Goal: Task Accomplishment & Management: Manage account settings

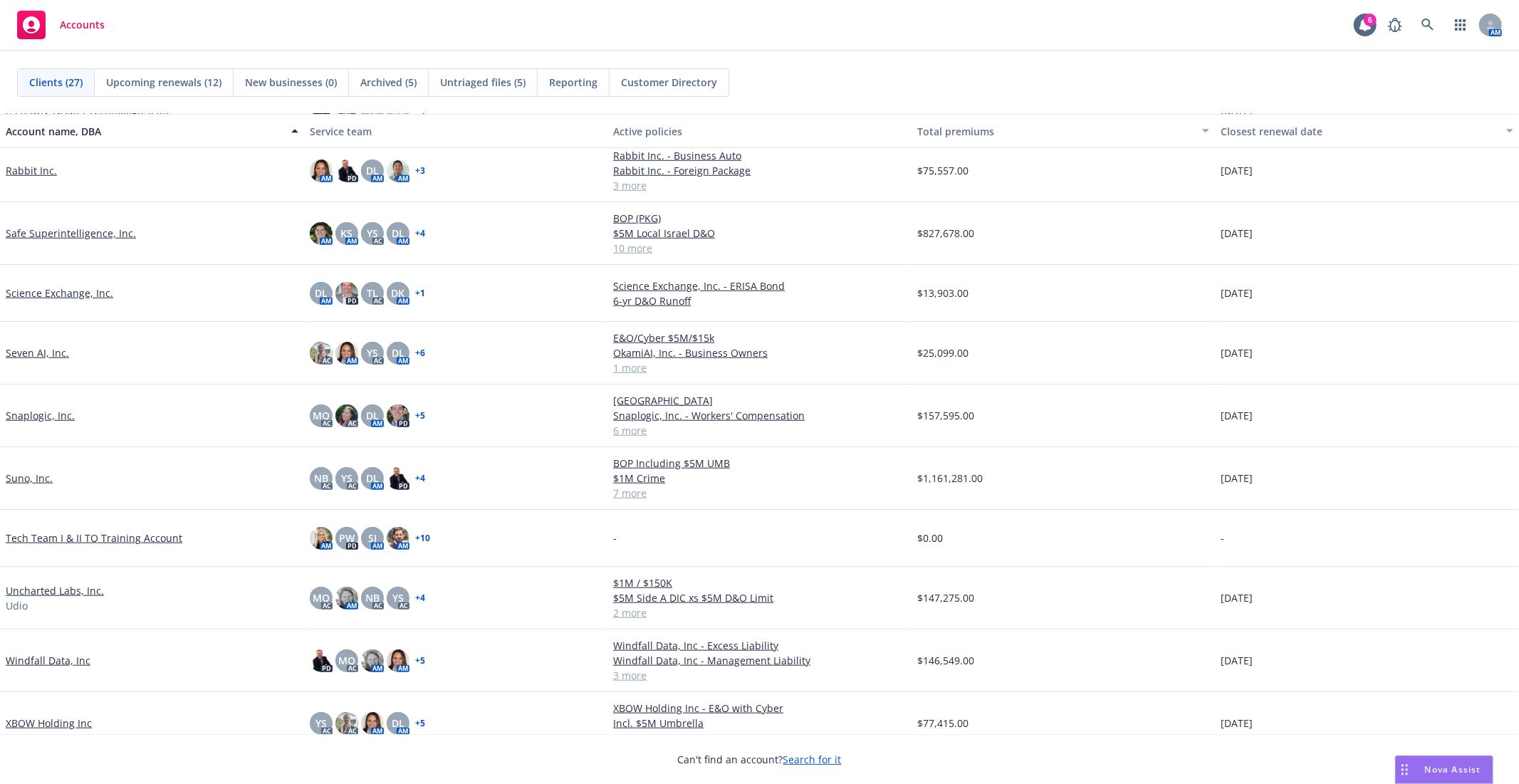
scroll to position [998, 0]
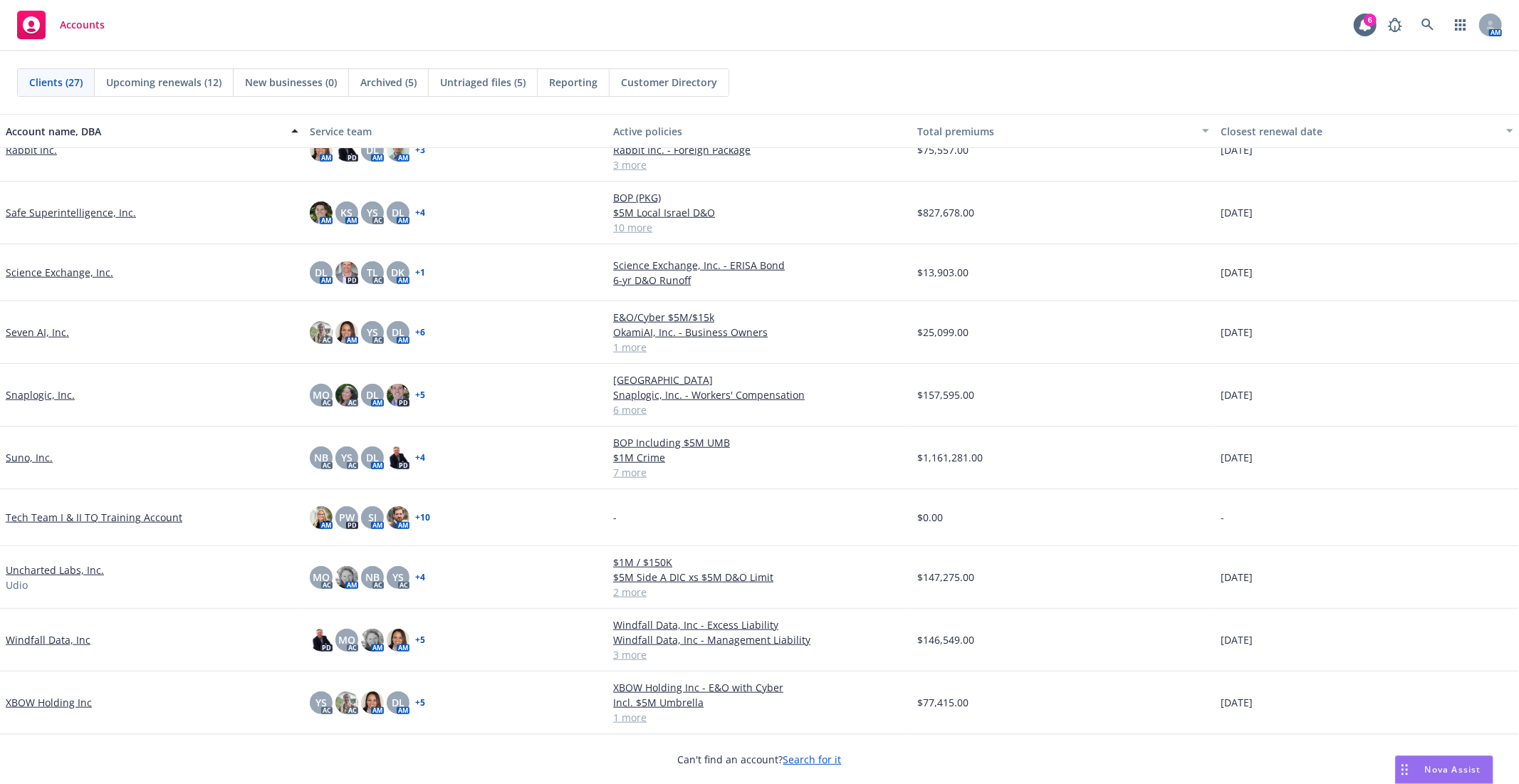
click at [53, 389] on link "Snaplogic, Inc." at bounding box center [40, 394] width 69 height 15
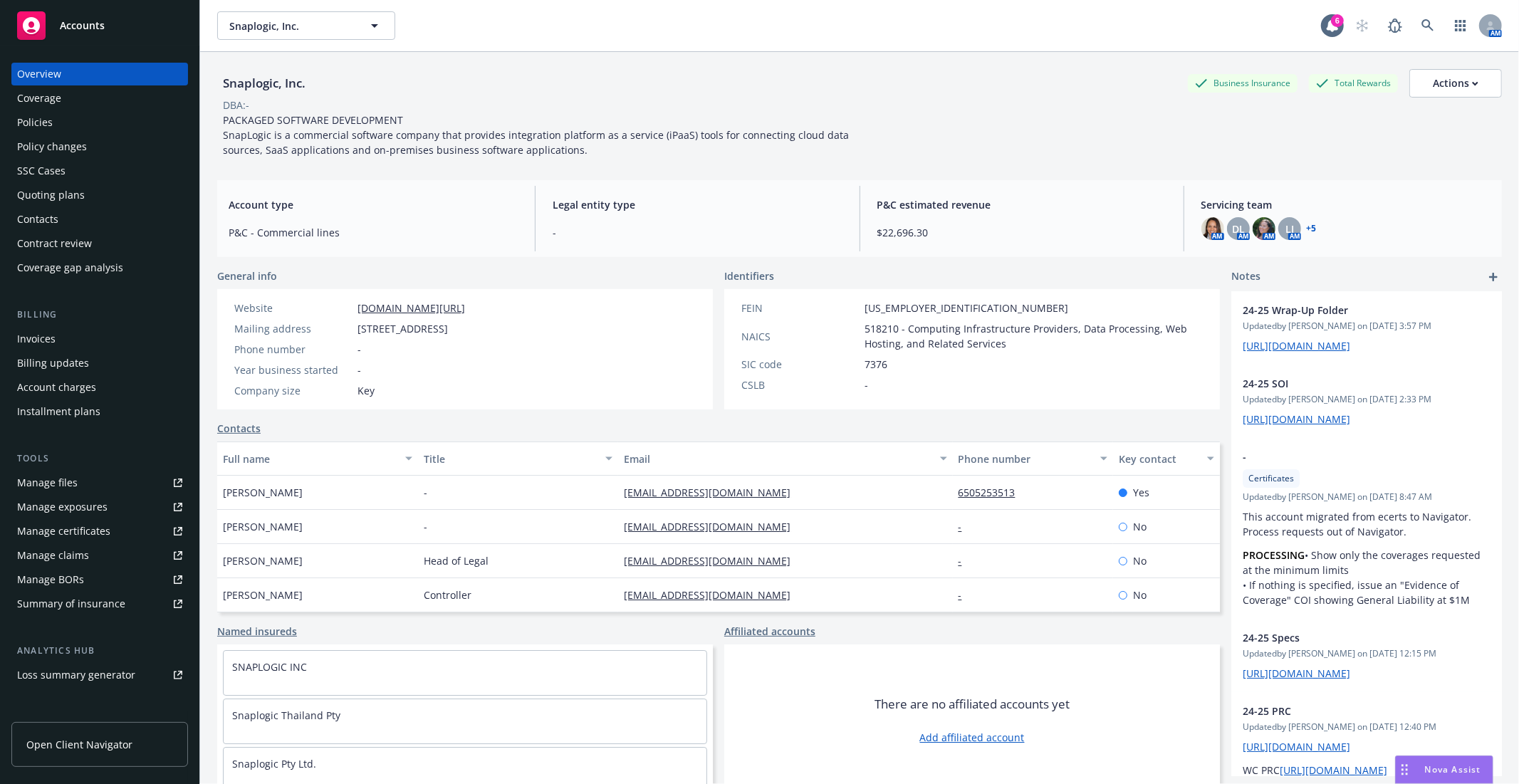
click at [57, 488] on div "Manage files" at bounding box center [46, 482] width 60 height 23
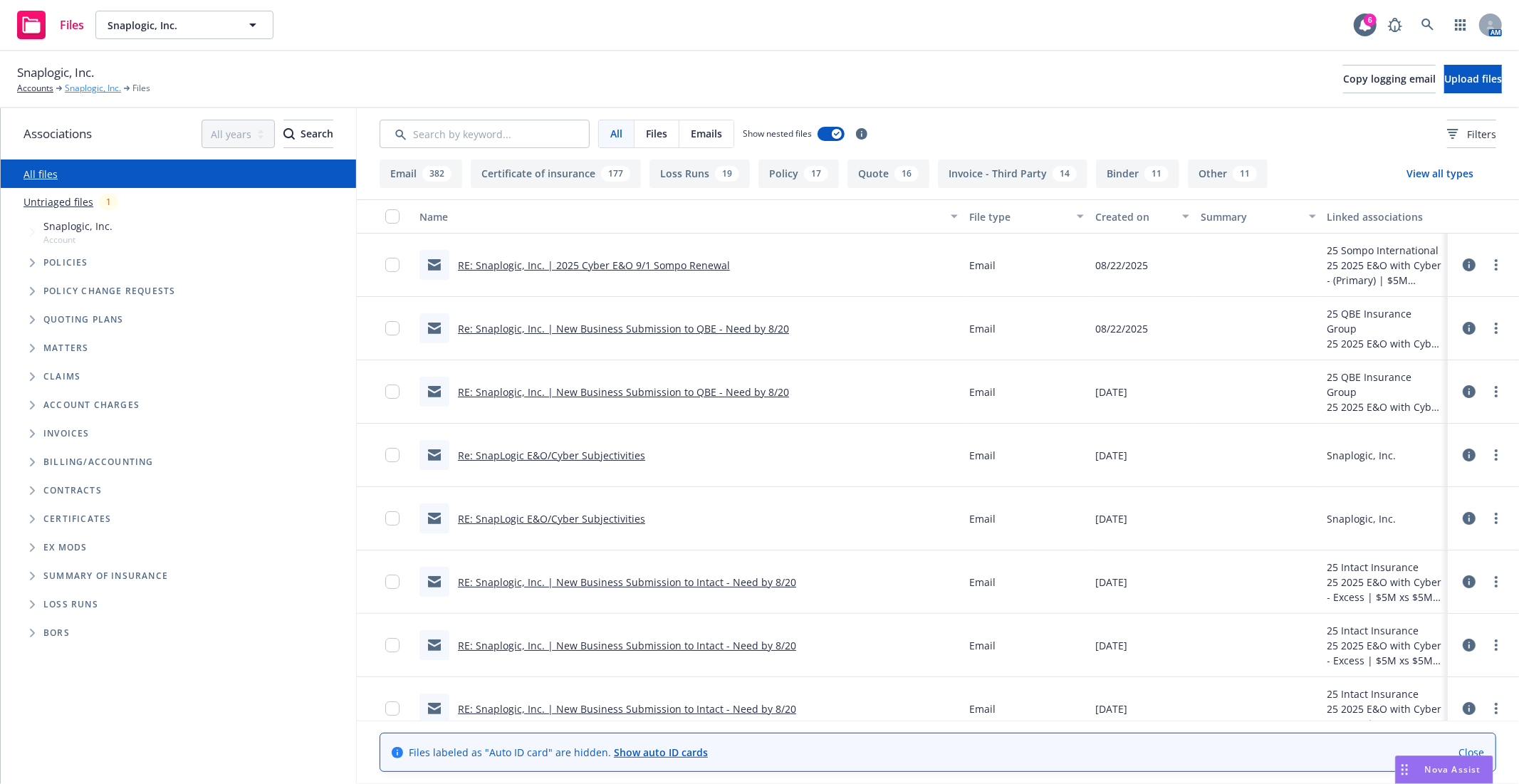
click at [108, 87] on link "Snaplogic, Inc." at bounding box center [93, 88] width 56 height 13
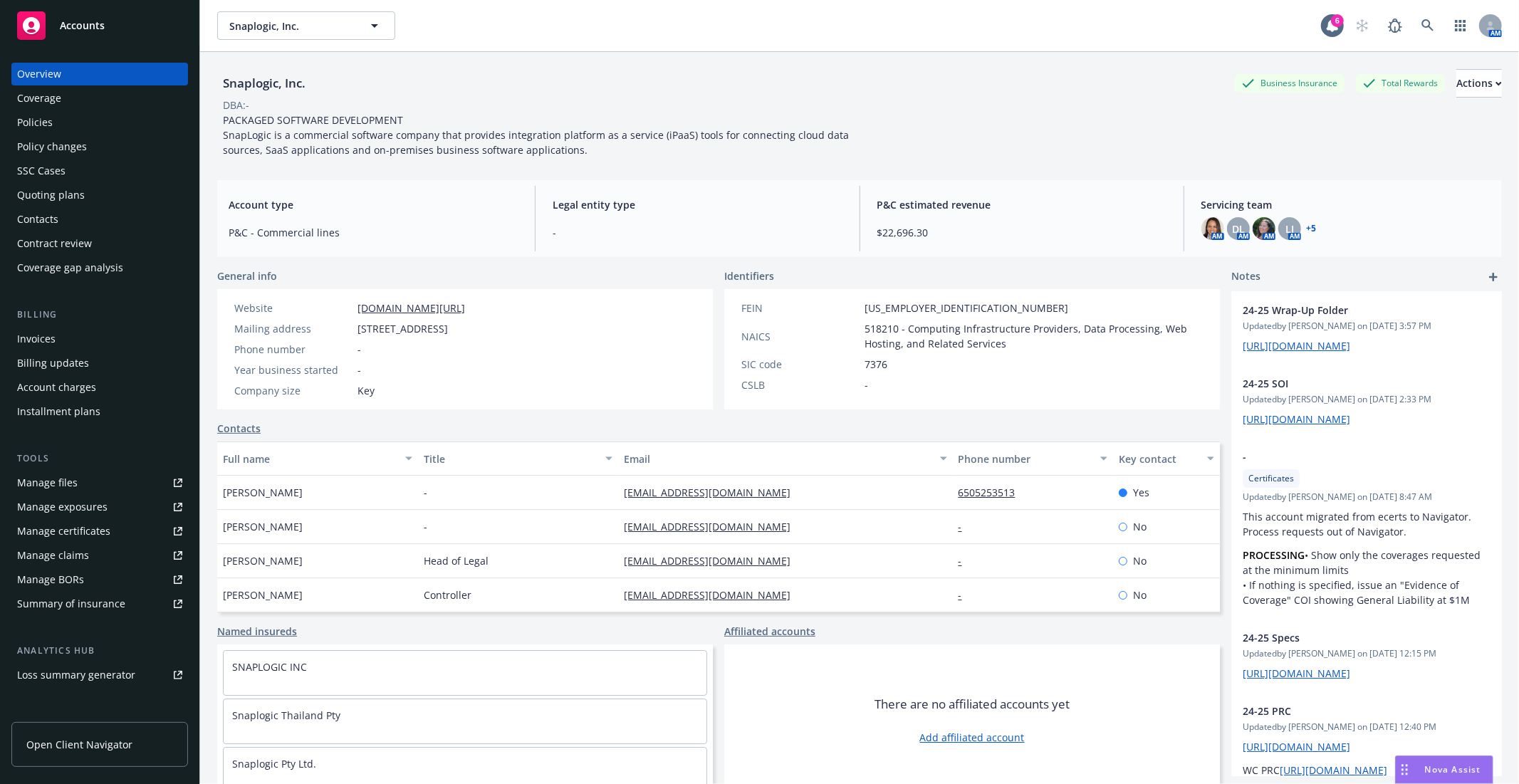
click at [57, 186] on div "Quoting plans" at bounding box center [50, 194] width 68 height 23
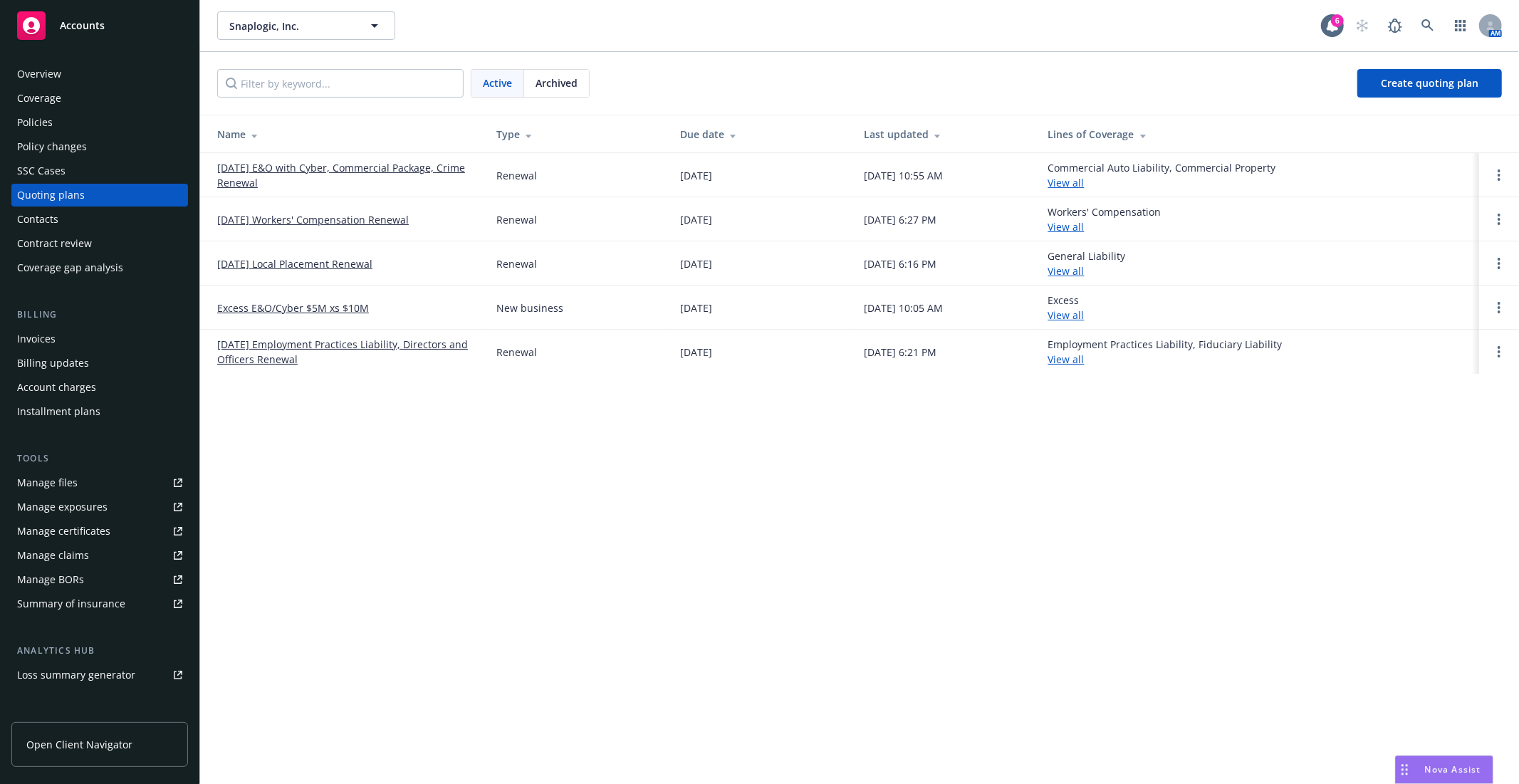
click at [508, 565] on div "Snaplogic, Inc. Snaplogic, Inc. 6 AM Active Archived Create quoting plan Name T…" at bounding box center [859, 392] width 1319 height 784
click at [309, 165] on link "[DATE] E&O with Cyber, Commercial Package, Crime Renewal" at bounding box center [345, 175] width 256 height 30
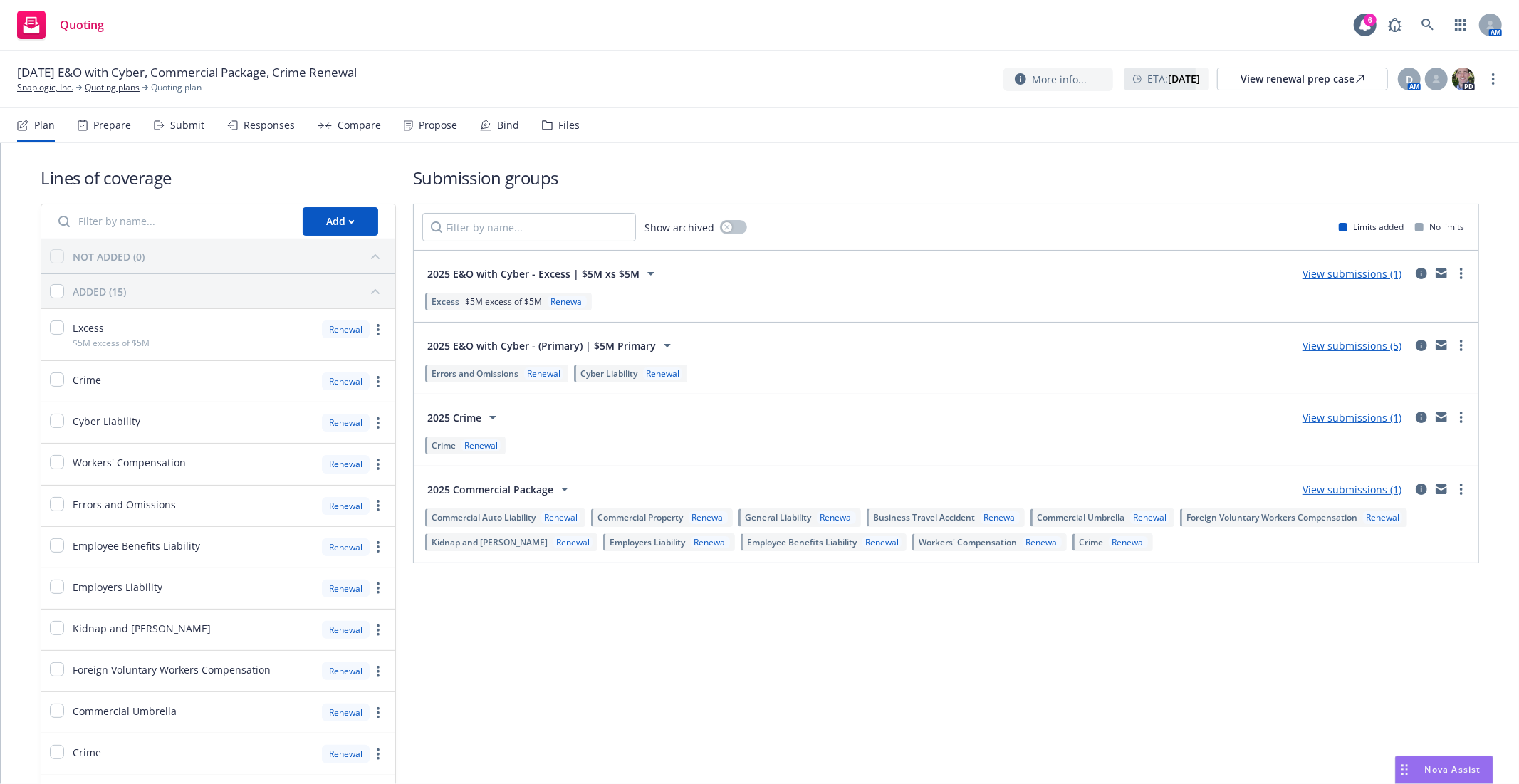
click at [721, 132] on nav "Plan Prepare Submit Responses Compare Propose Bind Files" at bounding box center [759, 125] width 1484 height 35
click at [597, 342] on span "2025 E&O with Cyber - (Primary) | $5M Primary" at bounding box center [542, 345] width 229 height 15
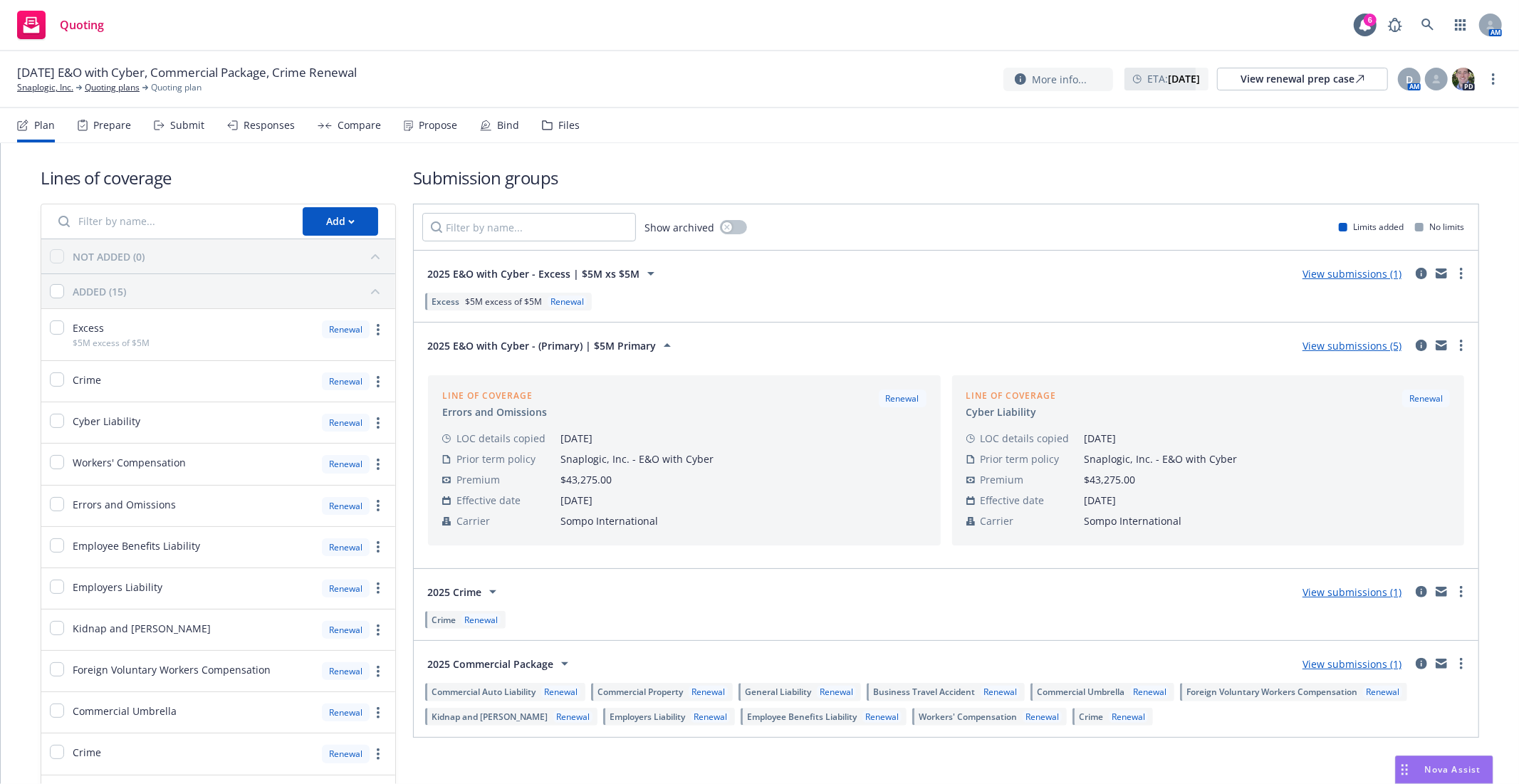
click at [1320, 349] on link "View submissions (5)" at bounding box center [1352, 346] width 99 height 14
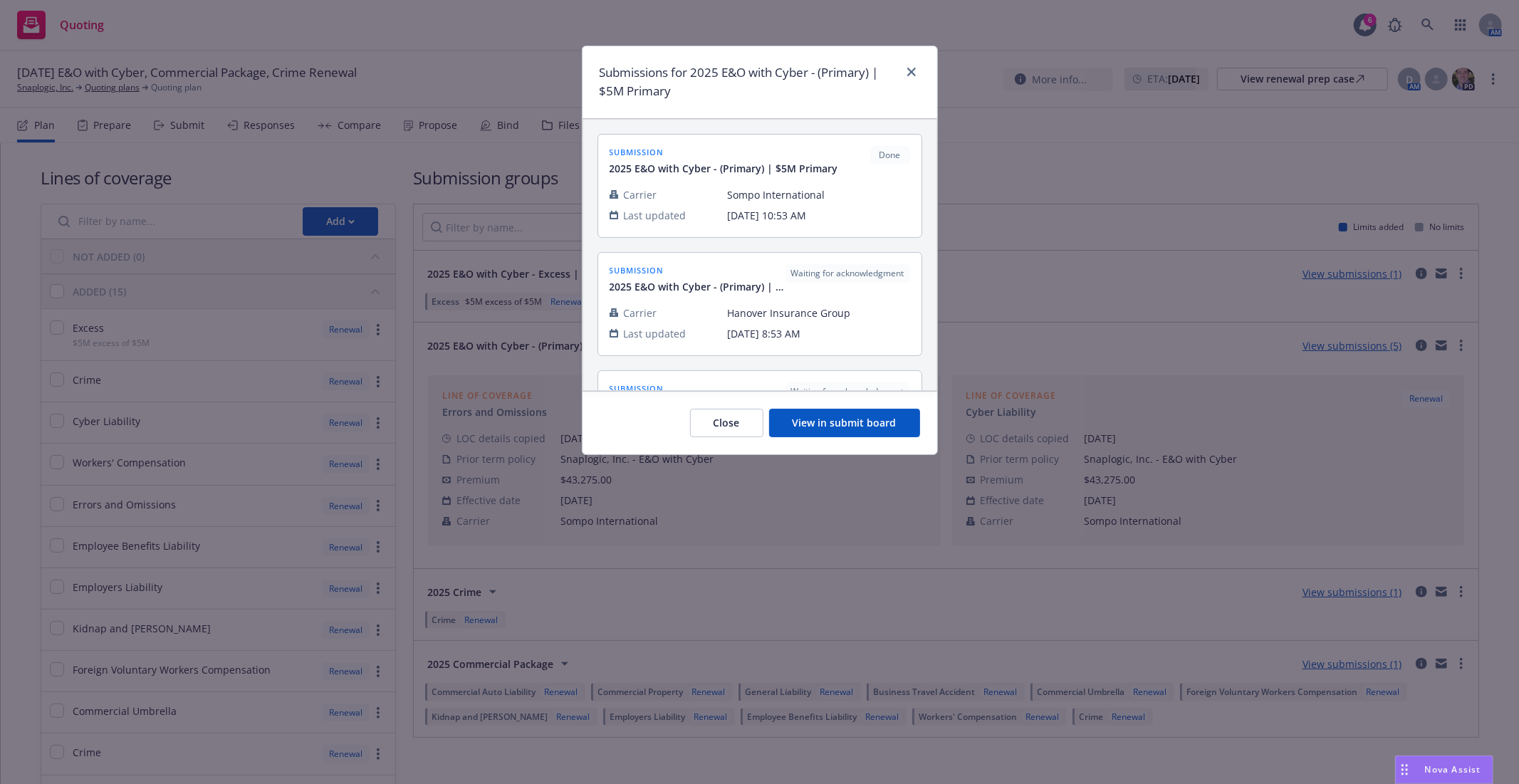
click at [820, 406] on div "Close View in submit board" at bounding box center [760, 422] width 355 height 63
click at [824, 421] on button "View in submit board" at bounding box center [844, 422] width 151 height 29
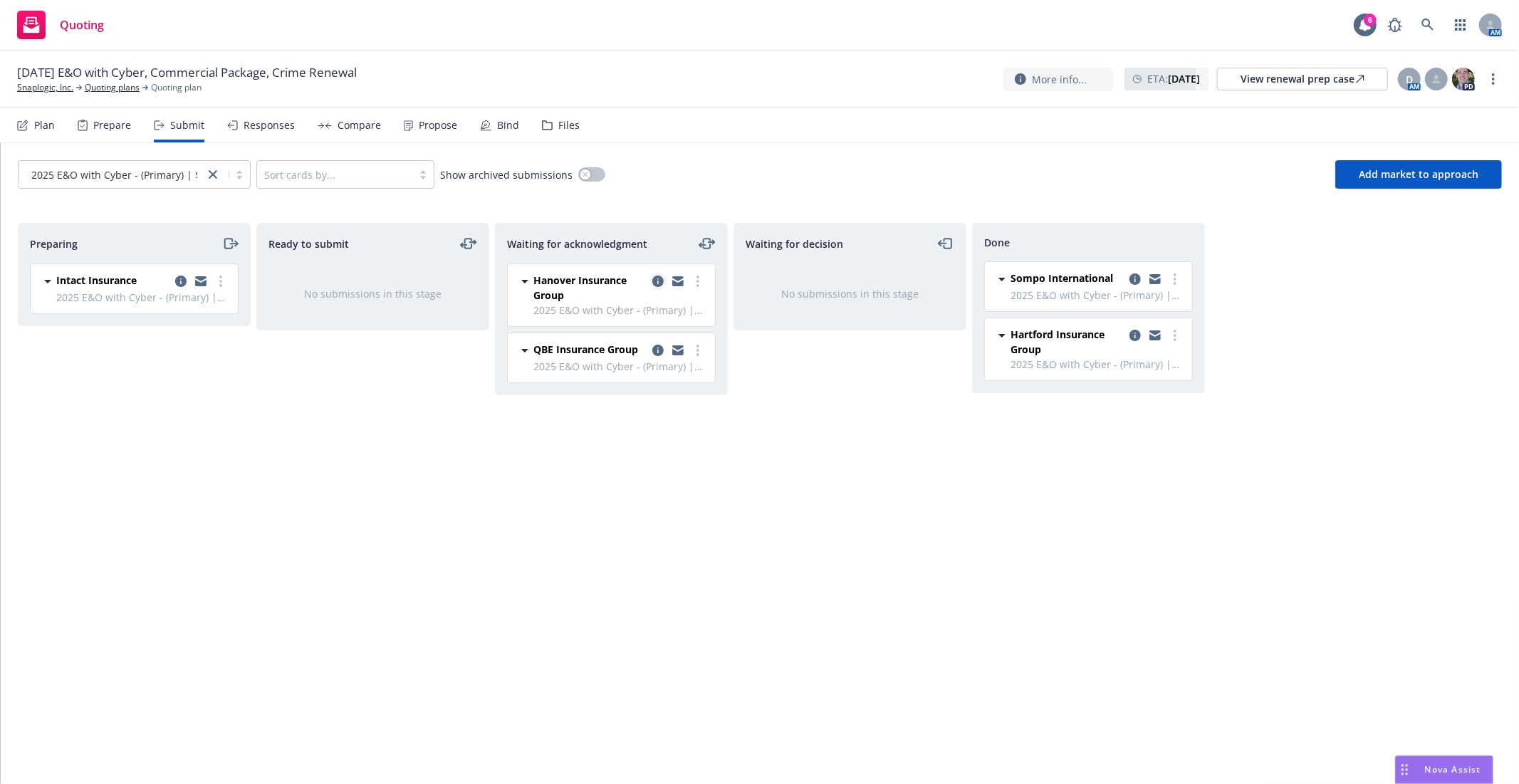
click at [651, 279] on link "copy logging email" at bounding box center [657, 281] width 17 height 17
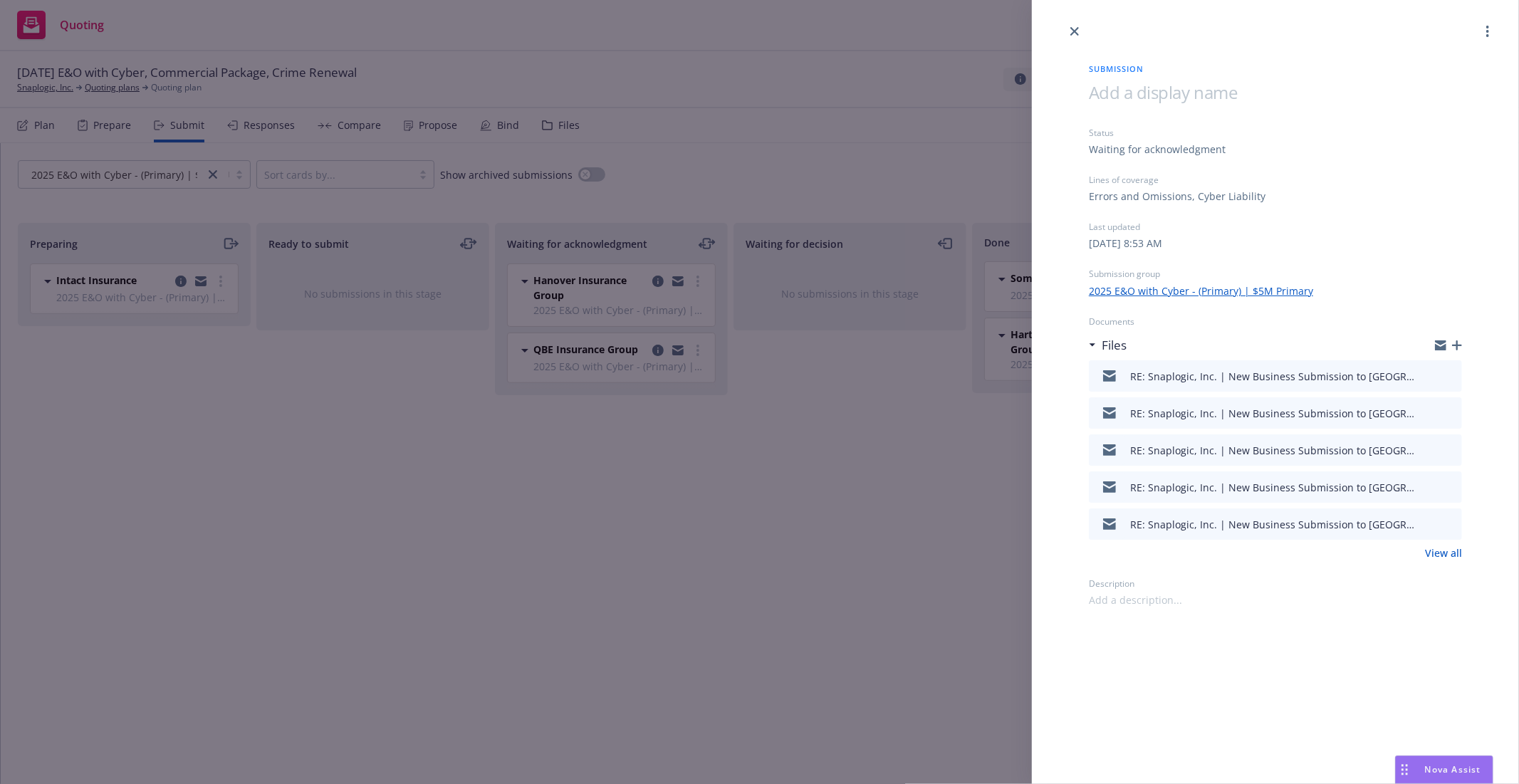
click at [723, 356] on div "Submission Status Waiting for acknowledgment Lines of coverage Errors and Omiss…" at bounding box center [760, 392] width 1519 height 784
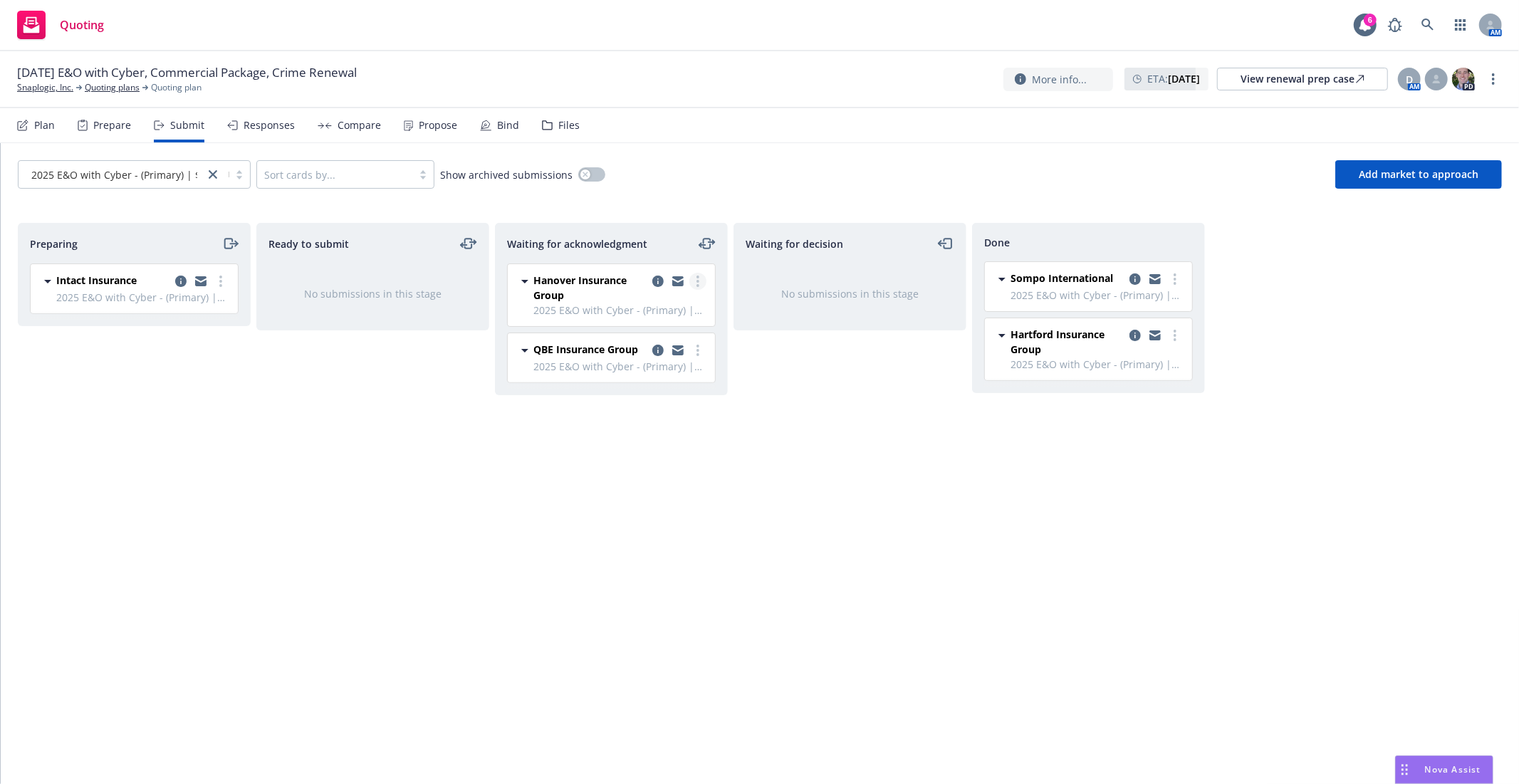
click at [698, 276] on circle "more" at bounding box center [697, 276] width 3 height 3
click at [625, 399] on span "Add accepted decision" at bounding box center [634, 396] width 142 height 14
select select "12"
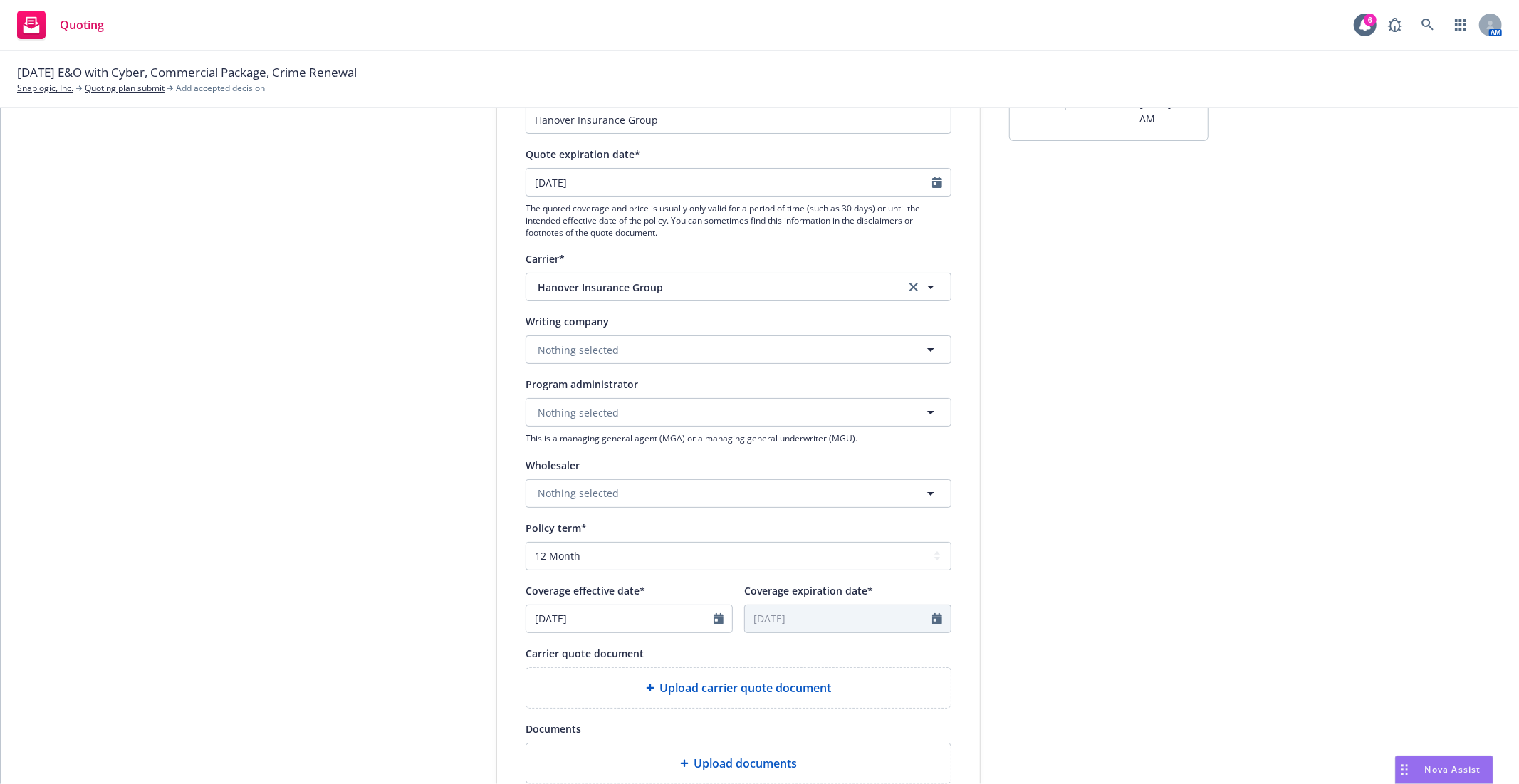
scroll to position [237, 0]
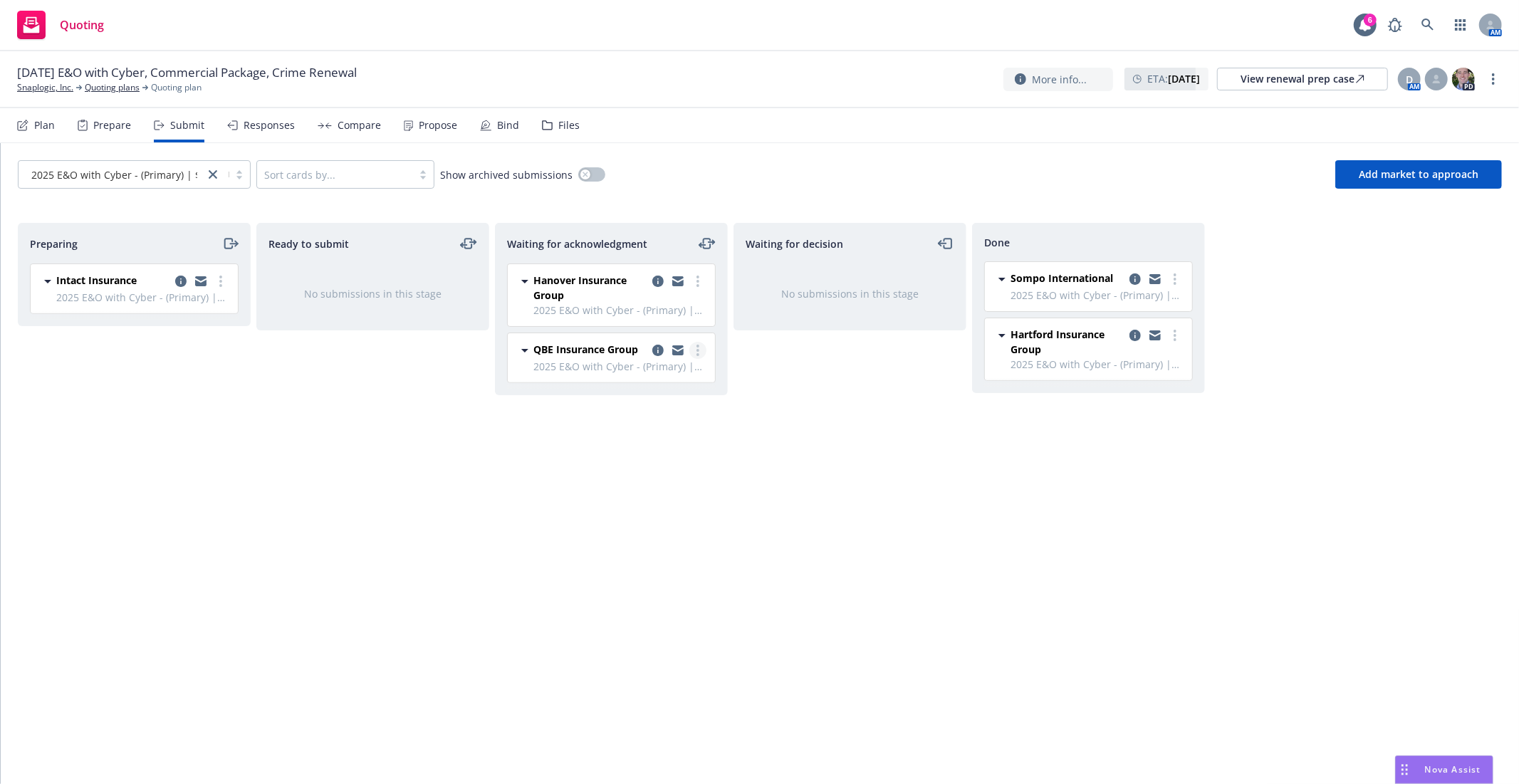
click at [696, 346] on circle "more" at bounding box center [697, 345] width 3 height 3
click at [652, 467] on span "Add accepted decision" at bounding box center [634, 464] width 142 height 14
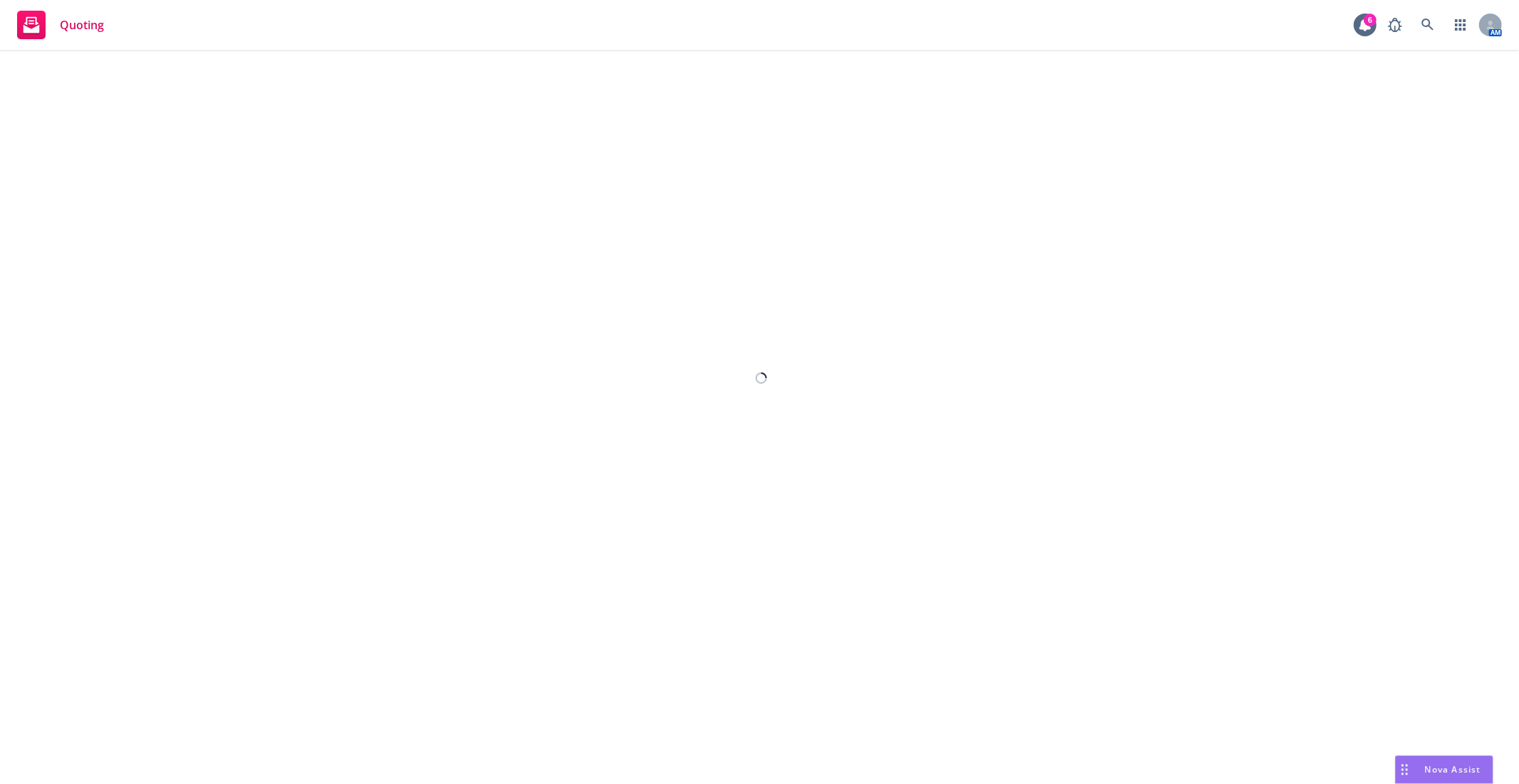
select select "12"
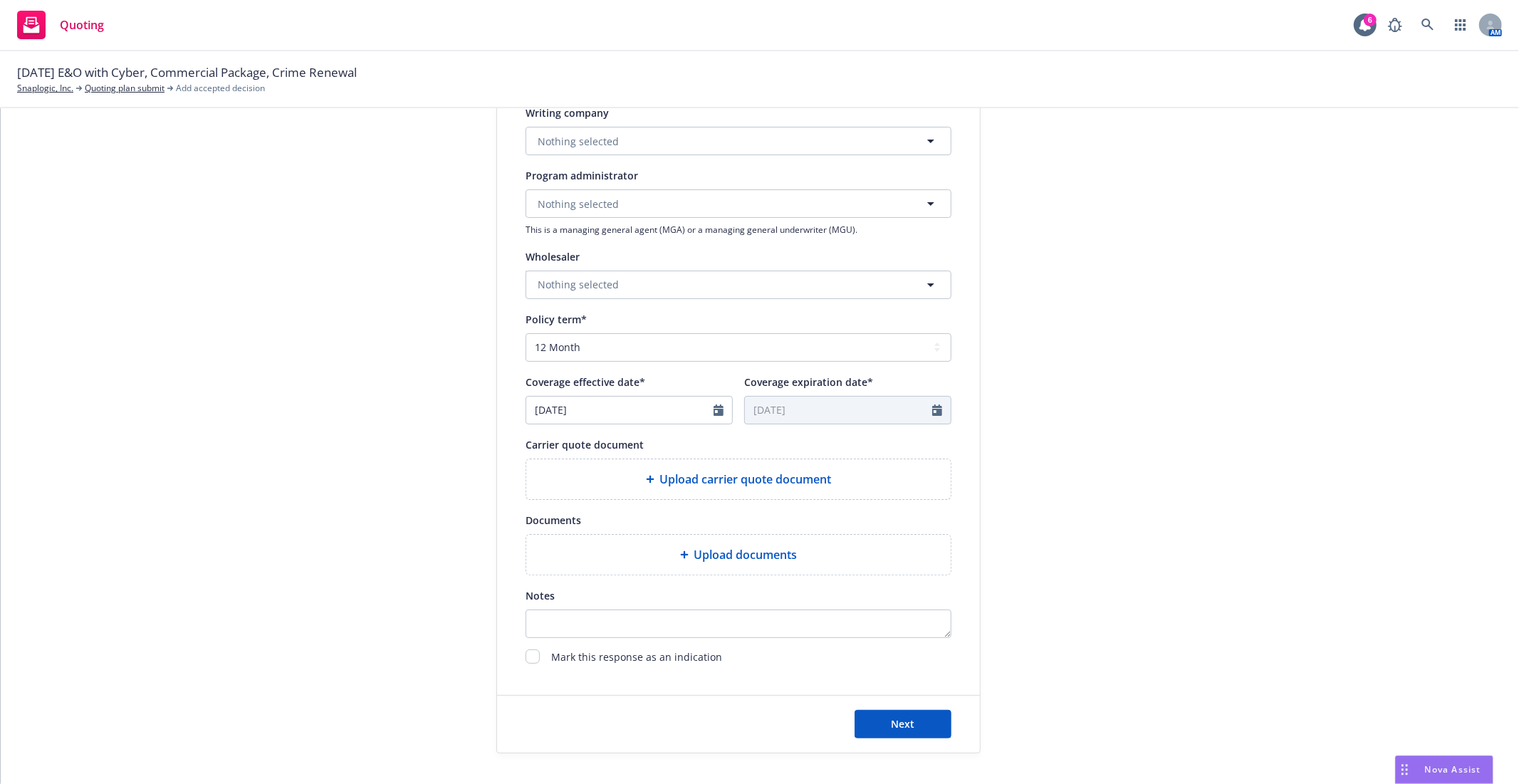
scroll to position [395, 0]
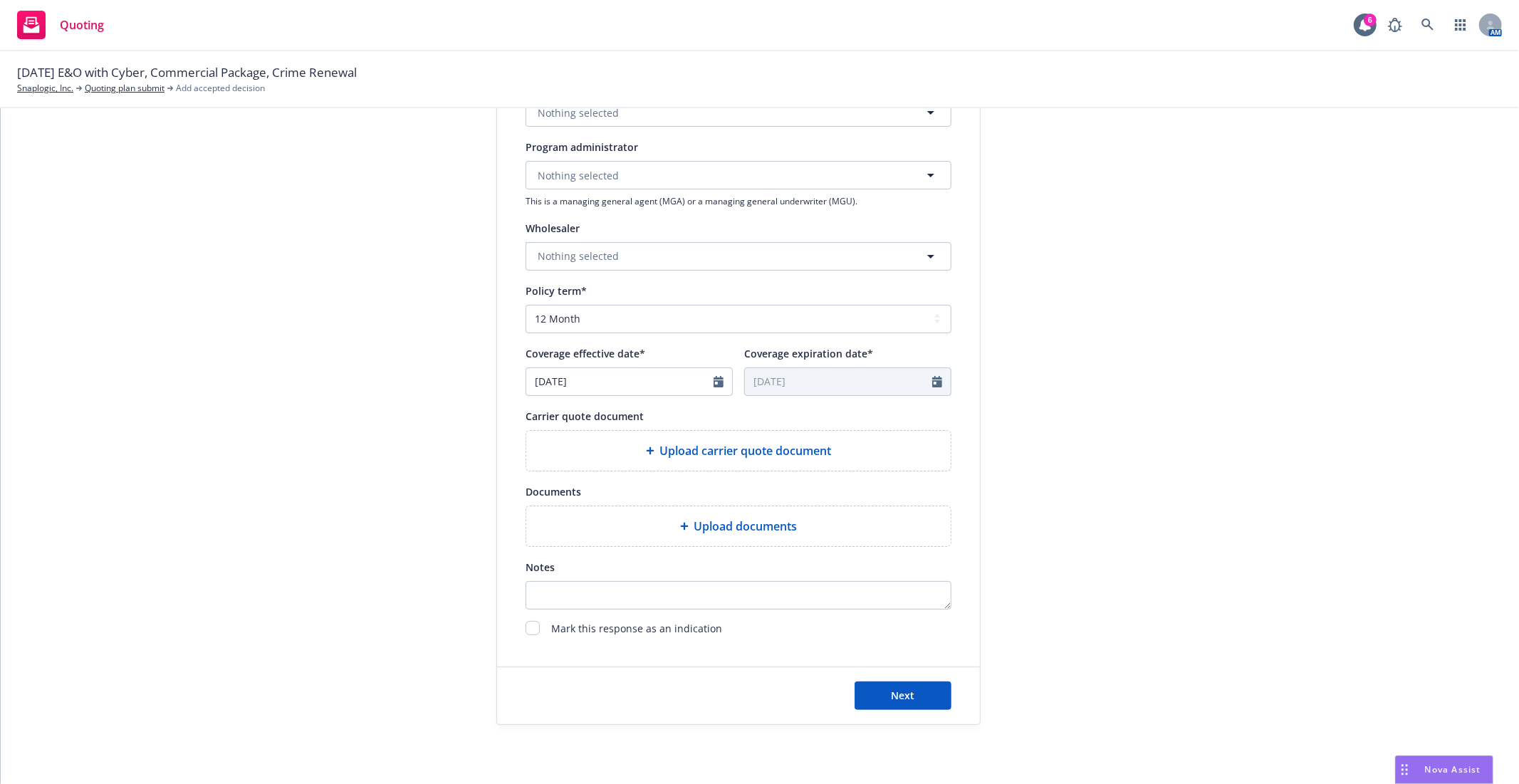
click at [806, 456] on span "Upload carrier quote document" at bounding box center [746, 450] width 172 height 17
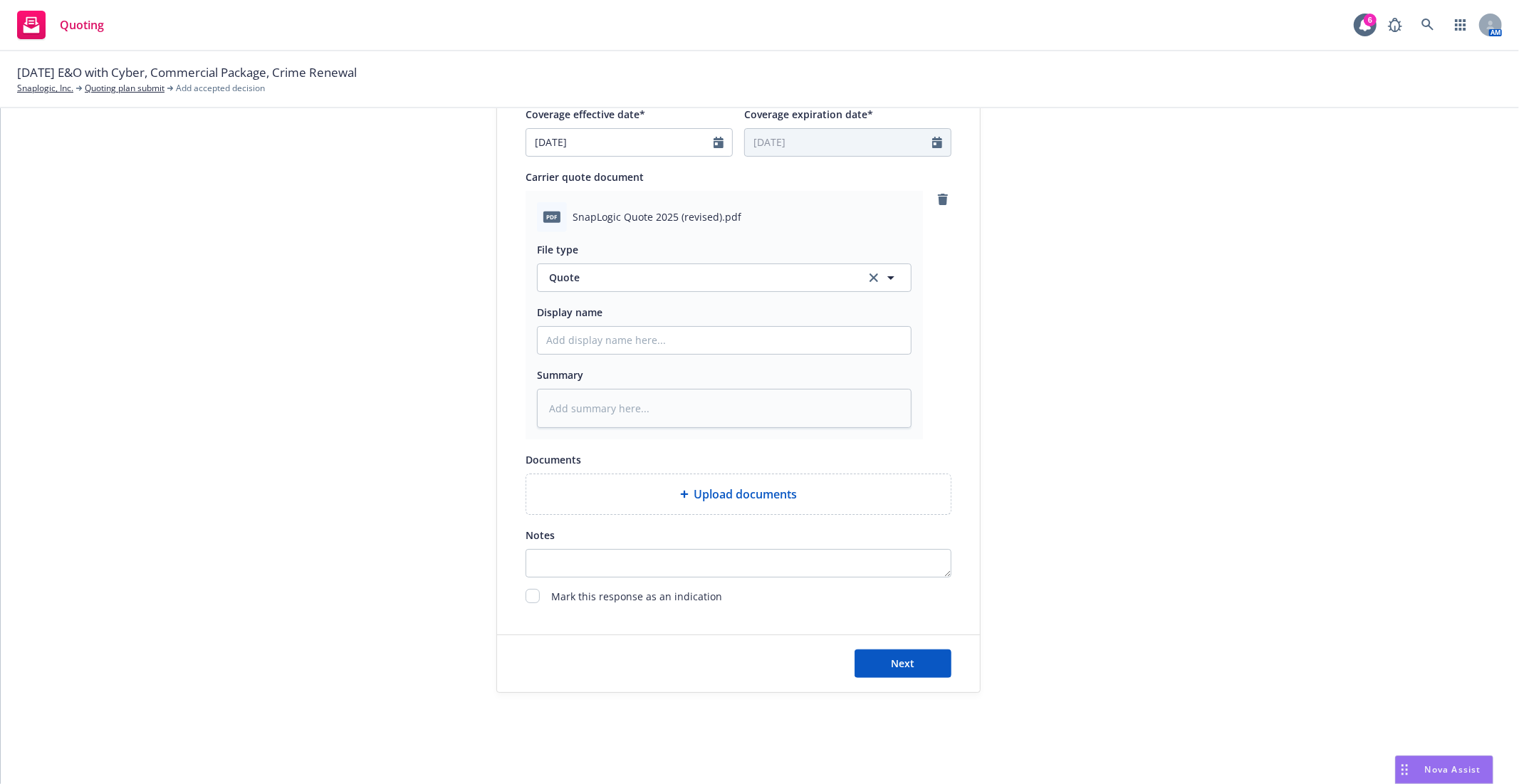
scroll to position [637, 0]
click at [659, 331] on input "Display name" at bounding box center [724, 339] width 373 height 27
click at [567, 340] on input "Display name" at bounding box center [724, 339] width 373 height 27
click at [586, 339] on input "Display name" at bounding box center [724, 339] width 373 height 27
type textarea "x"
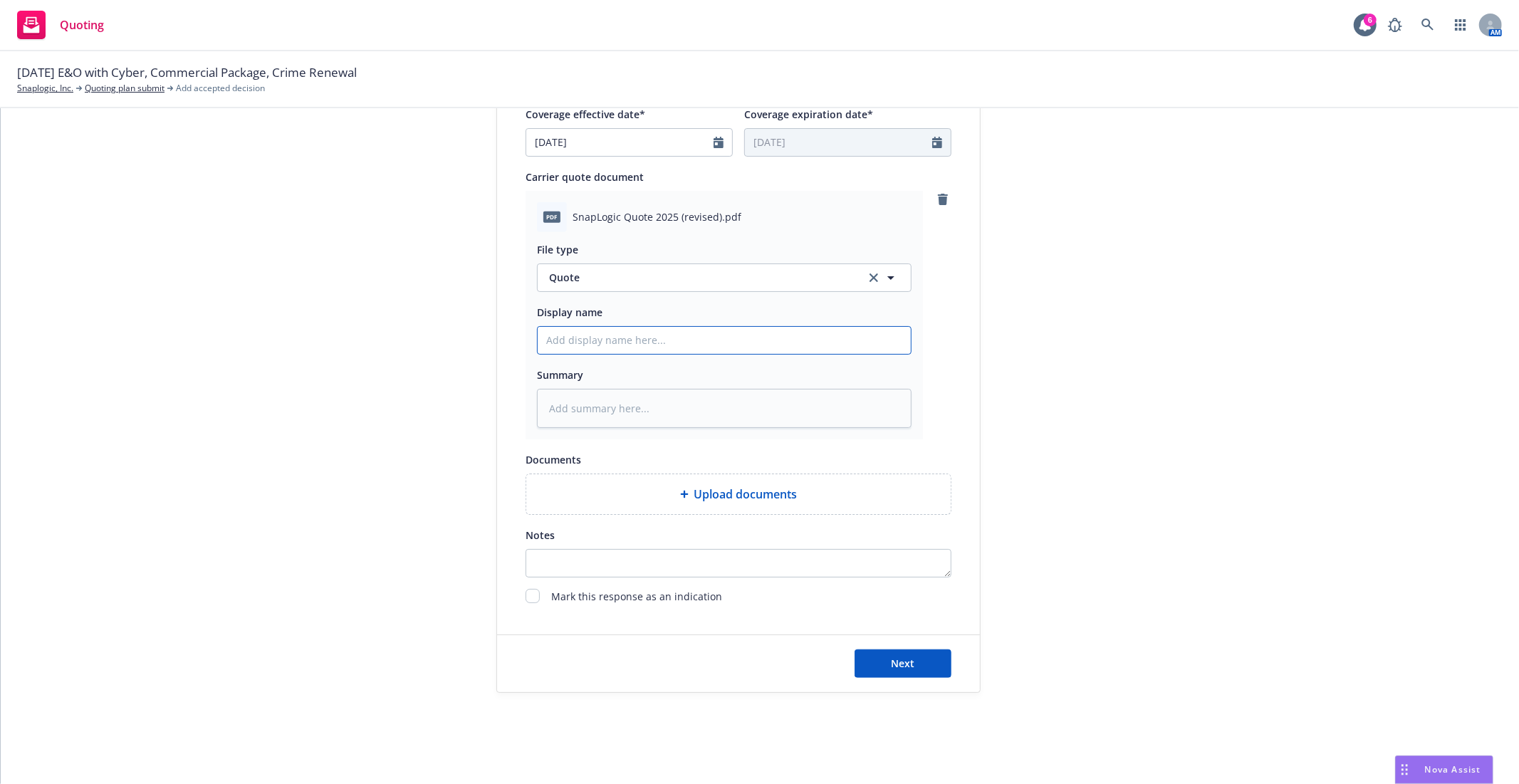
type input "2"
type textarea "x"
type input "20"
type textarea "x"
type input "202"
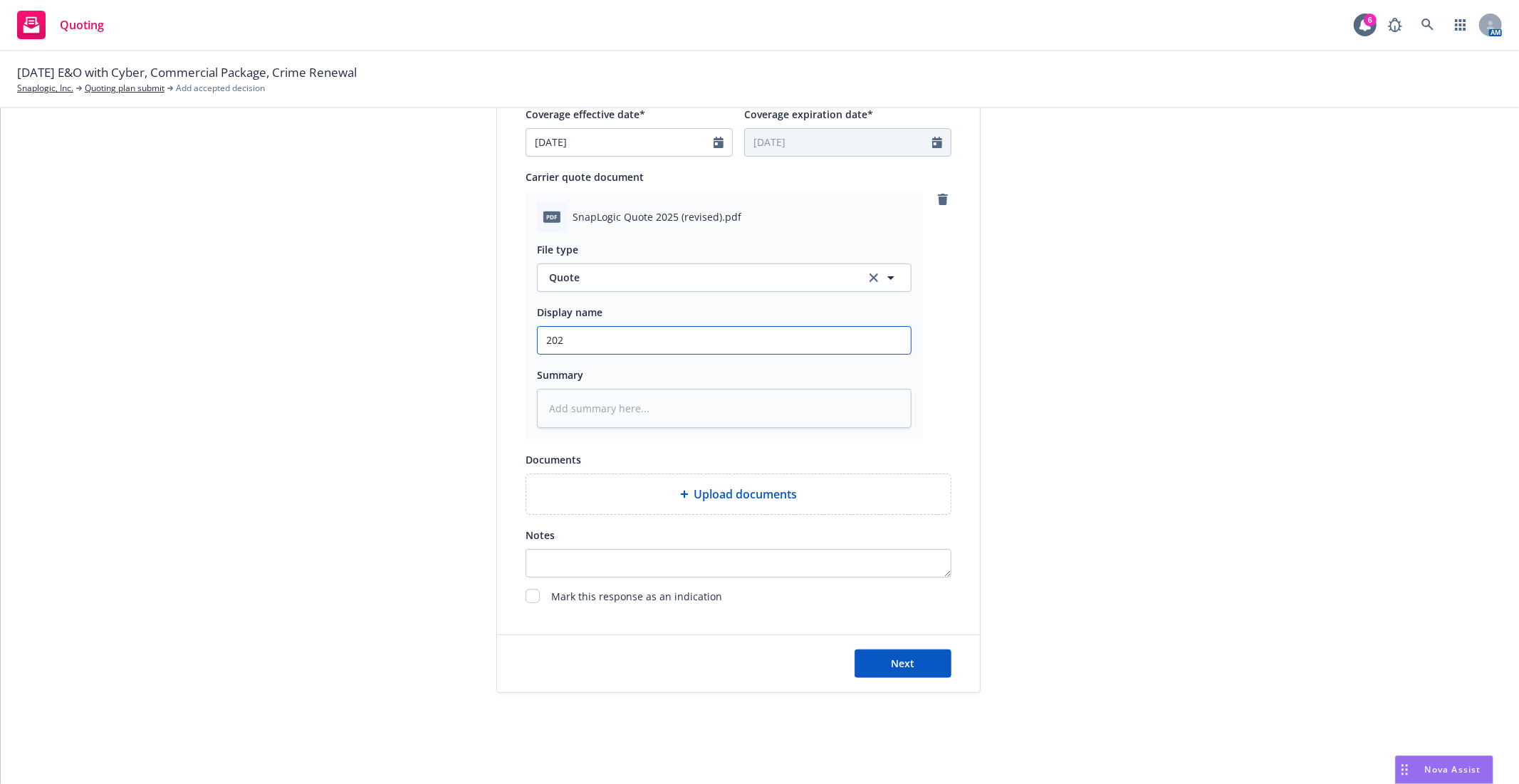
type textarea "x"
type input "2025"
type textarea "x"
type input "2025"
type textarea "x"
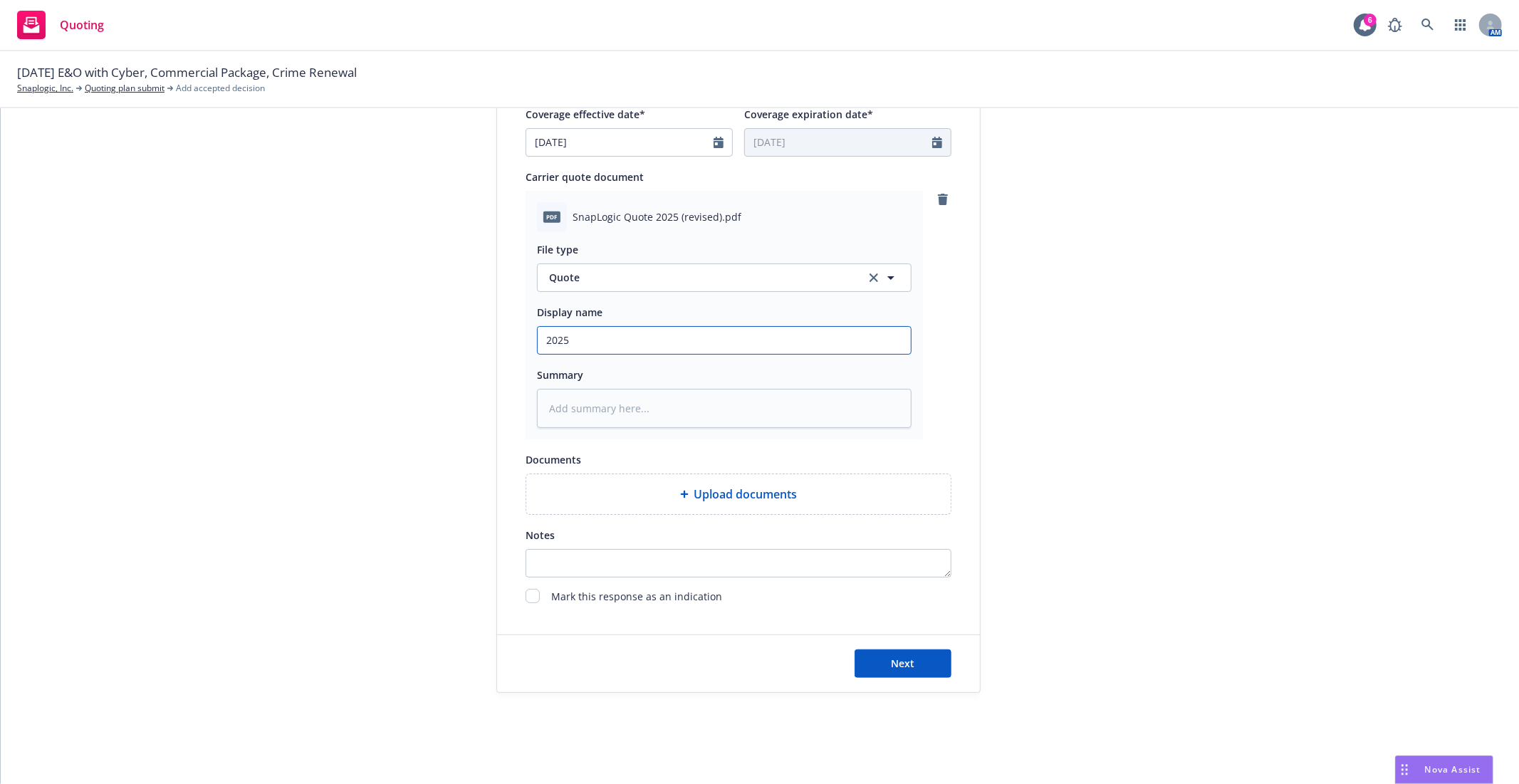
type input "2025 S"
type textarea "x"
type input "2025 Sn"
type textarea "x"
type input "2025 Sna"
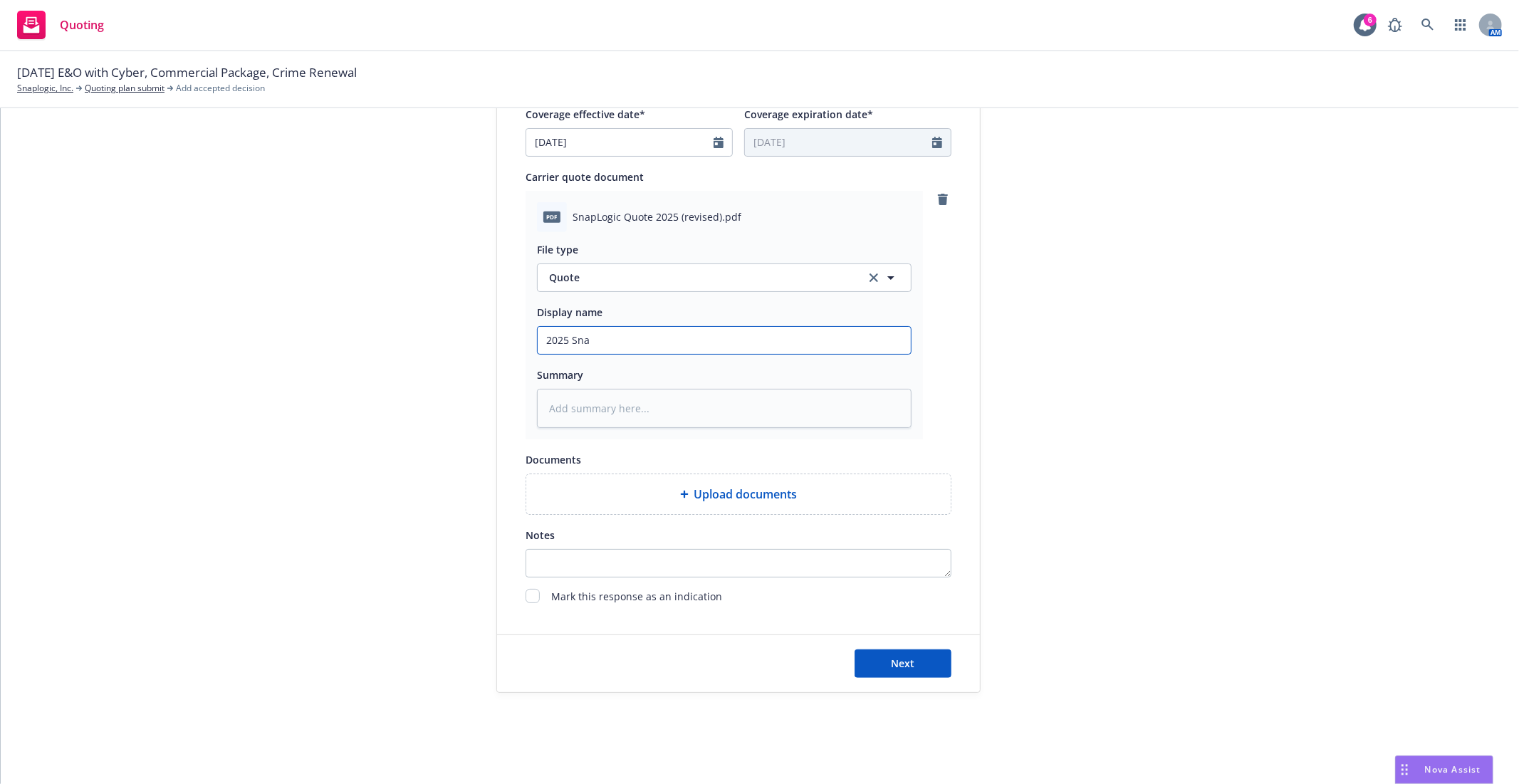
type textarea "x"
type input "2025 Snap"
type textarea "x"
type input "2025 Snapl"
type textarea "x"
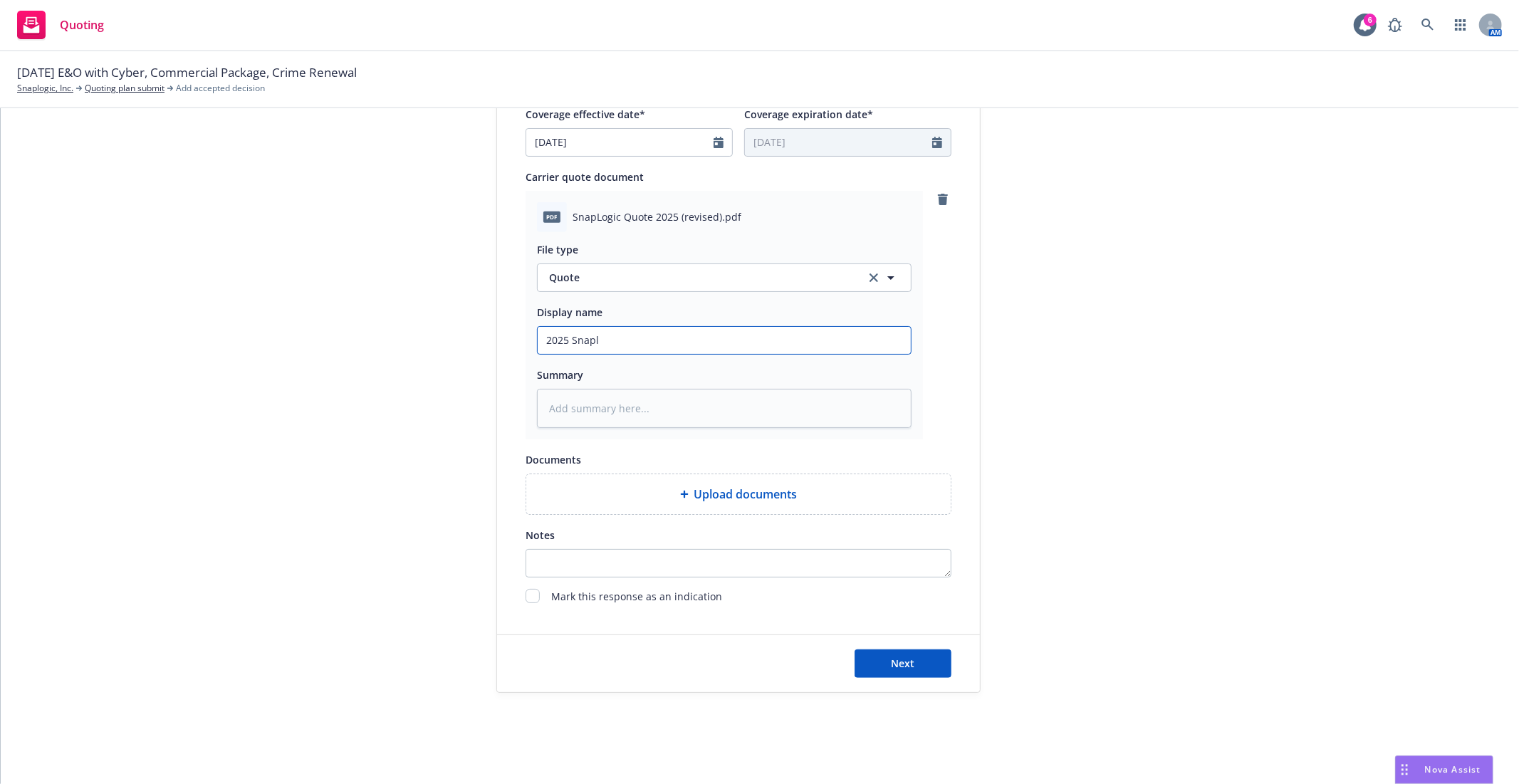
type input "2025 Snaplo"
type textarea "x"
type input "2025 Snaplog"
type textarea "x"
type input "2025 Snaplogi"
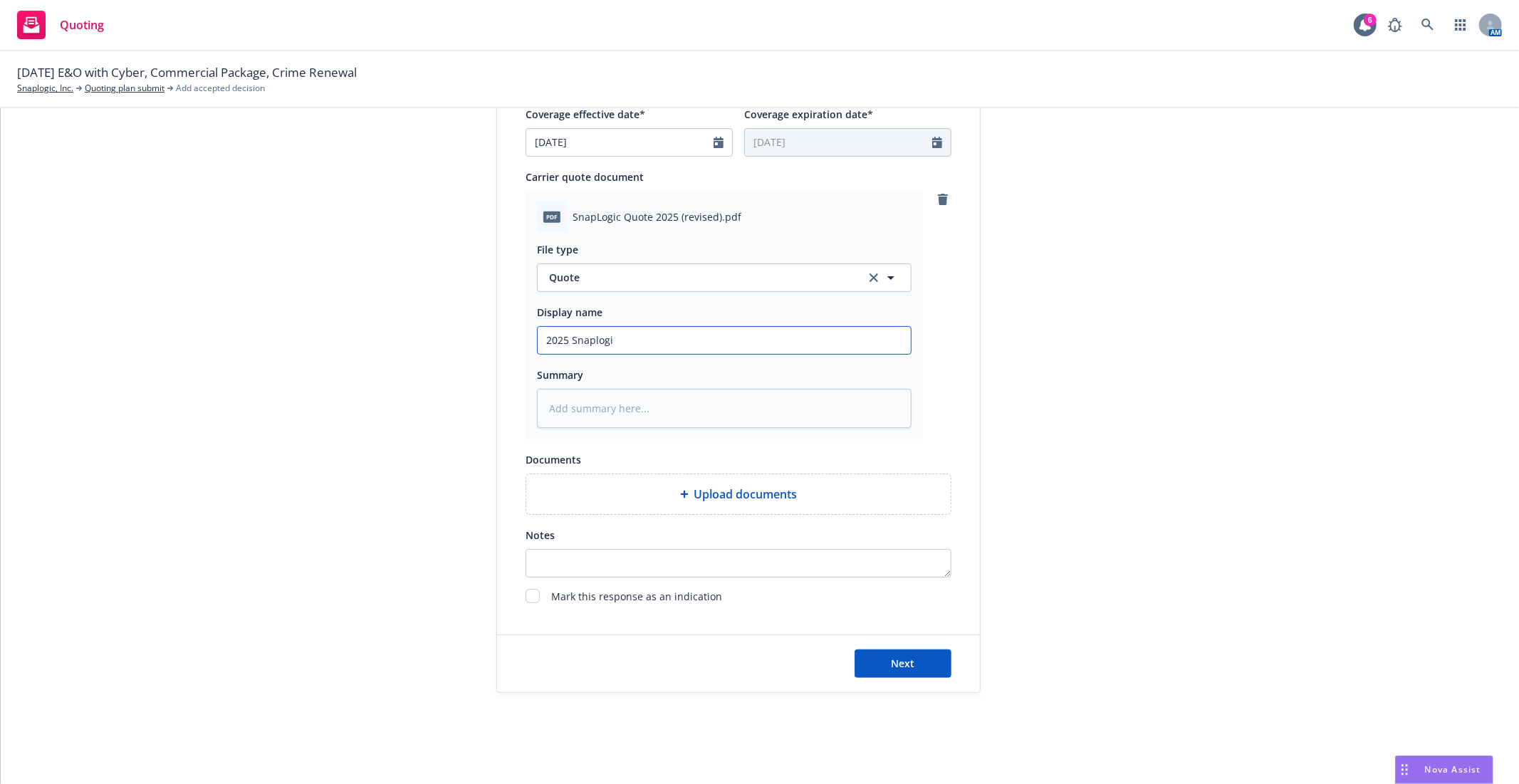
type textarea "x"
type input "2025 Snaplogic"
type textarea "x"
type input "2025 Snaplogic"
type textarea "x"
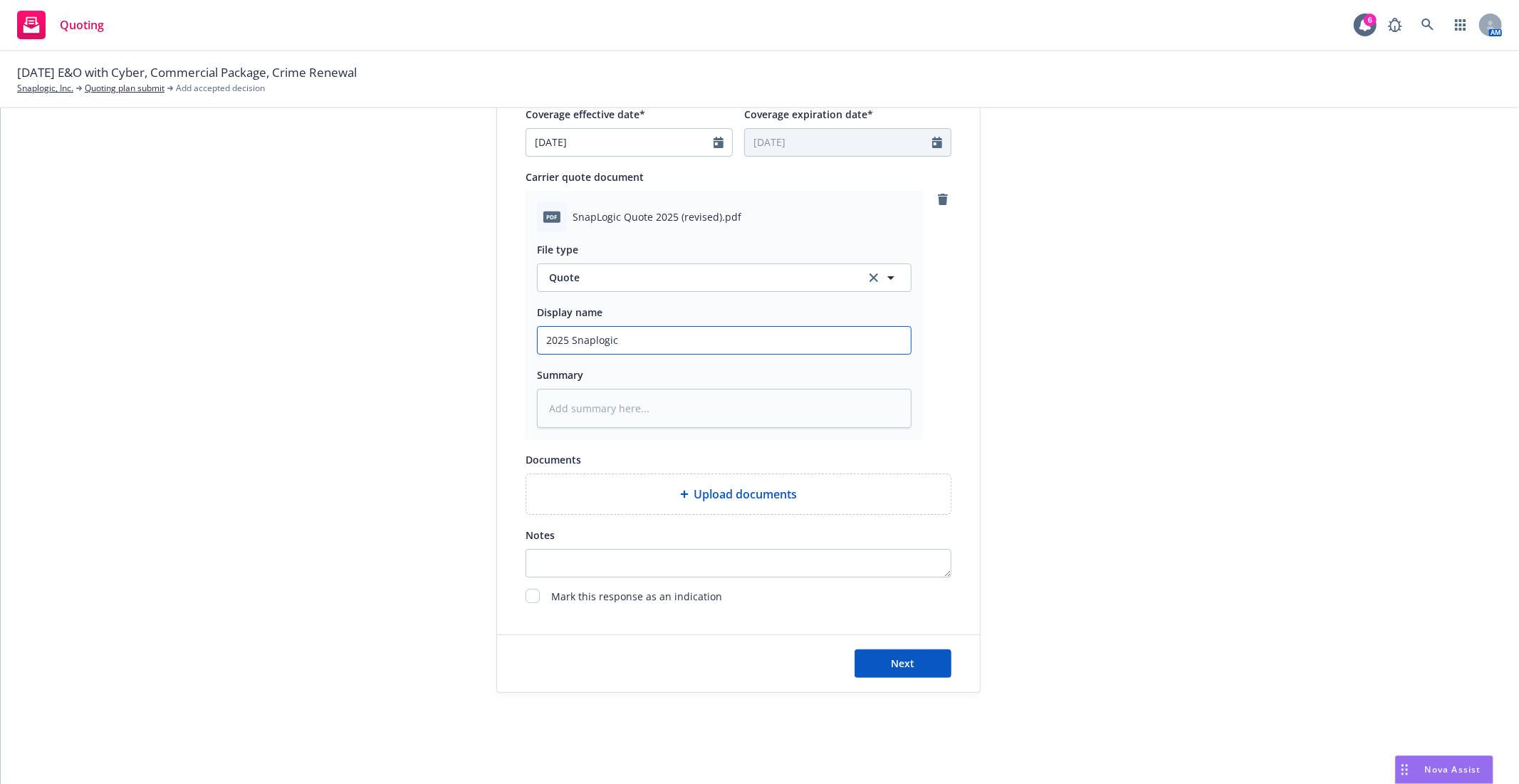
type input "2025 Snaplogic E"
type textarea "x"
type input "2025 Snaplogic E7"
type textarea "x"
type input "2025 Snaplogic E7O"
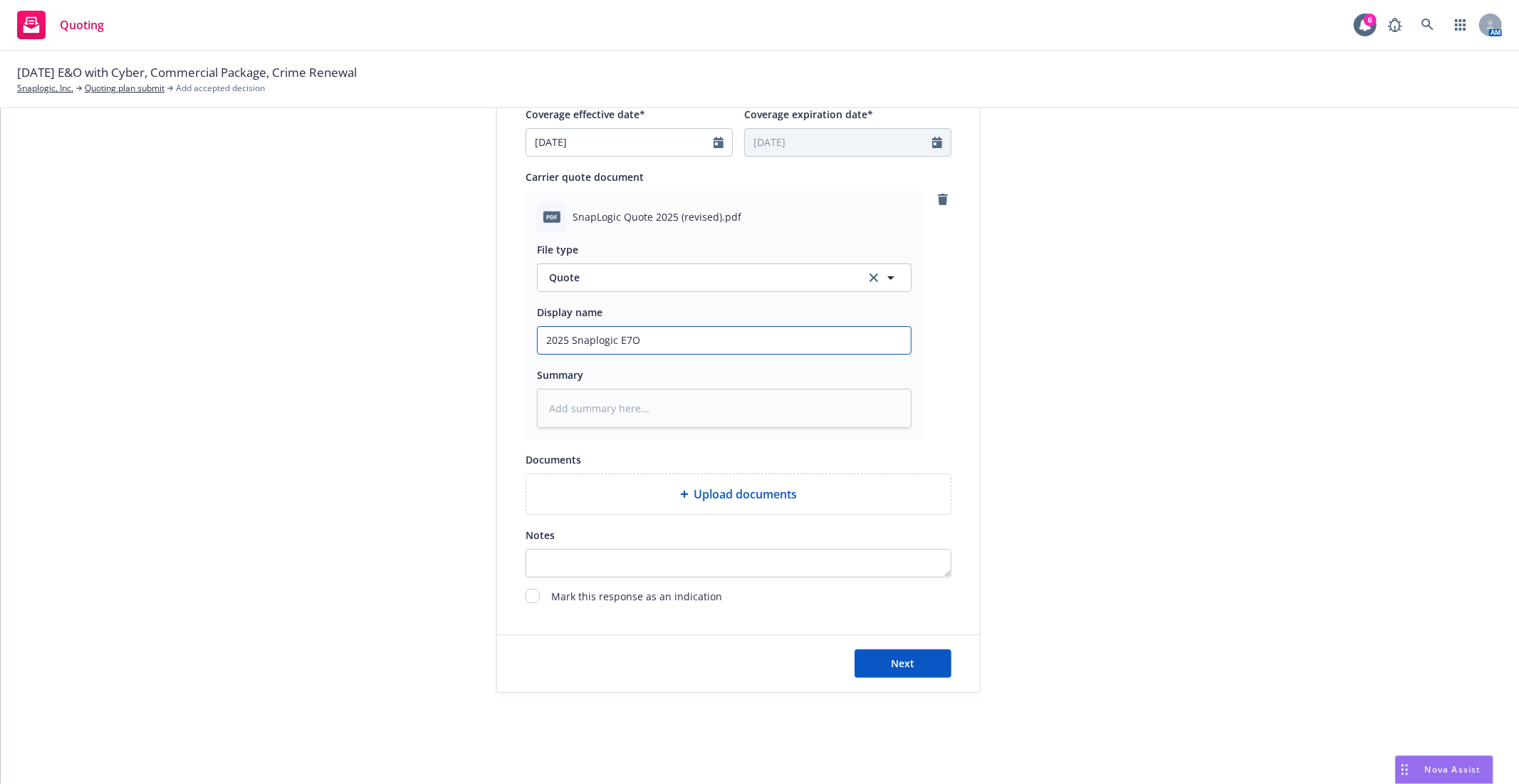
type textarea "x"
type input "2025 Snaplogic E7O/"
type textarea "x"
type input "2025 Snaplogic E7O/C"
type textarea "x"
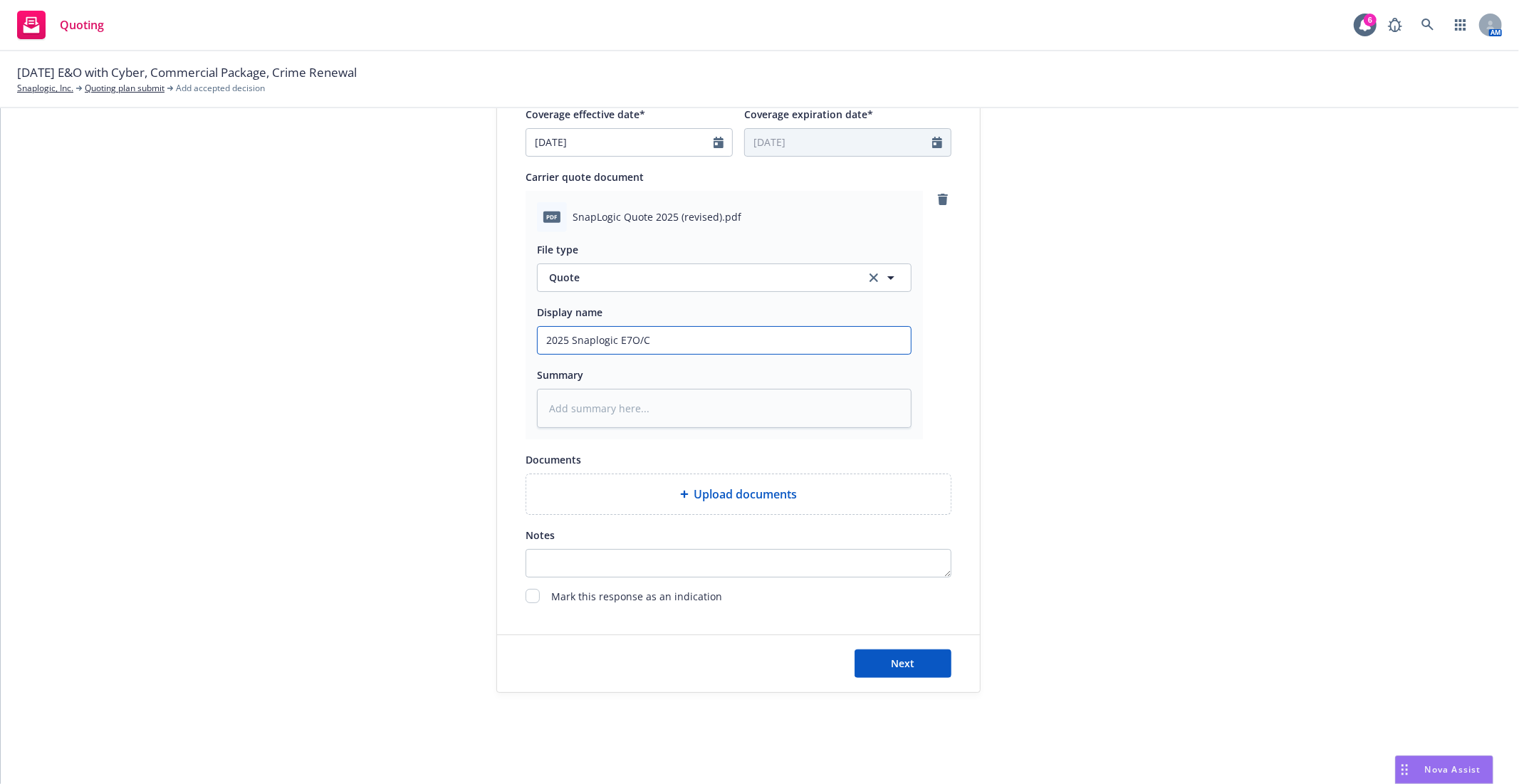
type input "2025 Snaplogic E7O/Cy"
type textarea "x"
type input "2025 Snaplogic E7O/Cyb"
type textarea "x"
type input "2025 Snaplogic E7O/Cybe"
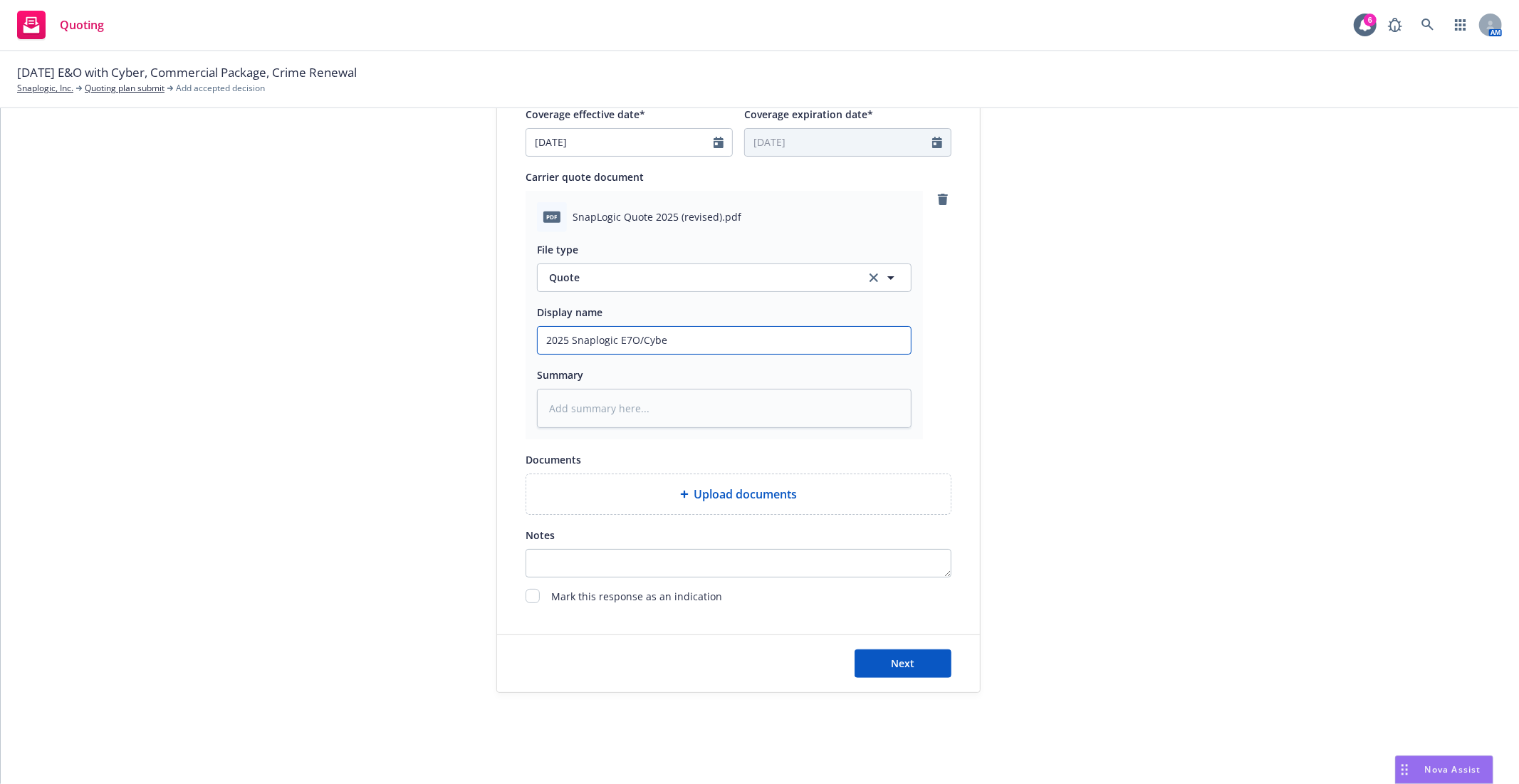
type textarea "x"
type input "2025 Snaplogic E7O/Cyber"
type textarea "x"
type input "2025 Snaplogic E7O/Cyber"
click at [626, 337] on input "2025 Snaplogic E7O/Cyber" at bounding box center [724, 339] width 373 height 27
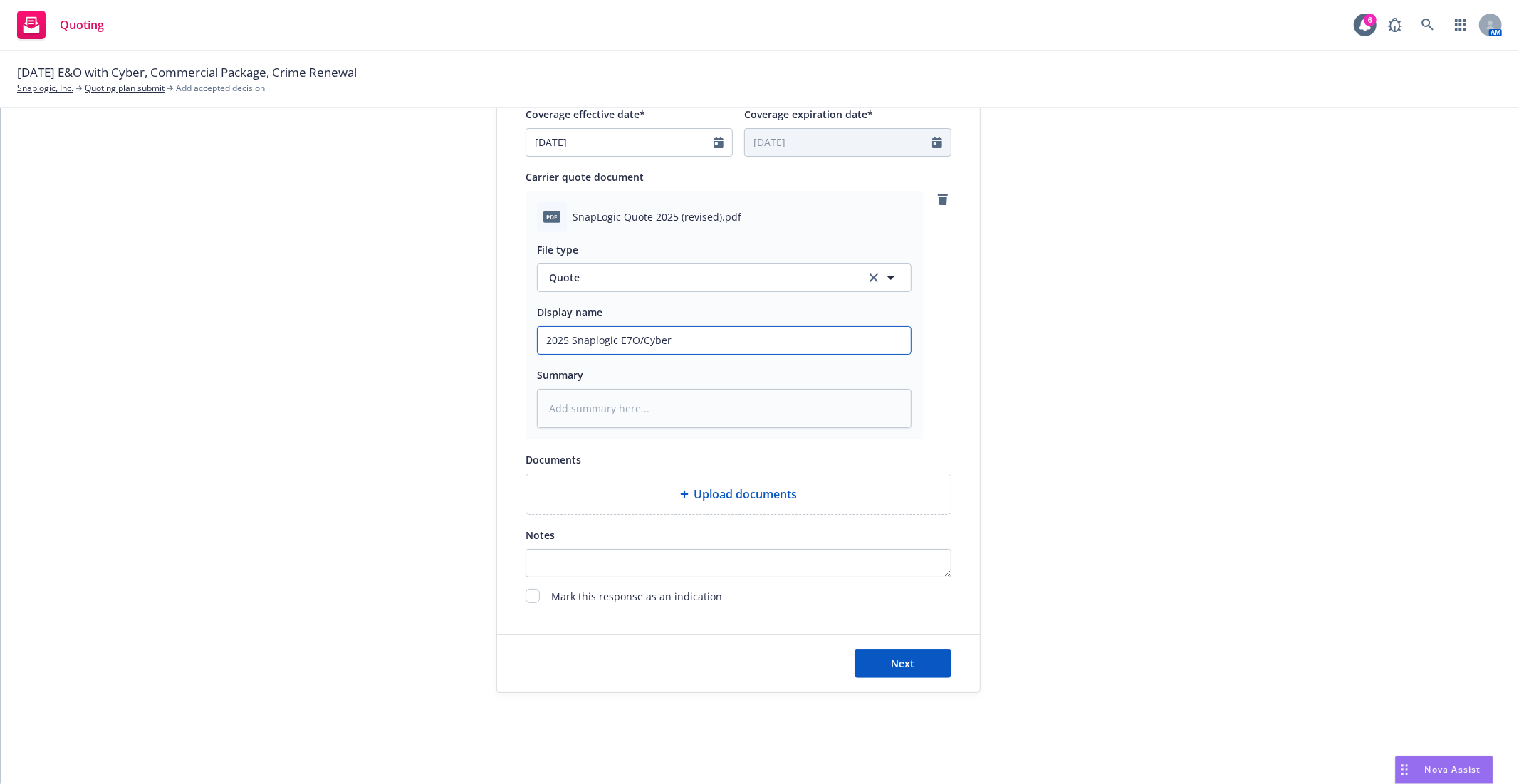
type textarea "x"
type input "2025 Snaplogic EO/Cyber"
type textarea "x"
type input "2025 Snaplogic E&O/Cyber"
click at [671, 343] on input "2025 Snaplogic E&O/Cyber" at bounding box center [724, 339] width 373 height 27
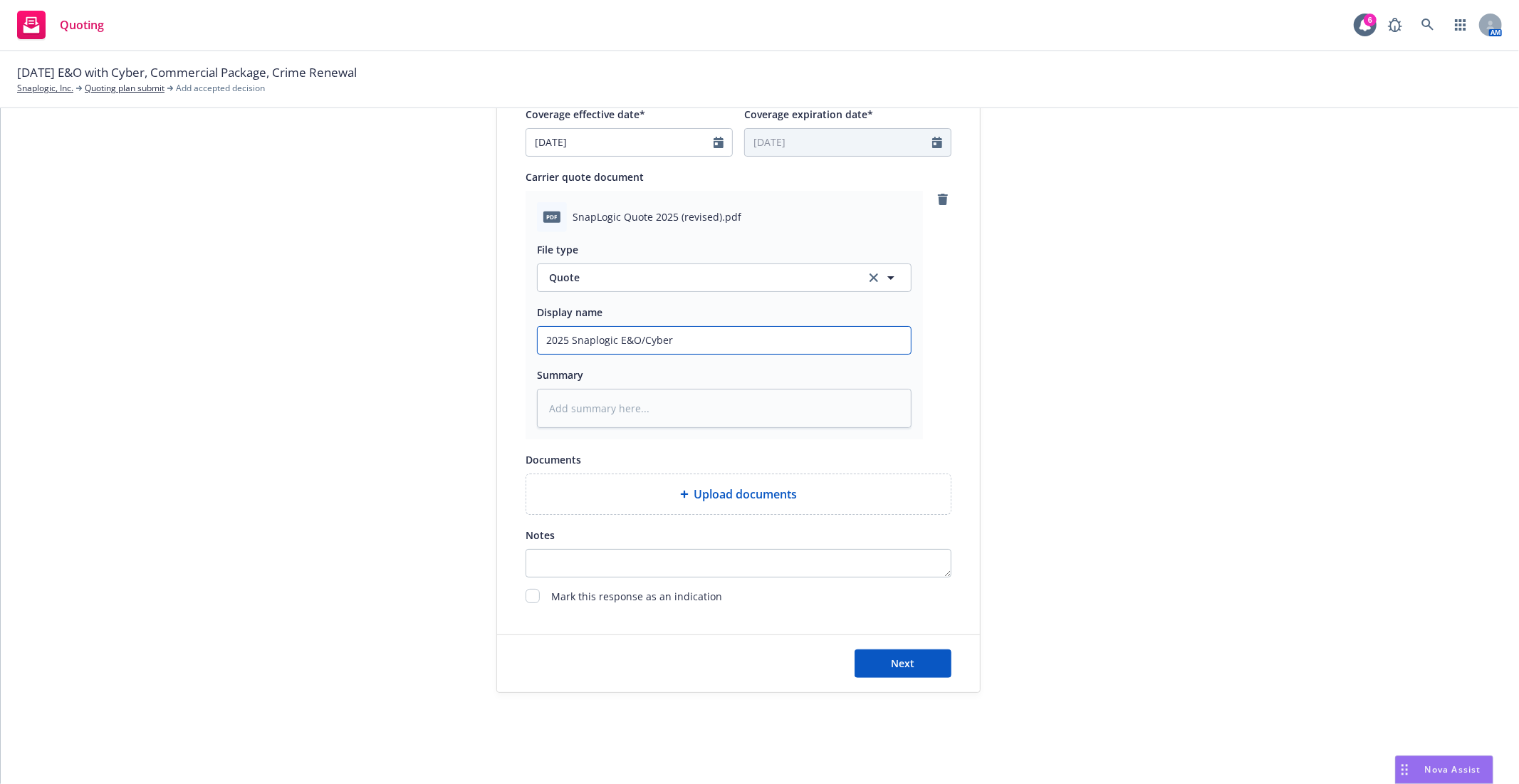
type textarea "x"
type input "2025 Snaplogic E&O/Cyber Q"
type textarea "x"
type input "2025 Snaplogic E&O/Cyber QB"
type textarea "x"
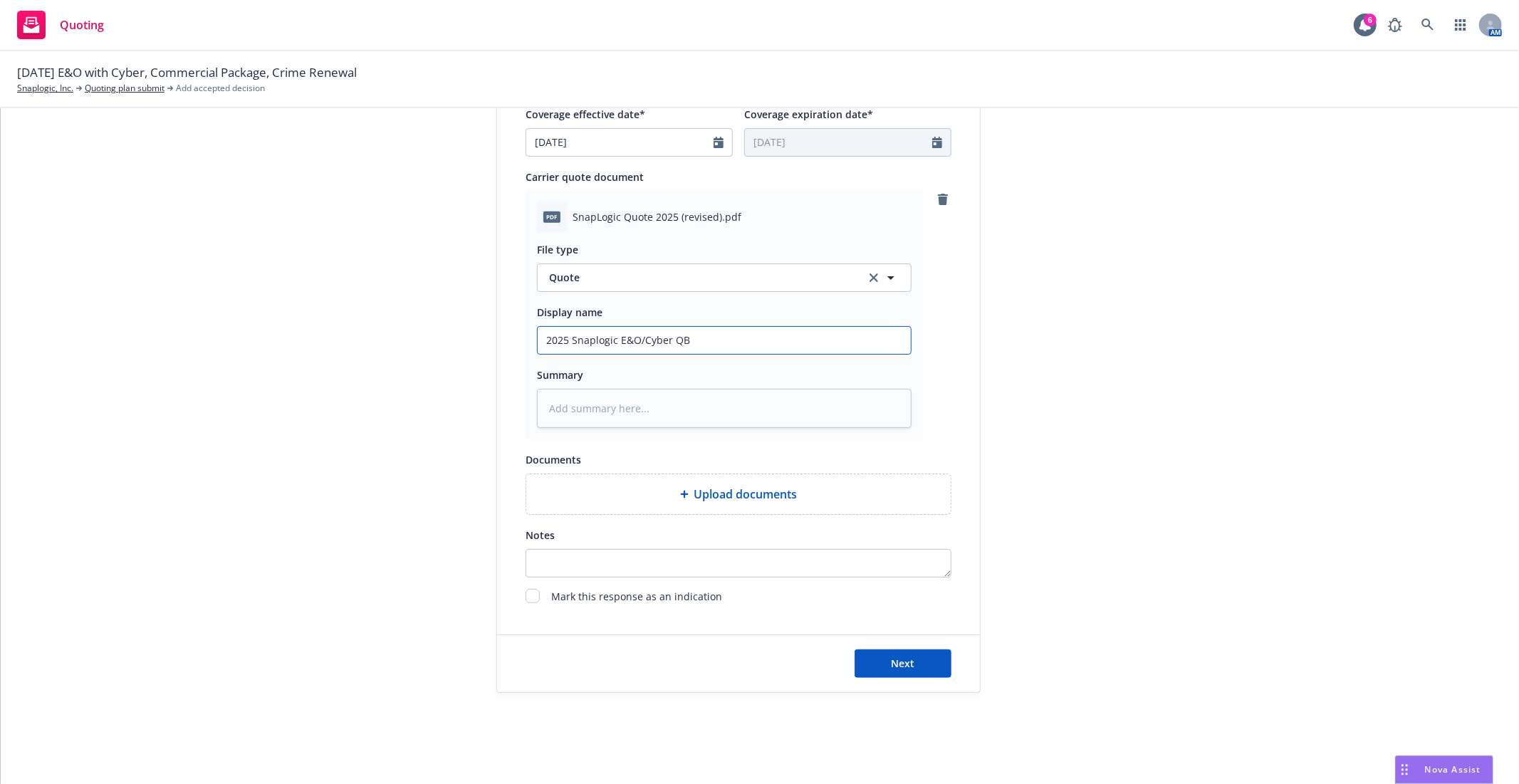
type input "2025 Snaplogic E&O/Cyber QBE"
type textarea "x"
type input "2025 Snaplogic E&O/Cyber QBE"
type textarea "x"
type input "2025 Snaplogic E&O/Cyber QBE Q"
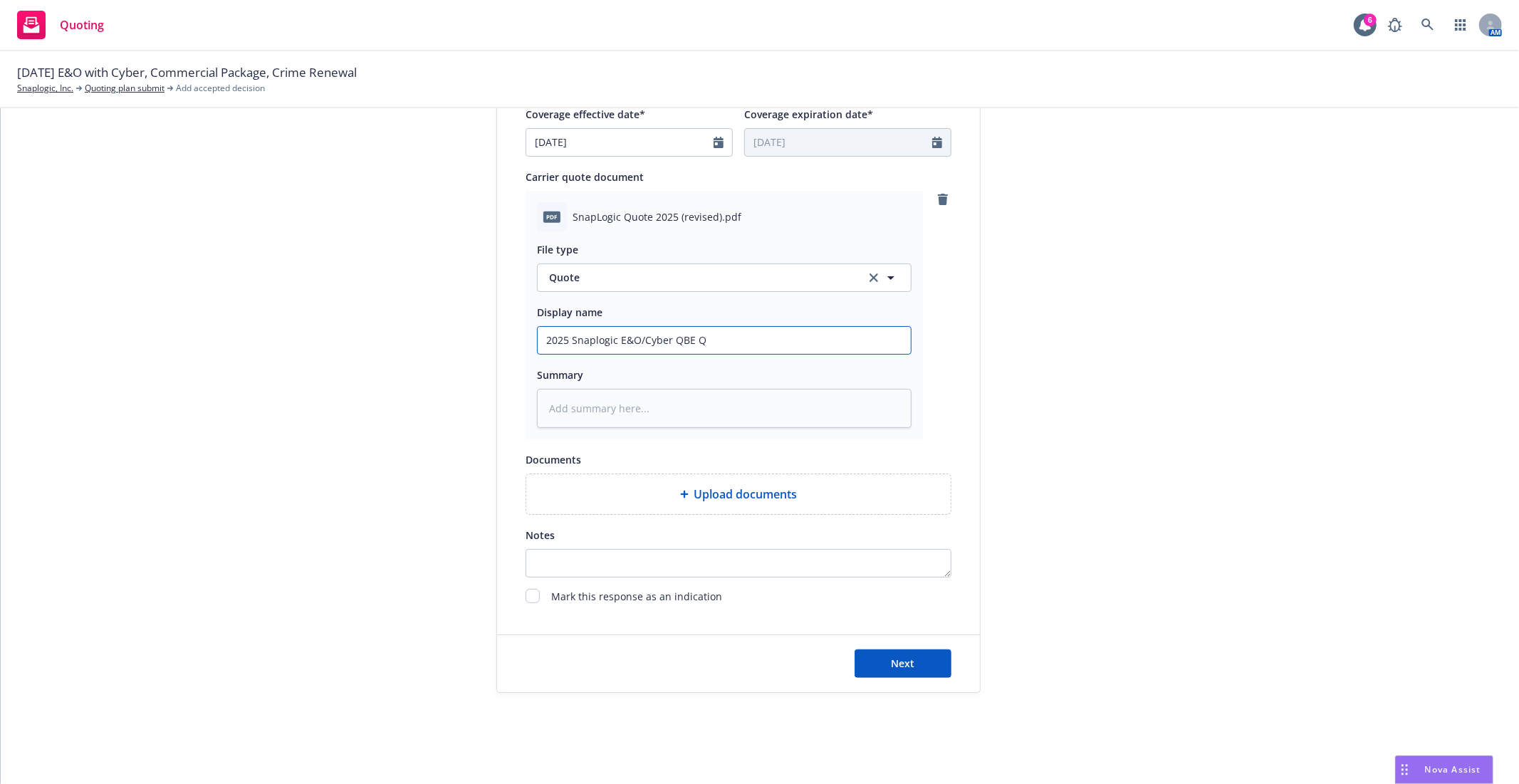
type textarea "x"
type input "2025 Snaplogic E&O/Cyber QBE Qu"
type textarea "x"
type input "2025 Snaplogic E&O/Cyber QBE Quo"
type textarea "x"
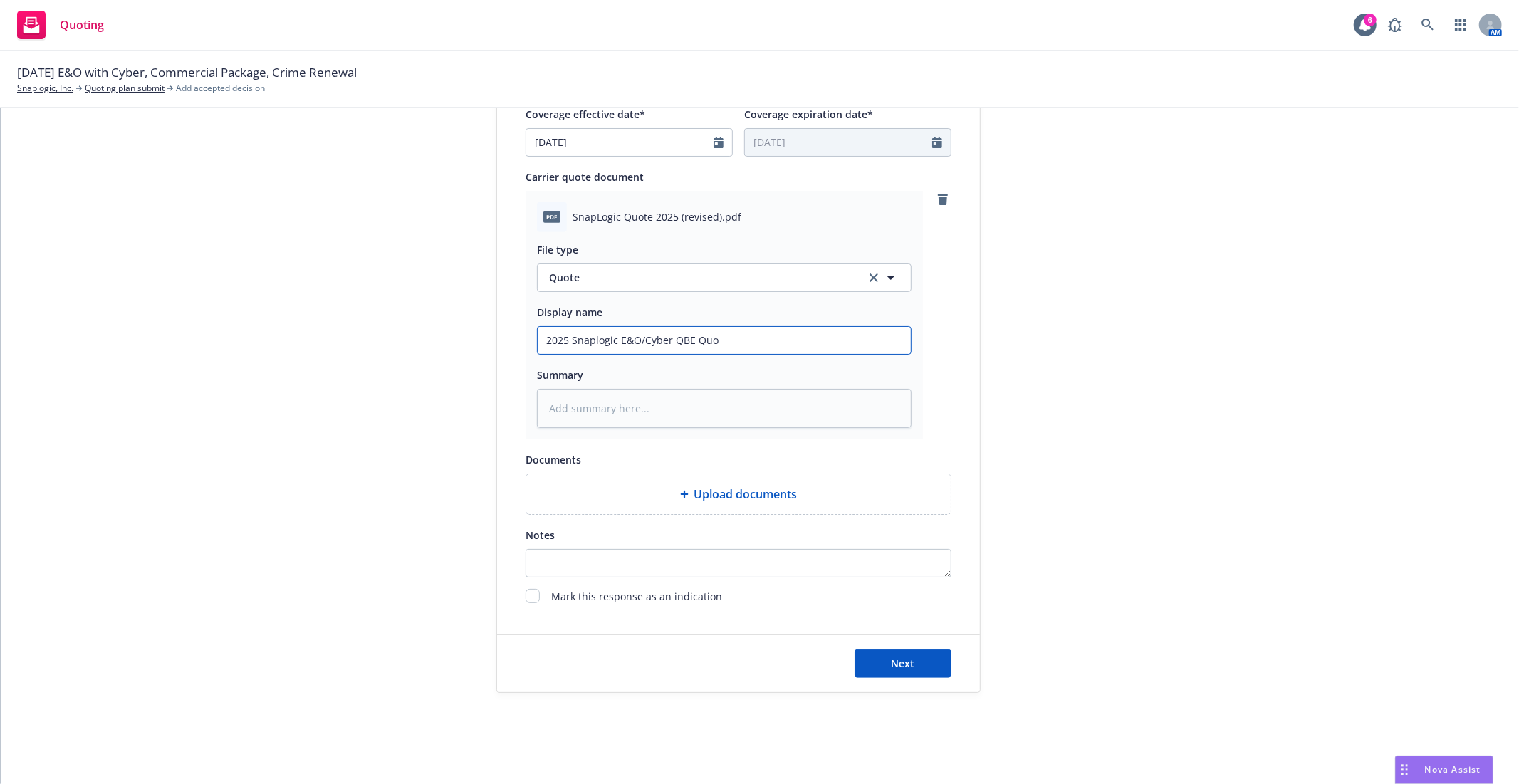
type input "2025 Snaplogic E&O/Cyber QBE Quot"
type textarea "x"
type input "2025 Snaplogic E&O/Cyber QBE Quote"
click at [872, 673] on button "Next" at bounding box center [903, 663] width 97 height 29
type textarea "x"
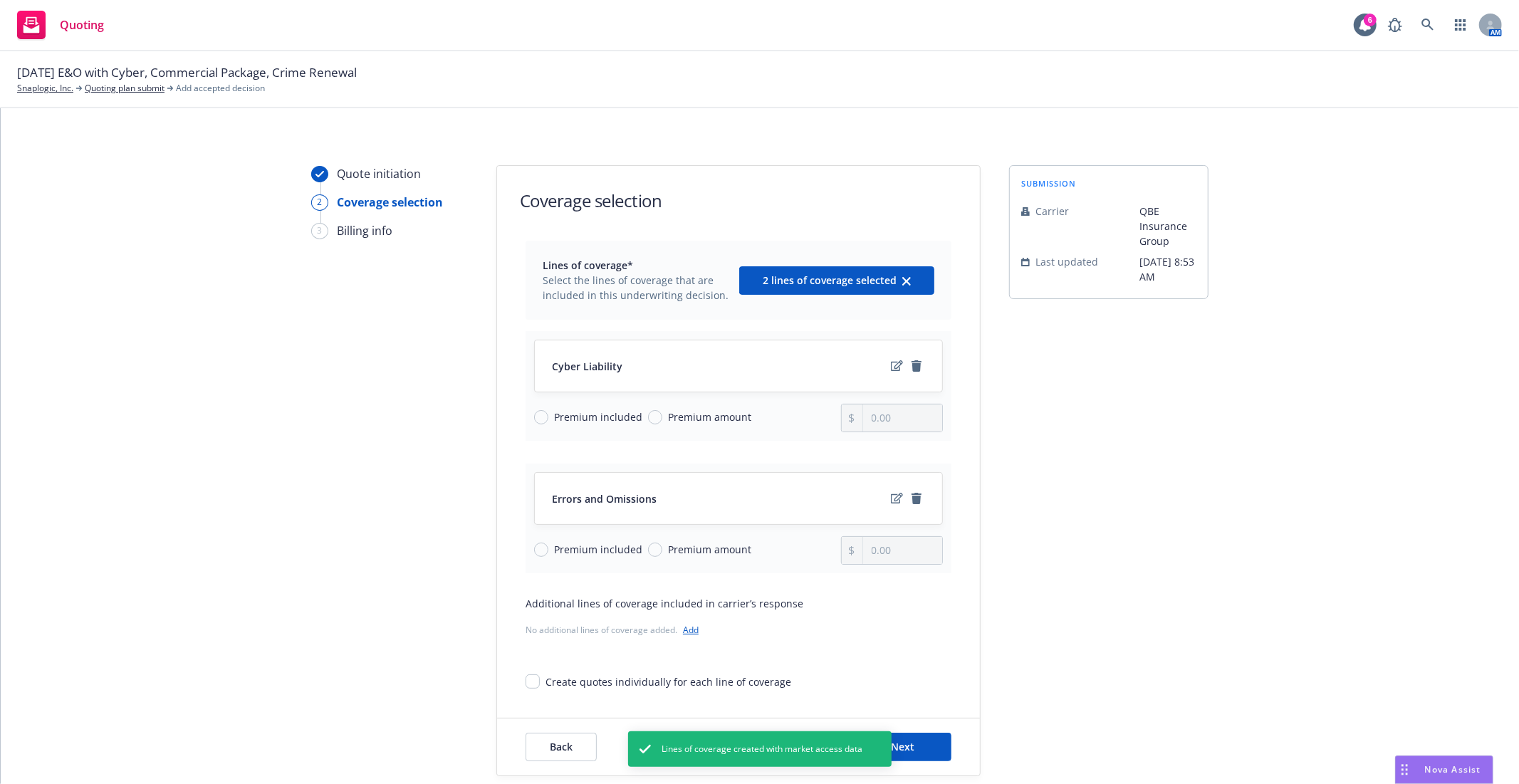
scroll to position [79, 0]
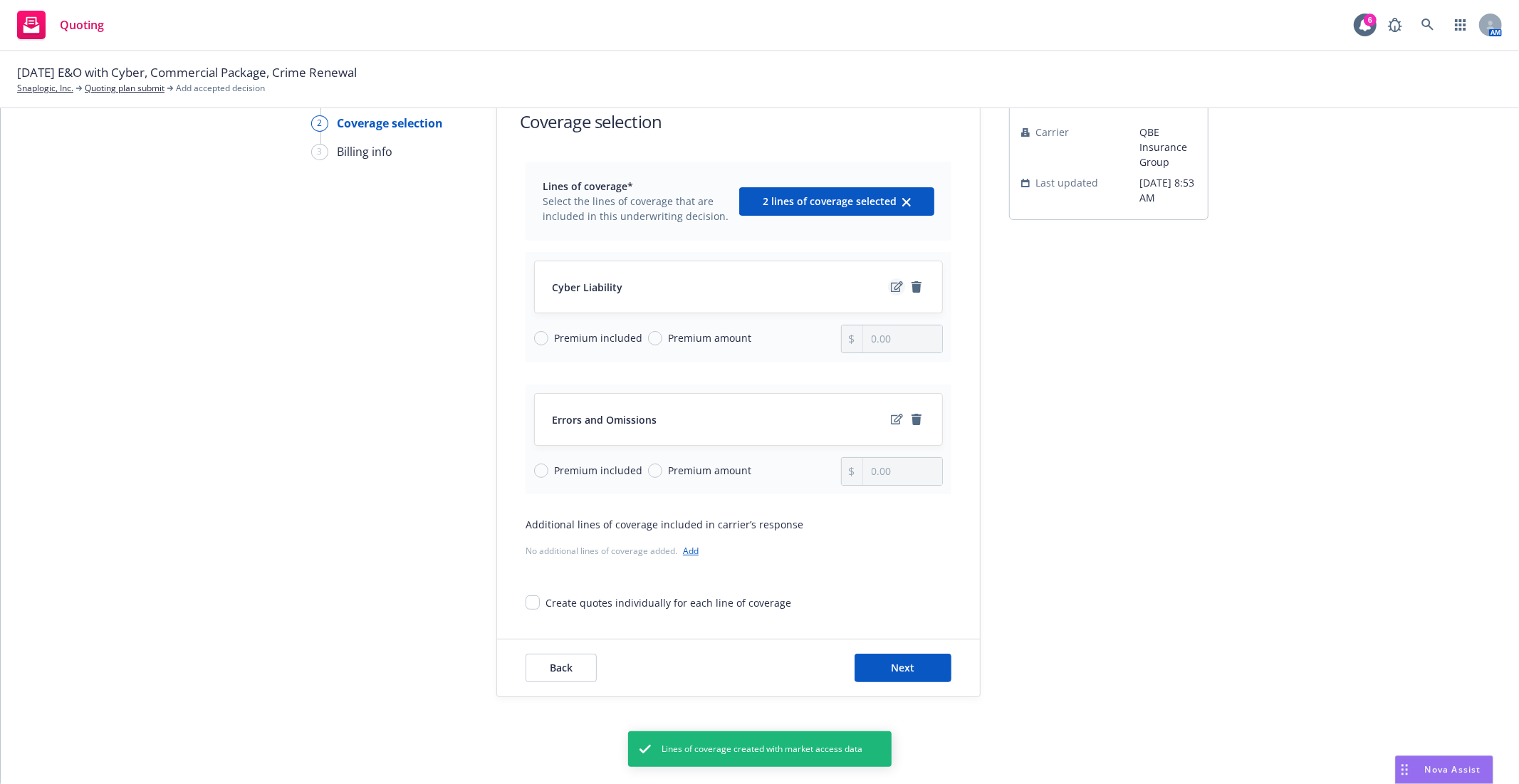
click at [891, 289] on icon "edit" at bounding box center [897, 286] width 12 height 11
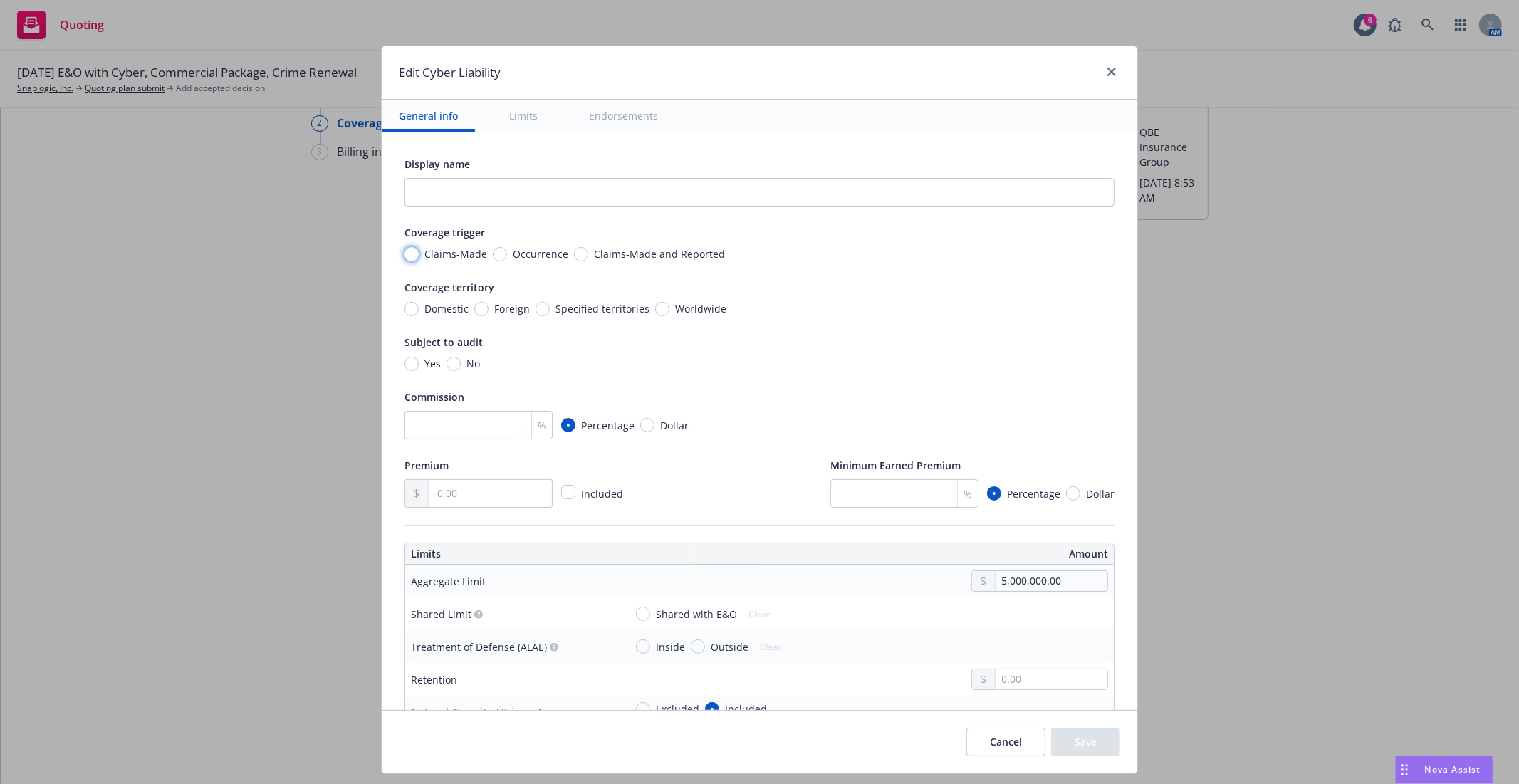
click at [408, 256] on input "Claims-Made" at bounding box center [411, 254] width 14 height 14
radio input "true"
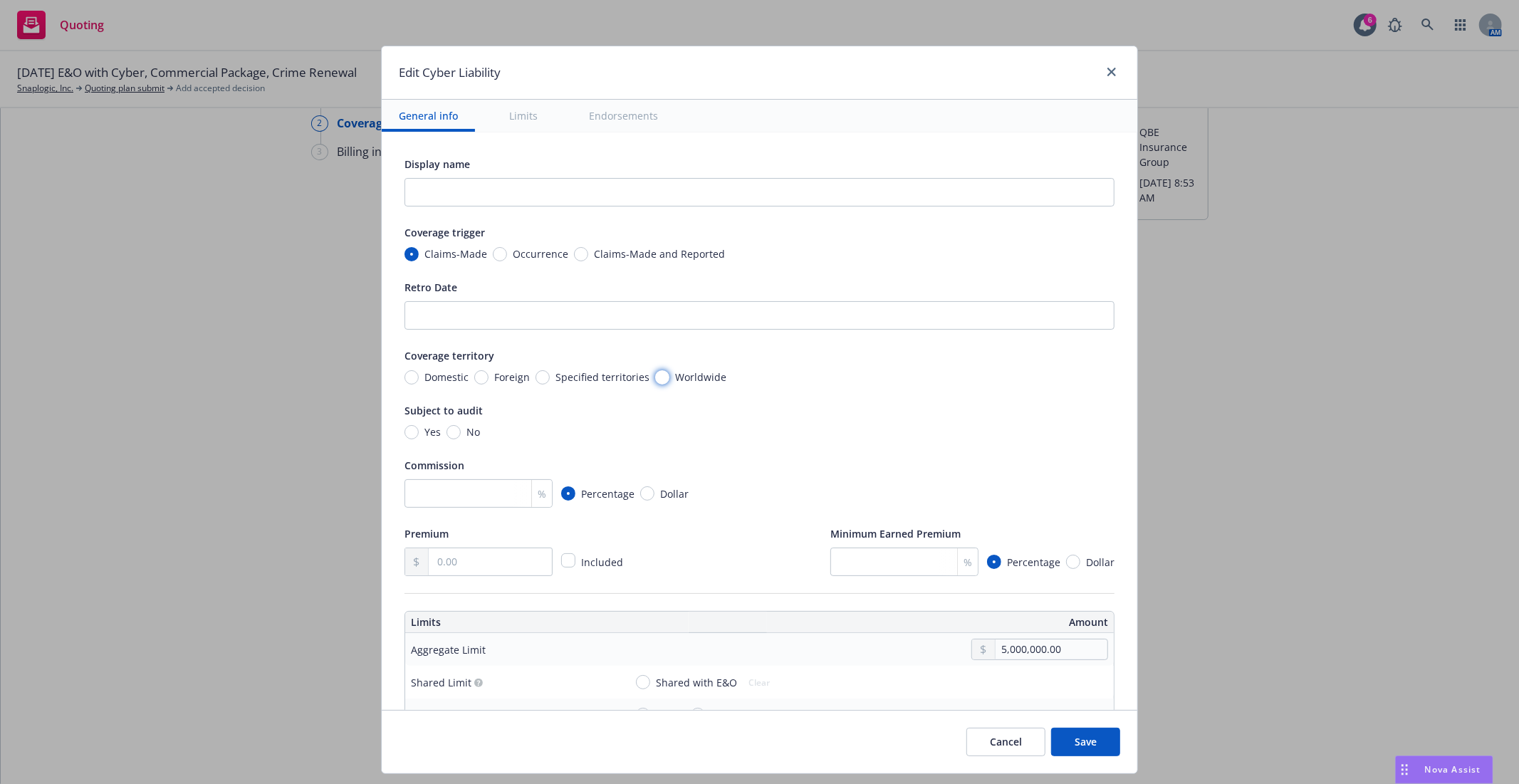
click at [655, 379] on input "Worldwide" at bounding box center [662, 377] width 14 height 14
radio input "true"
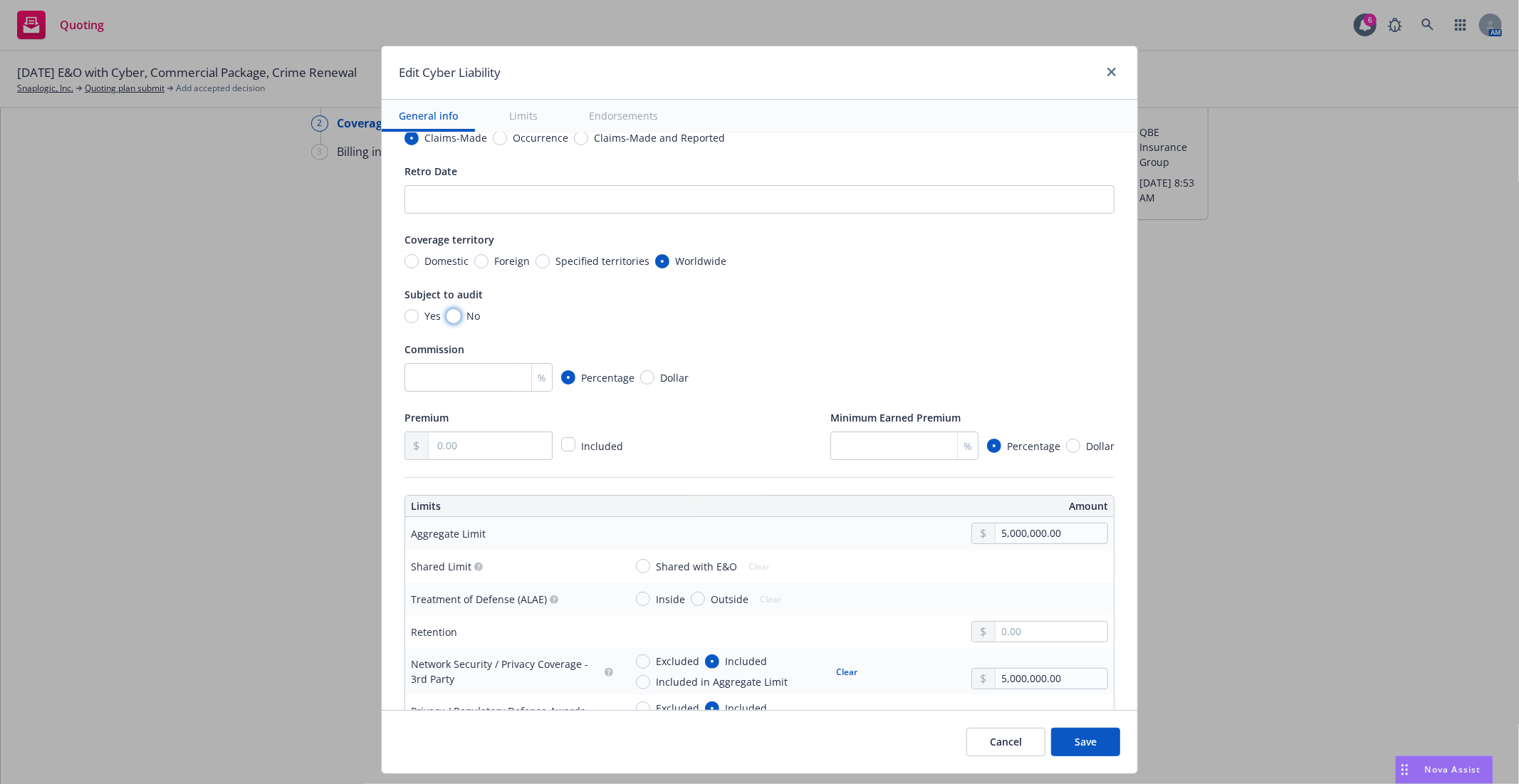
click at [447, 319] on input "No" at bounding box center [454, 316] width 14 height 14
radio input "true"
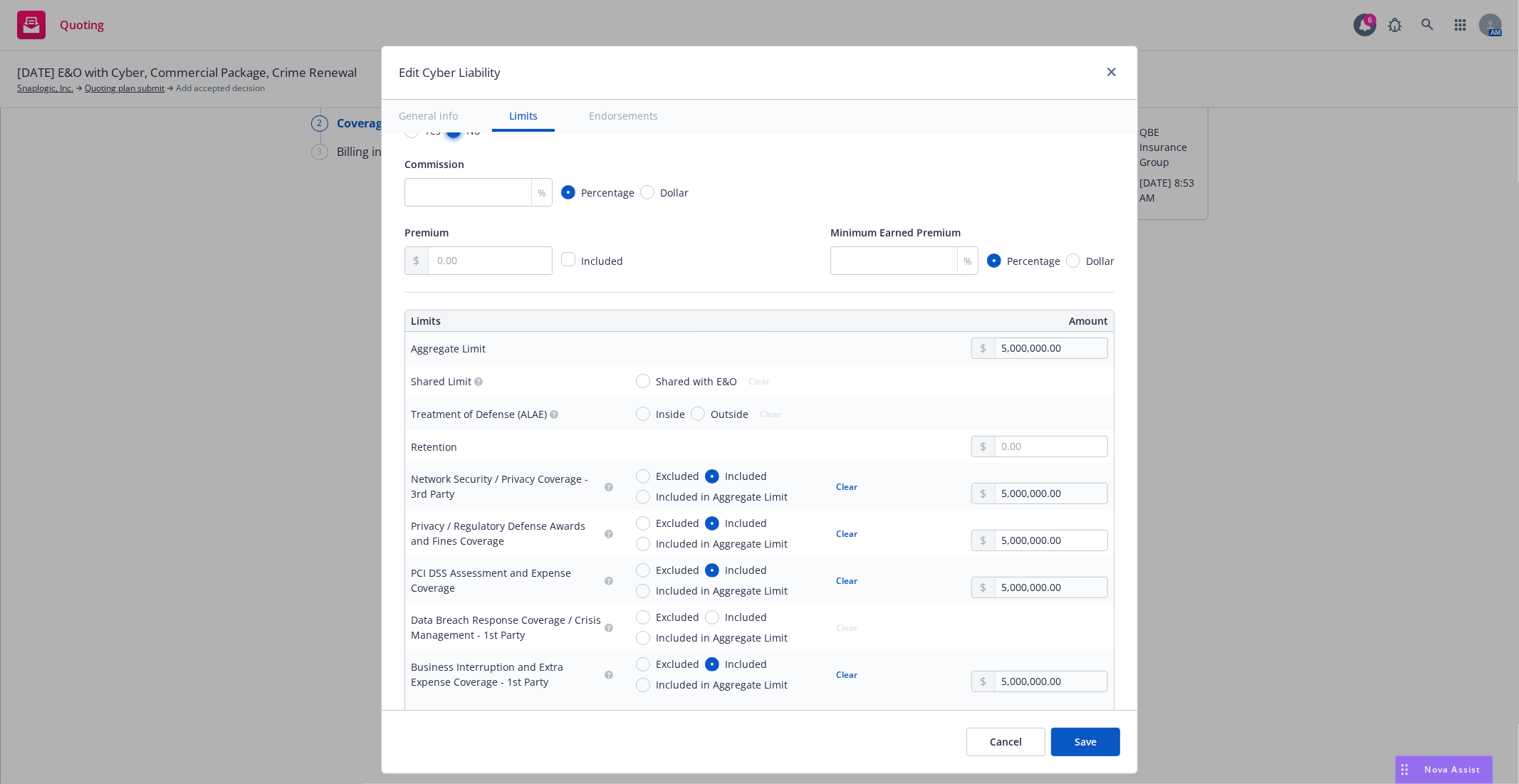
scroll to position [274, 0]
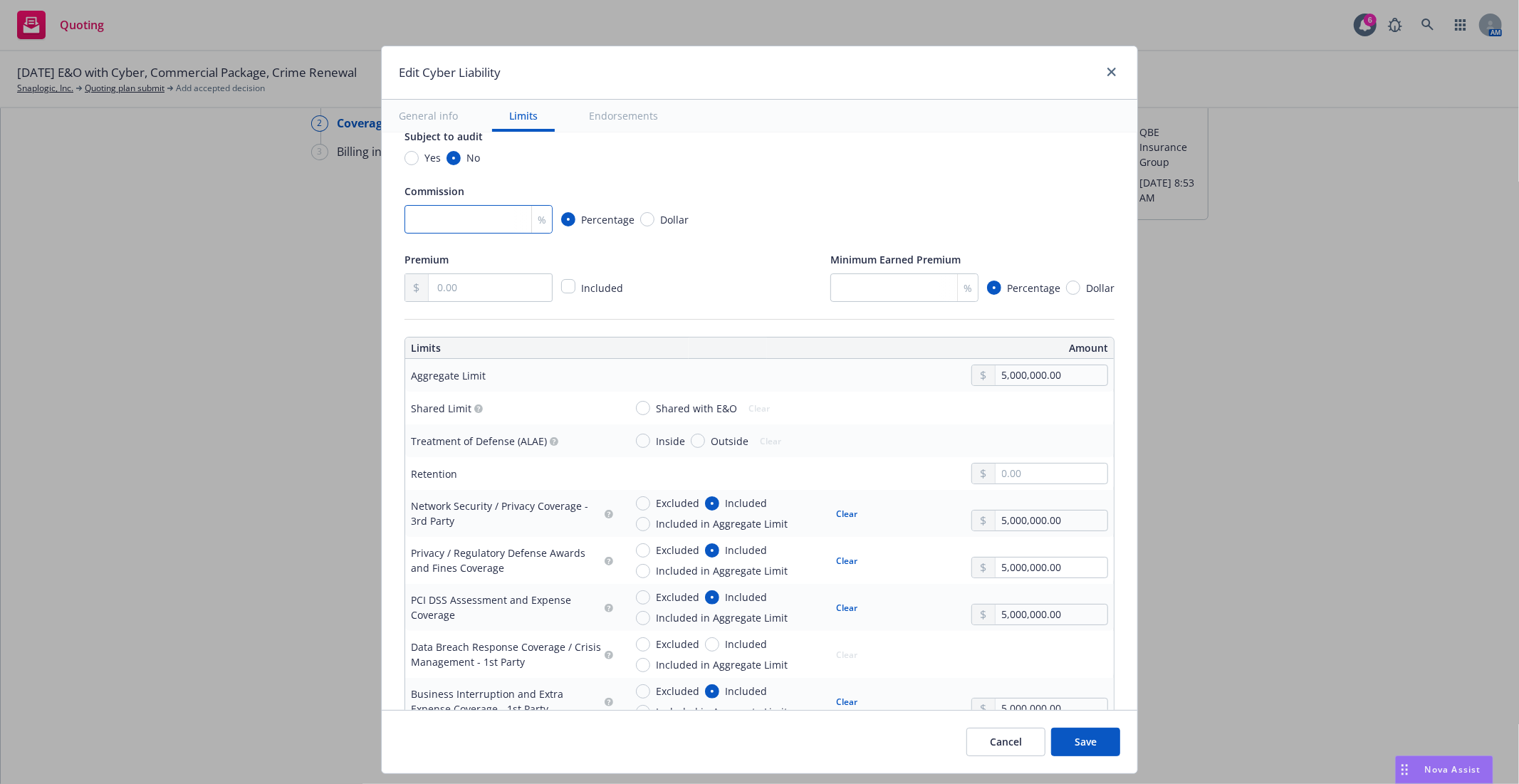
click at [452, 223] on input "number" at bounding box center [478, 219] width 148 height 29
type input "16"
click at [667, 240] on div "Display name Coverage trigger Claims-Made Occurrence Claims-Made and Reported R…" at bounding box center [760, 91] width 710 height 421
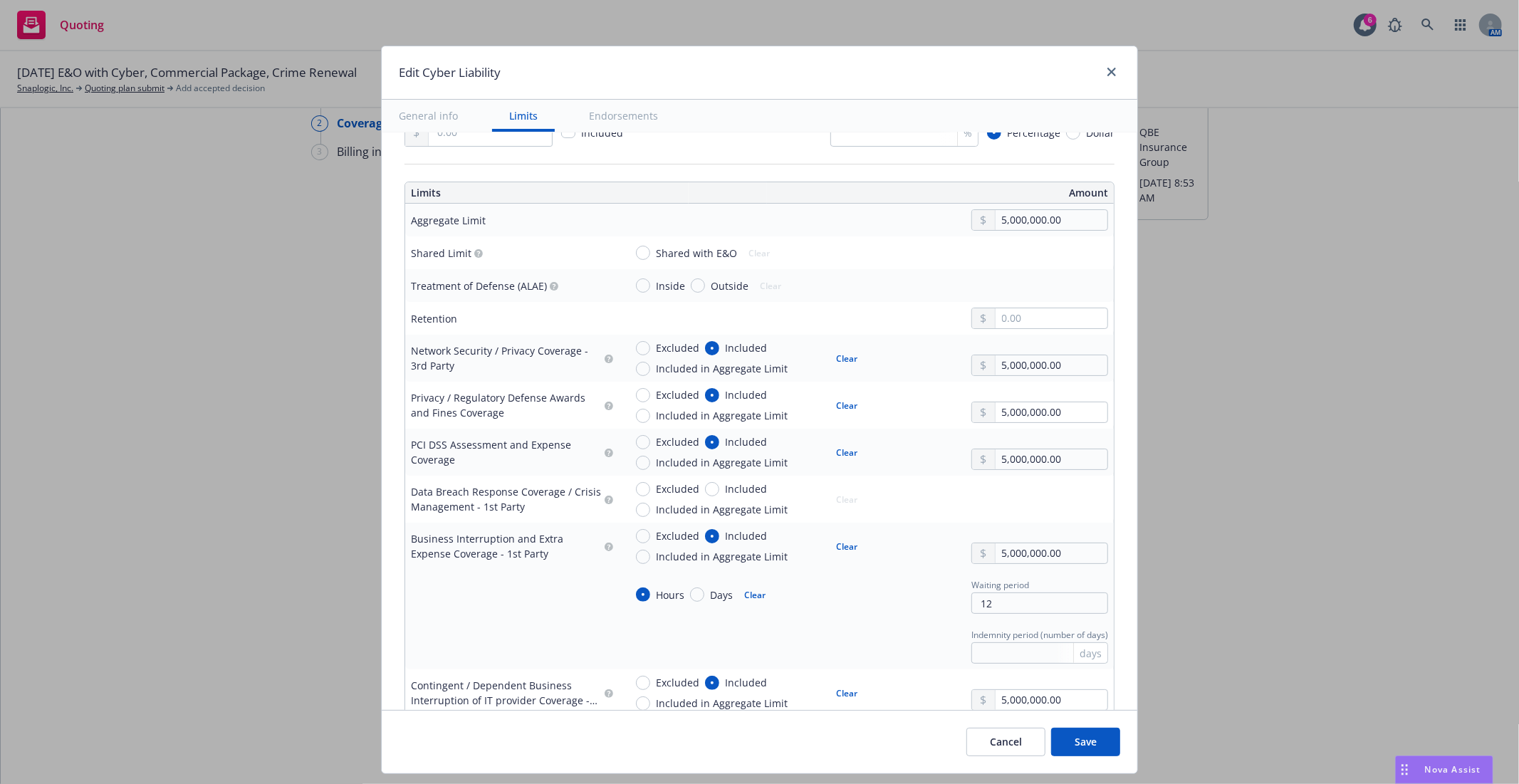
scroll to position [432, 0]
click at [636, 250] on input "Shared with E&O" at bounding box center [643, 249] width 14 height 14
radio input "true"
click at [1005, 321] on input "text" at bounding box center [1050, 316] width 111 height 20
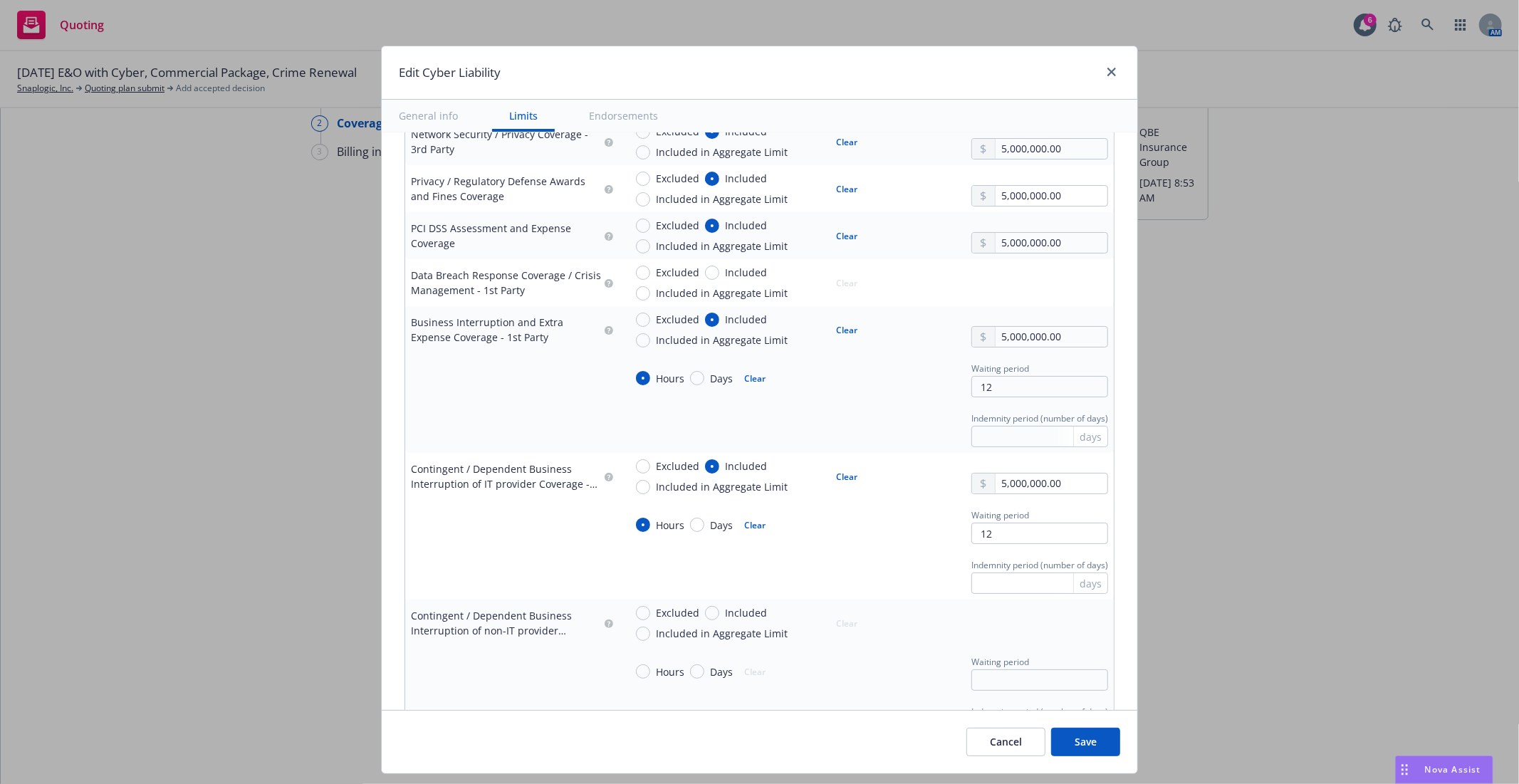
scroll to position [670, 0]
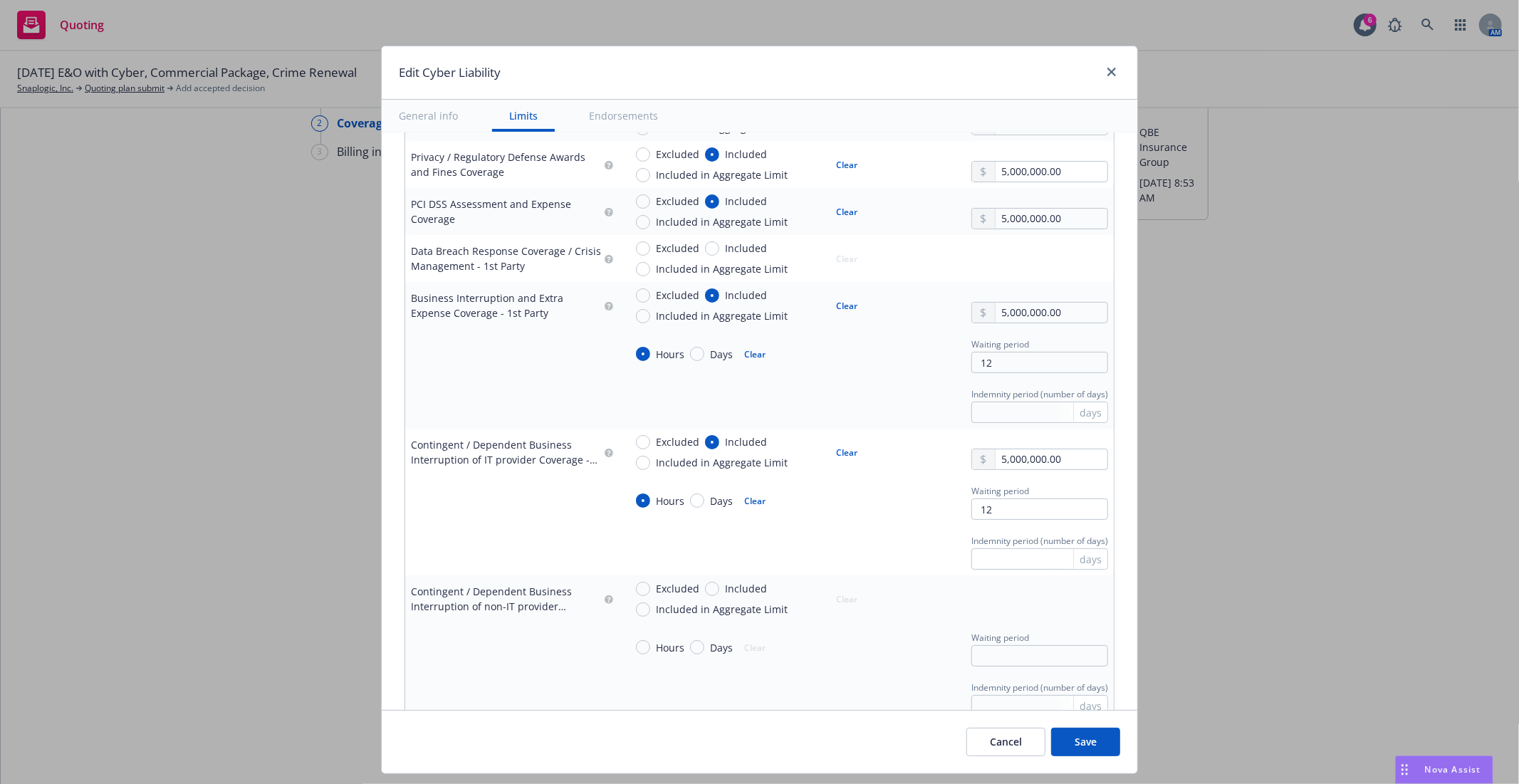
type input "50,000.00"
click at [980, 361] on input "12" at bounding box center [1040, 363] width 137 height 22
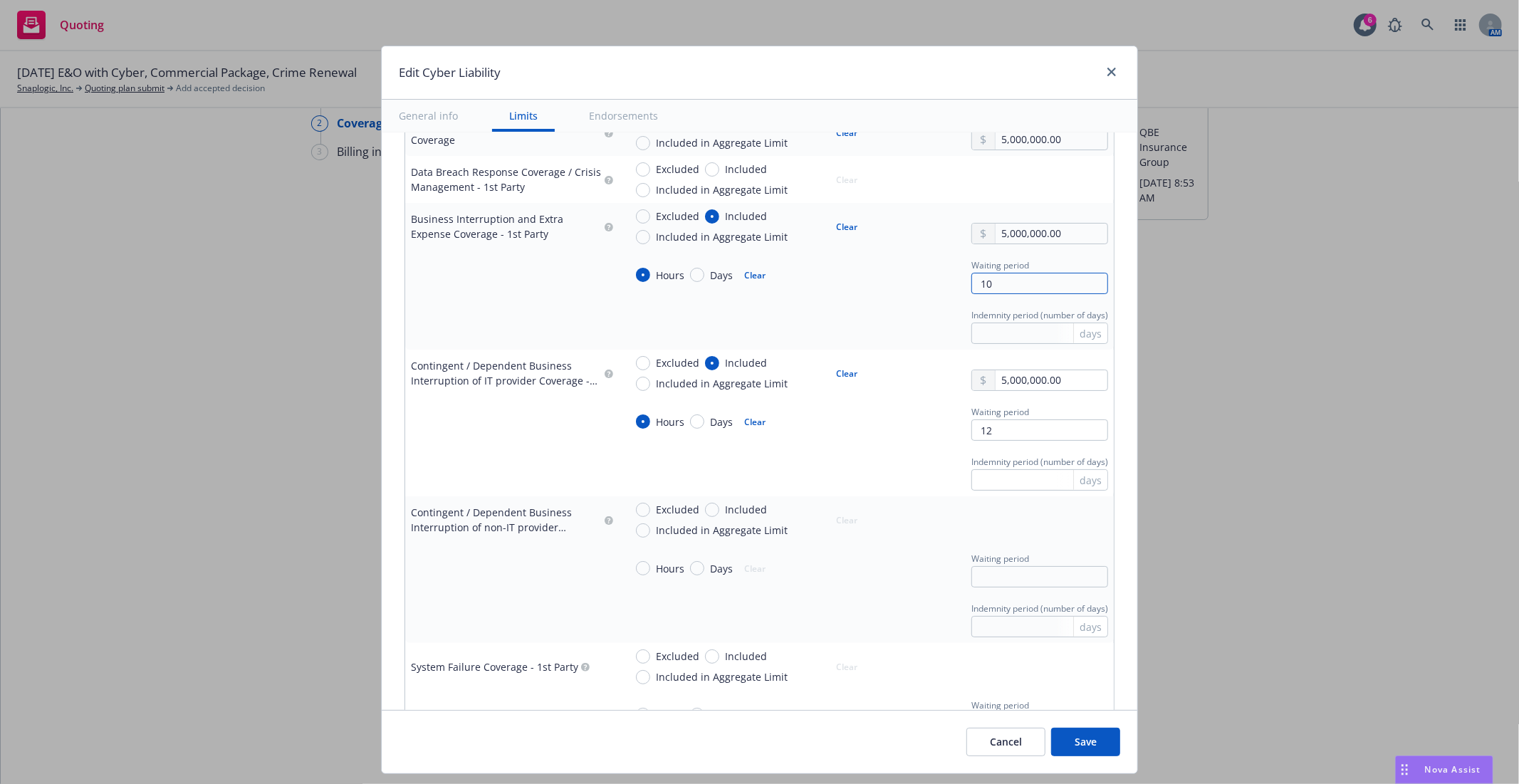
type input "10"
click at [978, 432] on input "12" at bounding box center [1040, 430] width 137 height 22
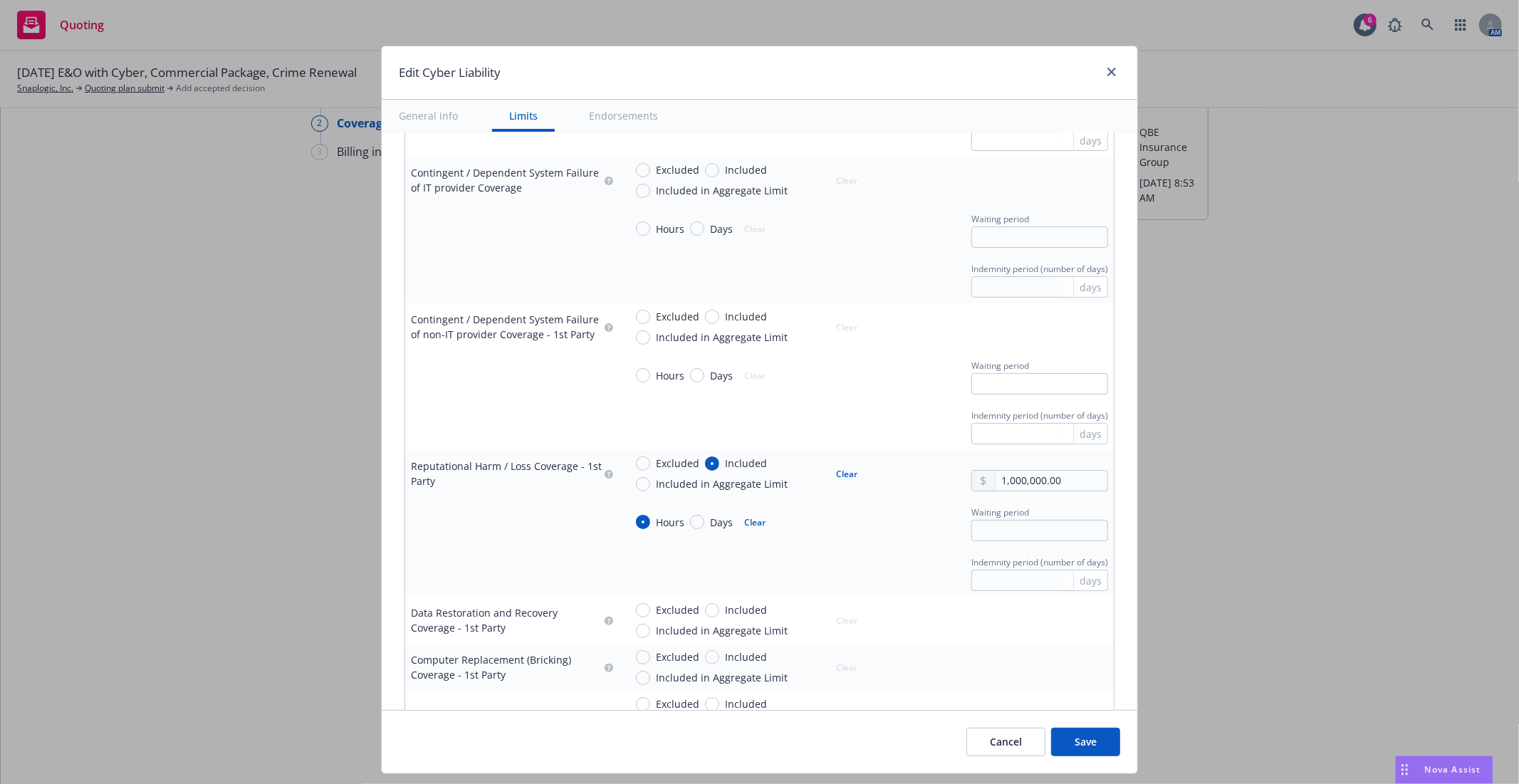
scroll to position [1461, 0]
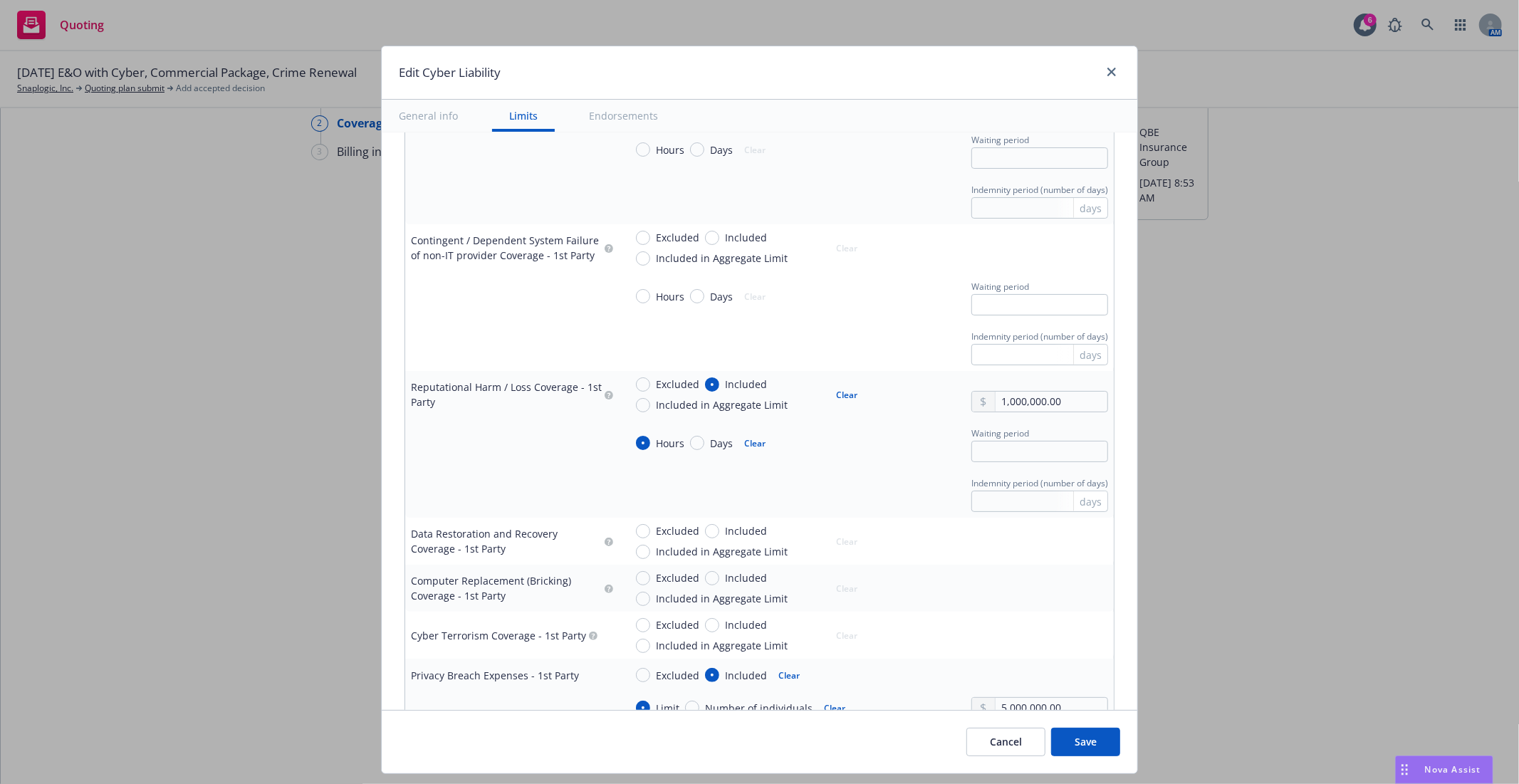
type input "10"
click at [1000, 410] on input "1,000,000.00" at bounding box center [1050, 401] width 111 height 20
type input "5,000,000.00"
click at [1030, 509] on button "$5,000,000.00" at bounding box center [1030, 518] width 122 height 27
click at [748, 449] on button "Clear" at bounding box center [755, 443] width 38 height 20
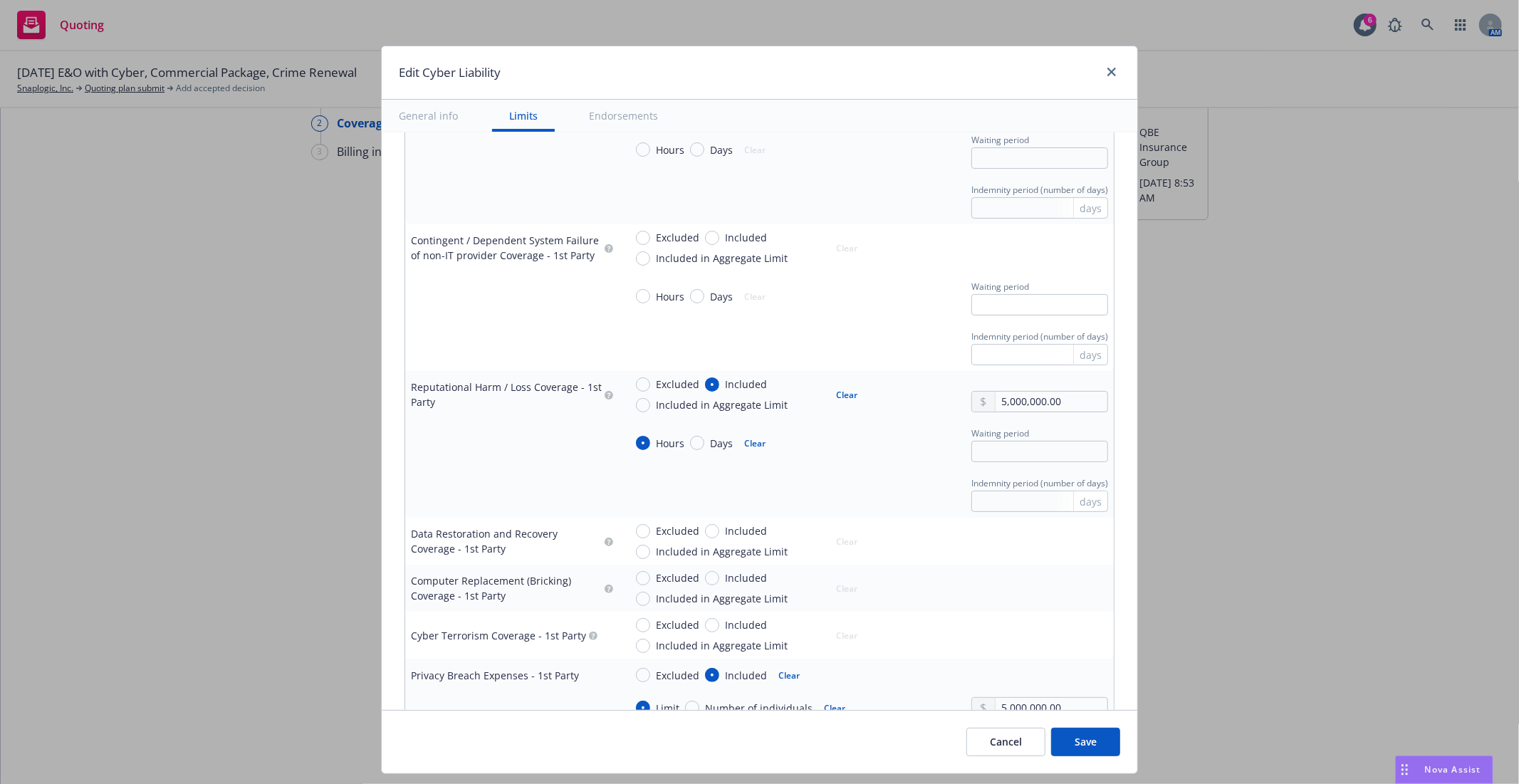
radio input "false"
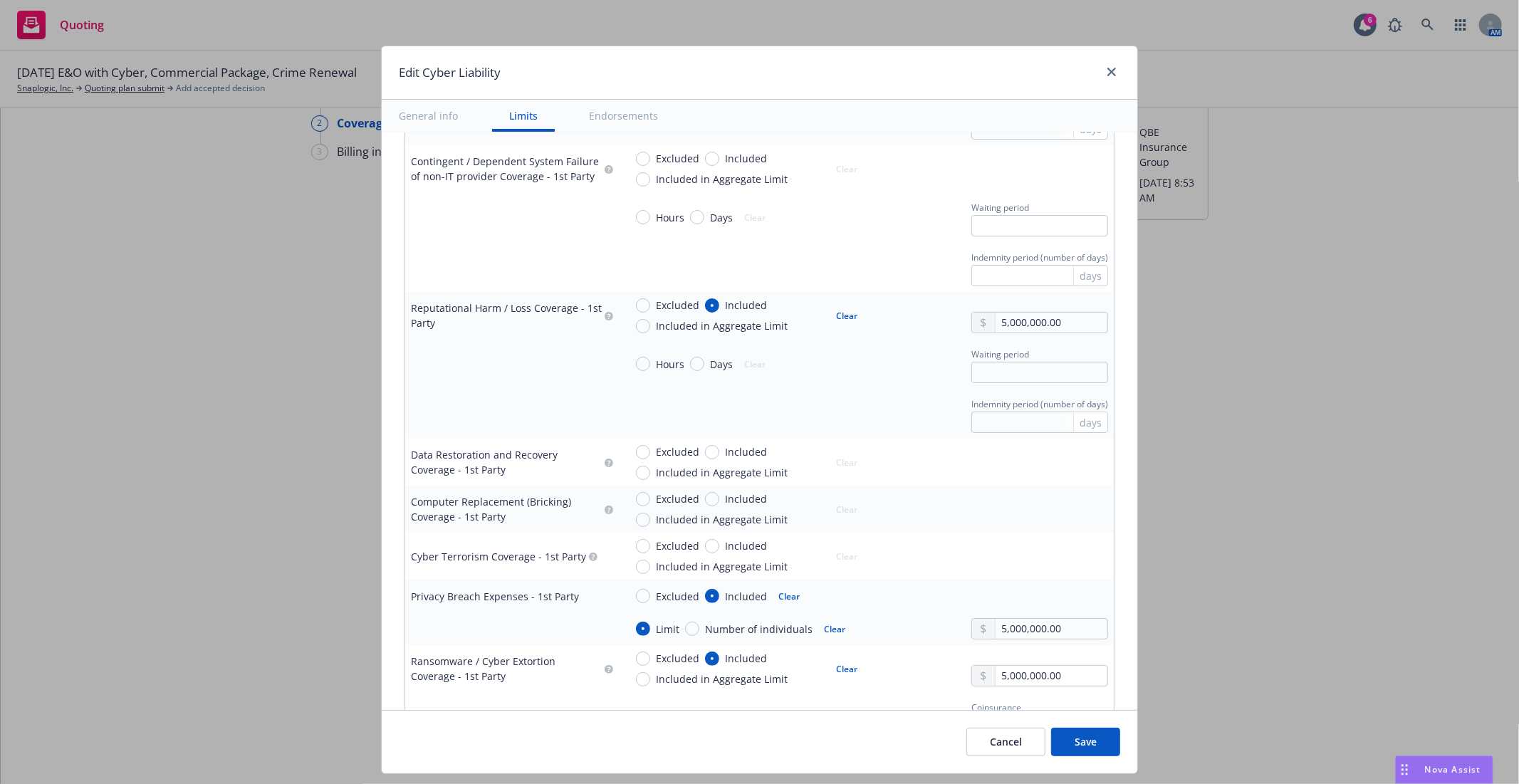
scroll to position [1619, 0]
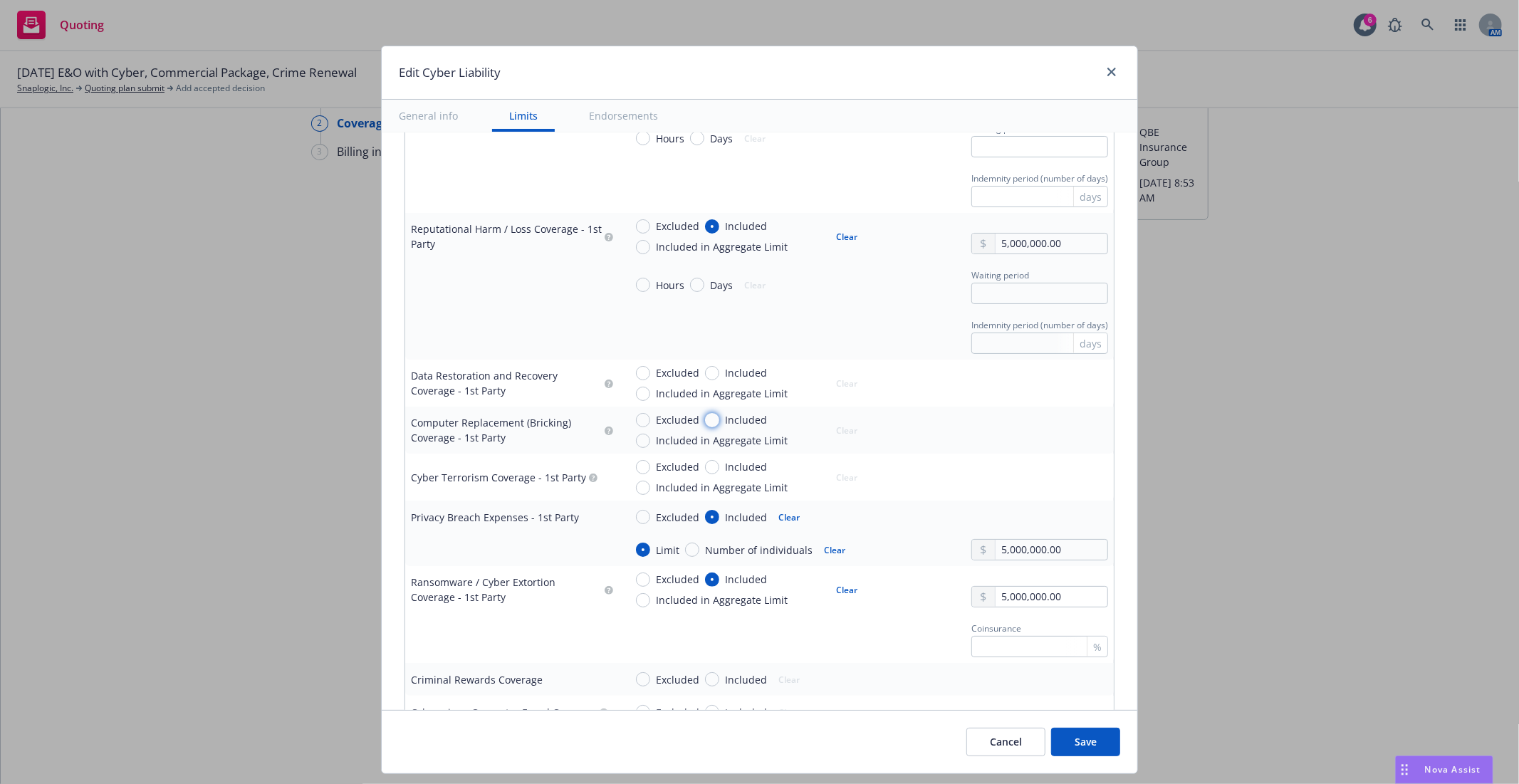
click at [705, 424] on input "Included" at bounding box center [712, 420] width 14 height 14
radio input "true"
click at [1007, 440] on input "text" at bounding box center [1050, 437] width 111 height 20
type input "5,000,000.00"
click at [1021, 550] on button "$5,000,000.00" at bounding box center [1030, 553] width 122 height 27
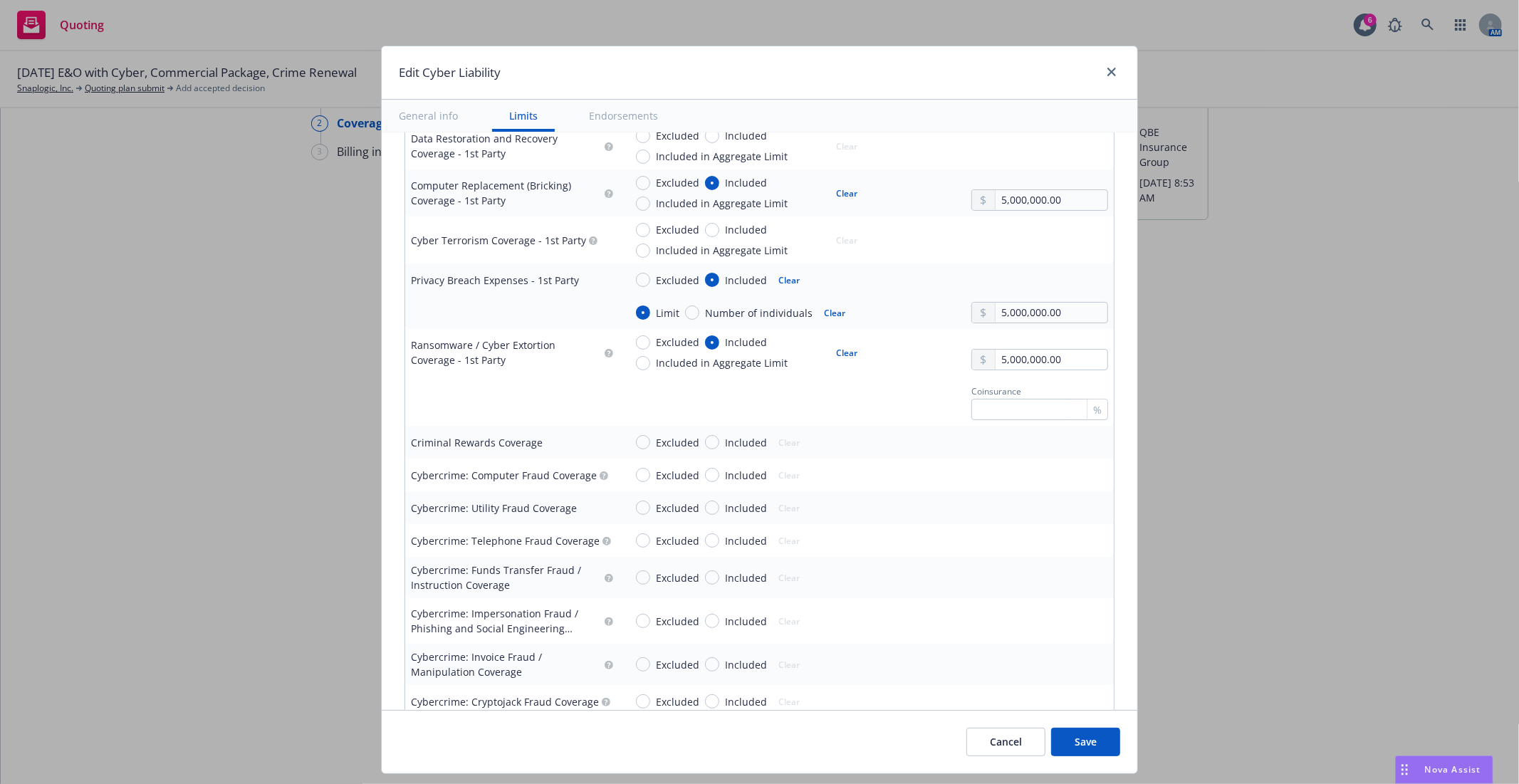
scroll to position [2015, 0]
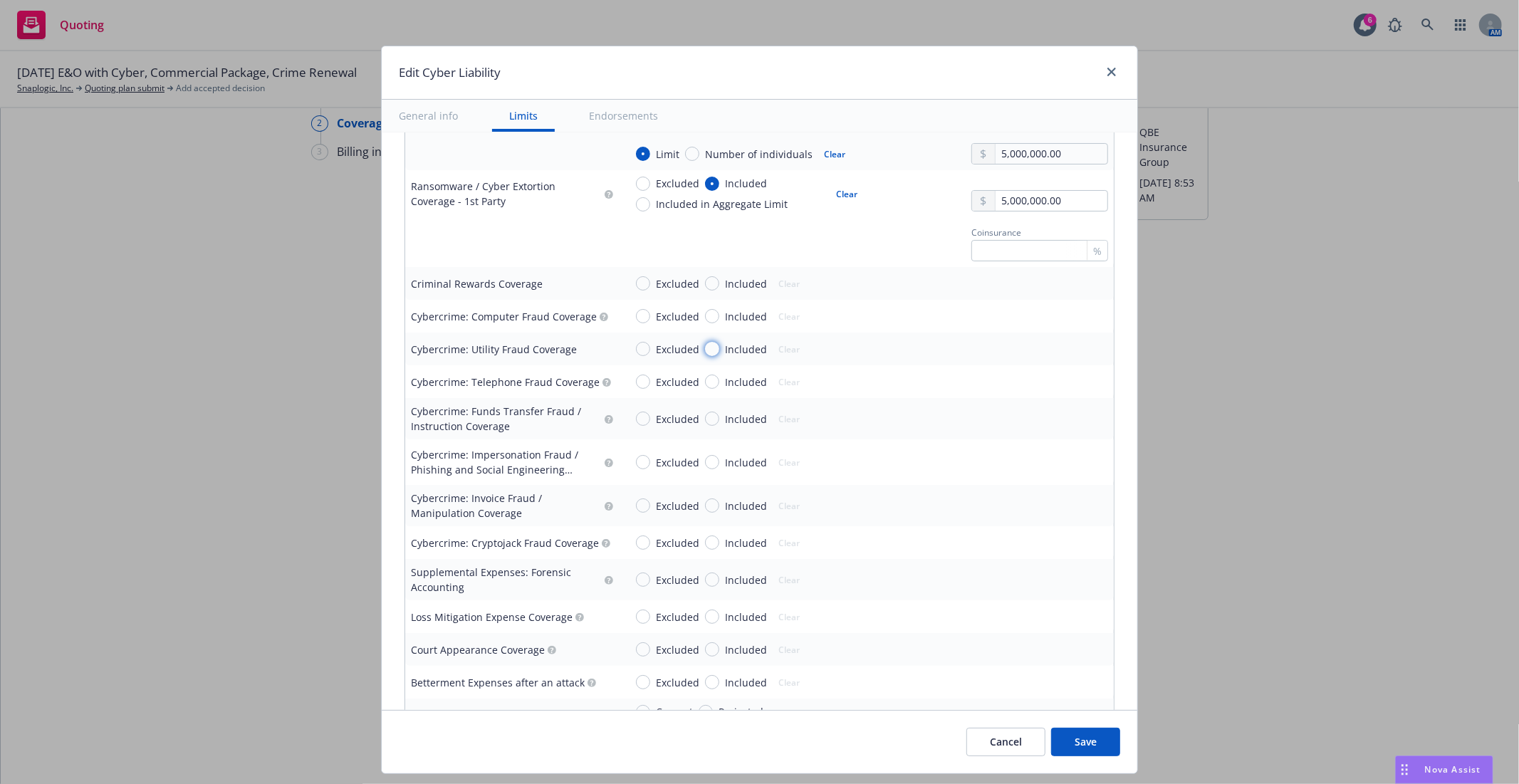
click at [705, 347] on input "Included" at bounding box center [712, 349] width 14 height 14
radio input "true"
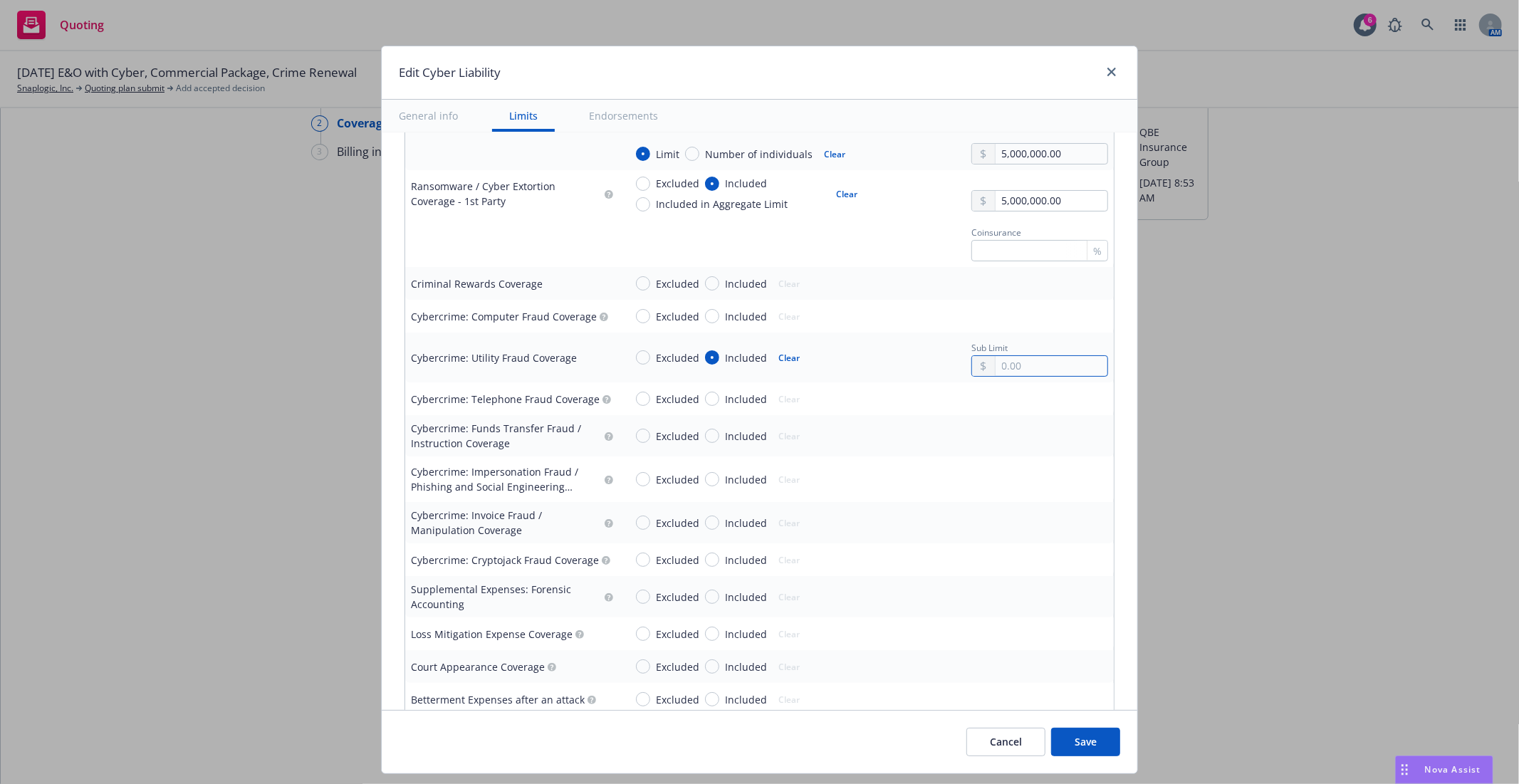
click at [1036, 368] on input "text" at bounding box center [1050, 366] width 111 height 20
type input "250,000.00"
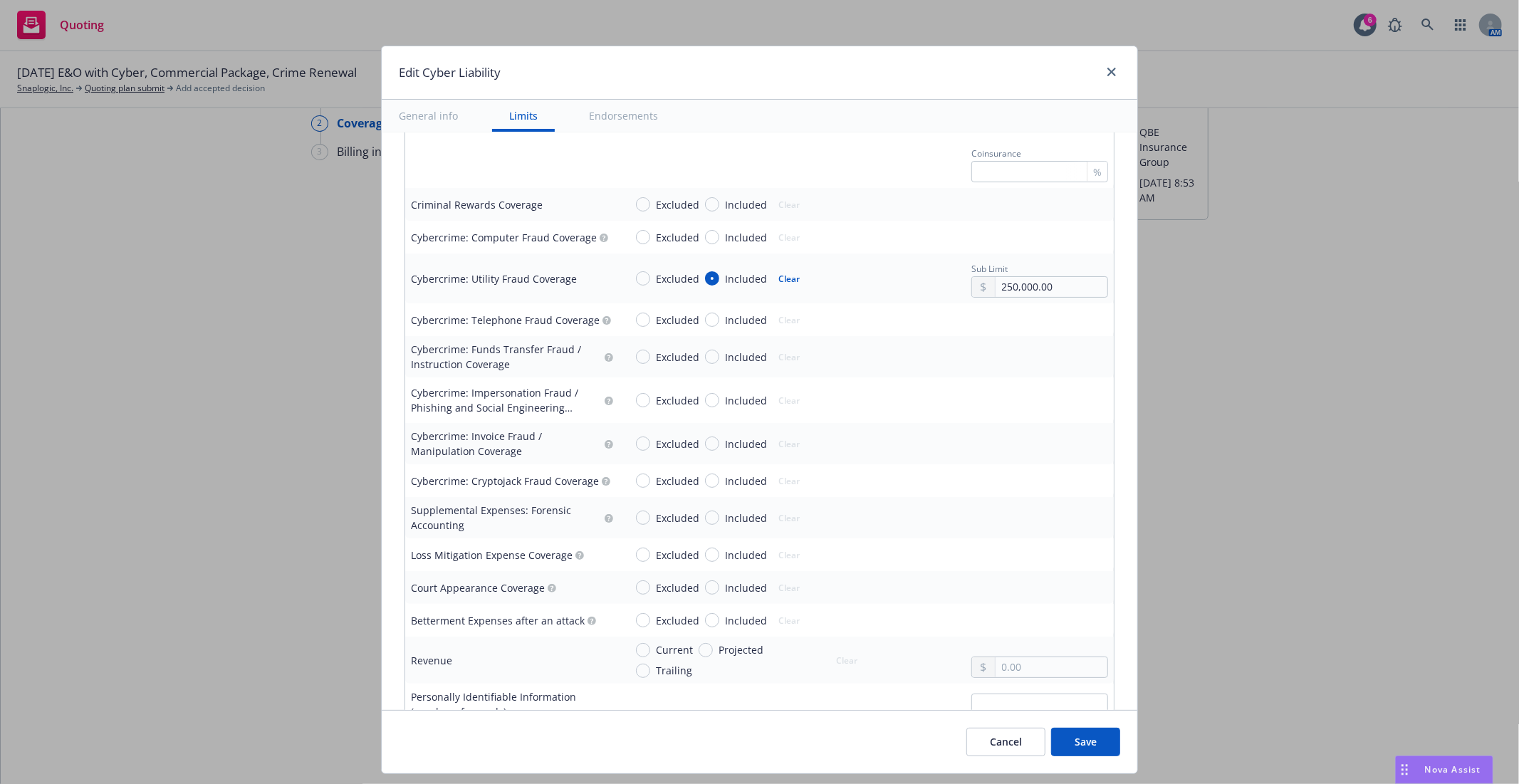
scroll to position [2174, 0]
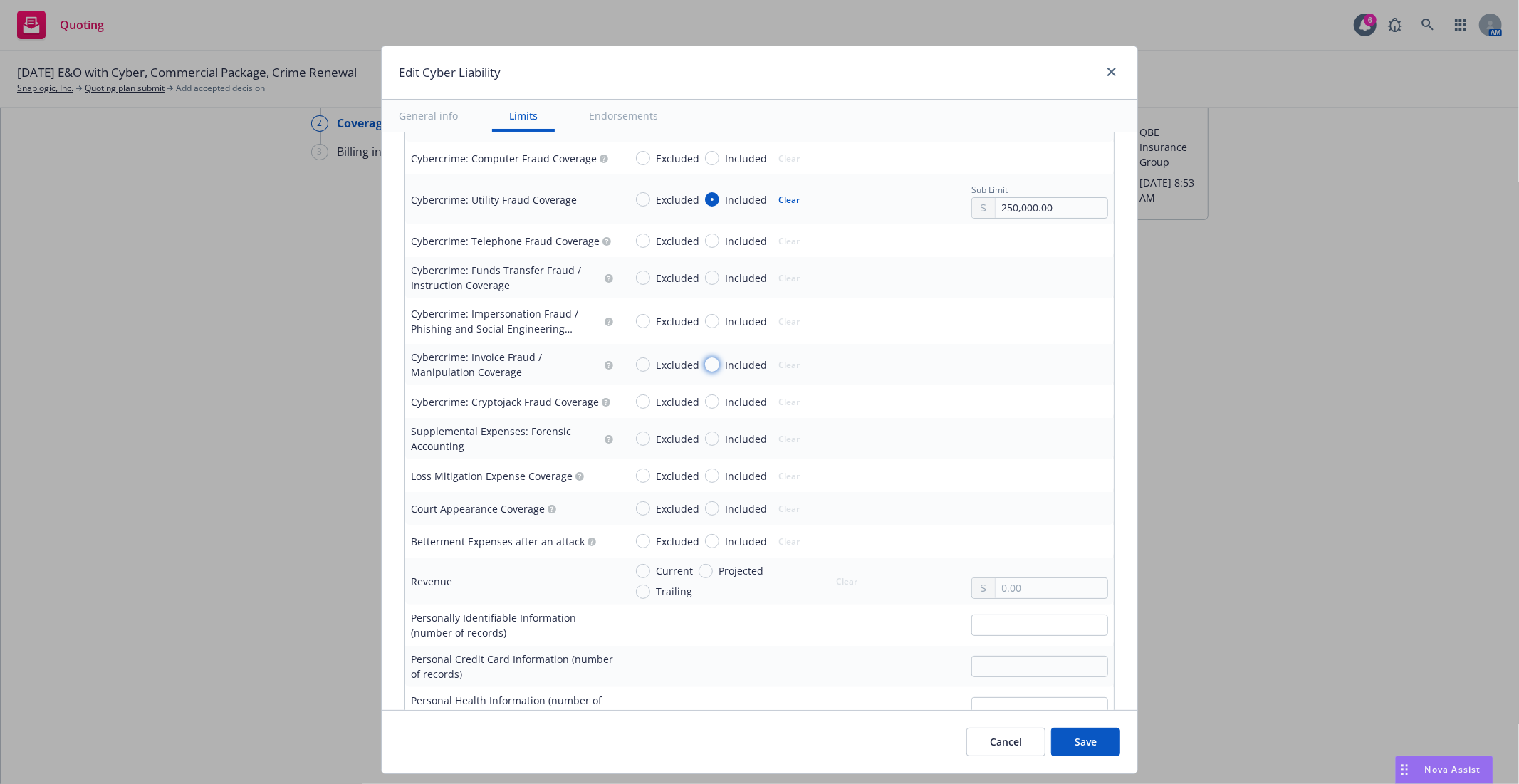
click at [705, 365] on input "Included" at bounding box center [712, 364] width 14 height 14
radio input "true"
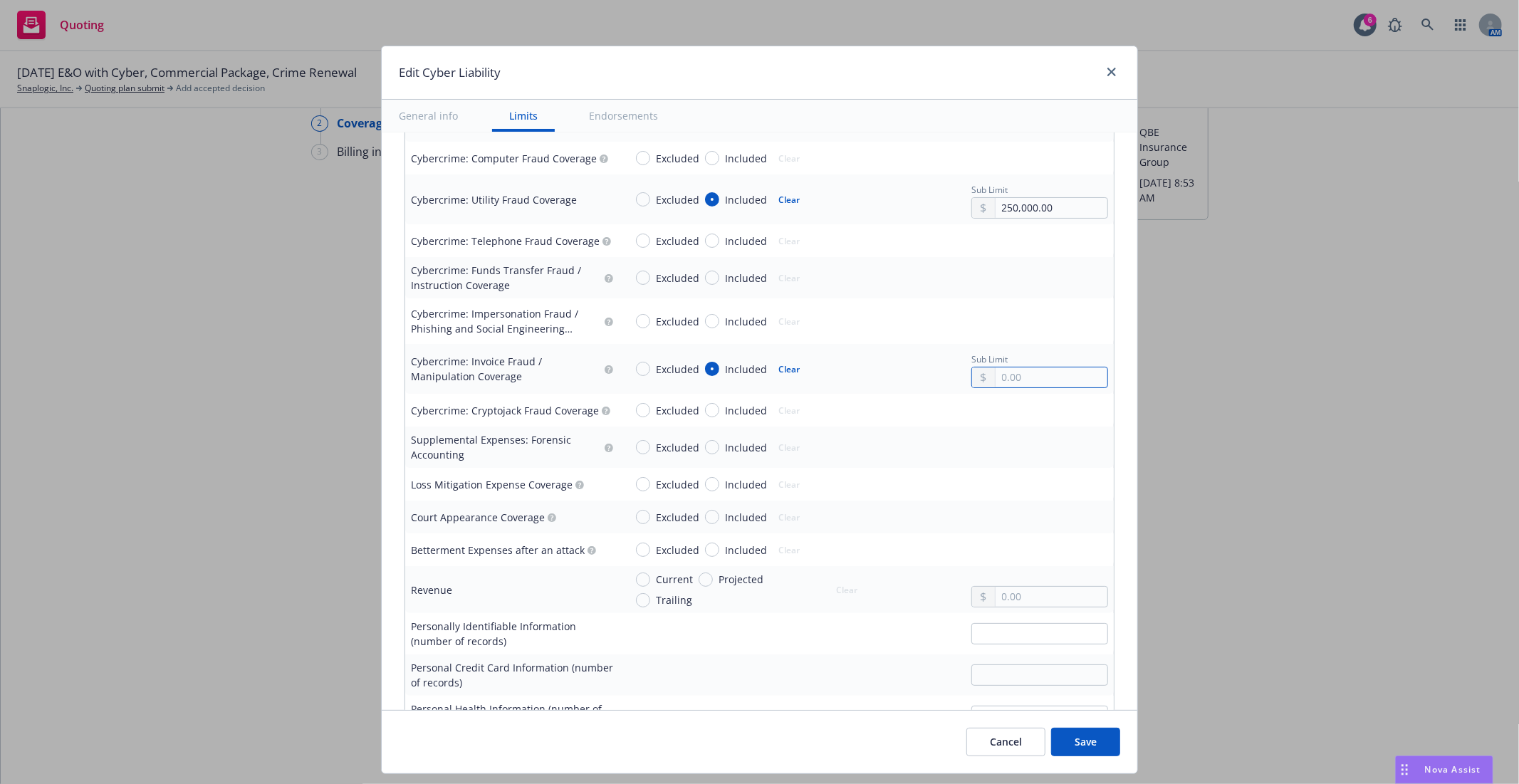
click at [1005, 382] on input "text" at bounding box center [1050, 378] width 111 height 20
type input "250,000.00"
click at [706, 414] on input "Included" at bounding box center [712, 410] width 14 height 14
radio input "true"
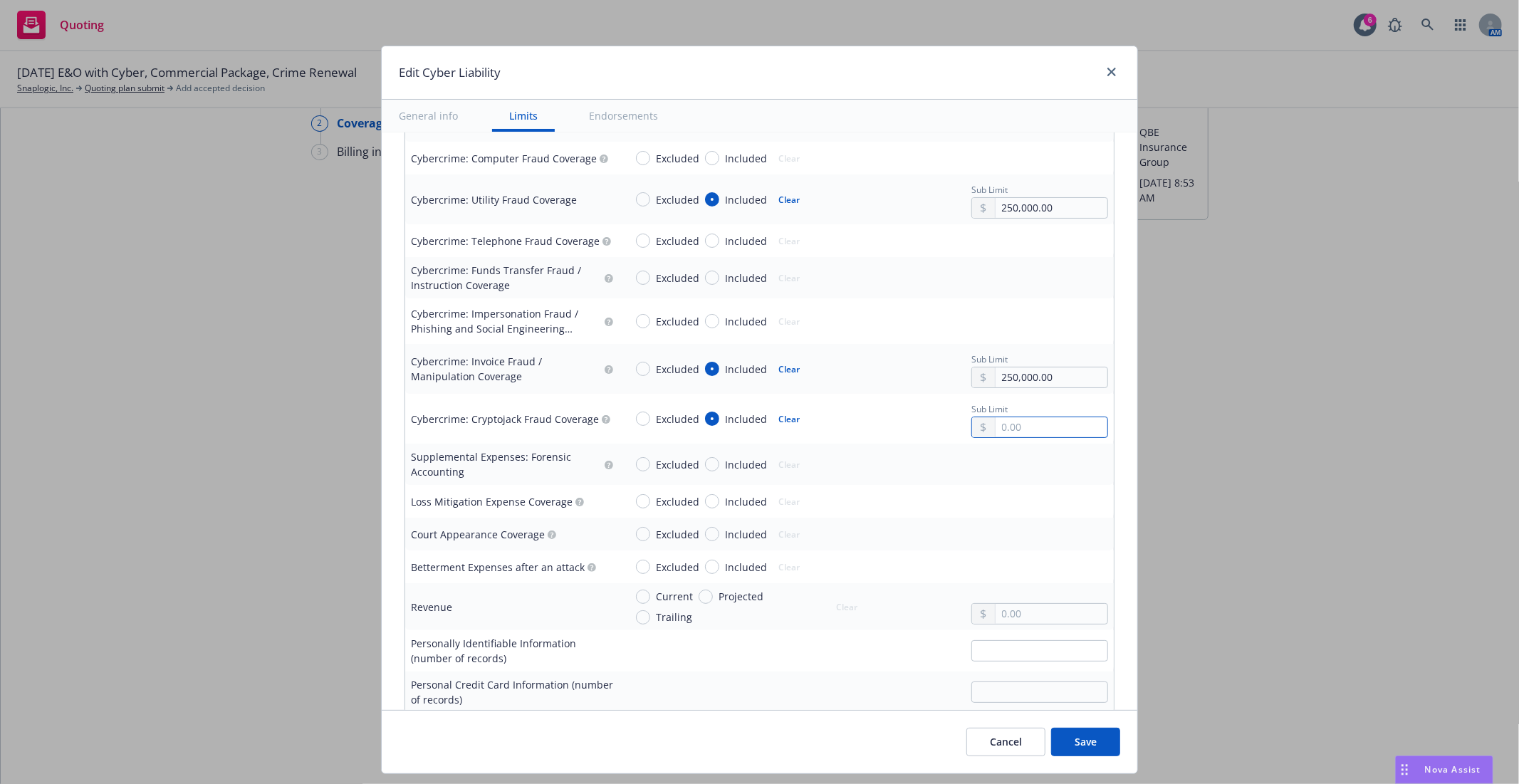
click at [1002, 430] on input "text" at bounding box center [1050, 427] width 111 height 20
type input "250,000.00"
click at [1078, 404] on div "Sub Limit" at bounding box center [1040, 407] width 137 height 17
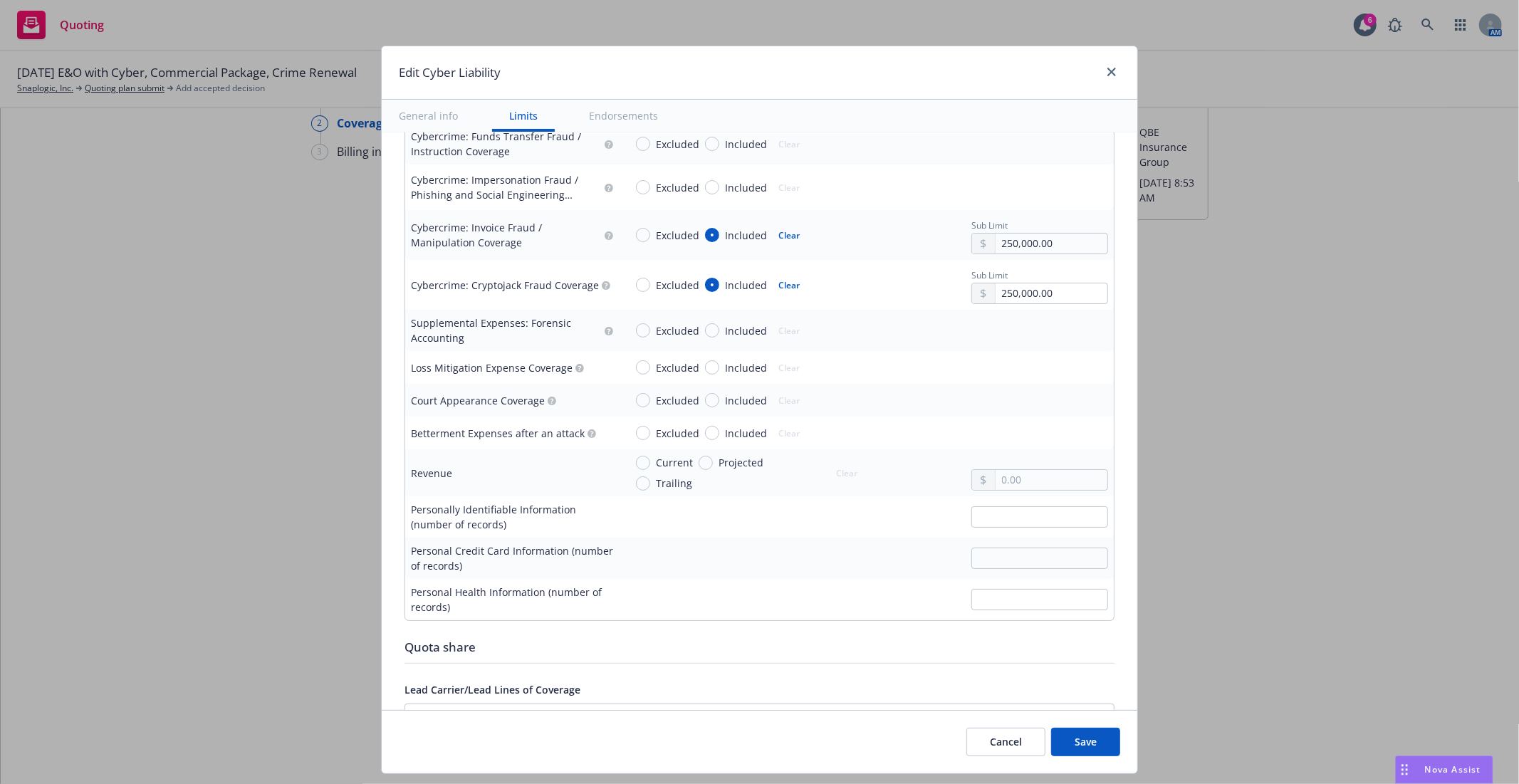
scroll to position [2331, 0]
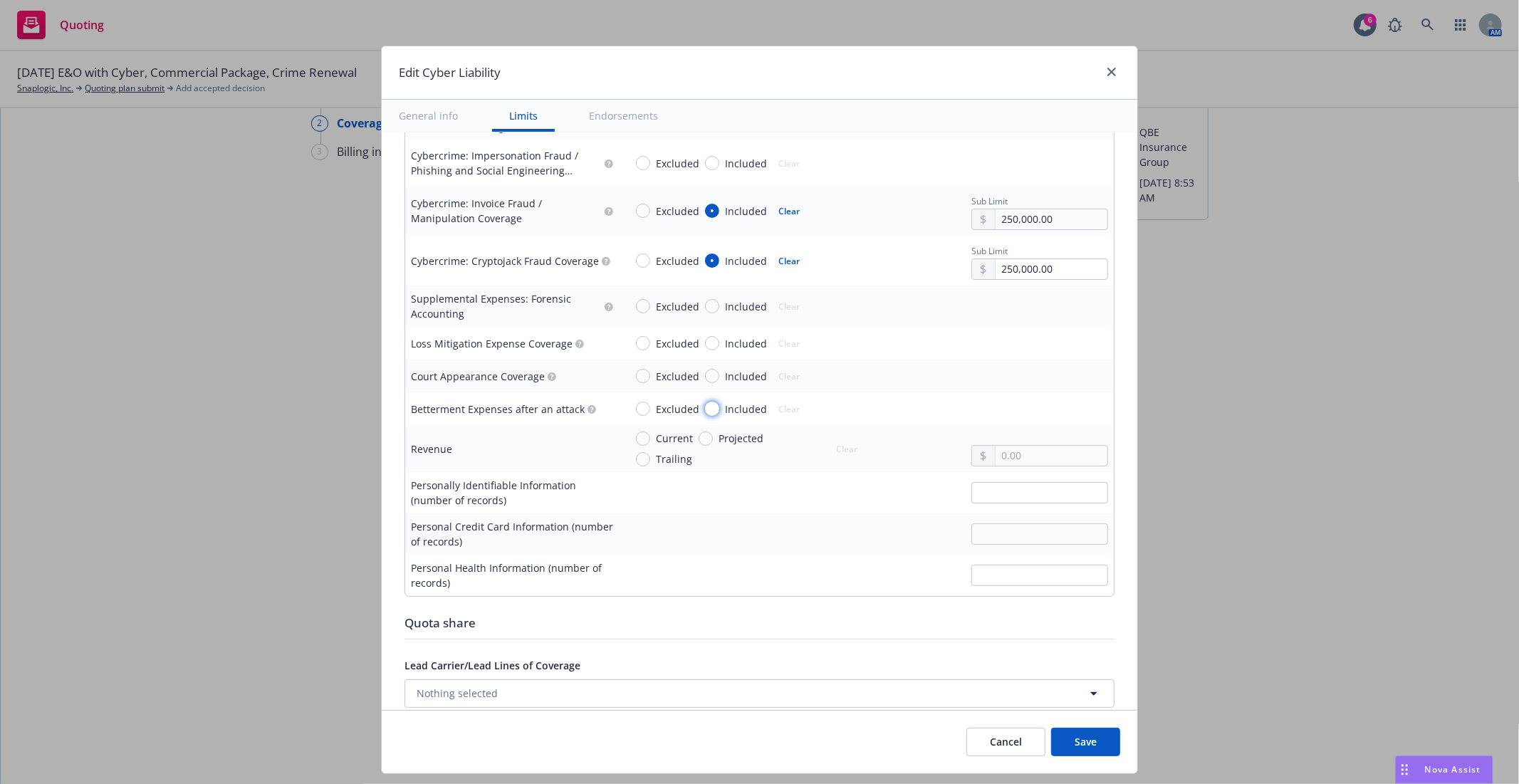
click at [705, 411] on input "Included" at bounding box center [712, 408] width 14 height 14
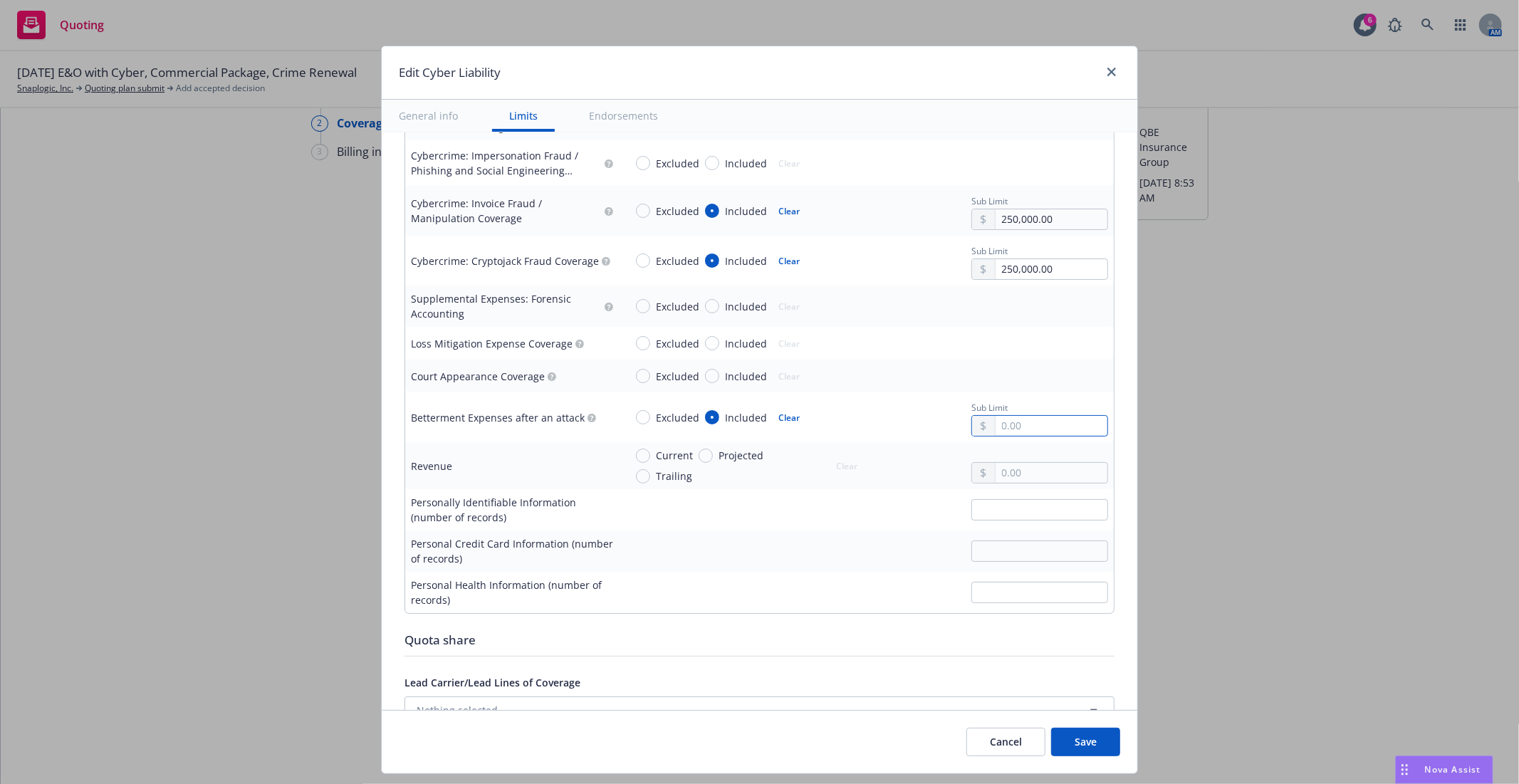
click at [1000, 421] on input "text" at bounding box center [1050, 426] width 111 height 20
click at [780, 415] on button "Clear" at bounding box center [789, 417] width 38 height 20
radio input "false"
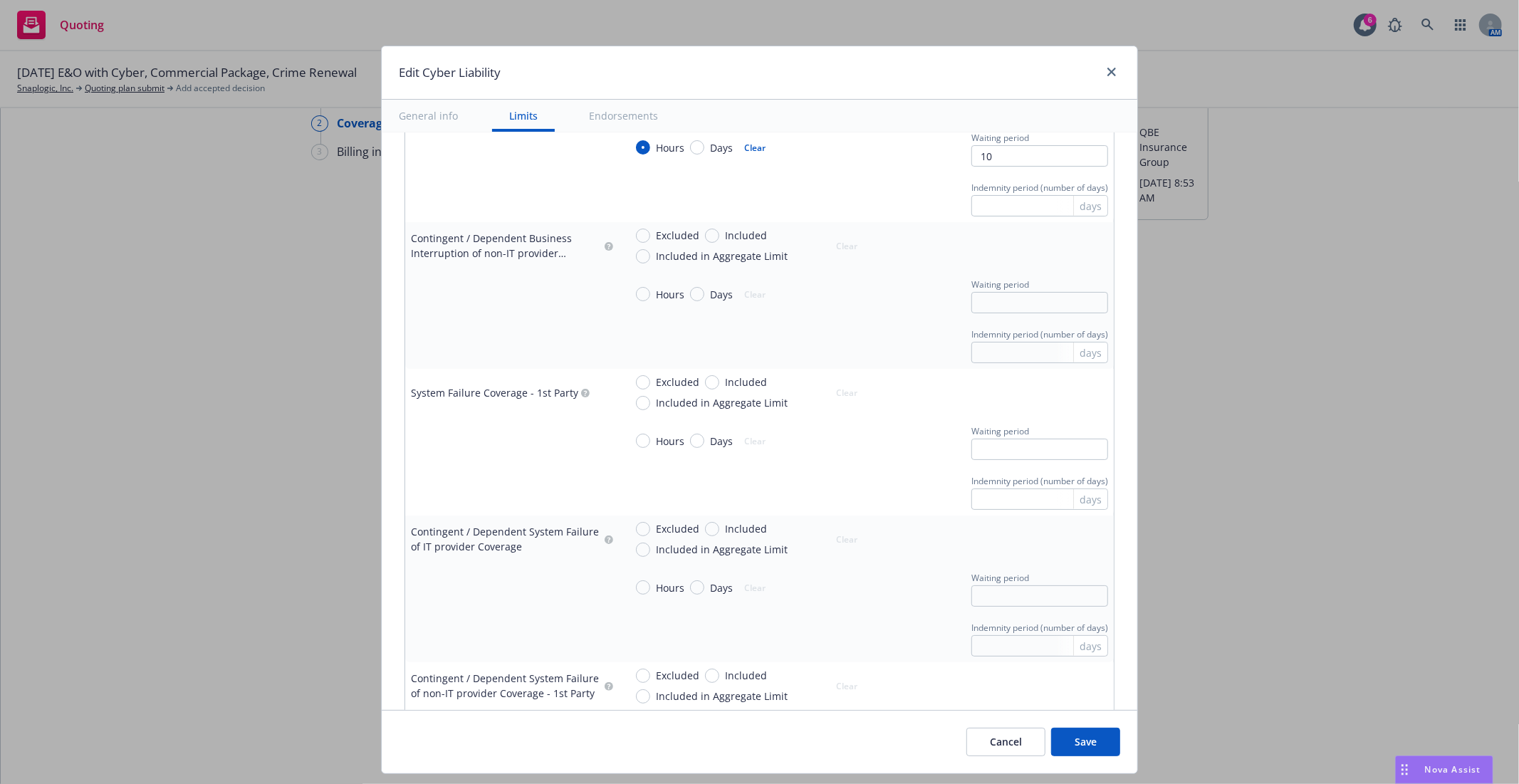
scroll to position [1041, 0]
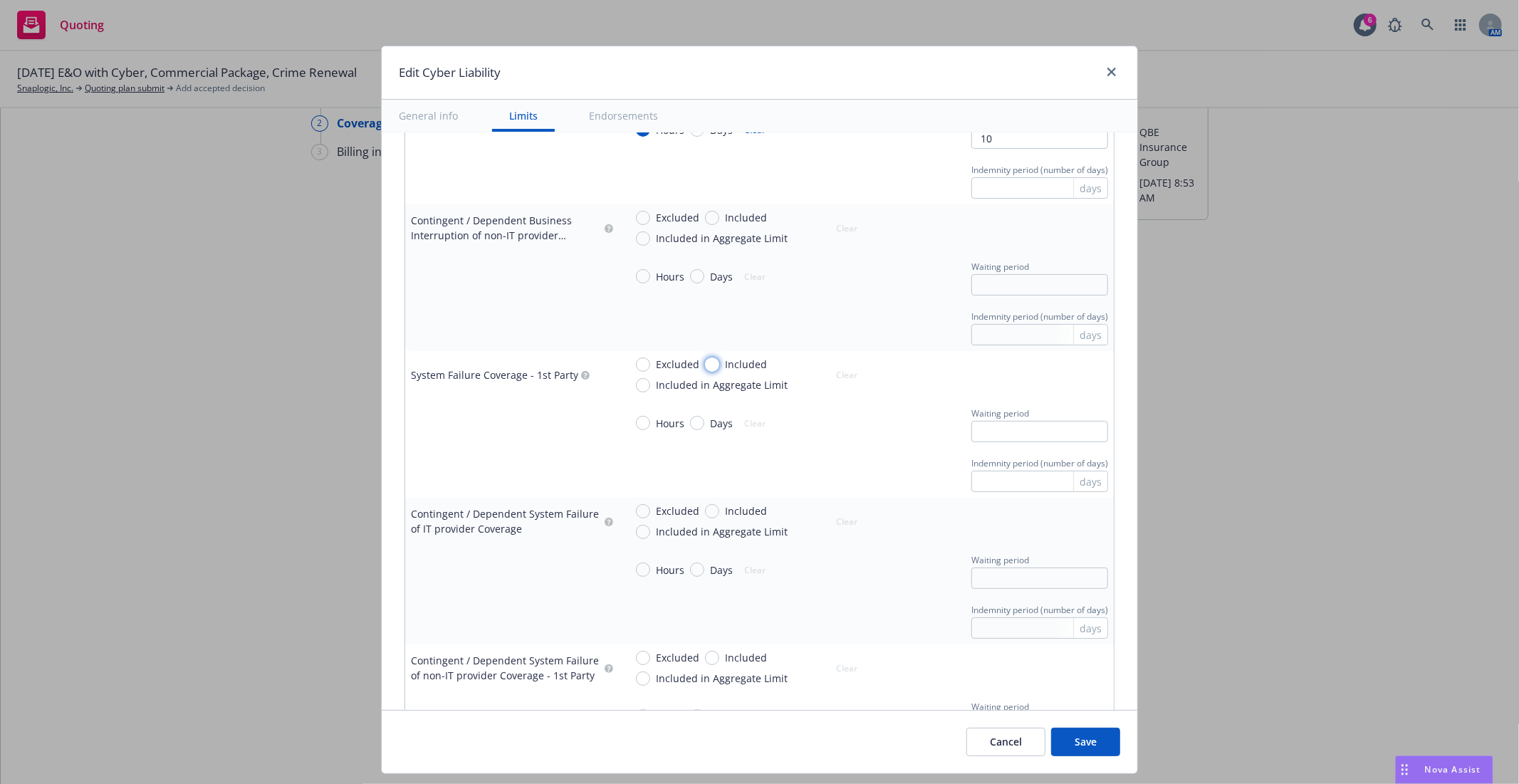
click at [708, 368] on input "Included" at bounding box center [712, 364] width 14 height 14
radio input "true"
click at [1045, 381] on input "text" at bounding box center [1050, 382] width 111 height 20
type input "5,000,000.00"
click at [1026, 504] on button "$5,000,000.00" at bounding box center [1030, 498] width 122 height 27
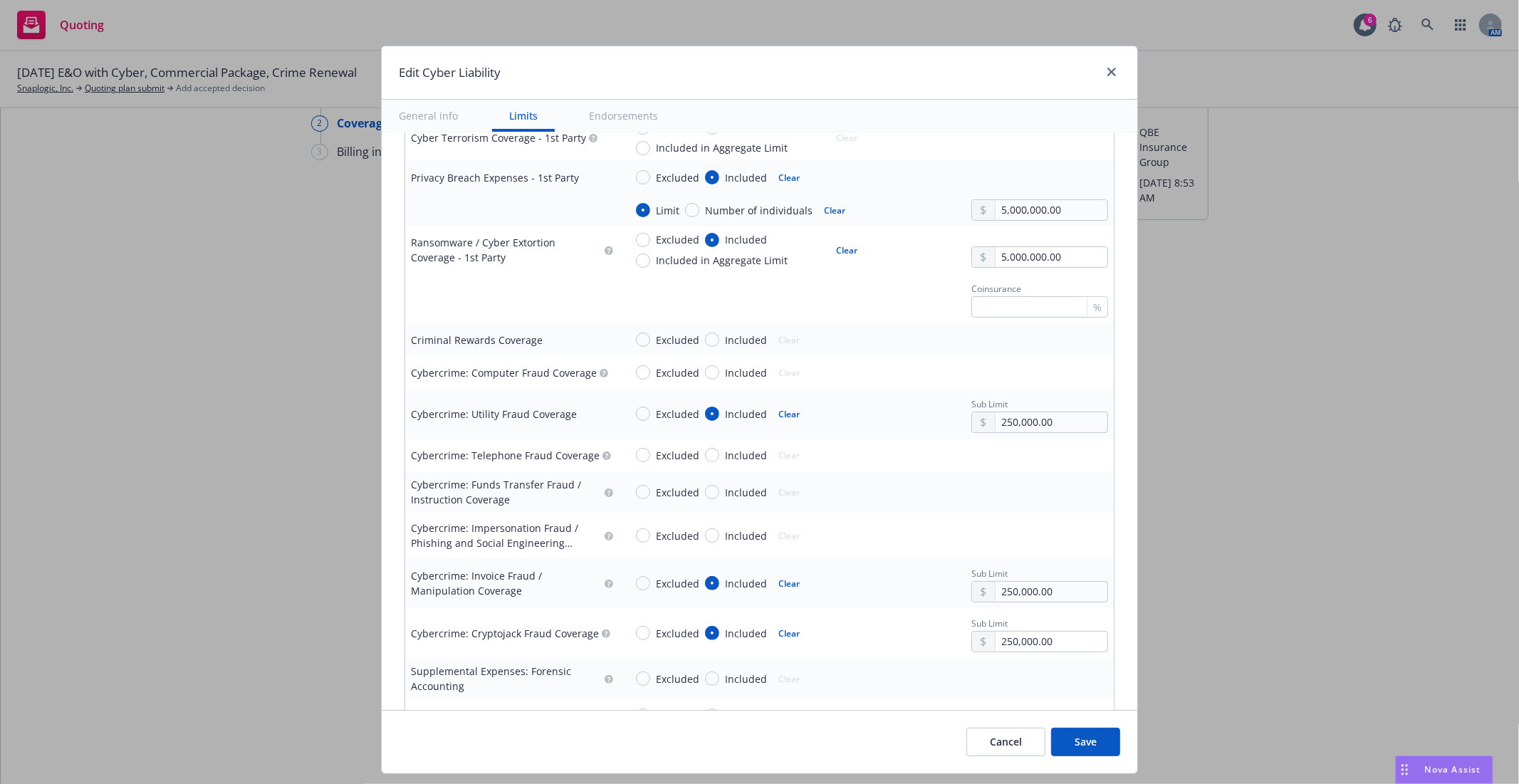
scroll to position [1965, 0]
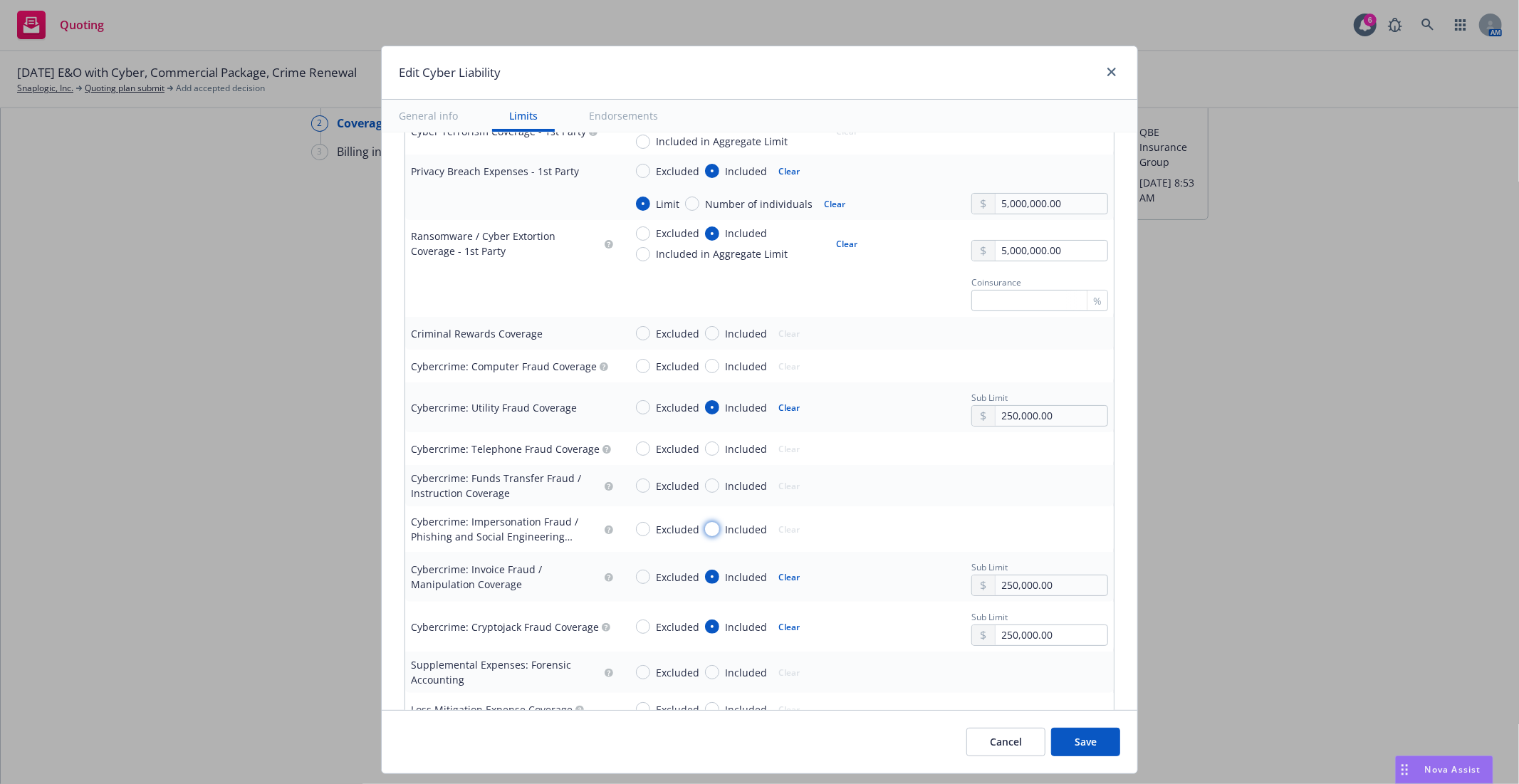
click at [705, 530] on input "Included" at bounding box center [712, 529] width 14 height 14
radio input "true"
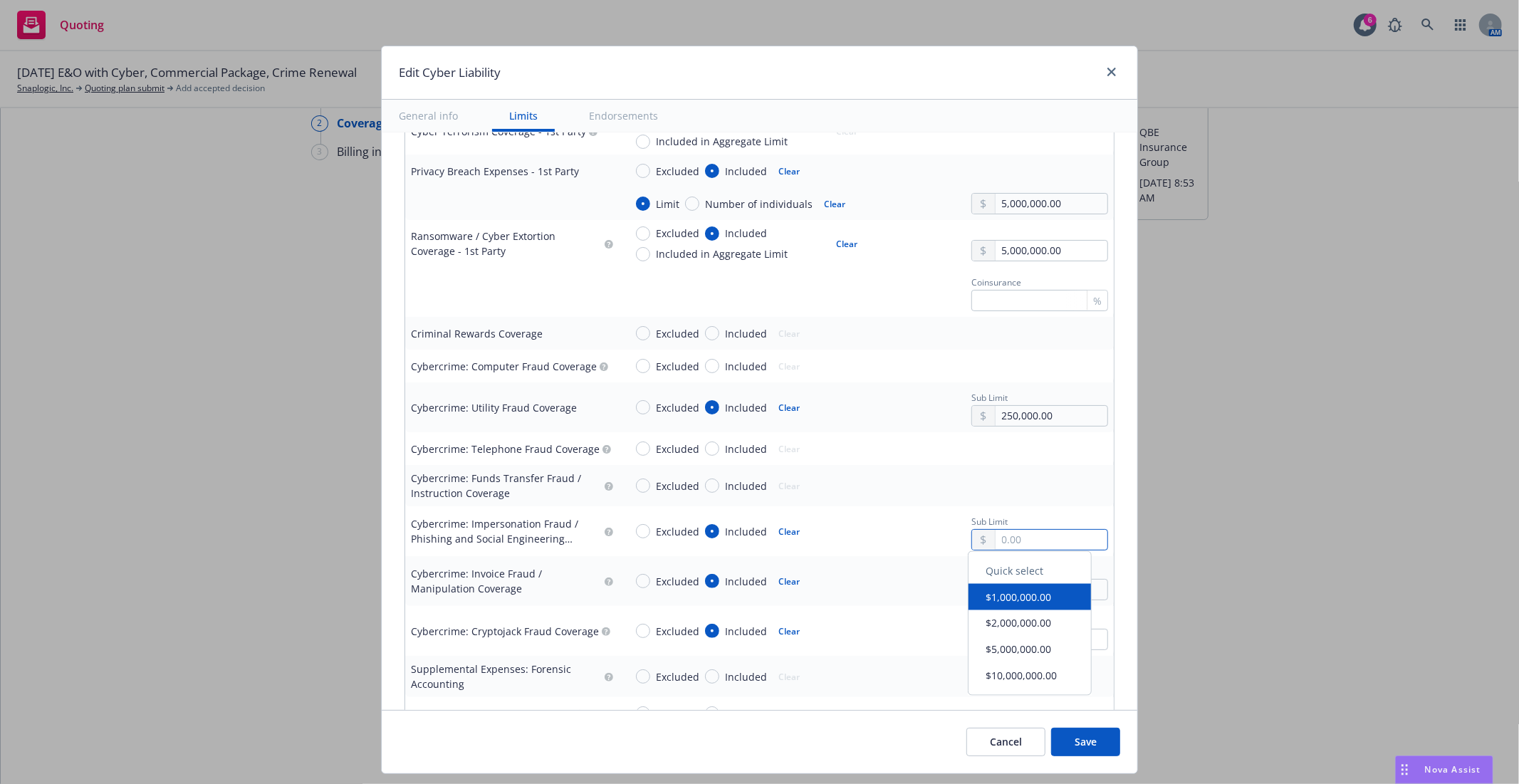
click at [1013, 542] on input "text" at bounding box center [1050, 539] width 111 height 20
type input "250,000.00"
click at [1120, 510] on div "Display name Coverage trigger Claims-Made Occurrence Claims-Made and Reported R…" at bounding box center [760, 118] width 756 height 3902
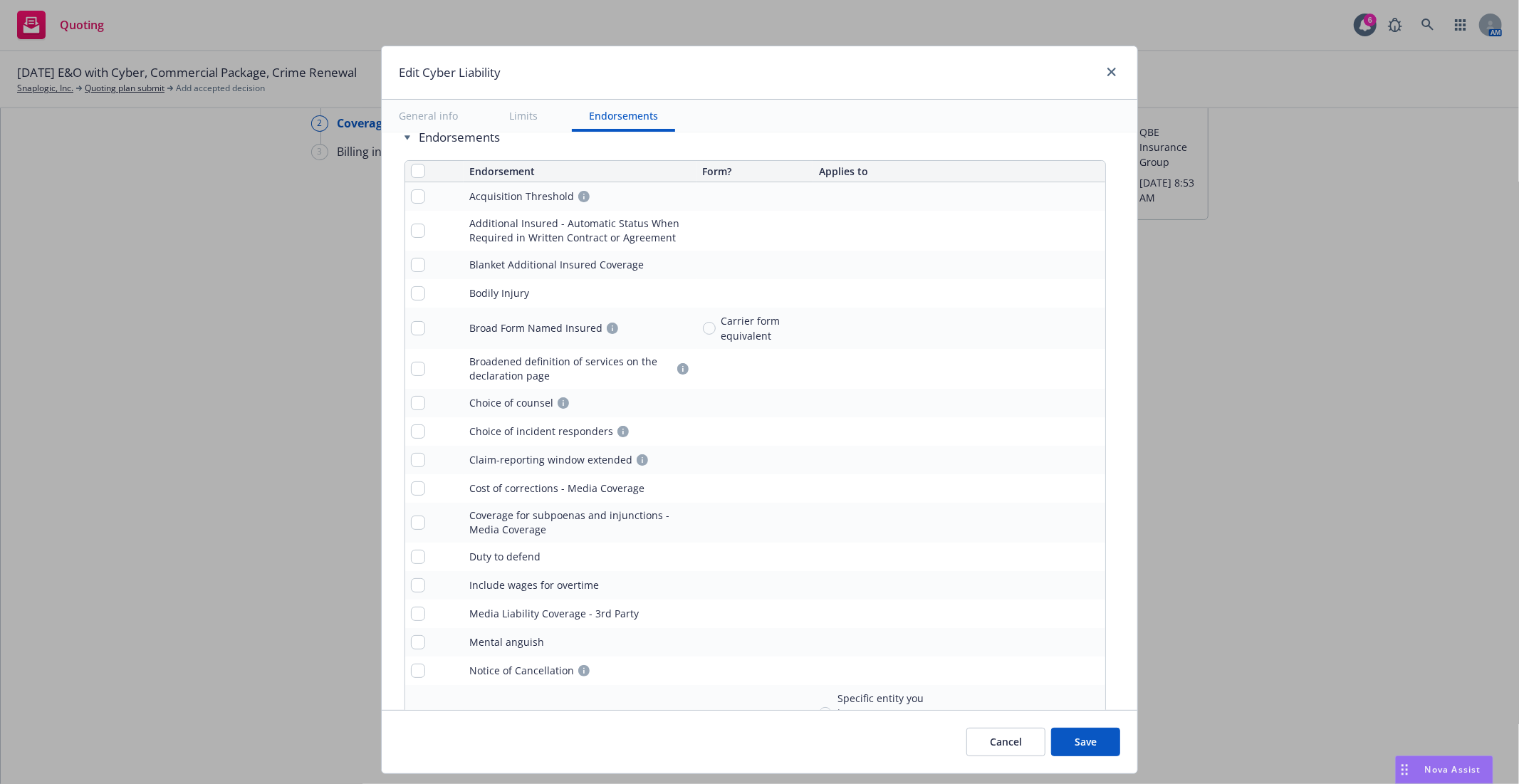
scroll to position [3231, 0]
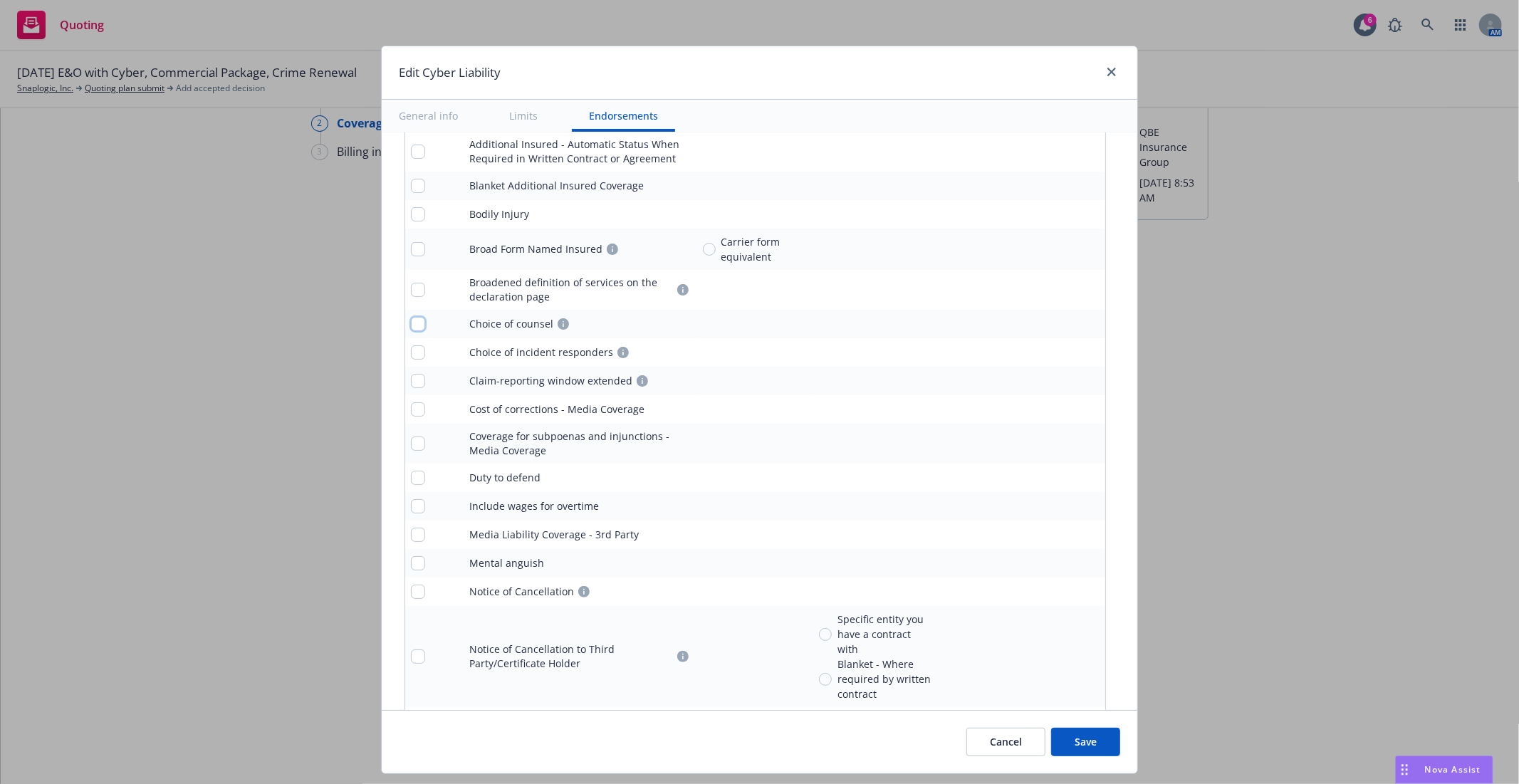
click at [411, 327] on input "checkbox" at bounding box center [418, 323] width 14 height 14
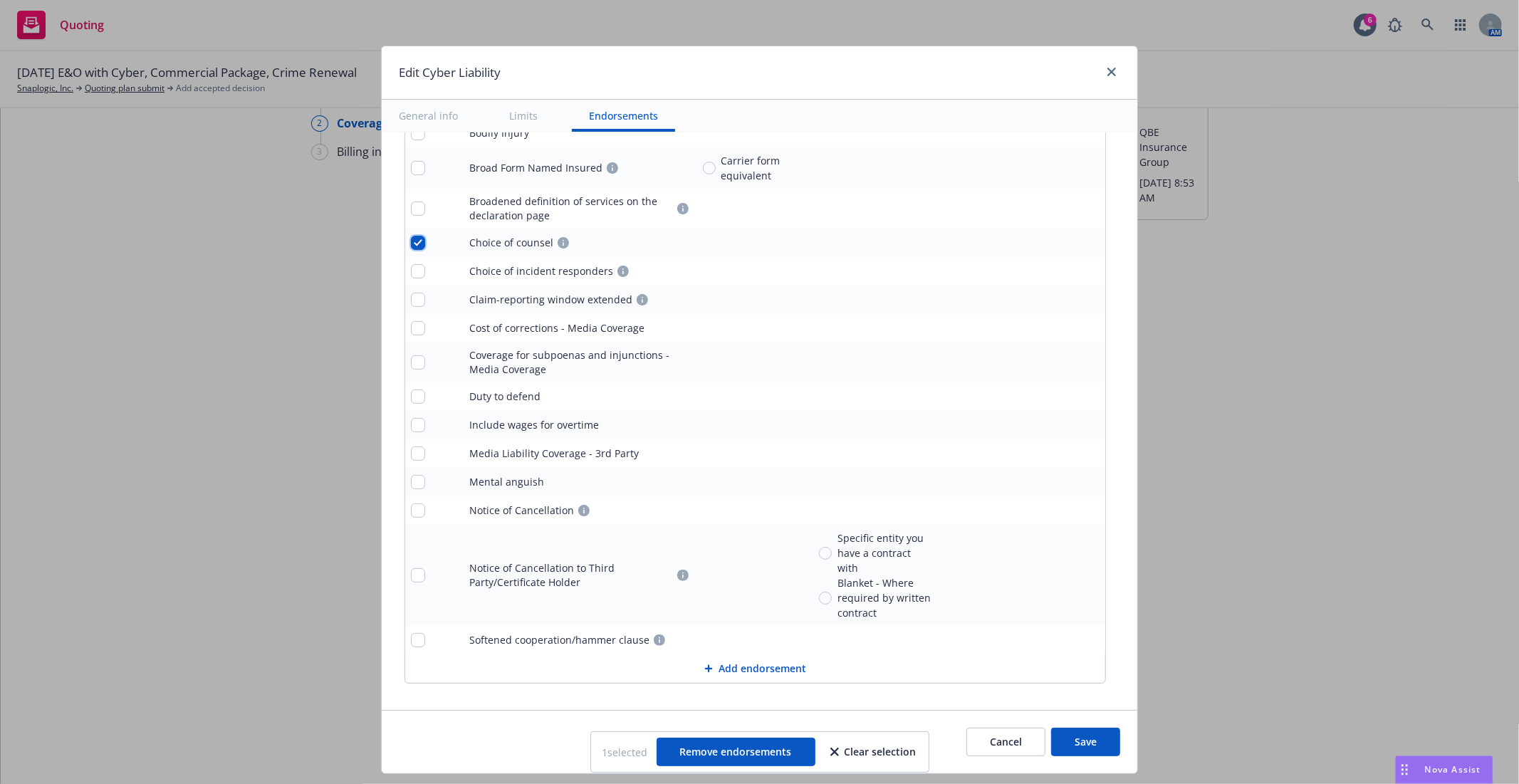
scroll to position [3313, 0]
click at [411, 246] on input "checkbox" at bounding box center [418, 242] width 14 height 14
checkbox input "false"
click at [1080, 732] on button "Save" at bounding box center [1086, 742] width 69 height 29
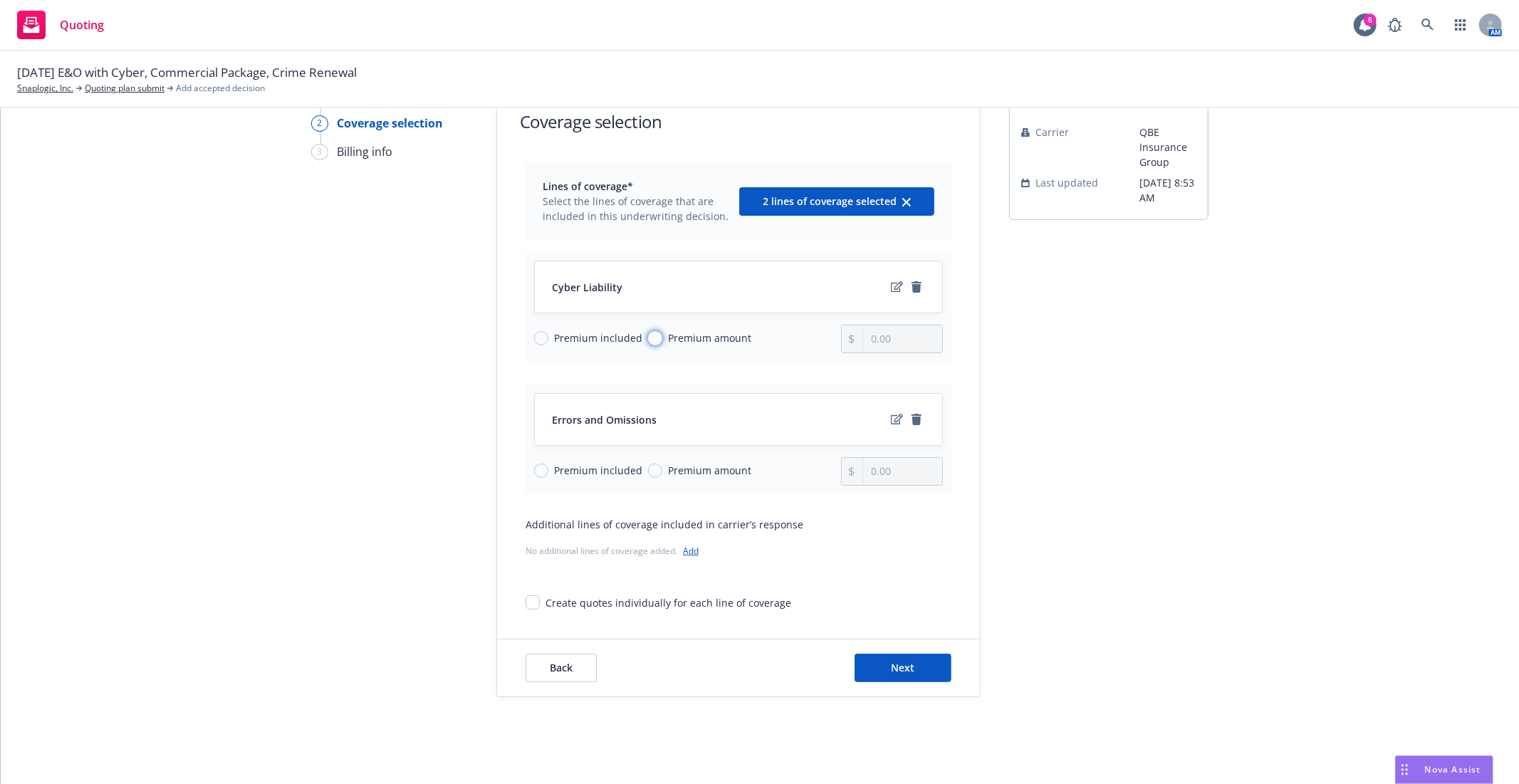
click at [648, 339] on input "Premium amount" at bounding box center [655, 338] width 14 height 14
radio input "true"
click at [869, 342] on input "0.00" at bounding box center [903, 338] width 79 height 27
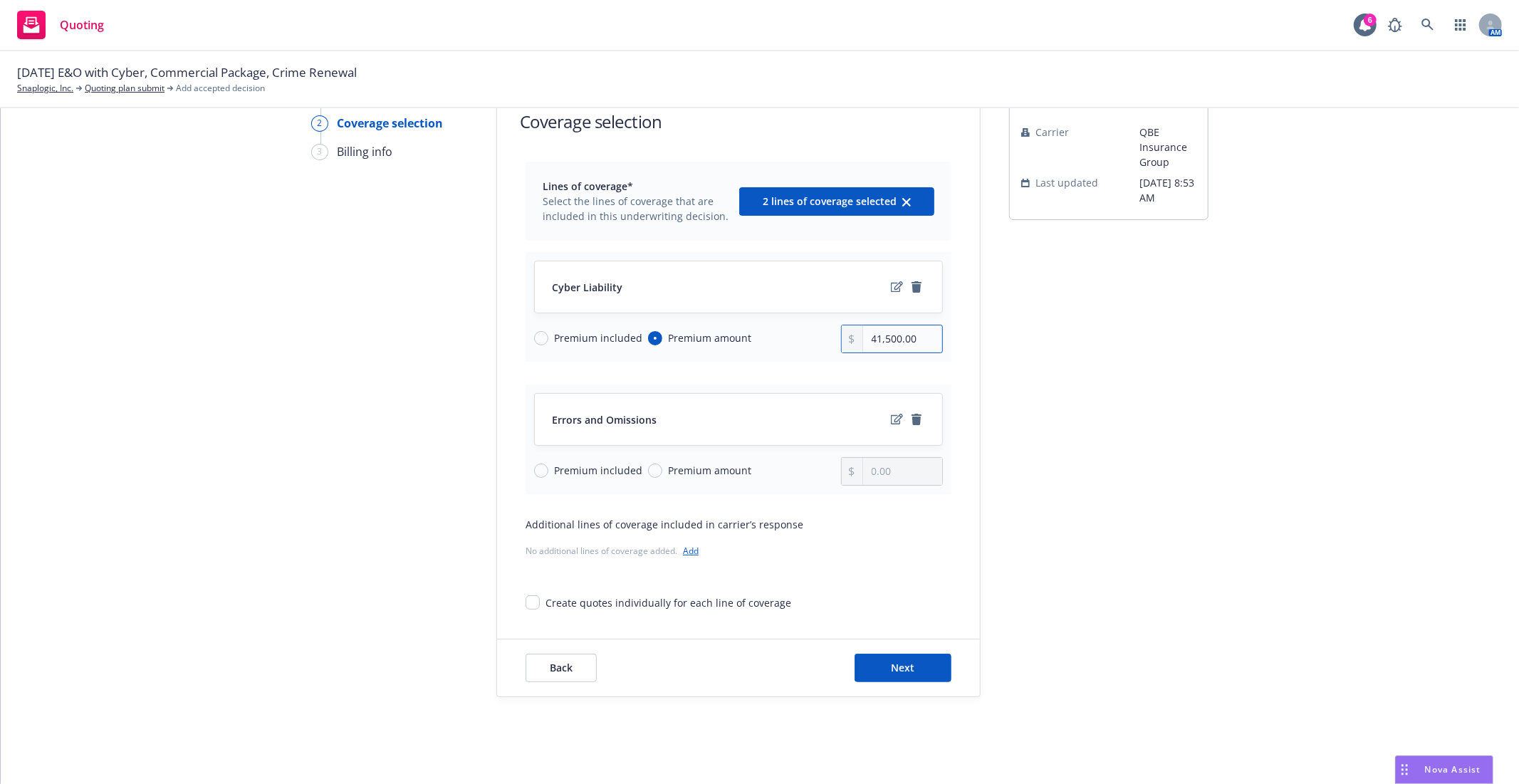
type input "41,500.00"
click at [537, 471] on input "Premium included" at bounding box center [542, 470] width 14 height 14
radio input "true"
click at [891, 421] on icon "edit" at bounding box center [897, 418] width 12 height 11
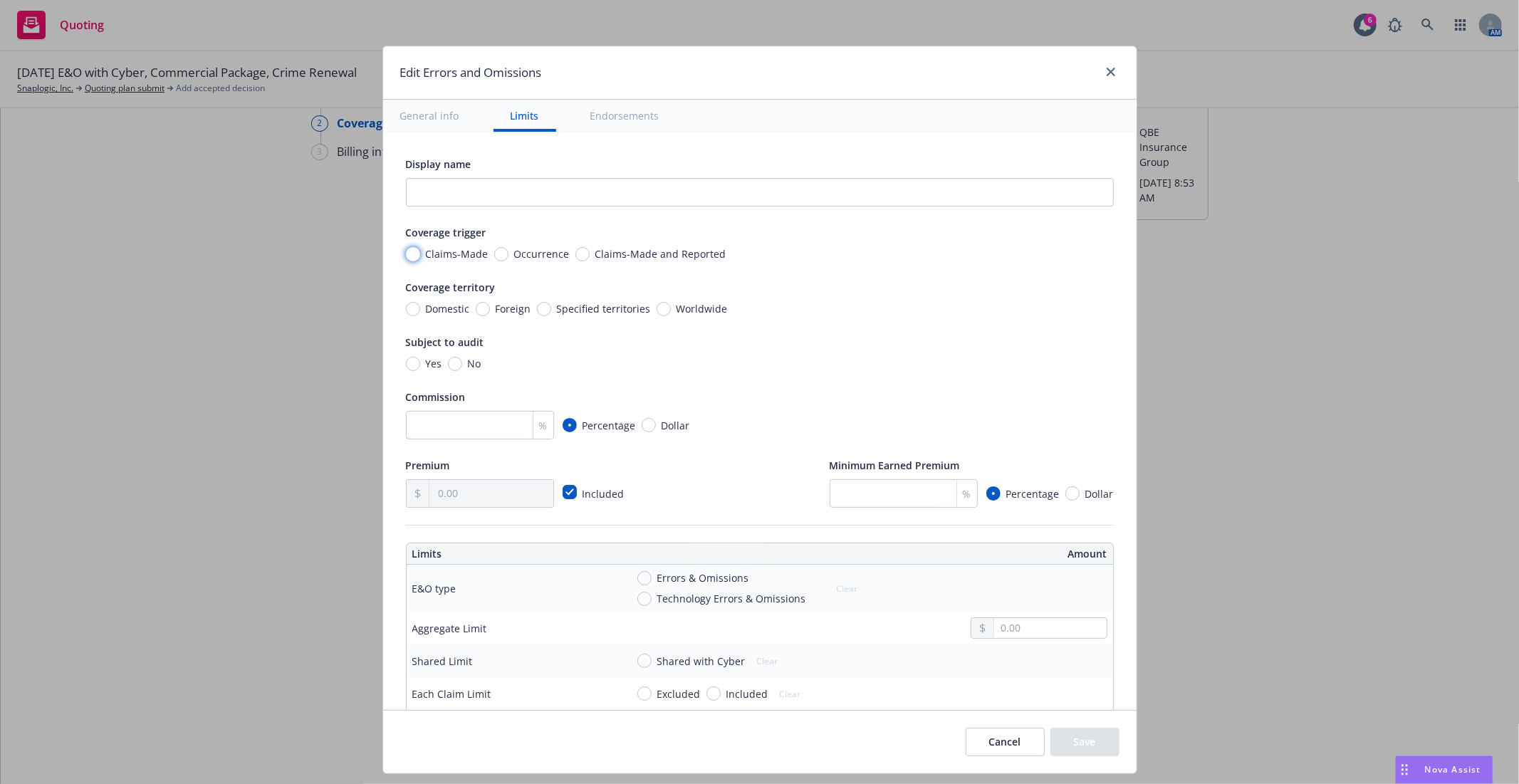
click at [406, 254] on input "Claims-Made" at bounding box center [413, 254] width 14 height 14
radio input "true"
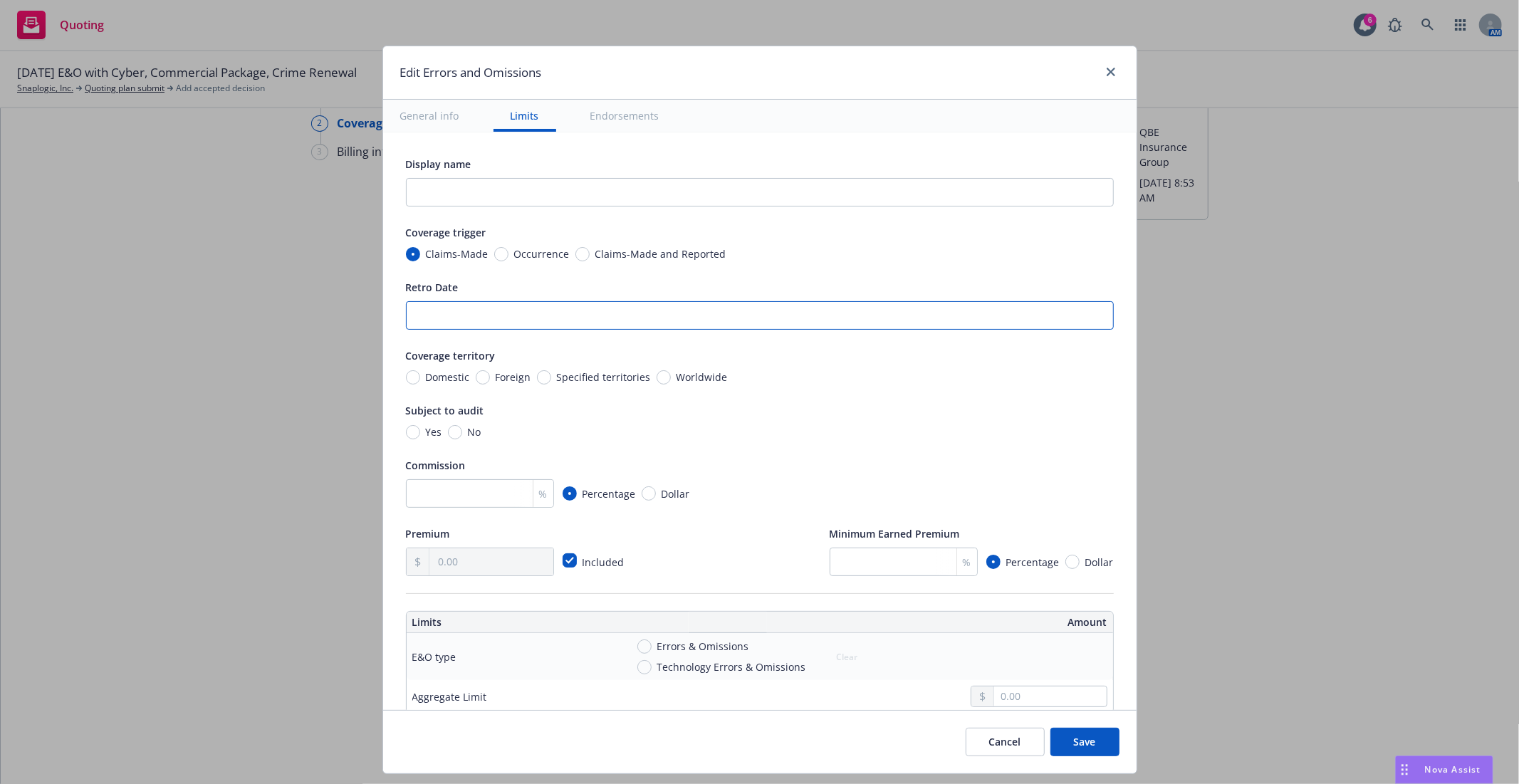
click at [447, 314] on input "Retro Date" at bounding box center [760, 315] width 708 height 29
click at [657, 378] on input "Worldwide" at bounding box center [664, 377] width 14 height 14
radio input "true"
click at [485, 492] on input "number" at bounding box center [480, 493] width 148 height 29
type input "16"
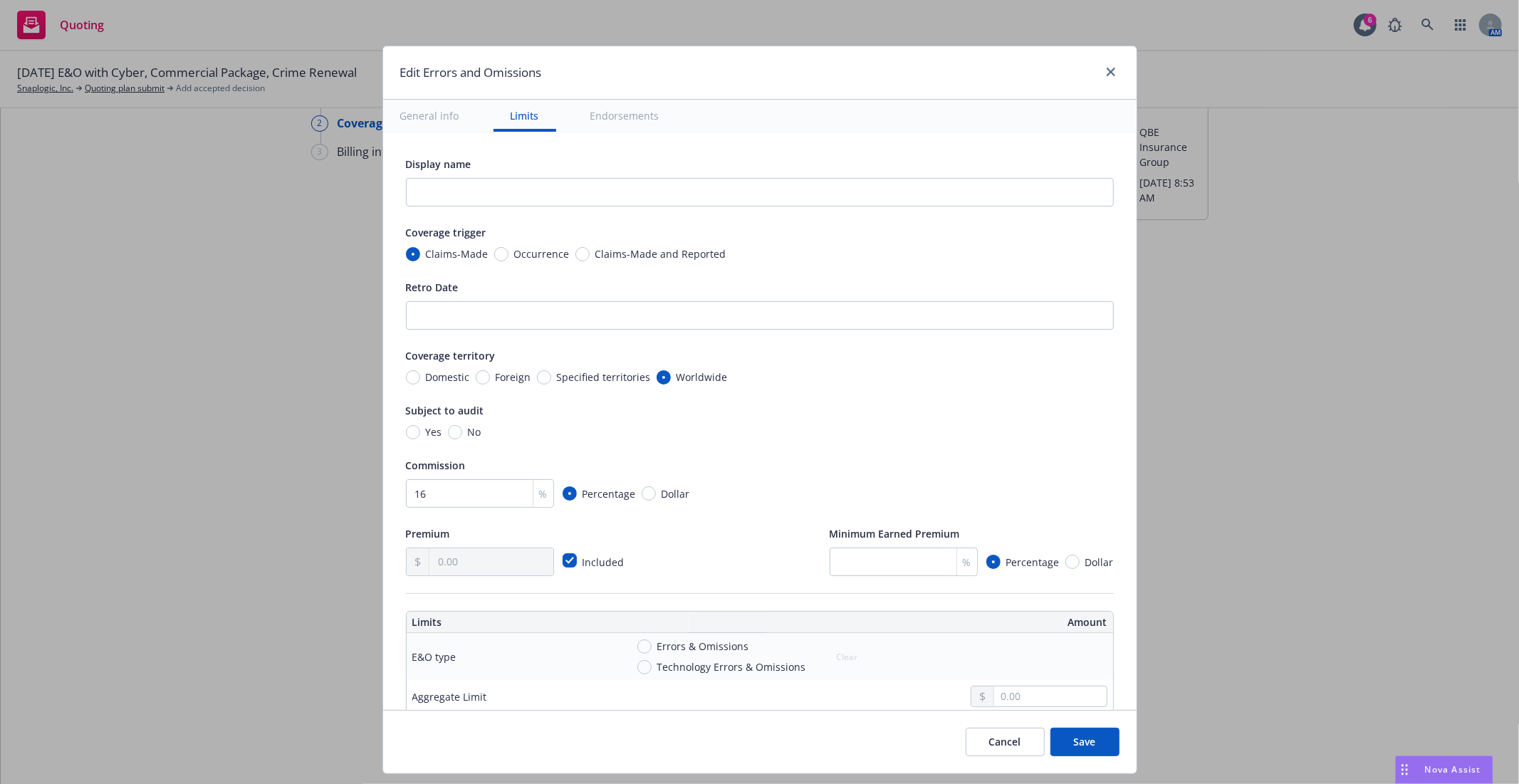
click at [700, 453] on div "Display name Coverage trigger Claims-Made Occurrence Claims-Made and Reported R…" at bounding box center [760, 365] width 708 height 421
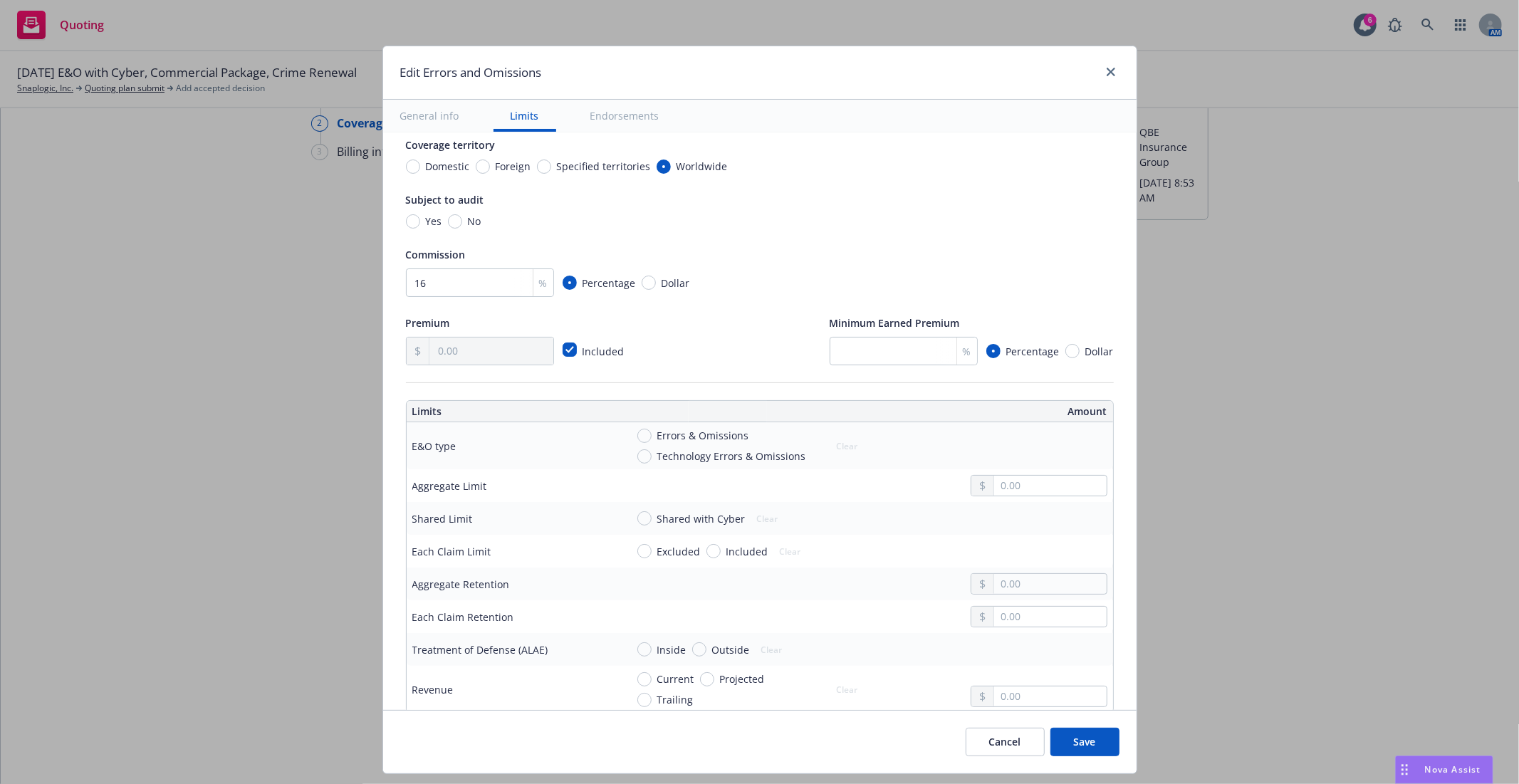
scroll to position [237, 0]
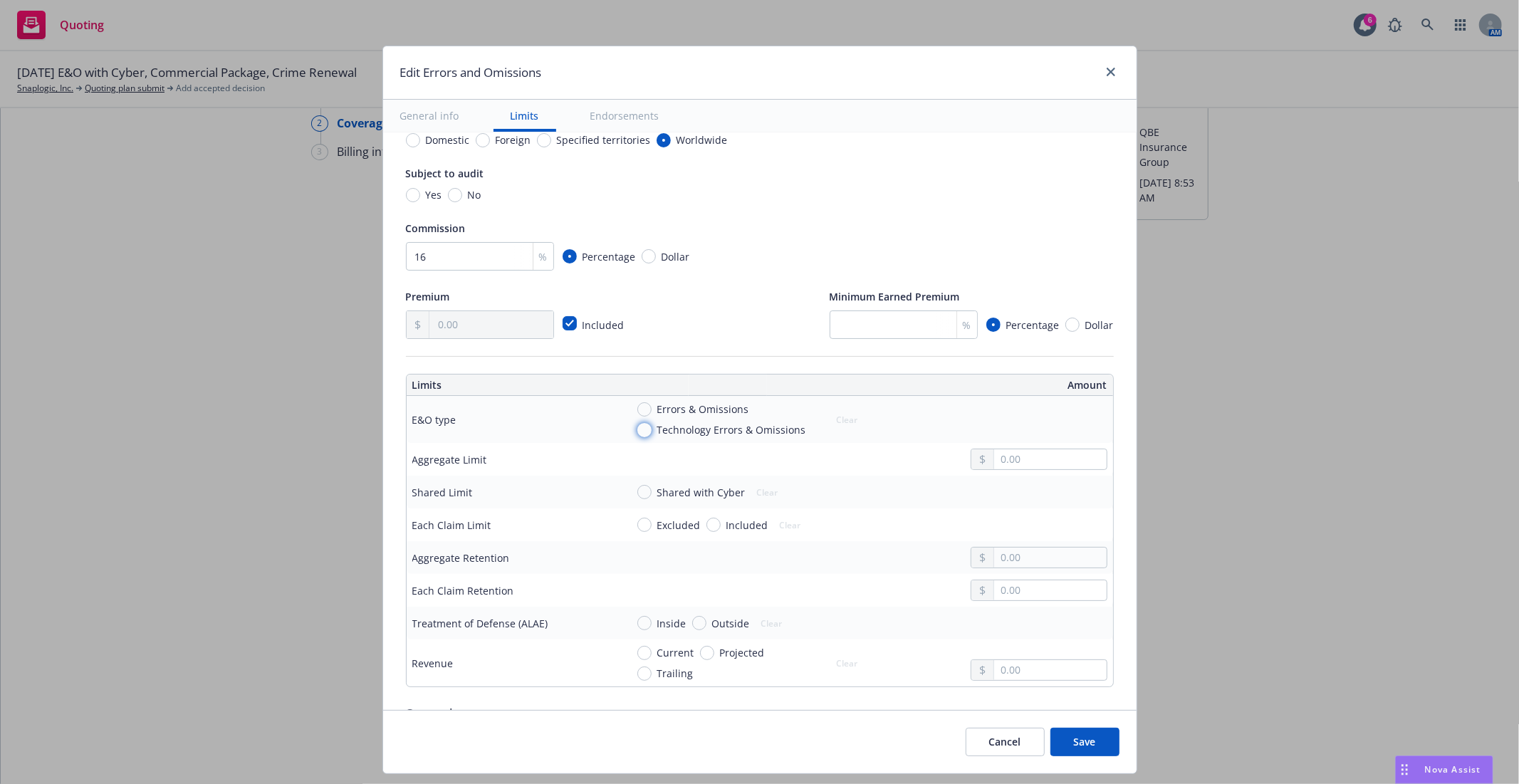
click at [638, 430] on input "Technology Errors & Omissions" at bounding box center [644, 430] width 14 height 14
radio input "true"
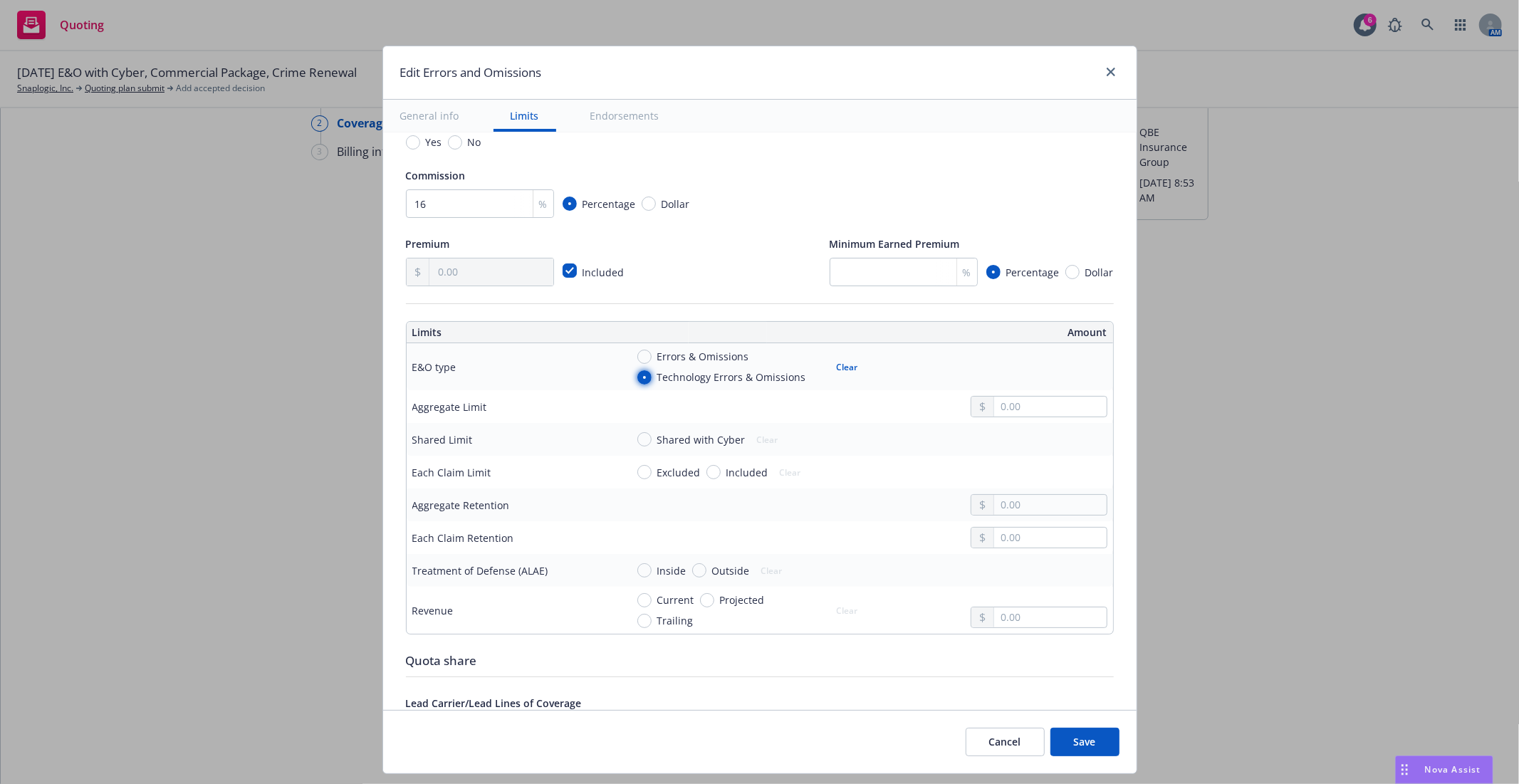
scroll to position [317, 0]
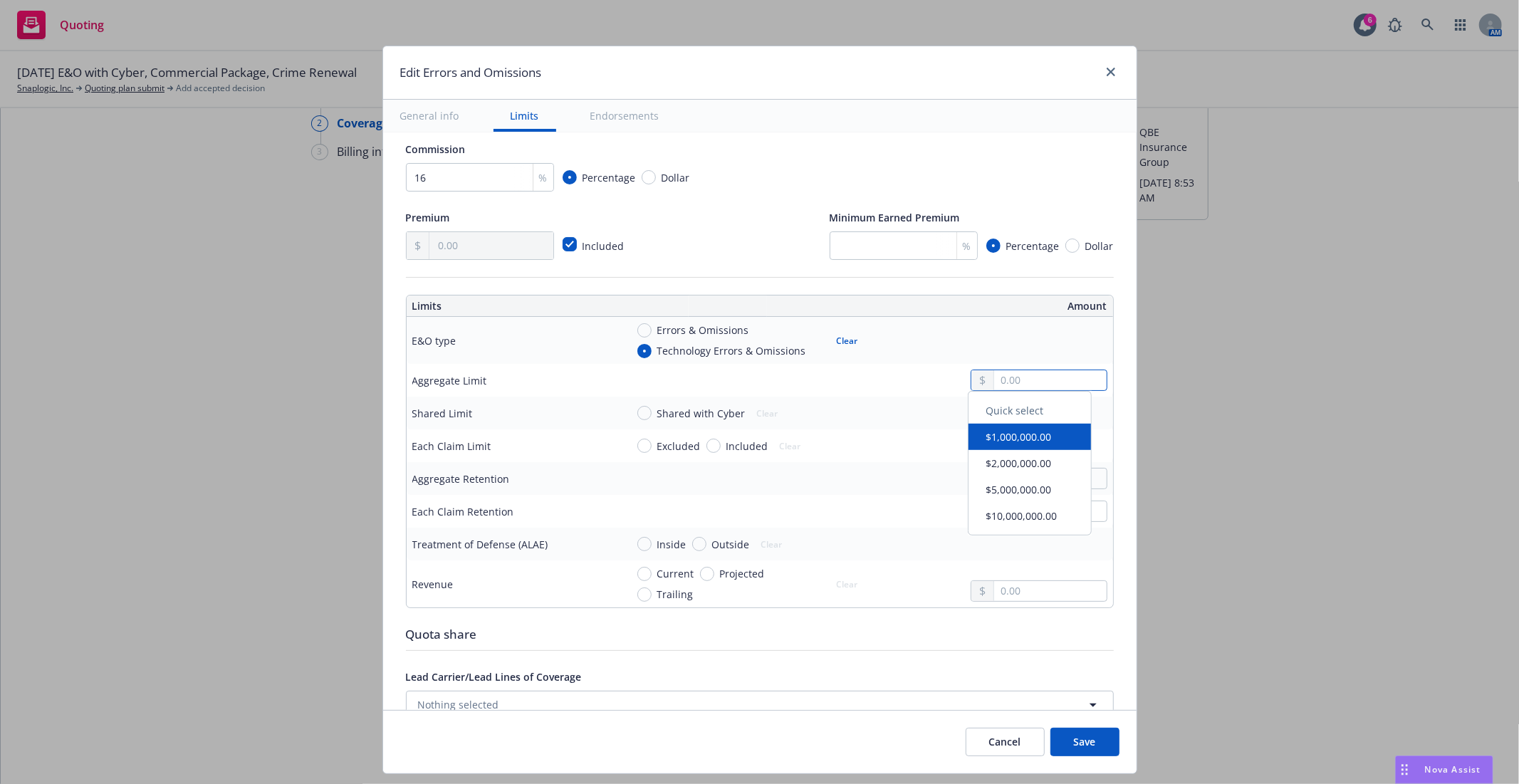
click at [1003, 388] on input "text" at bounding box center [1049, 380] width 111 height 20
type input "5,000,000.00"
click at [1014, 489] on button "$5,000,000.00" at bounding box center [1030, 496] width 122 height 27
click at [637, 419] on input "Shared with Cyber" at bounding box center [644, 413] width 14 height 14
radio input "true"
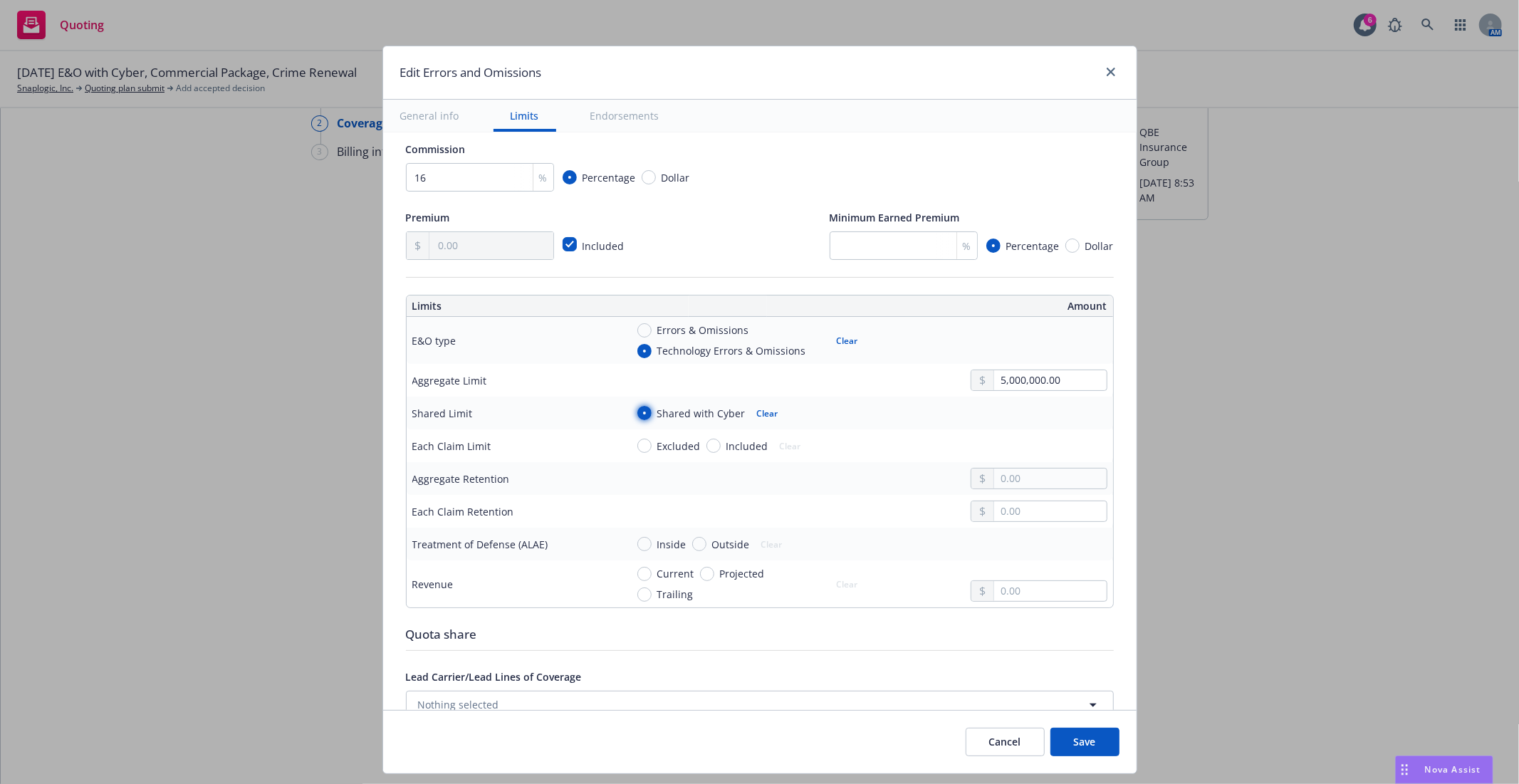
scroll to position [395, 0]
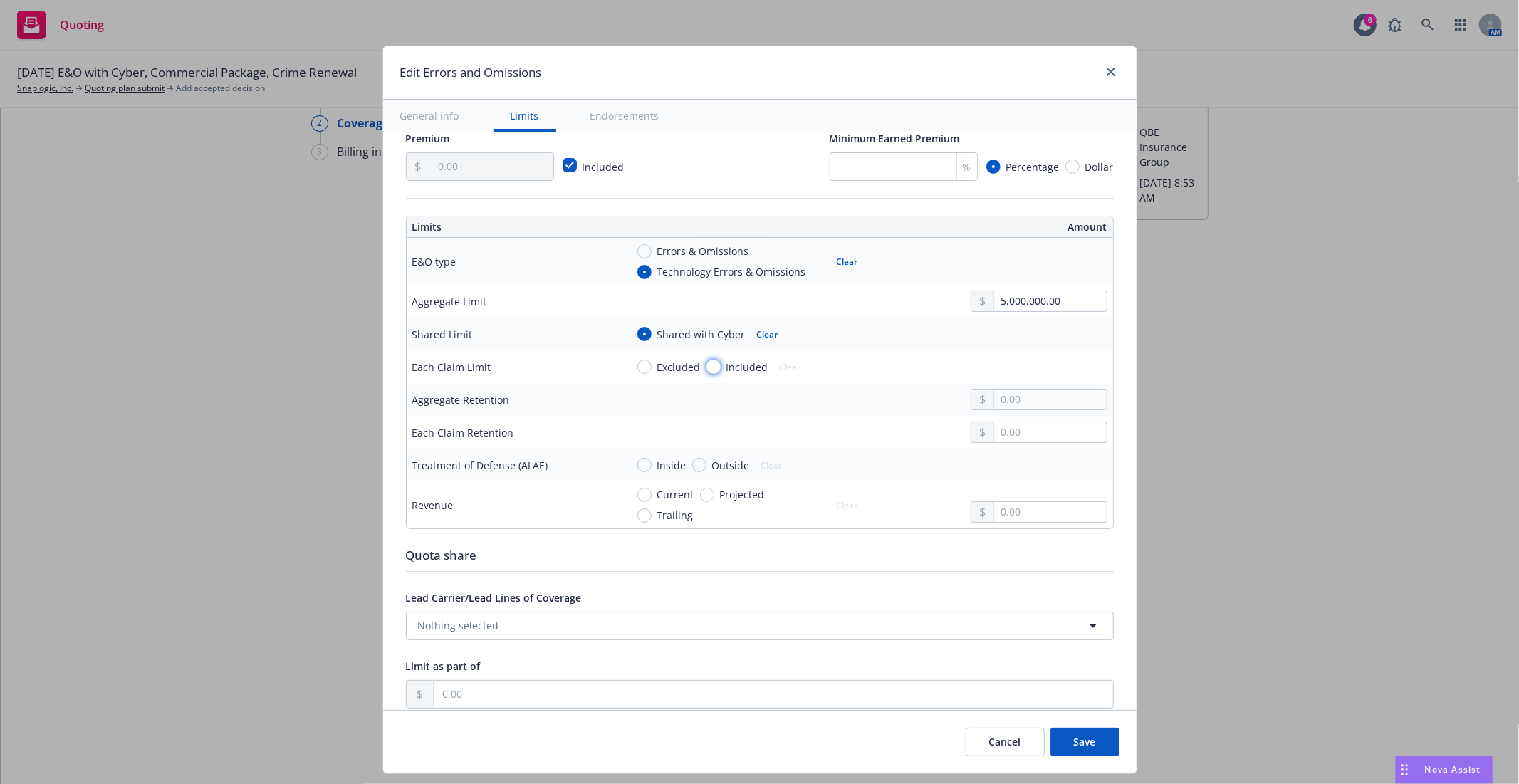
click at [706, 365] on input "Included" at bounding box center [713, 367] width 14 height 14
click at [780, 371] on button "Clear" at bounding box center [790, 367] width 38 height 20
radio input "false"
click at [1046, 406] on input "text" at bounding box center [1049, 399] width 111 height 20
type input "50,000.00"
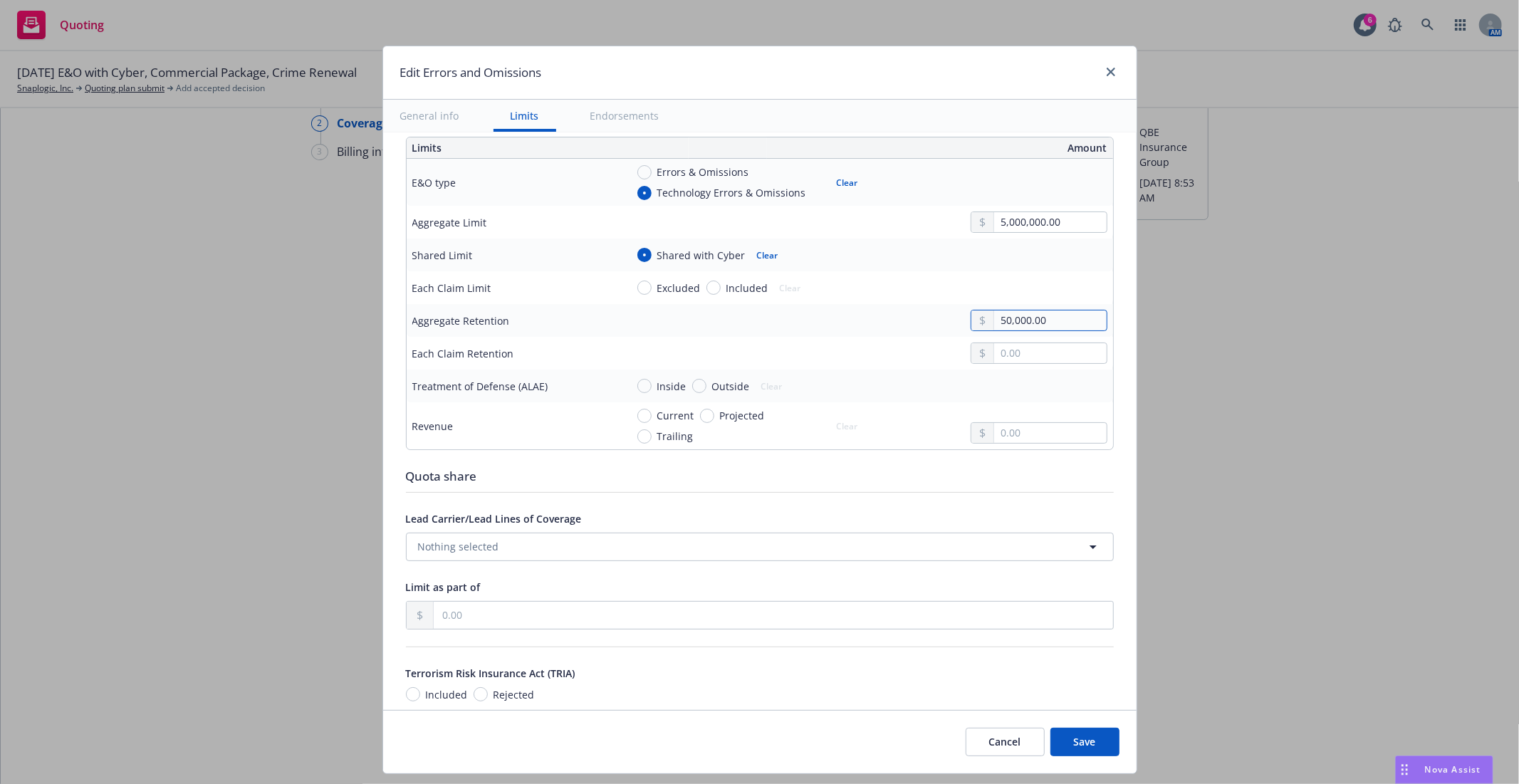
scroll to position [553, 0]
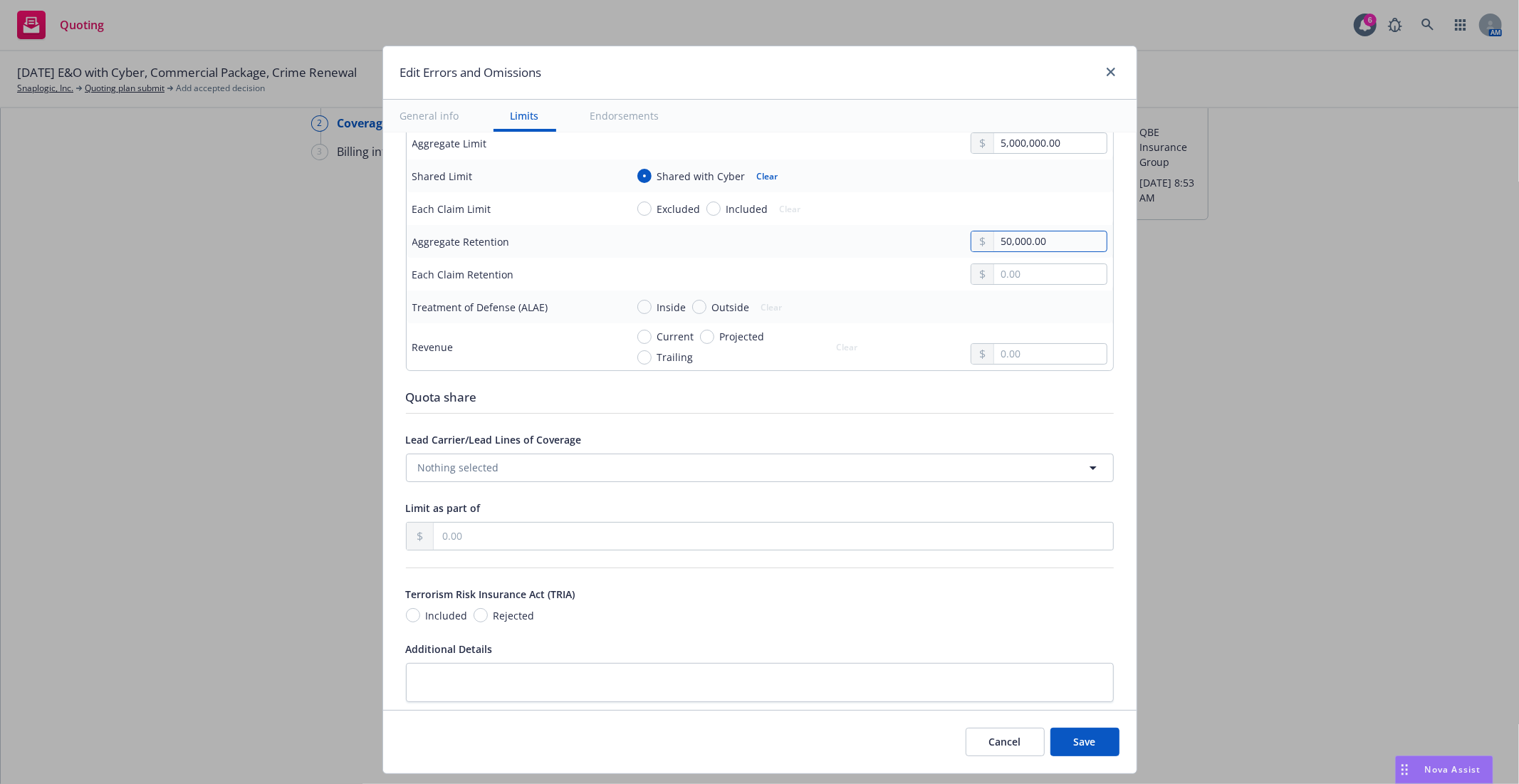
click at [1033, 235] on input "50,000.00" at bounding box center [1049, 242] width 111 height 20
drag, startPoint x: 1034, startPoint y: 237, endPoint x: 1003, endPoint y: 237, distance: 31.0
click at [1003, 237] on input "50,000.00" at bounding box center [1049, 242] width 111 height 20
click at [1030, 273] on input "text" at bounding box center [1049, 274] width 111 height 20
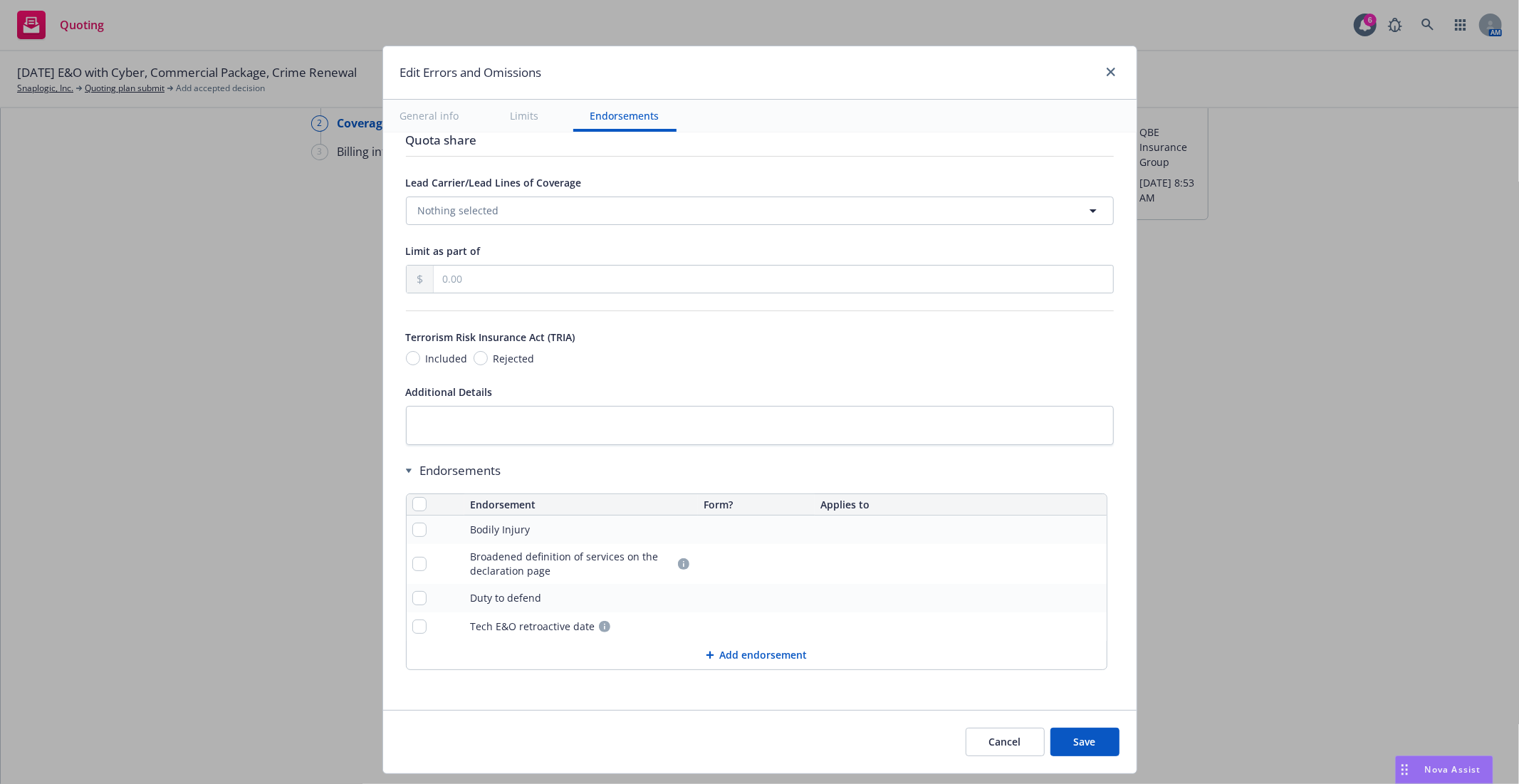
scroll to position [814, 0]
type input "50,000.00"
click at [1090, 731] on button "Save" at bounding box center [1085, 742] width 69 height 29
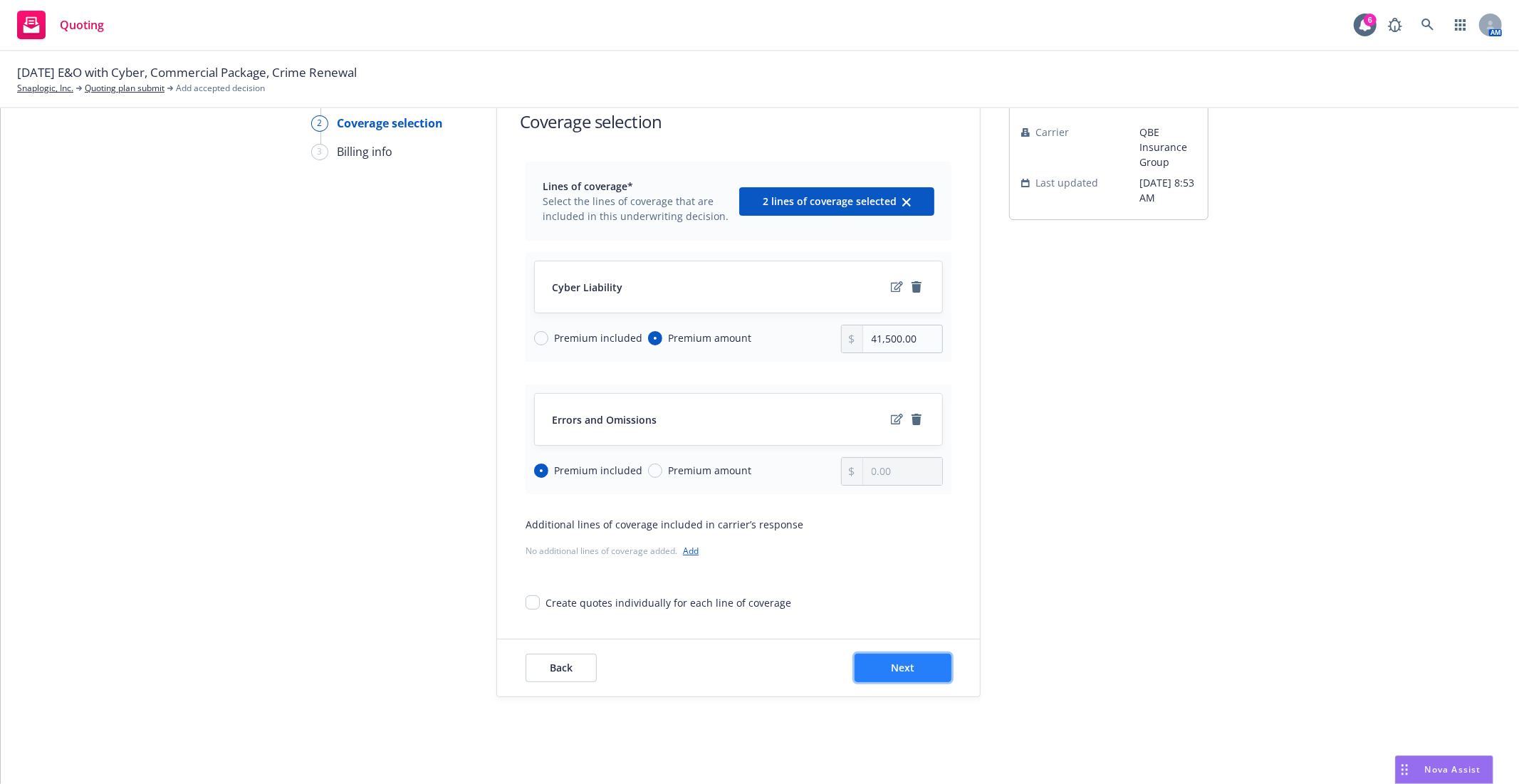
click at [902, 654] on button "Next" at bounding box center [903, 668] width 97 height 29
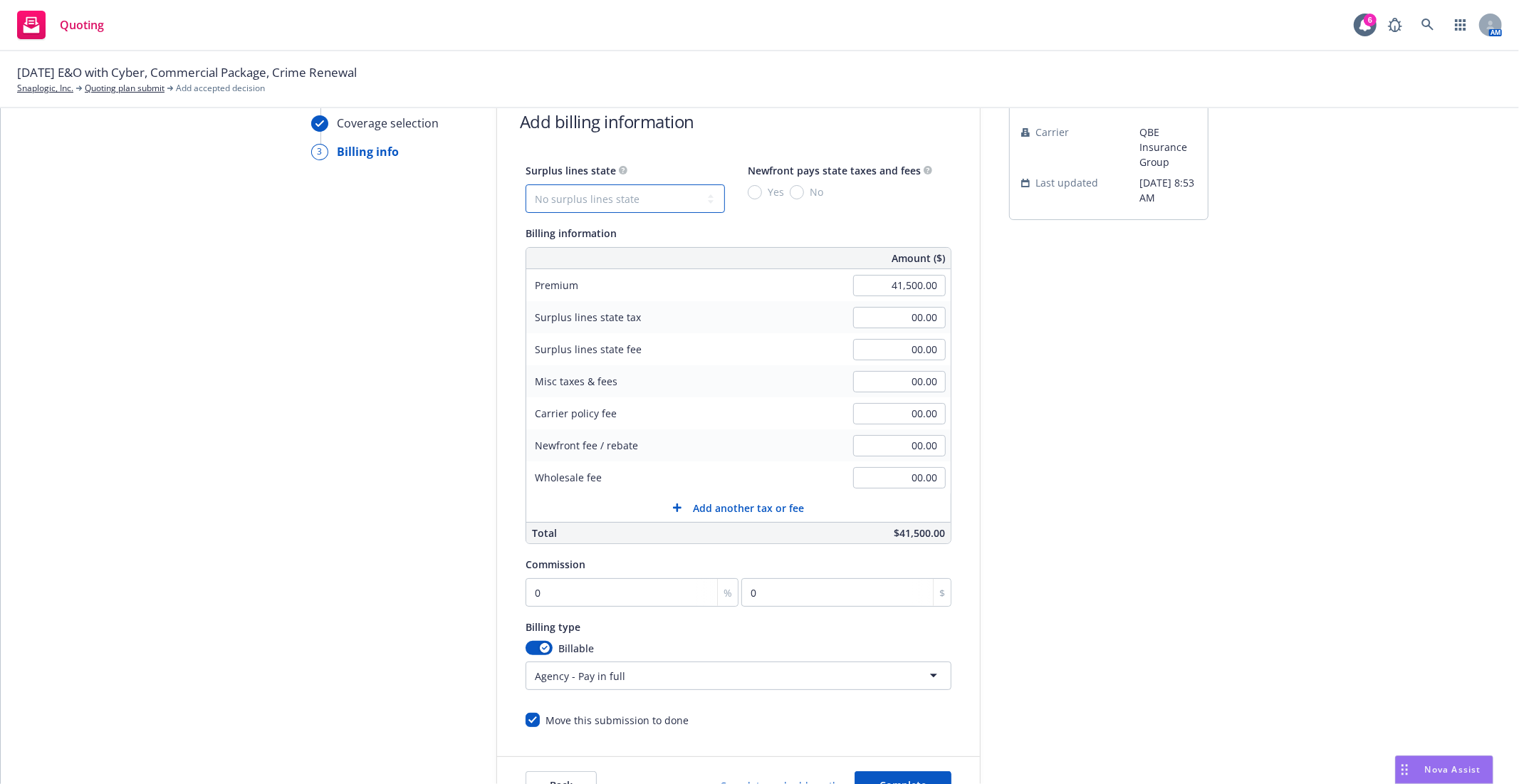
click at [557, 198] on select "No surplus lines state Alaska Alabama Arkansas Arizona California Colorado Conn…" at bounding box center [625, 198] width 199 height 29
select select "CA"
click at [526, 184] on select "No surplus lines state Alaska Alabama Arkansas Arizona California Colorado Conn…" at bounding box center [625, 198] width 199 height 29
type input "1,245.00"
type input "74.70"
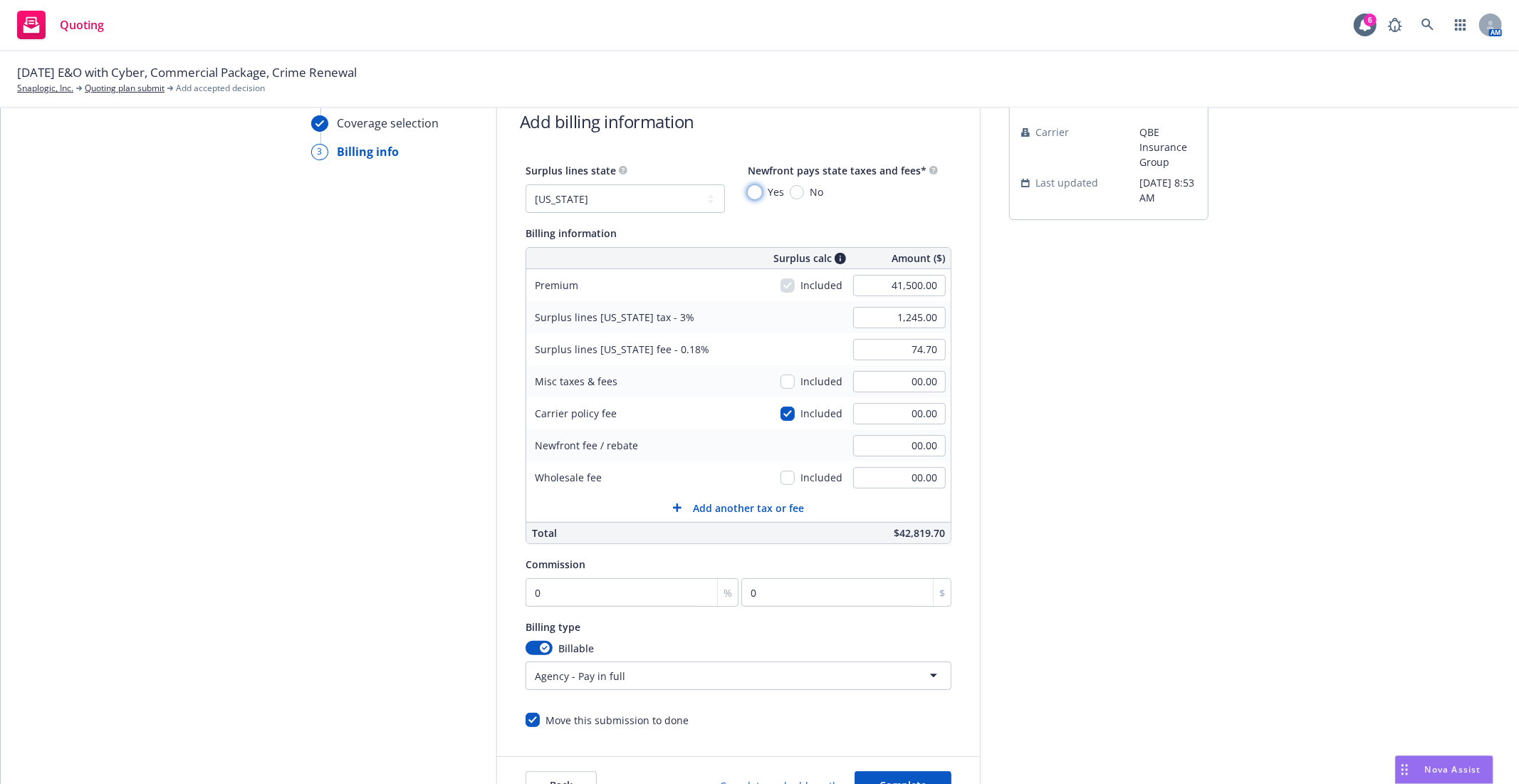
click at [754, 188] on input "Yes" at bounding box center [755, 192] width 14 height 14
radio input "true"
click at [787, 416] on input "checkbox" at bounding box center [787, 413] width 14 height 14
checkbox input "false"
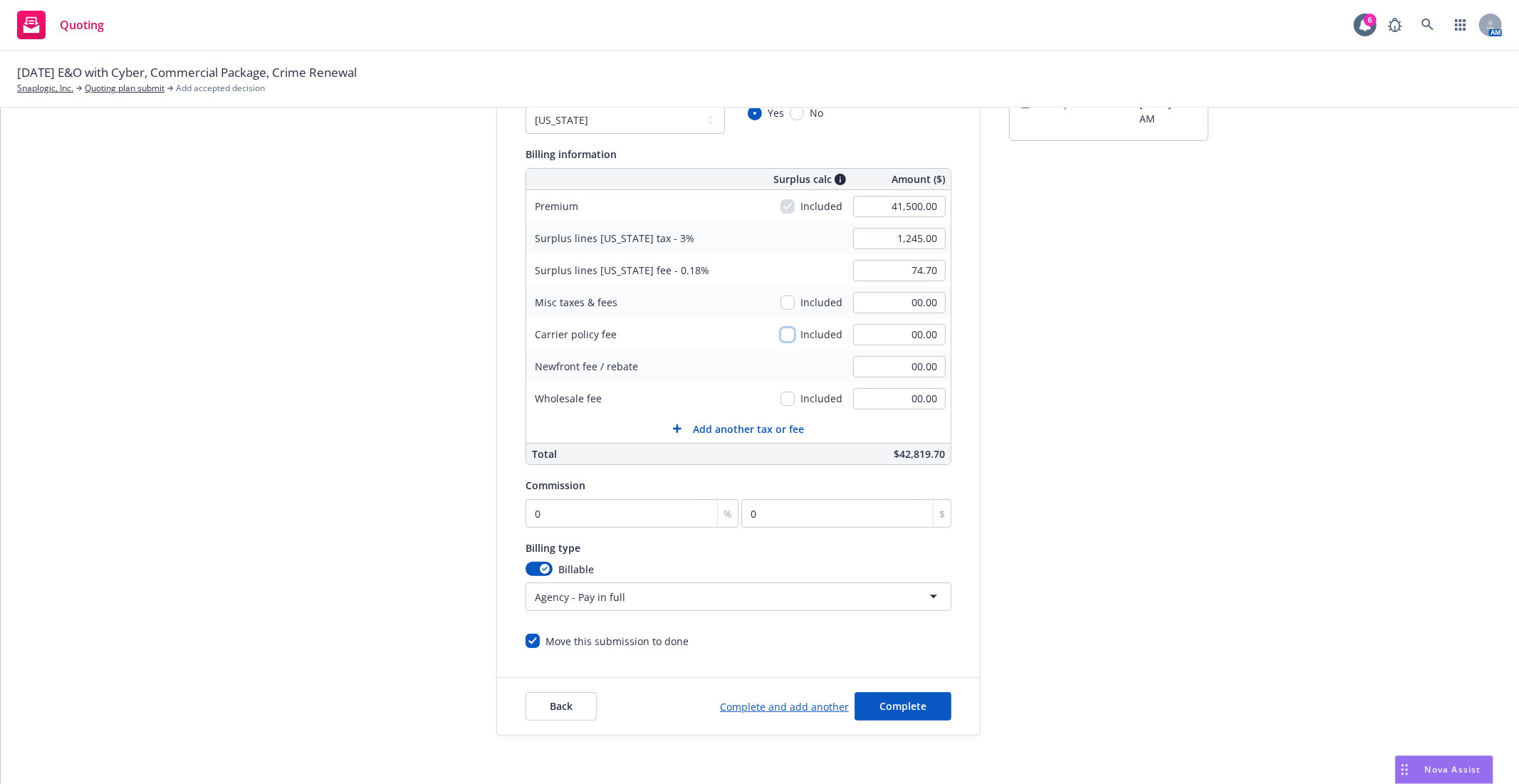
scroll to position [201, 0]
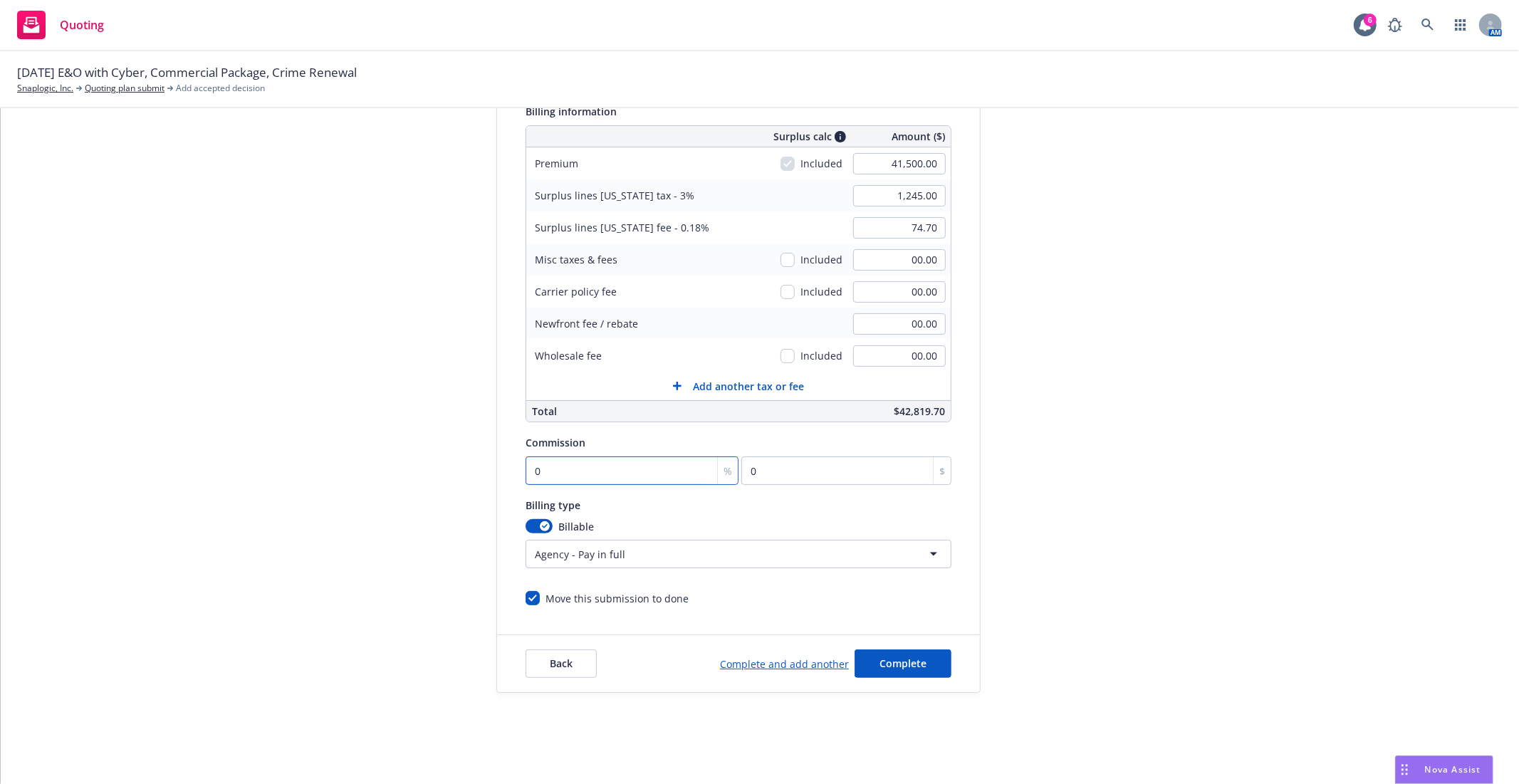
click at [638, 471] on input "0" at bounding box center [632, 470] width 213 height 29
type input "1"
type input "415"
type input "16"
type input "6640"
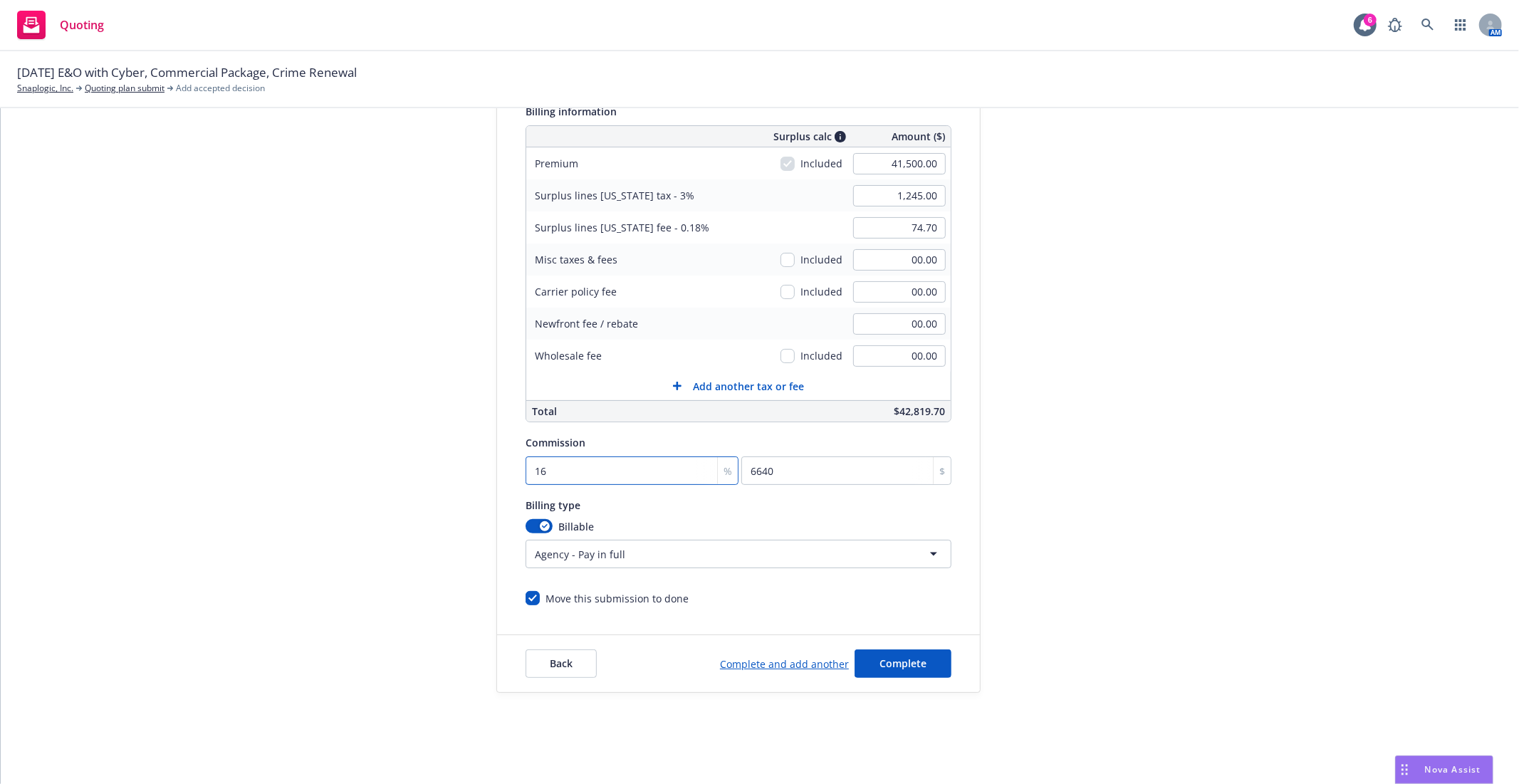
type input "16"
click at [814, 485] on div "Surplus lines state No surplus lines state Alaska Alabama Arkansas Arizona Cali…" at bounding box center [739, 322] width 426 height 566
click at [926, 664] on button "Complete" at bounding box center [903, 663] width 97 height 29
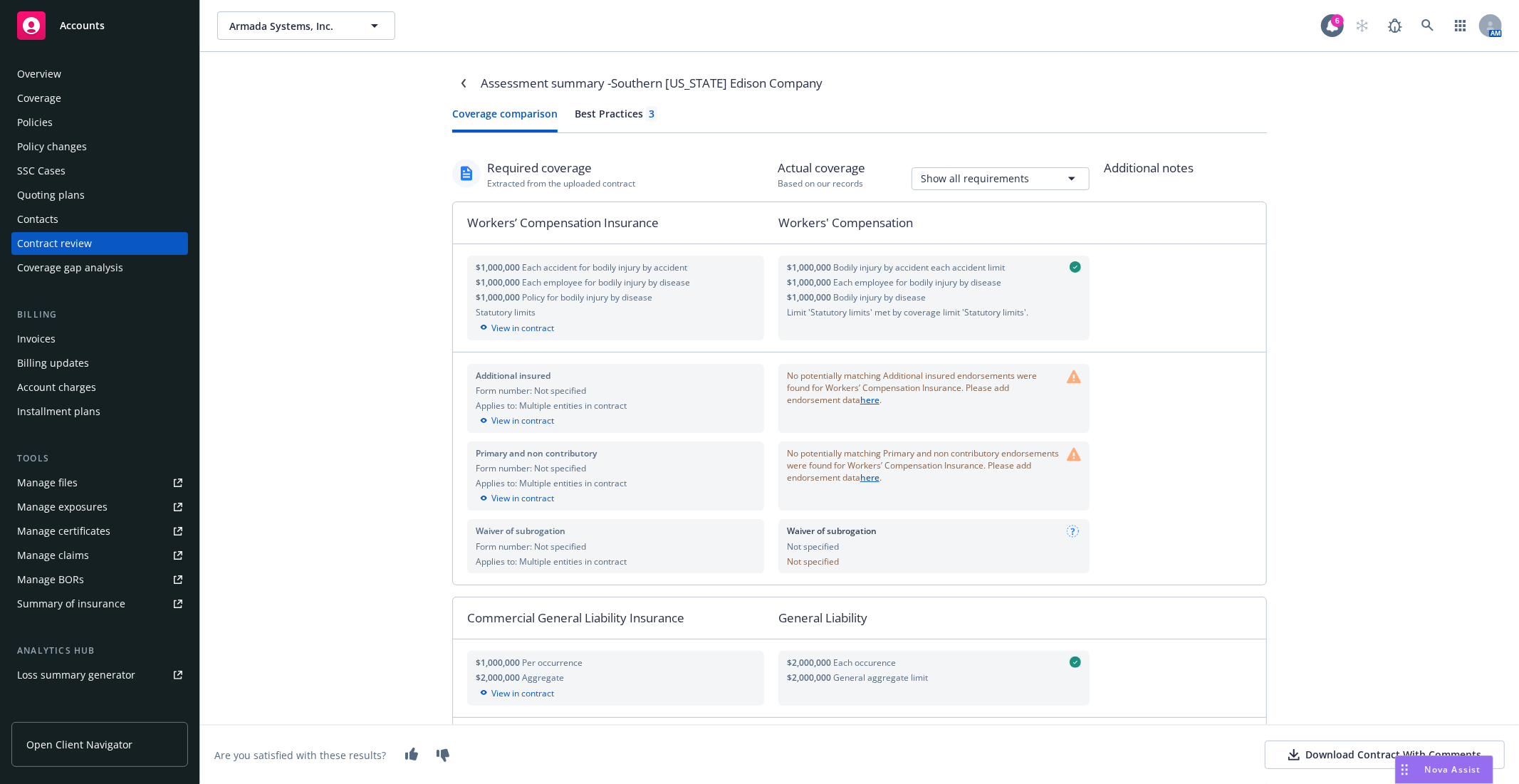
click at [357, 209] on div "Assessment summary - Southern California Edison Company Coverage comparison Bes…" at bounding box center [859, 418] width 1319 height 732
click at [1319, 745] on button "Download Contract With Comments" at bounding box center [1384, 754] width 240 height 29
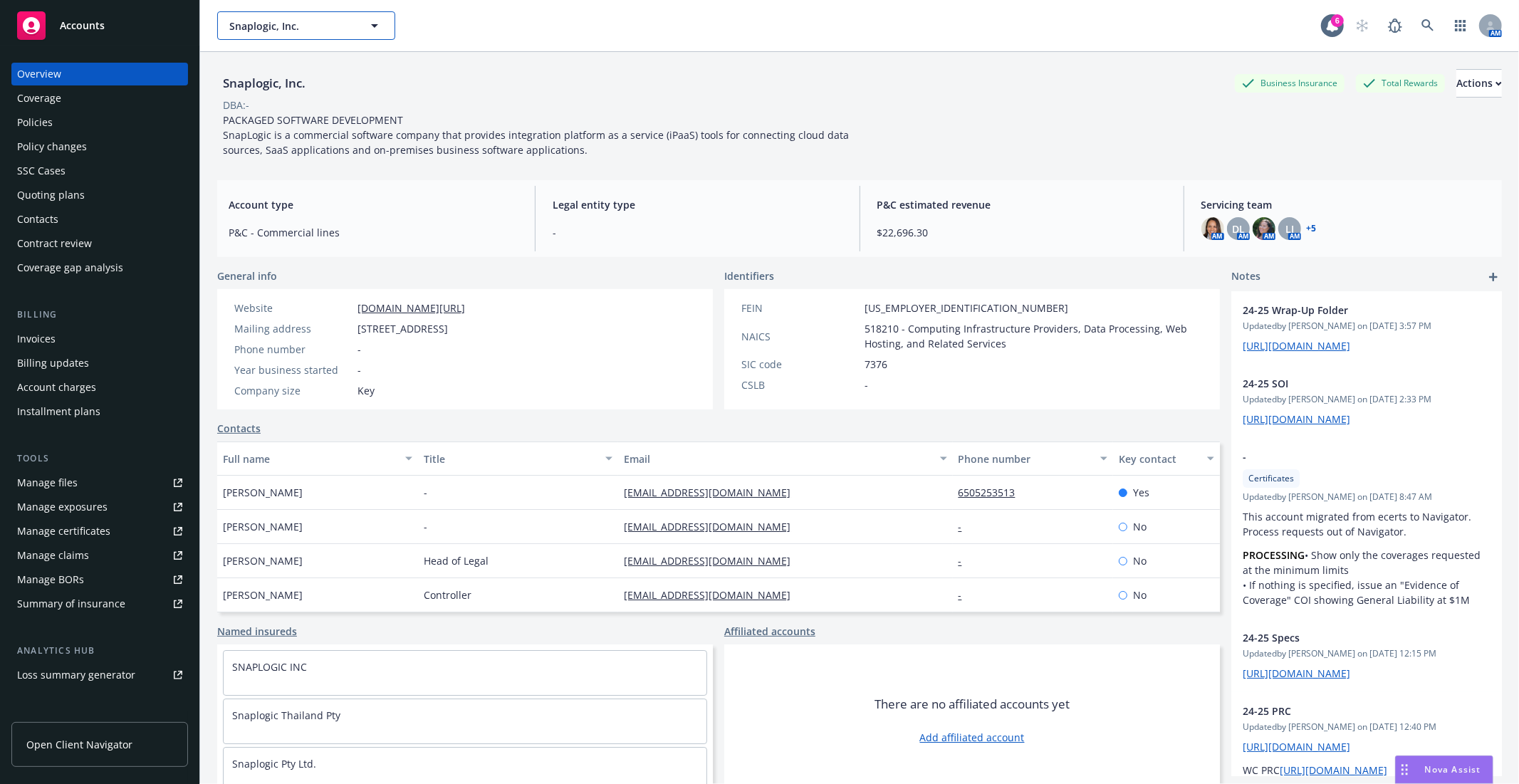
click at [346, 19] on span "Snaplogic, Inc." at bounding box center [290, 26] width 123 height 15
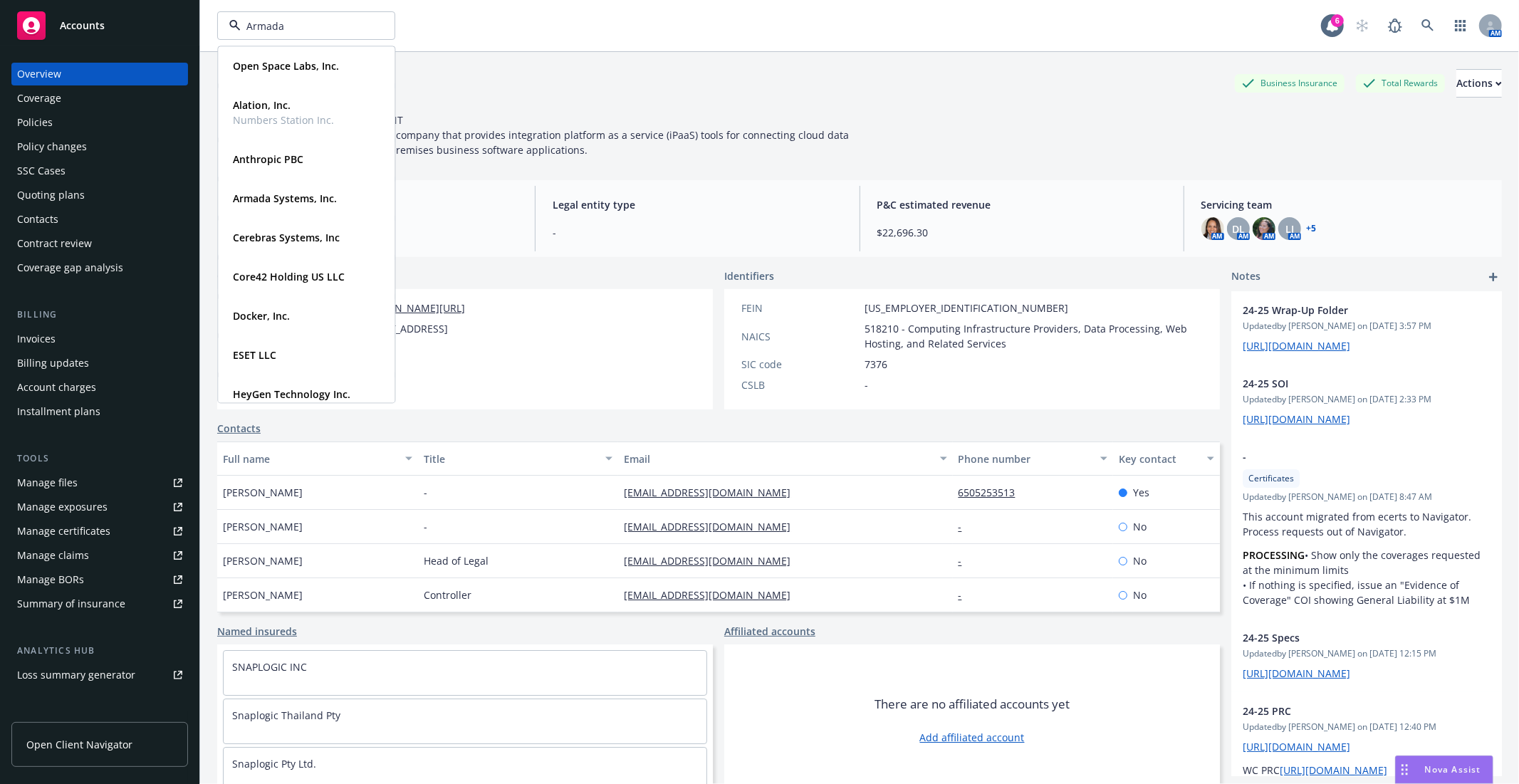
type input "Armada"
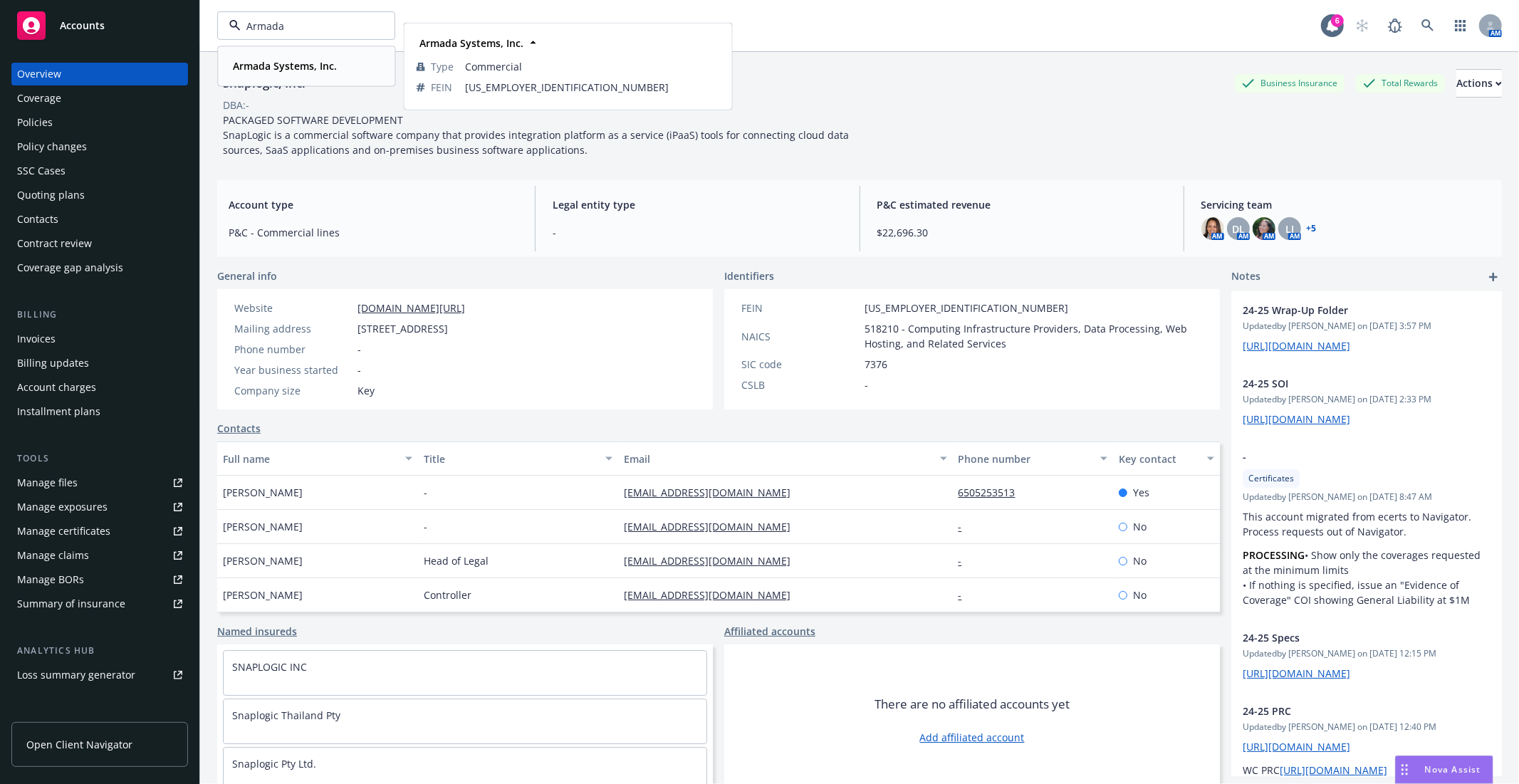
click at [294, 57] on div "Armada Systems, Inc." at bounding box center [283, 65] width 112 height 21
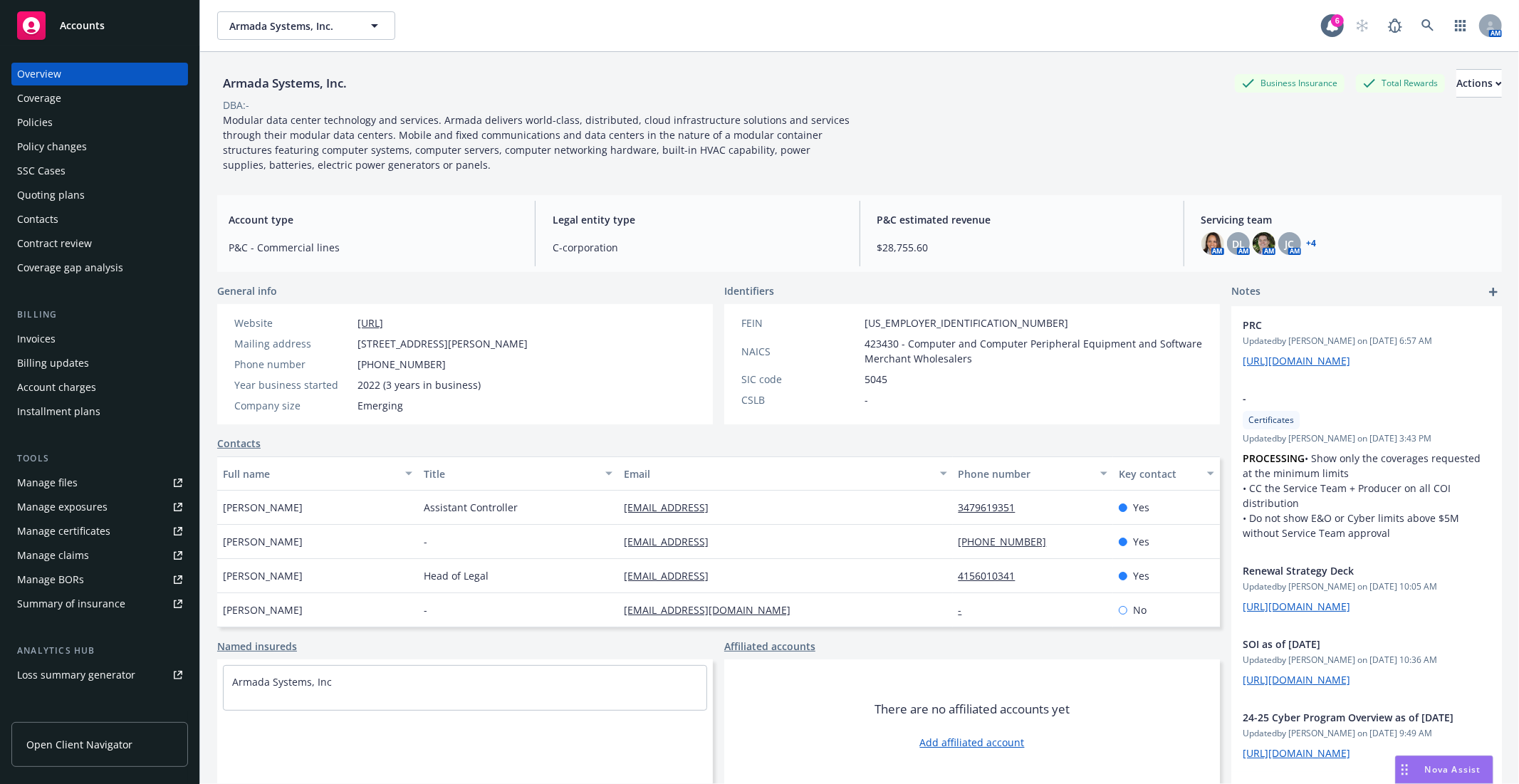
click at [53, 486] on div "Manage files" at bounding box center [46, 482] width 60 height 23
click at [95, 119] on div "Policies" at bounding box center [100, 122] width 166 height 23
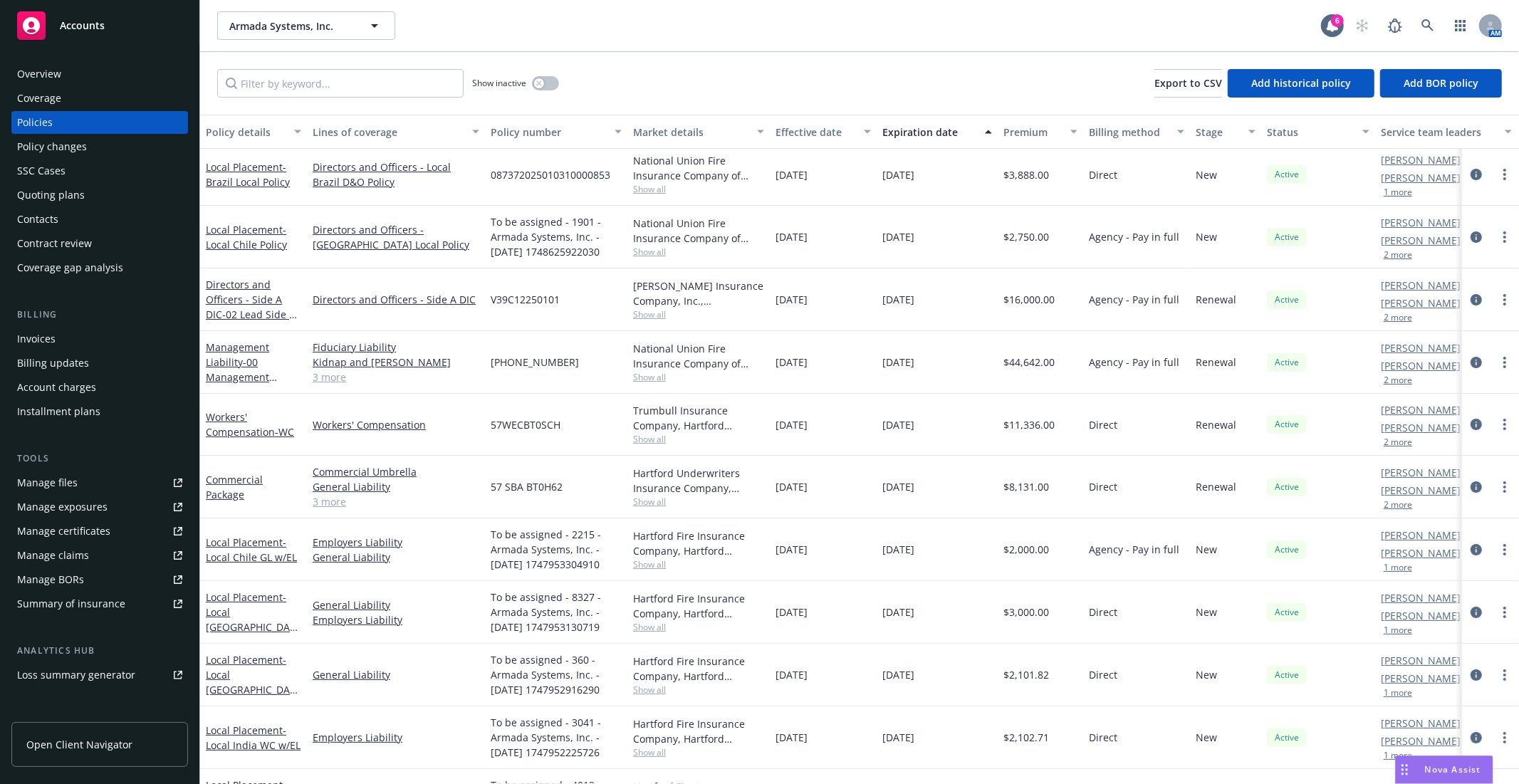
scroll to position [158, 0]
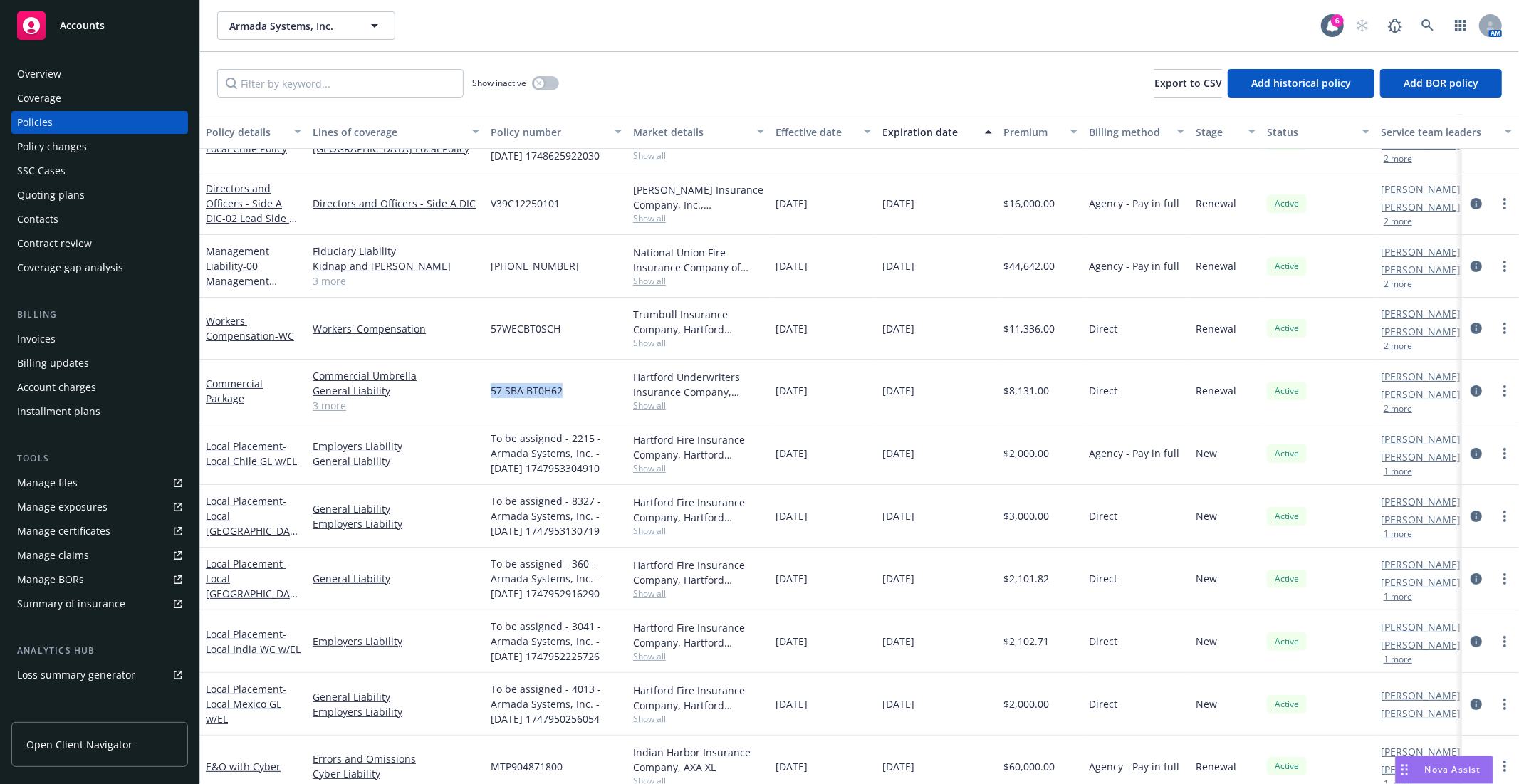
drag, startPoint x: 579, startPoint y: 389, endPoint x: 491, endPoint y: 388, distance: 88.0
click at [491, 388] on div "57 SBA BT0H62" at bounding box center [556, 392] width 142 height 63
copy span "57 SBA BT0H62"
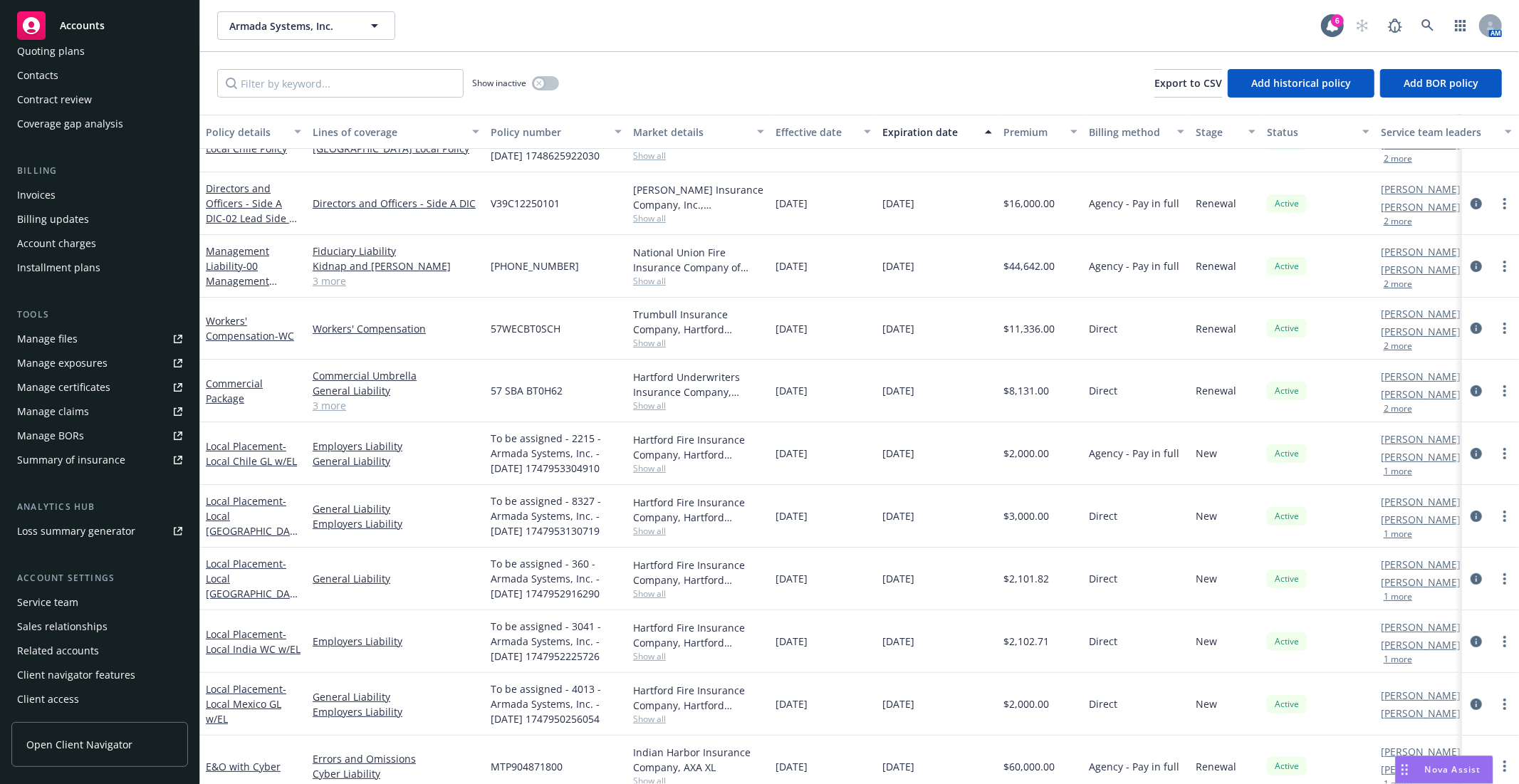
scroll to position [0, 0]
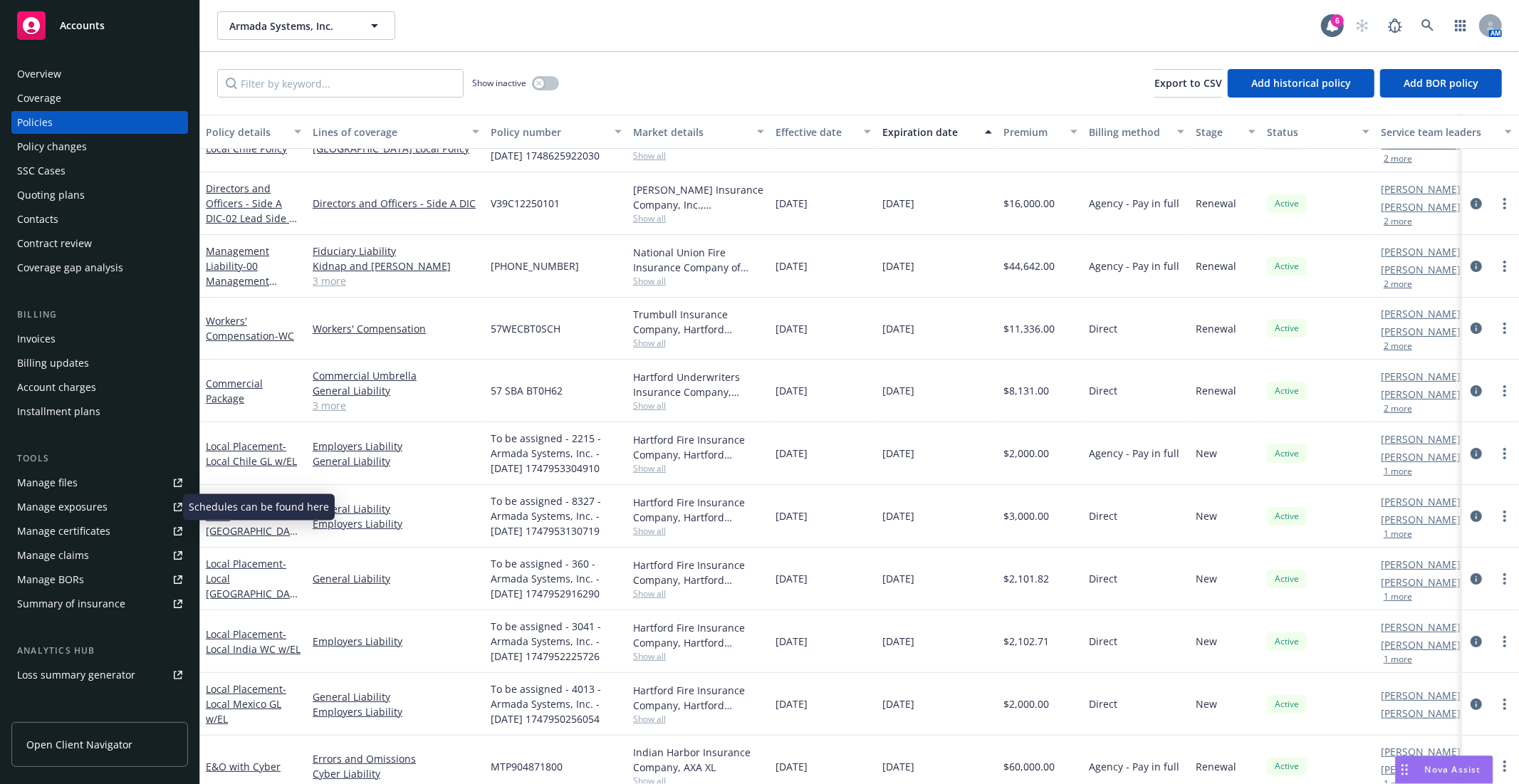
click at [109, 511] on link "Manage exposures" at bounding box center [100, 507] width 177 height 23
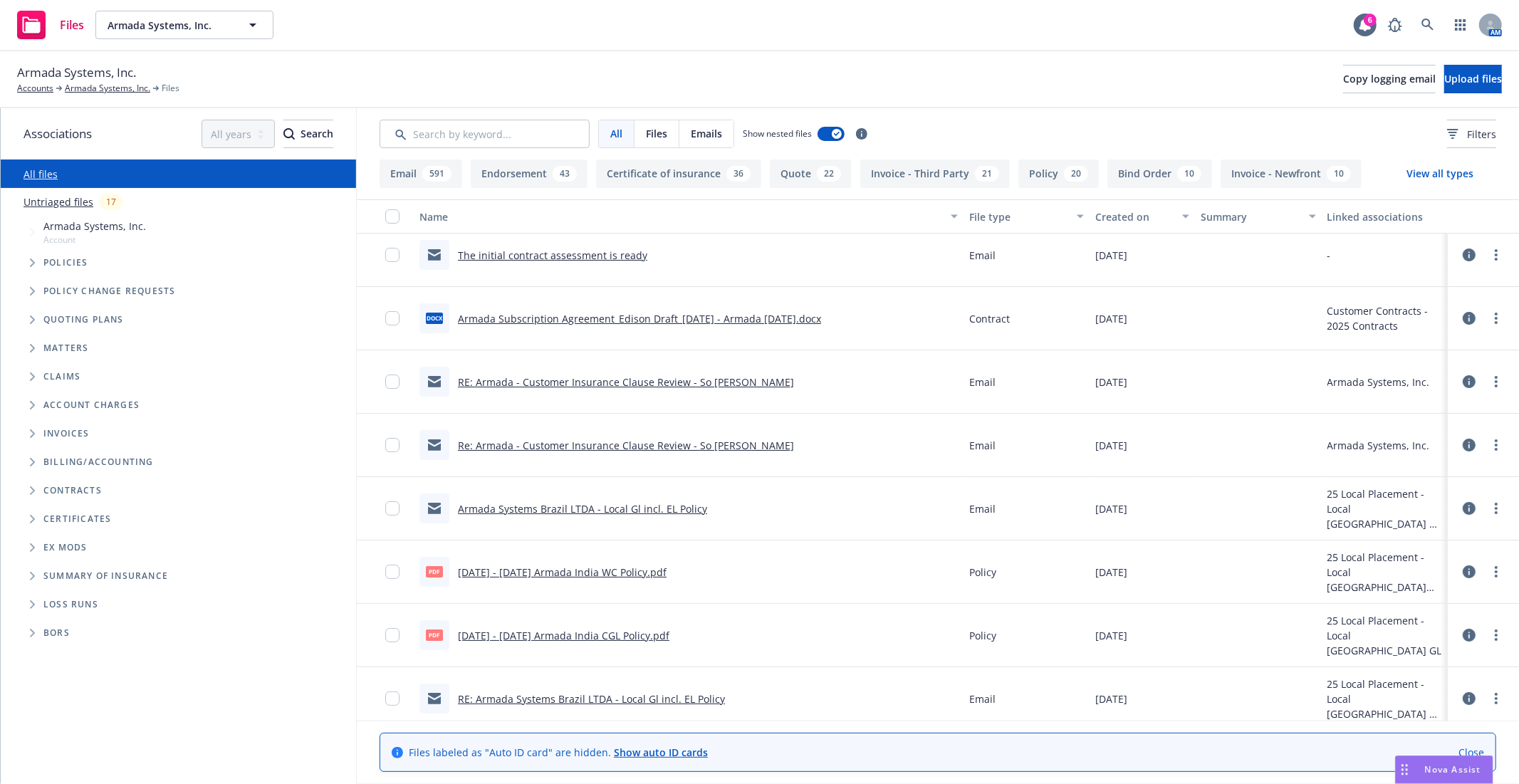
scroll to position [60, 0]
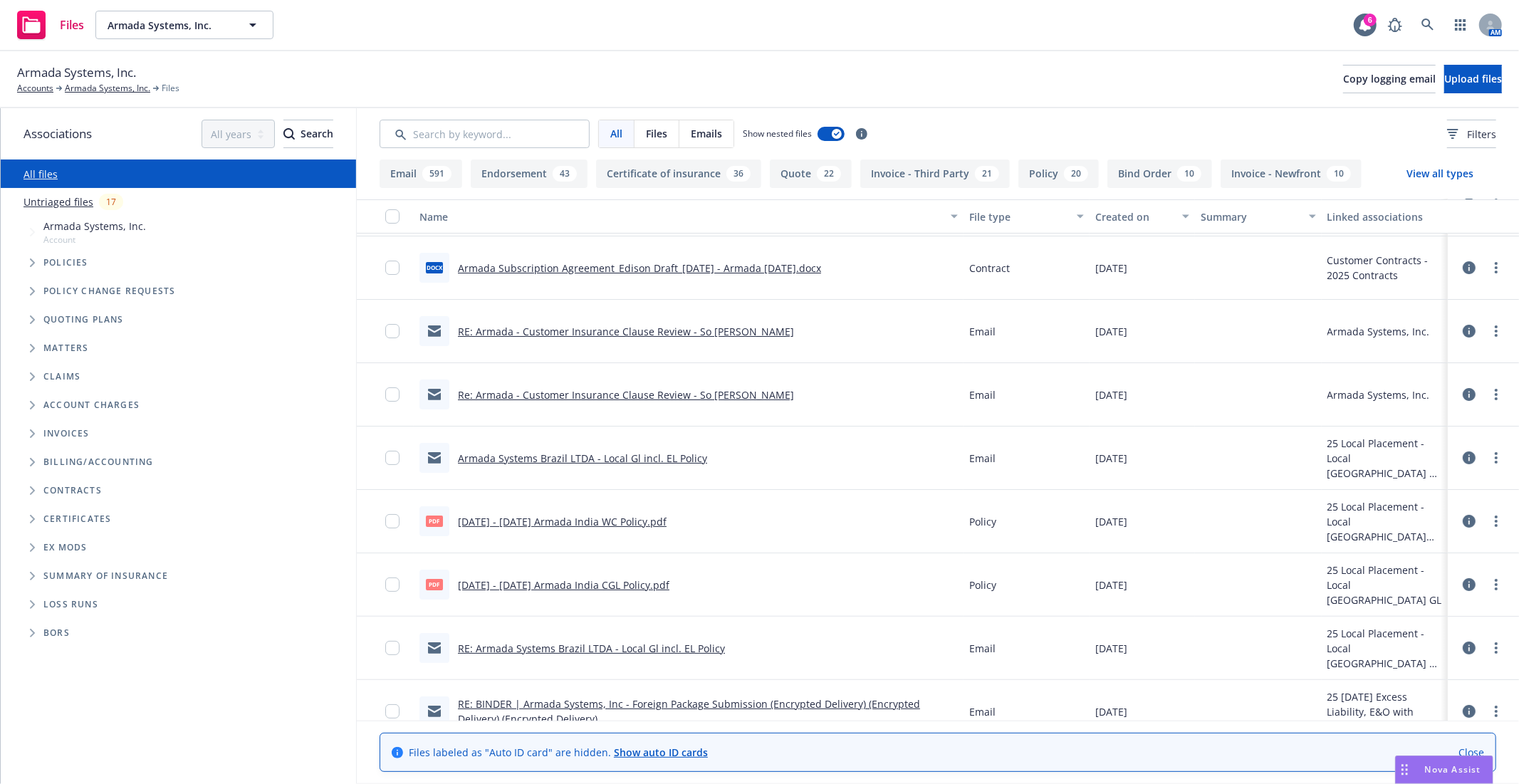
click at [46, 263] on span "Policies" at bounding box center [65, 262] width 44 height 9
click at [33, 263] on icon "Tree Example" at bounding box center [32, 262] width 5 height 9
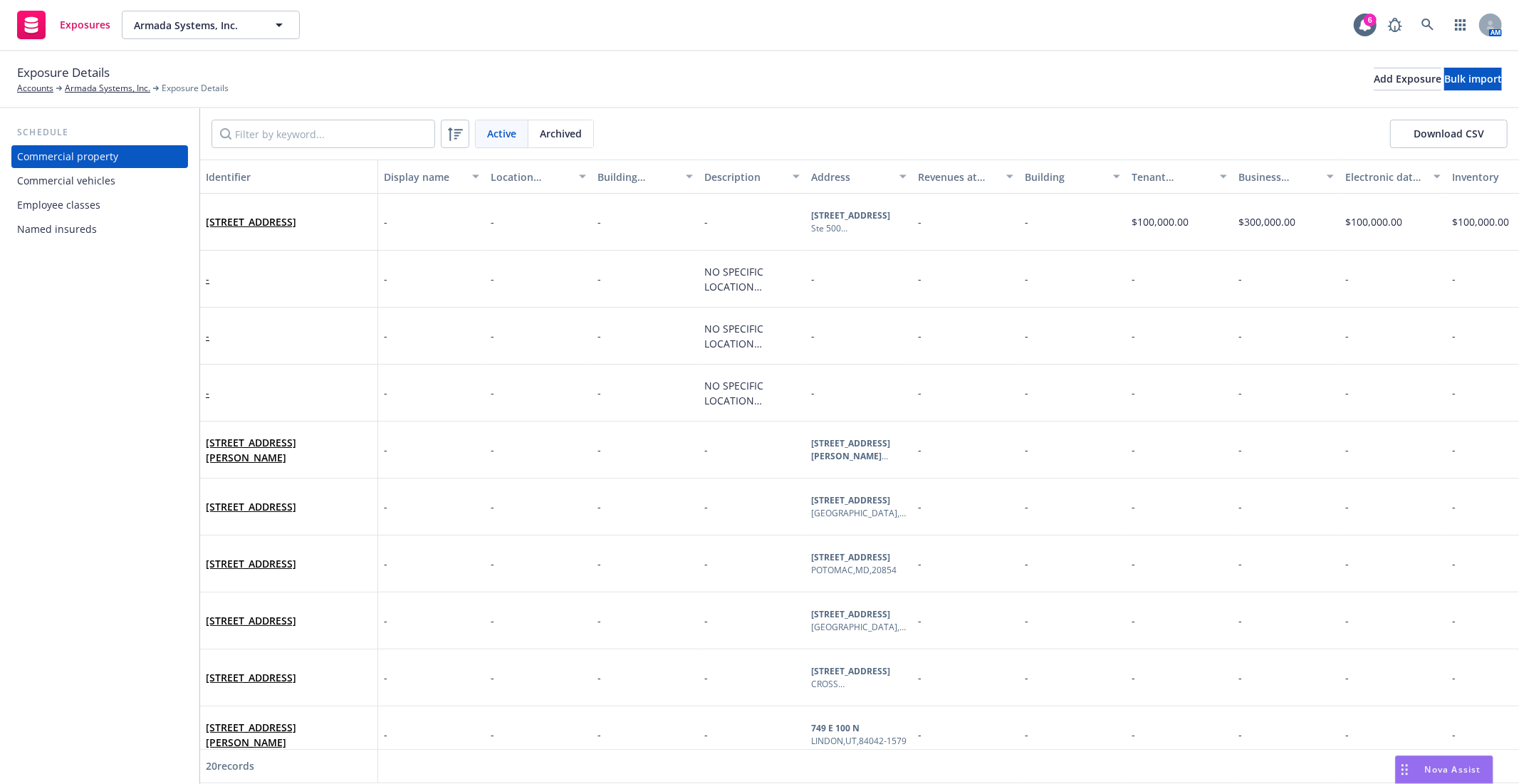
click at [78, 173] on div "Commercial vehicles" at bounding box center [66, 180] width 99 height 23
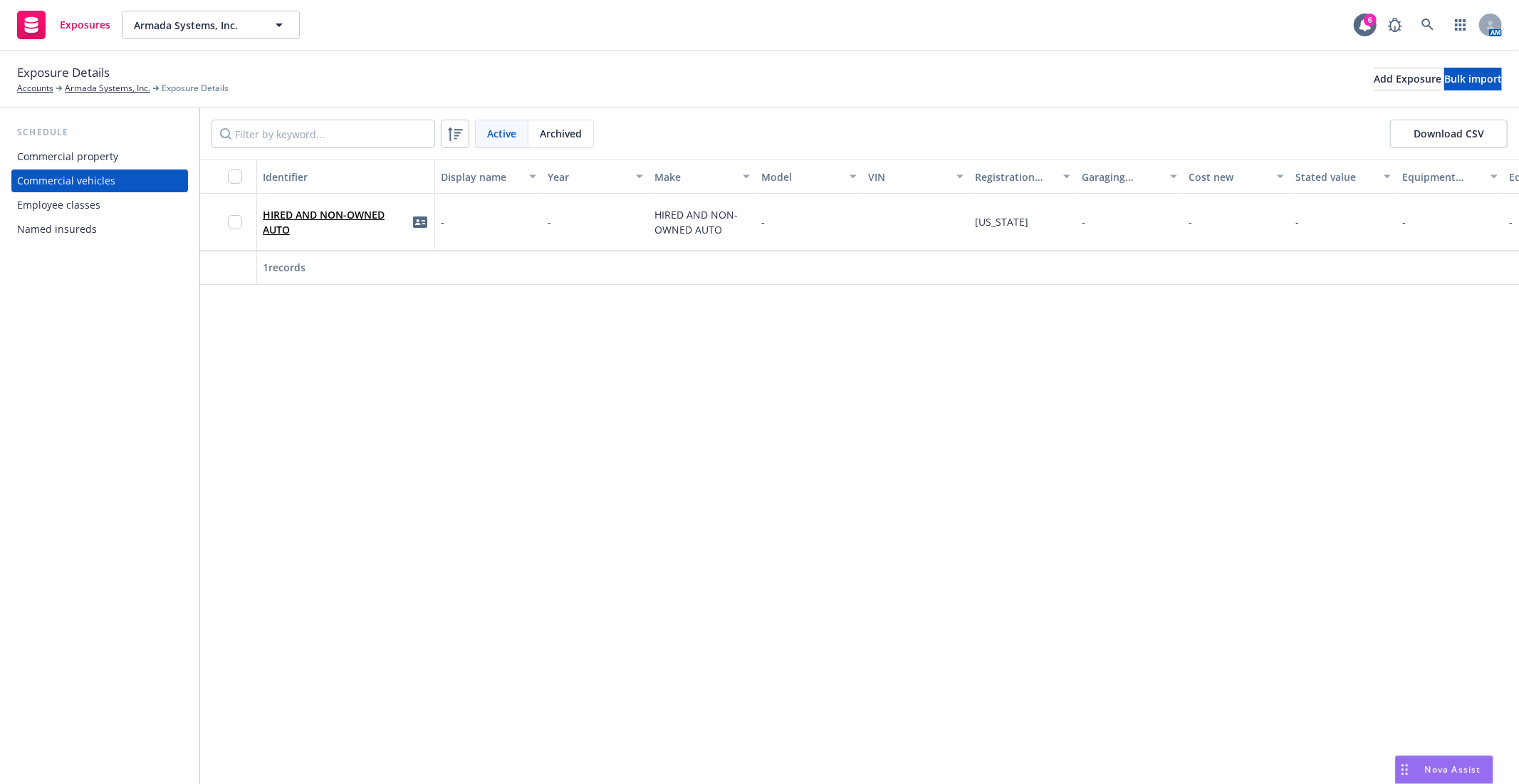
click at [73, 207] on div "Employee classes" at bounding box center [58, 204] width 83 height 23
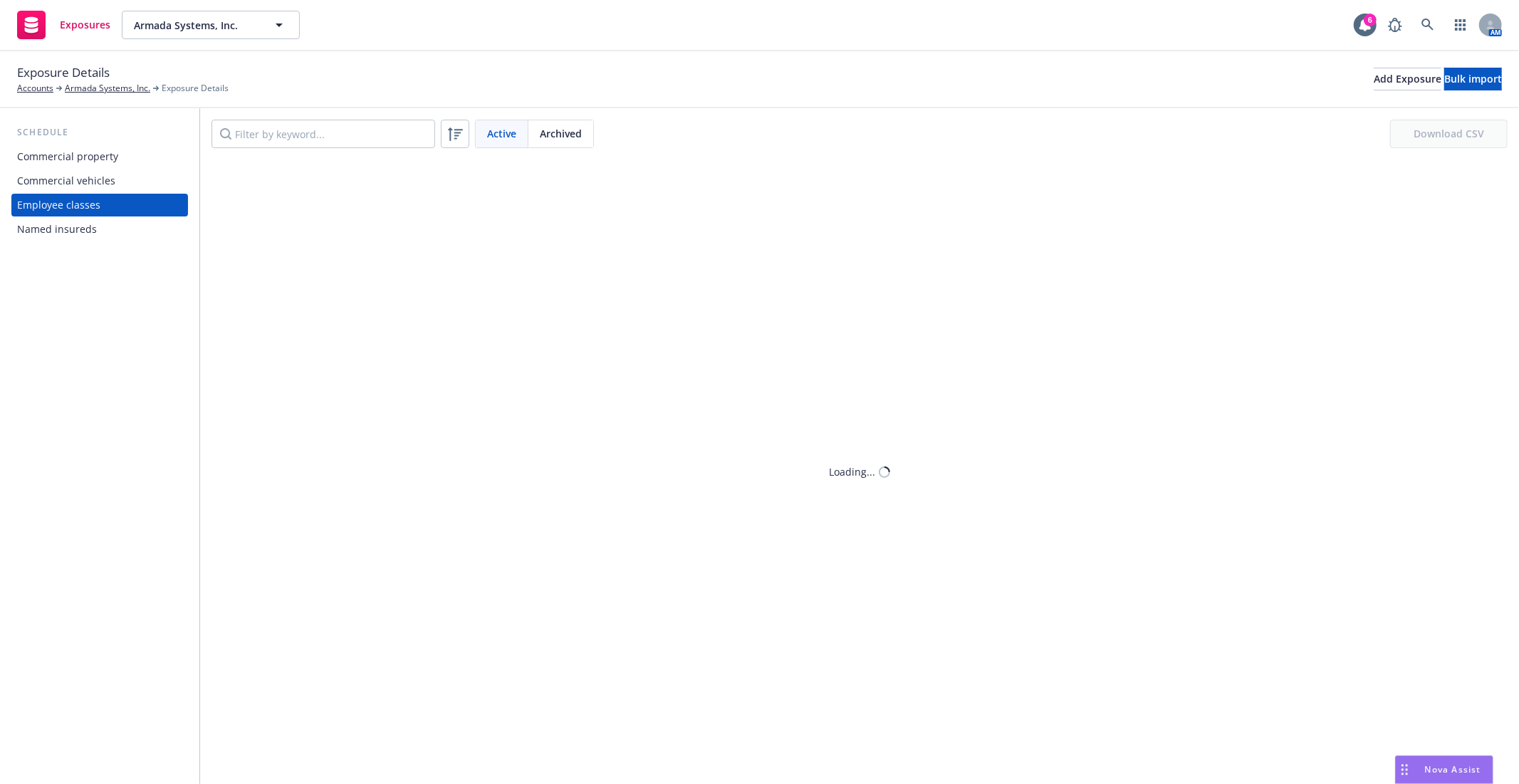
click at [64, 241] on div "Schedule Commercial property Commercial vehicles Employee classes Named insureds" at bounding box center [100, 446] width 199 height 676
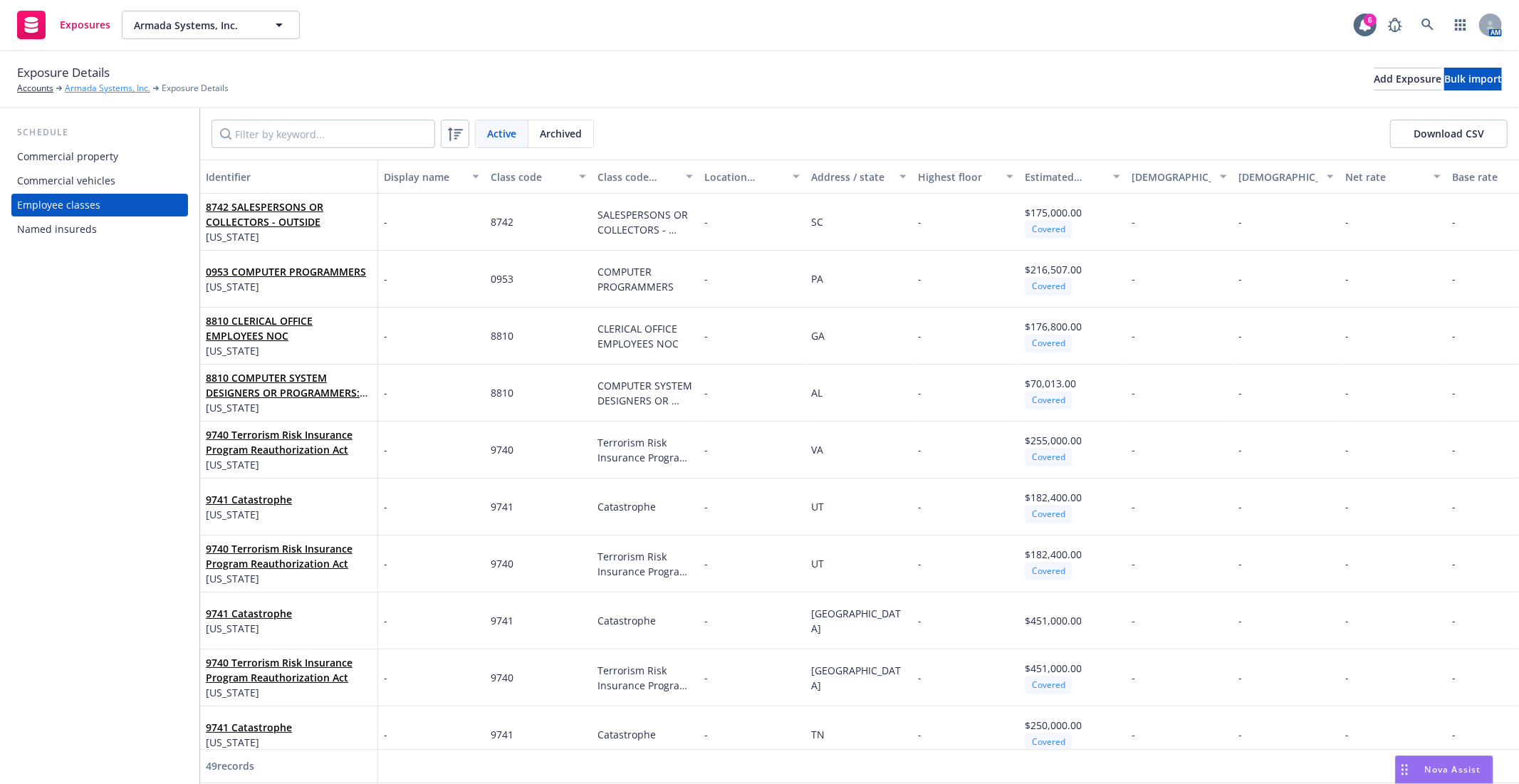
click at [94, 89] on link "Armada Systems, Inc." at bounding box center [108, 88] width 86 height 13
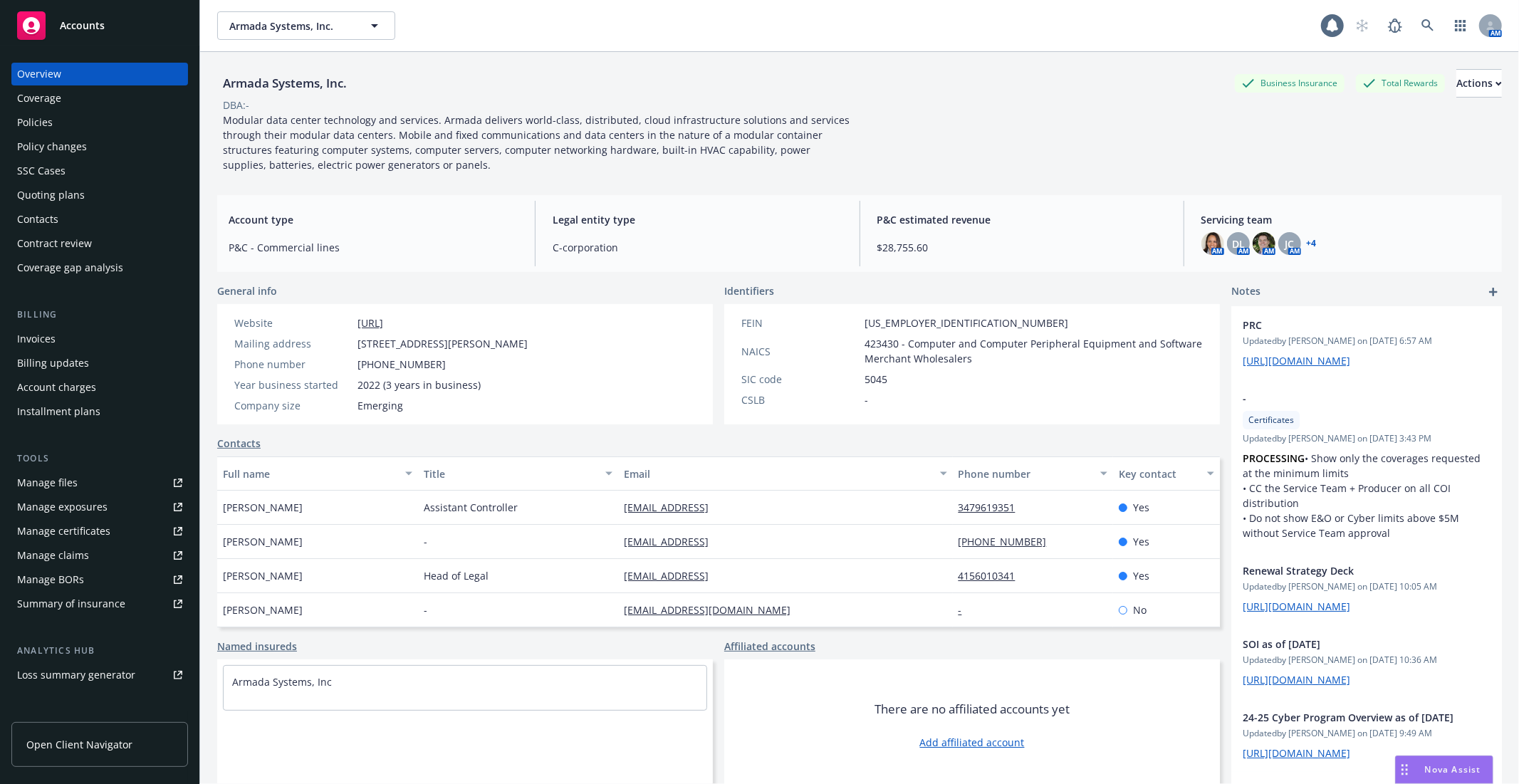
click at [95, 123] on div "Policies" at bounding box center [100, 122] width 166 height 23
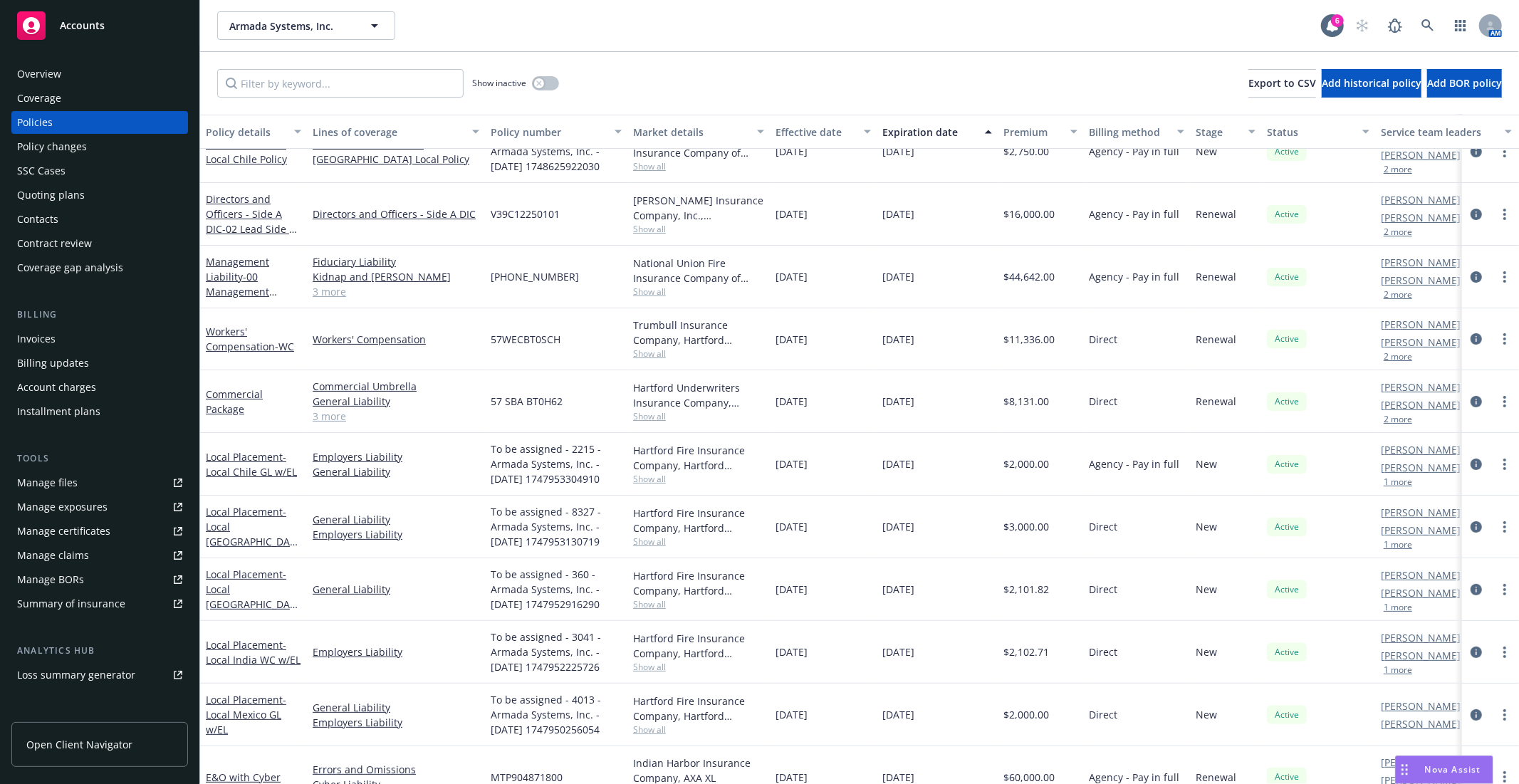
scroll to position [158, 0]
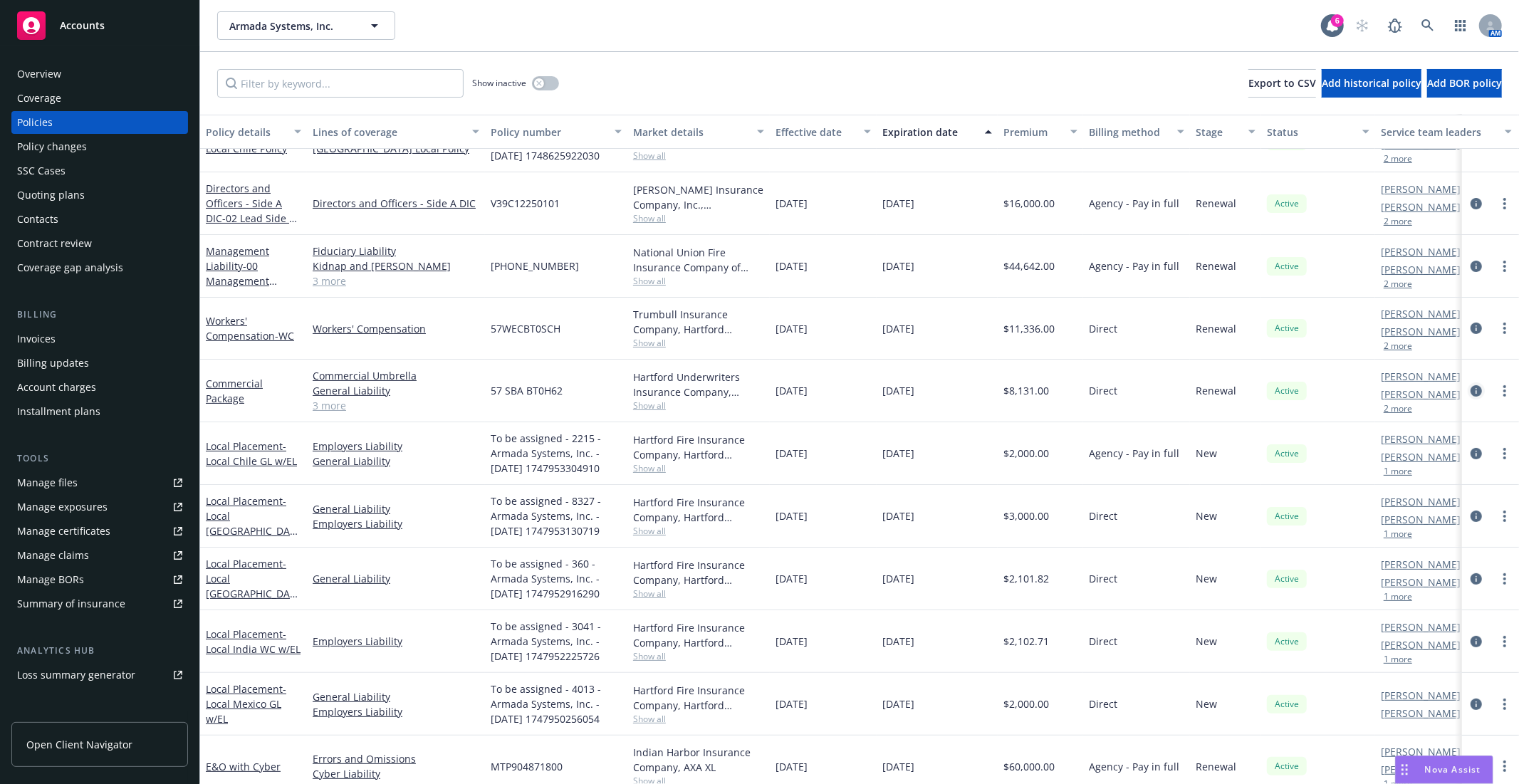
click at [1471, 389] on icon "circleInformation" at bounding box center [1477, 392] width 12 height 12
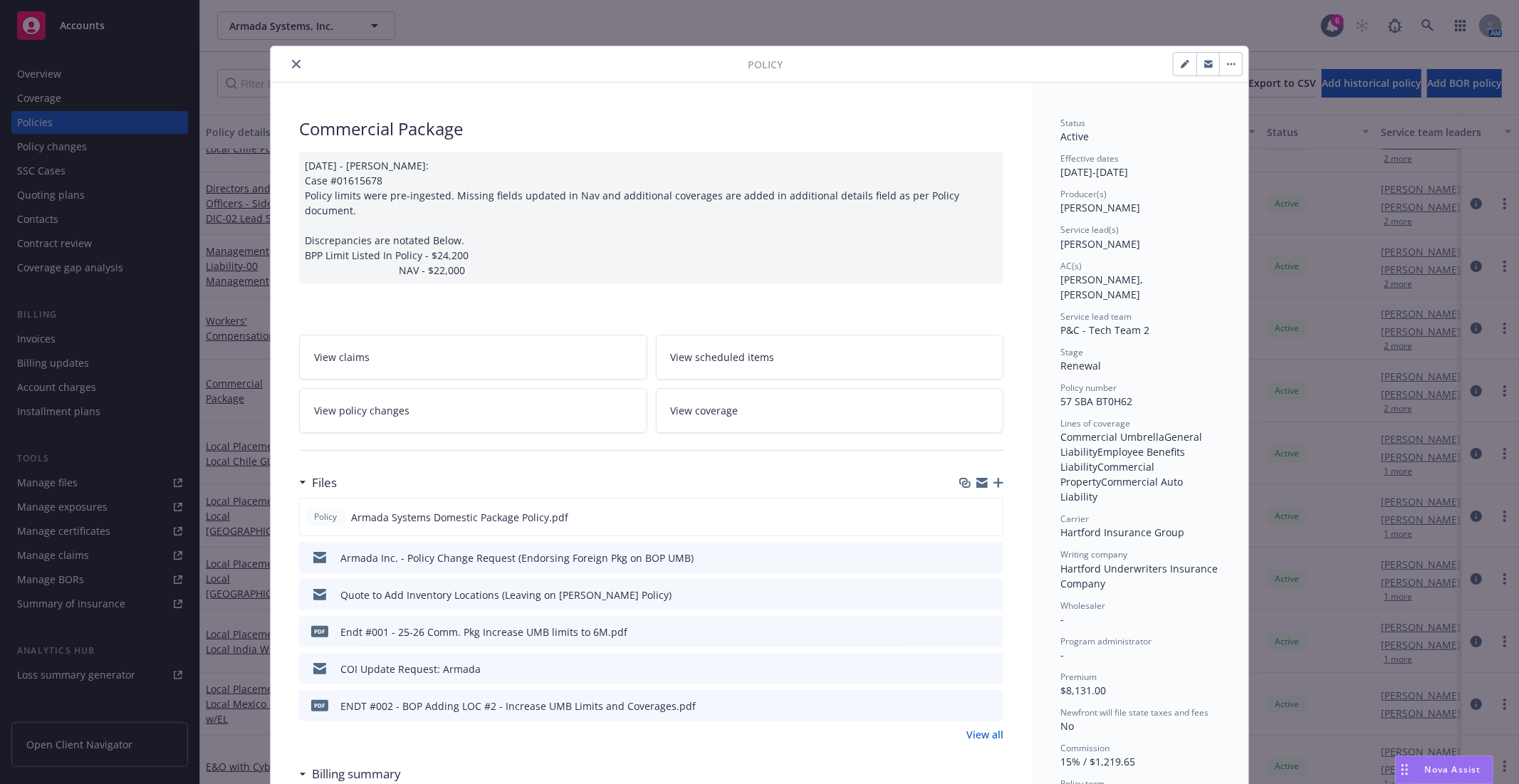
click at [712, 403] on span "View coverage" at bounding box center [704, 410] width 68 height 15
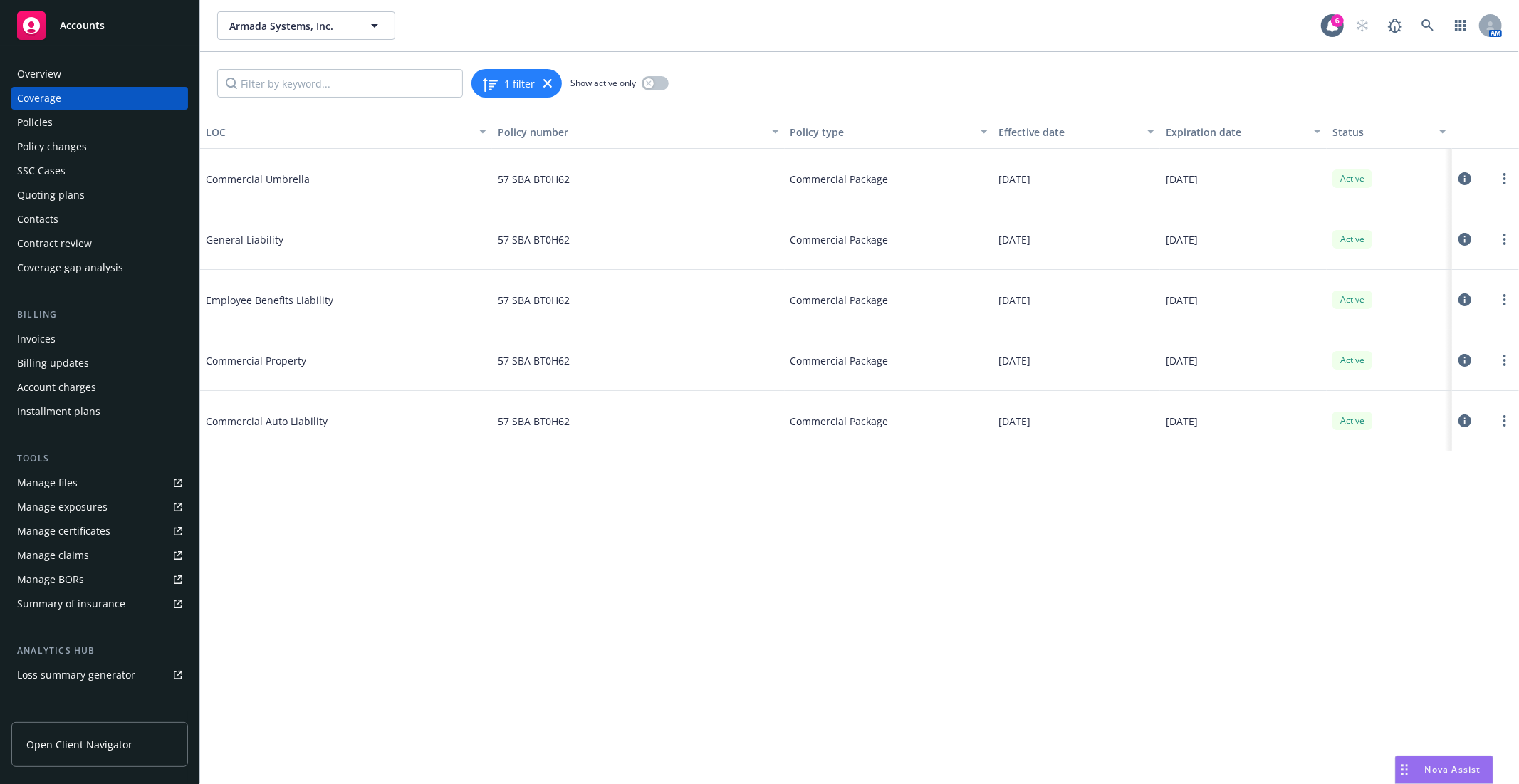
click at [1469, 176] on icon at bounding box center [1465, 178] width 13 height 13
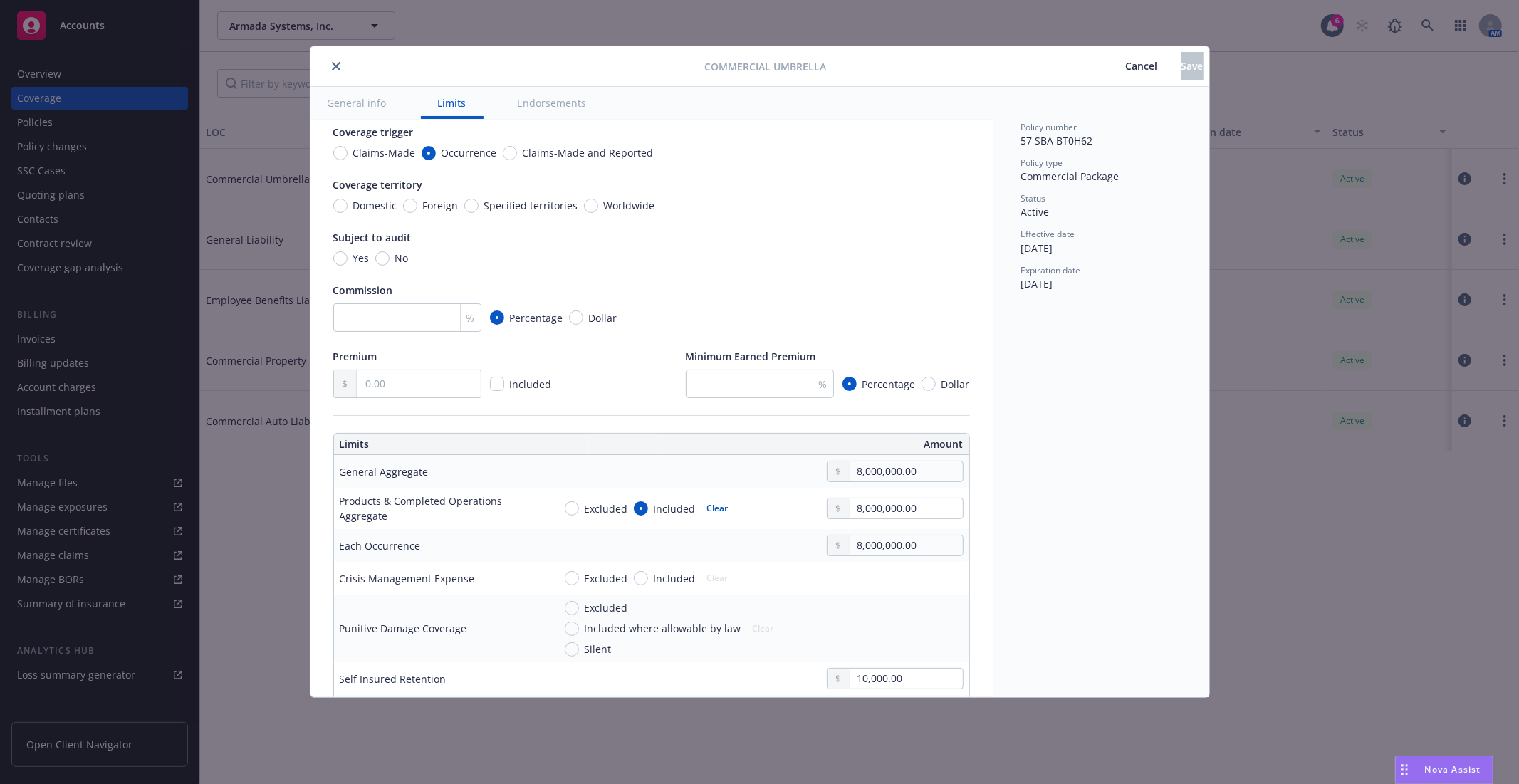
scroll to position [237, 0]
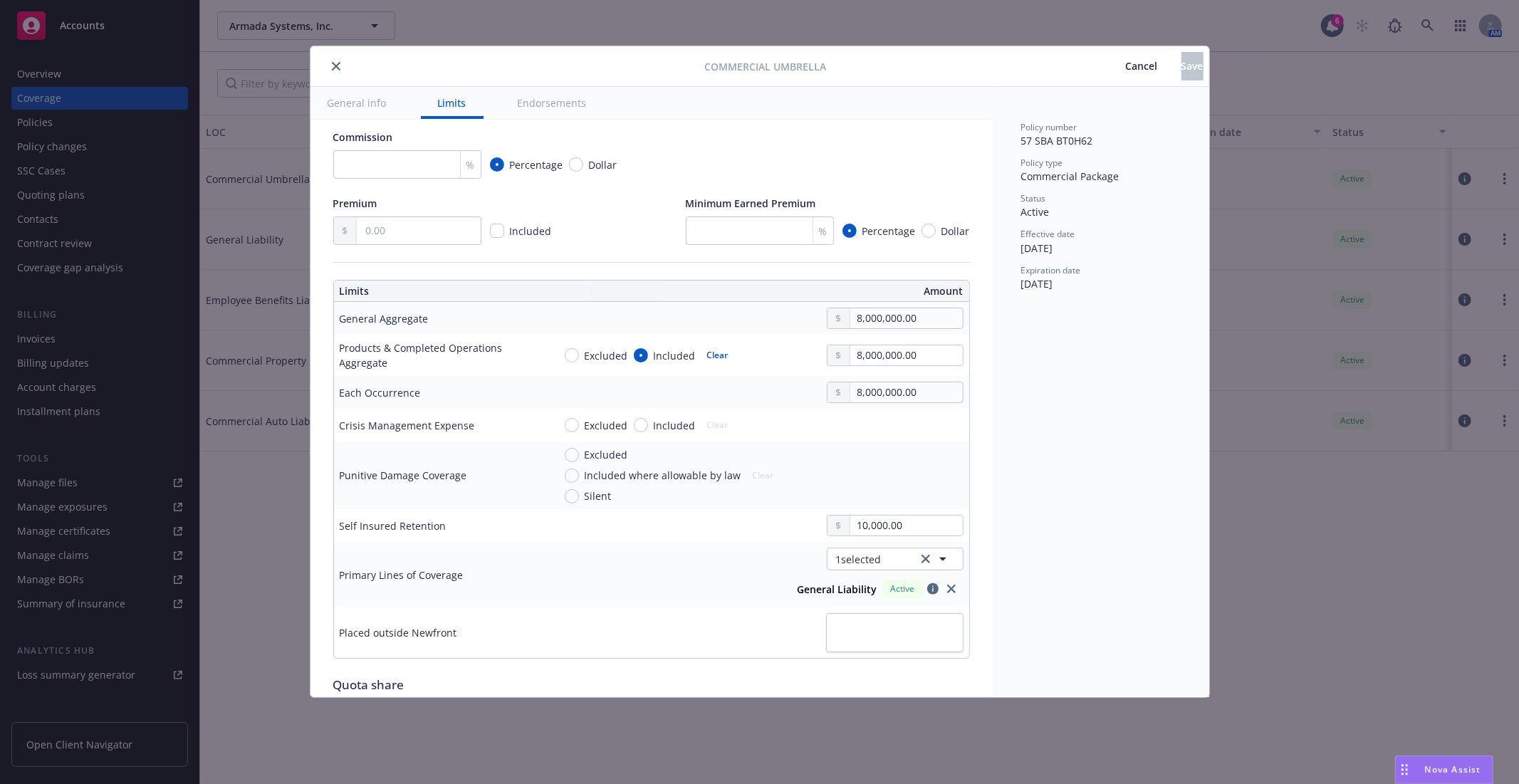
click at [338, 60] on button "close" at bounding box center [335, 65] width 17 height 17
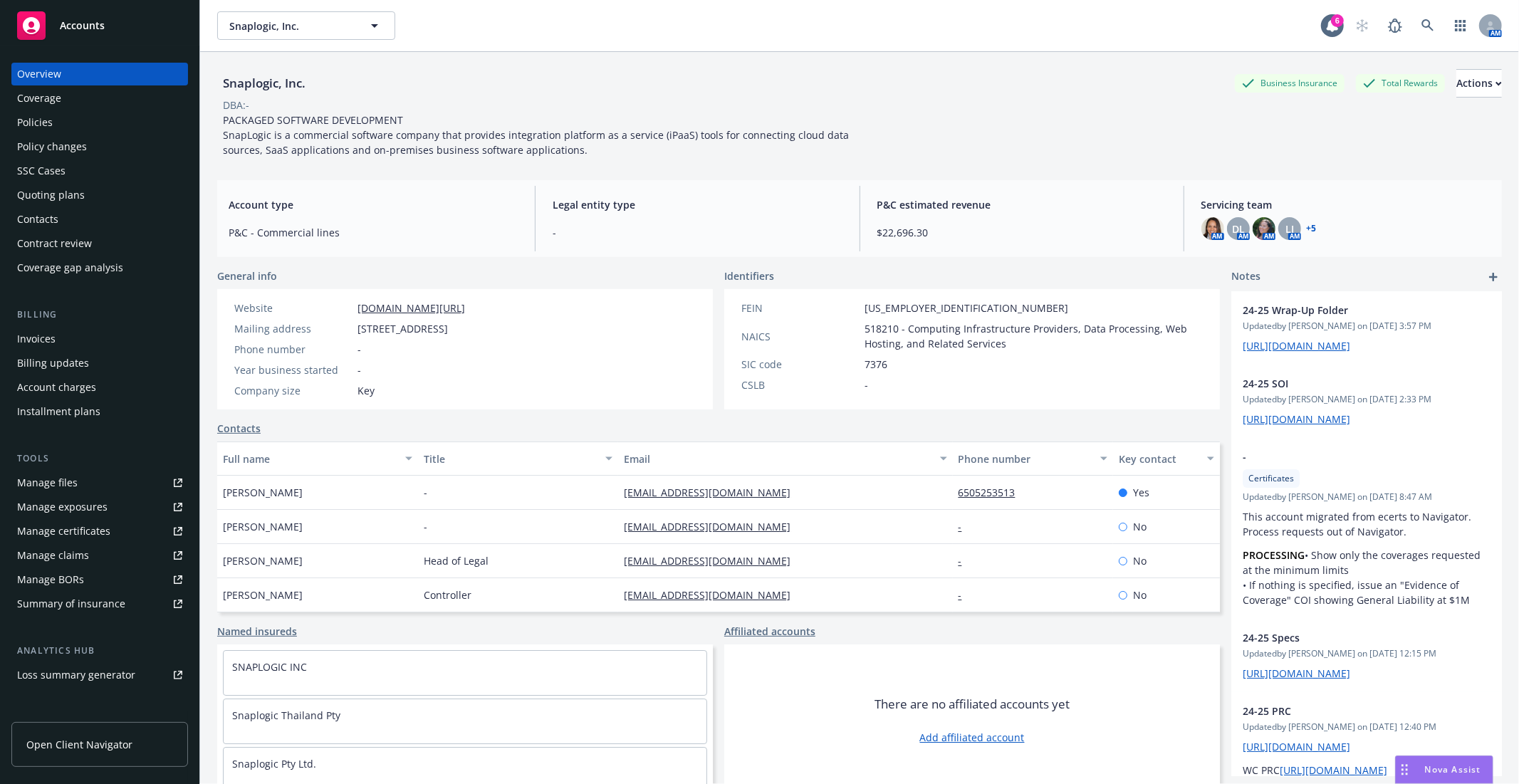
click at [73, 195] on div "Quoting plans" at bounding box center [50, 194] width 68 height 23
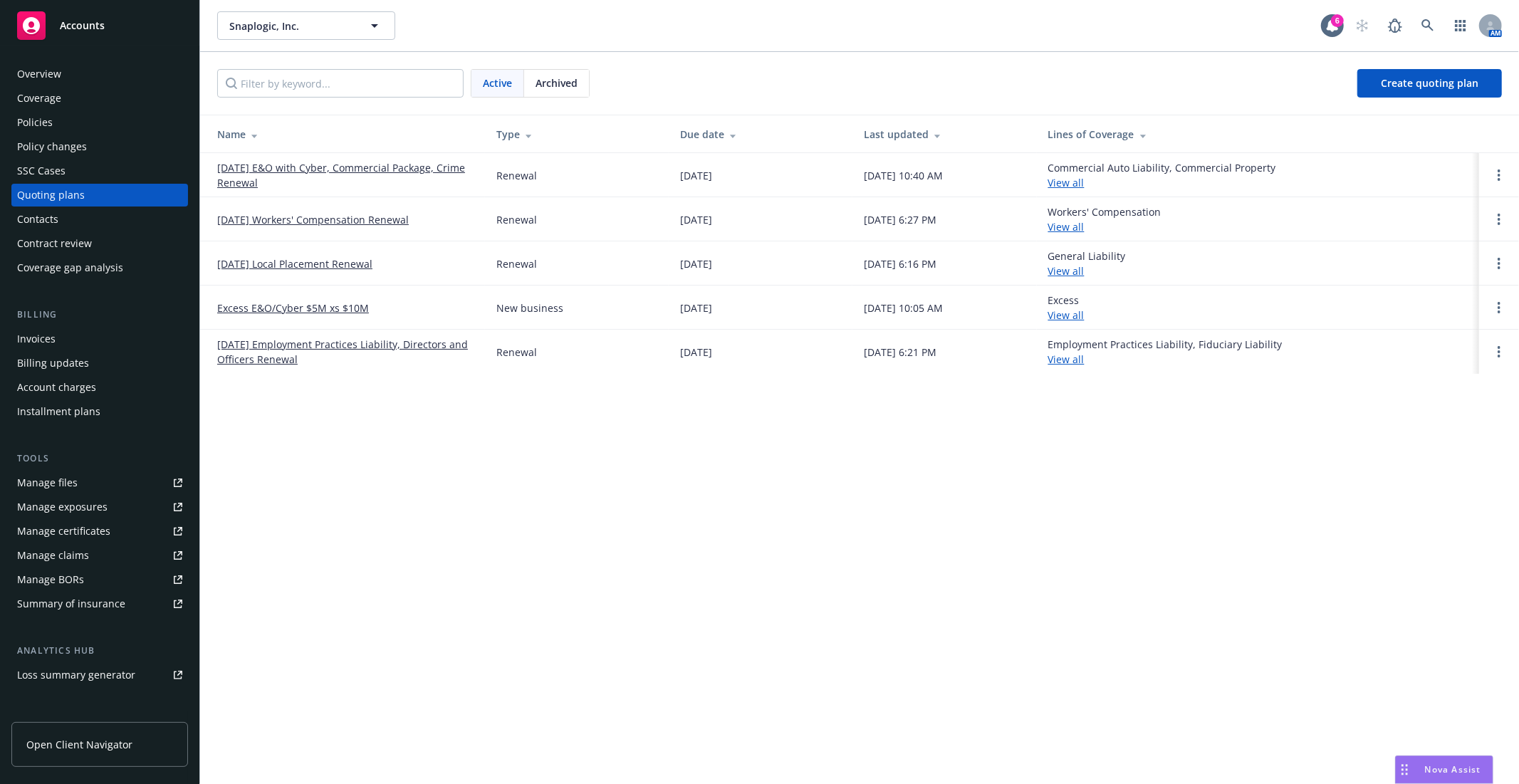
click at [340, 164] on link "[DATE] E&O with Cyber, Commercial Package, Crime Renewal" at bounding box center [345, 175] width 256 height 30
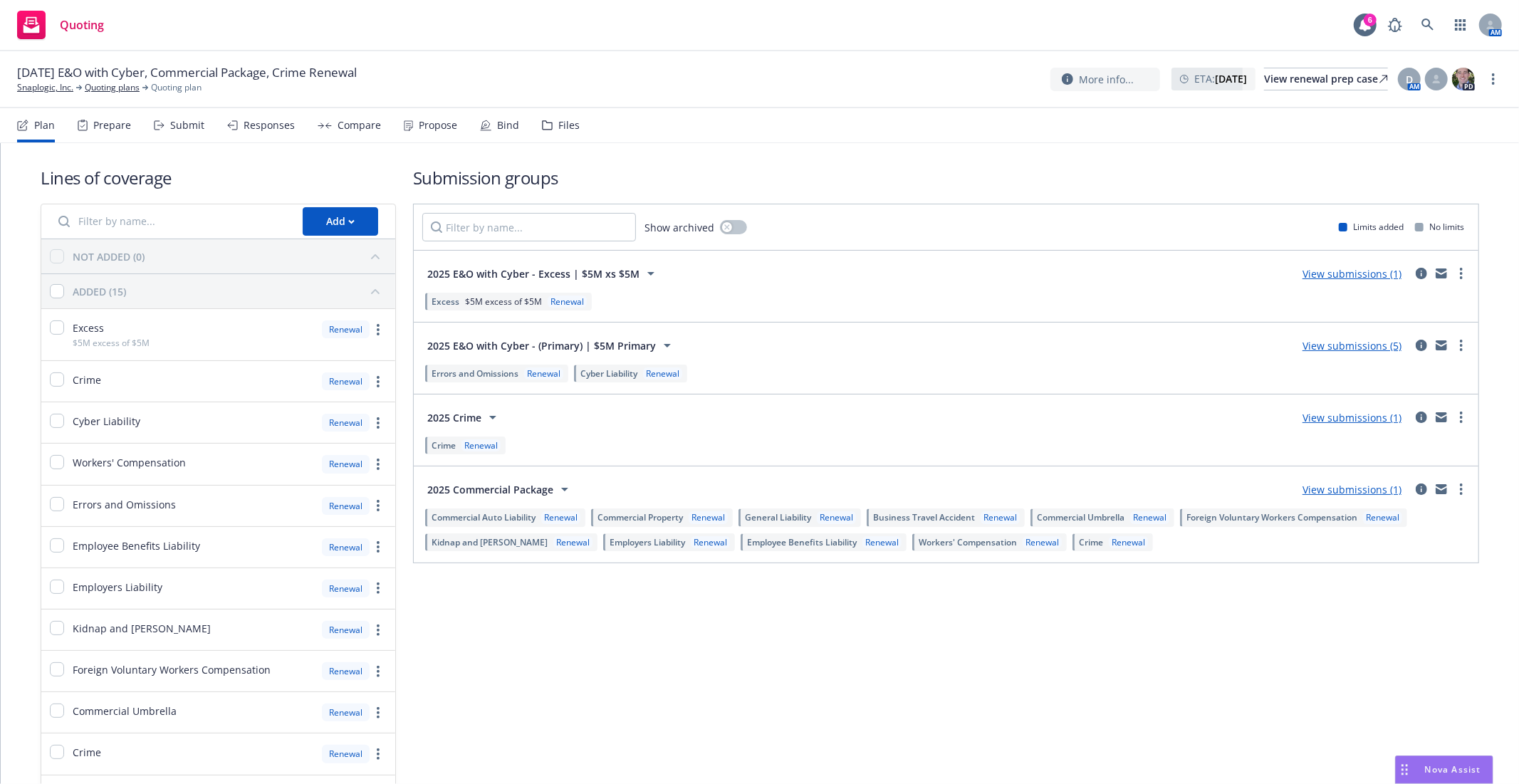
click at [1338, 276] on link "View submissions (1)" at bounding box center [1352, 274] width 99 height 14
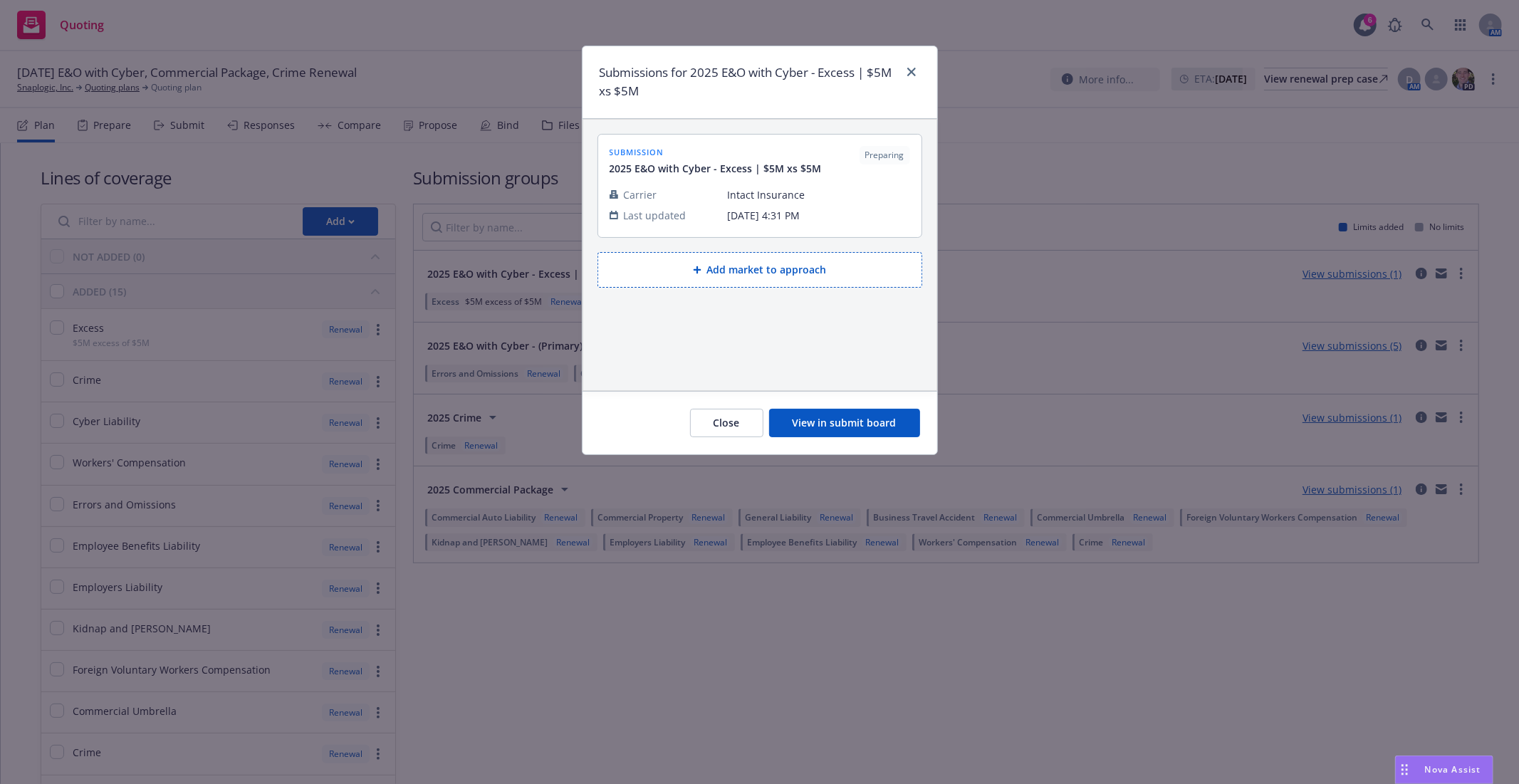
click at [880, 424] on button "View in submit board" at bounding box center [844, 422] width 151 height 29
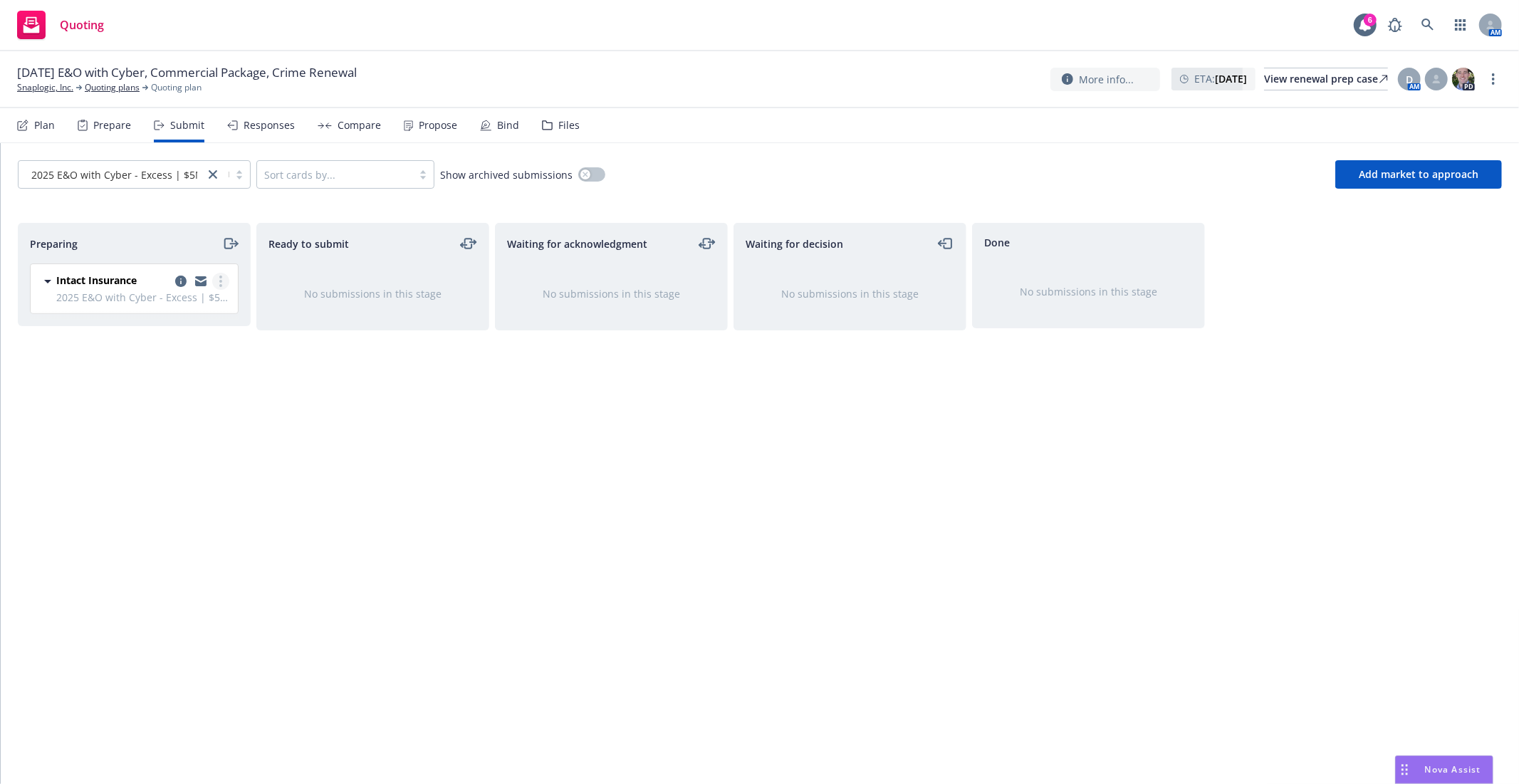
click at [216, 280] on link "more" at bounding box center [220, 281] width 17 height 17
click at [163, 397] on span "Add accepted decision" at bounding box center [157, 396] width 142 height 14
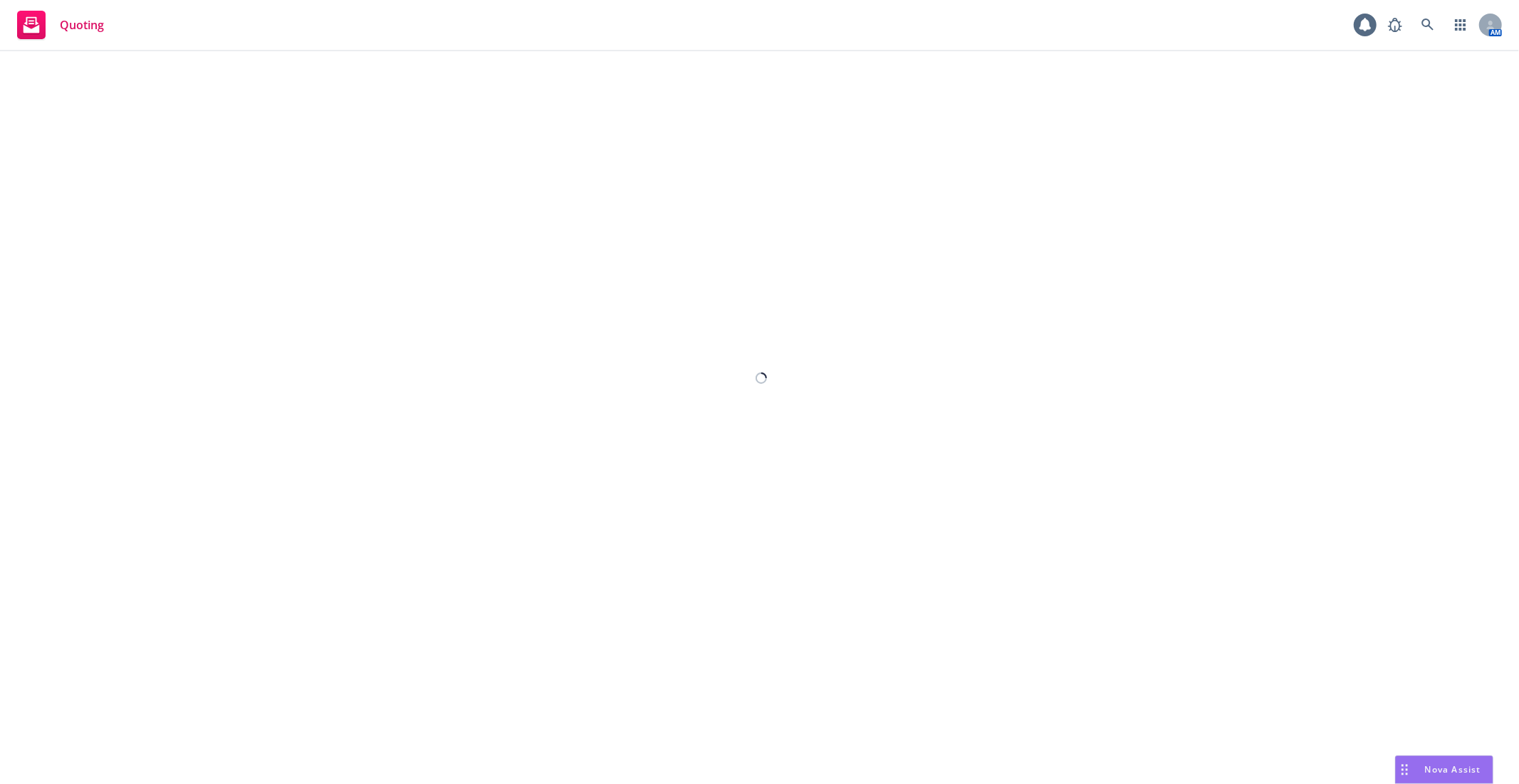
select select "12"
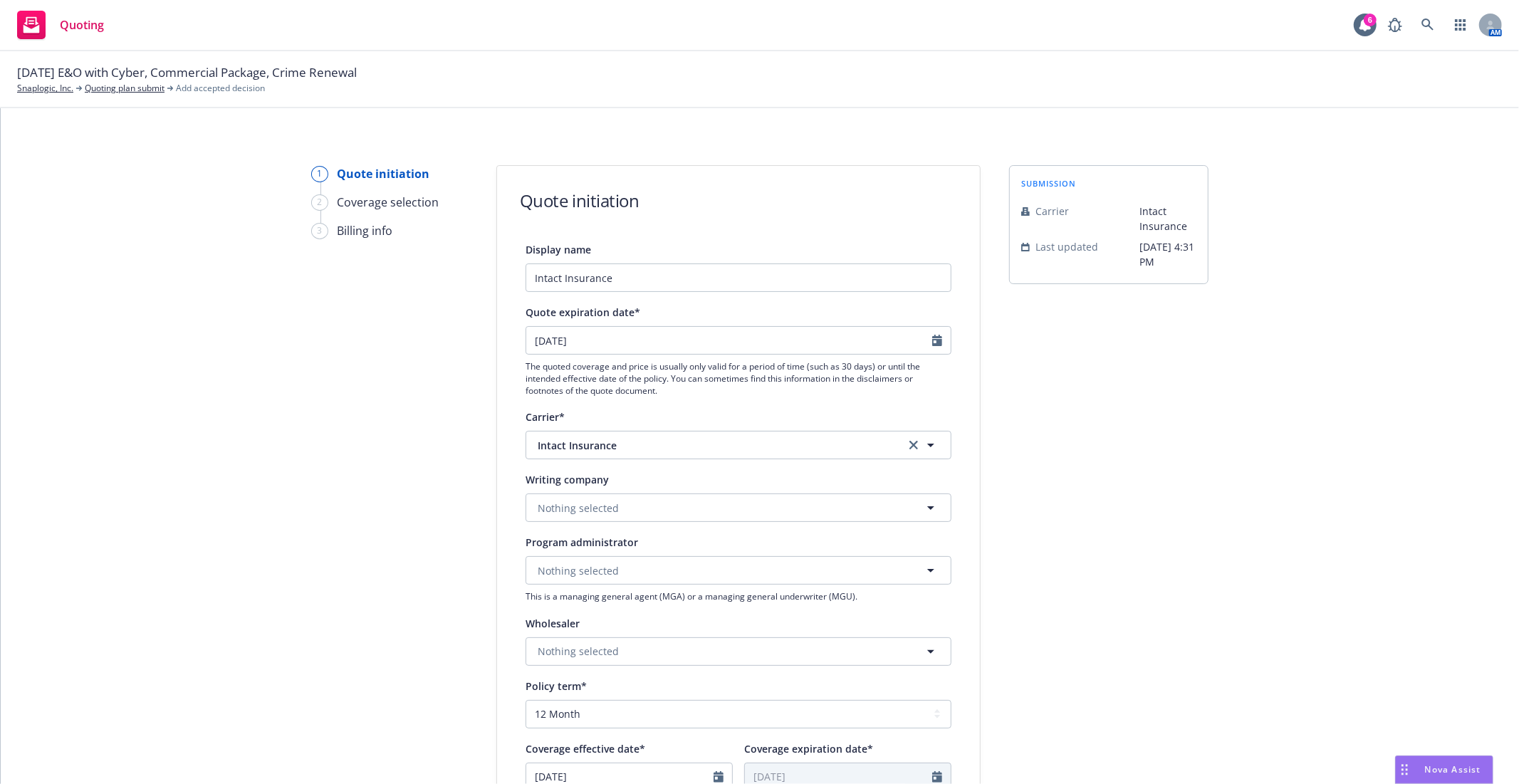
scroll to position [79, 0]
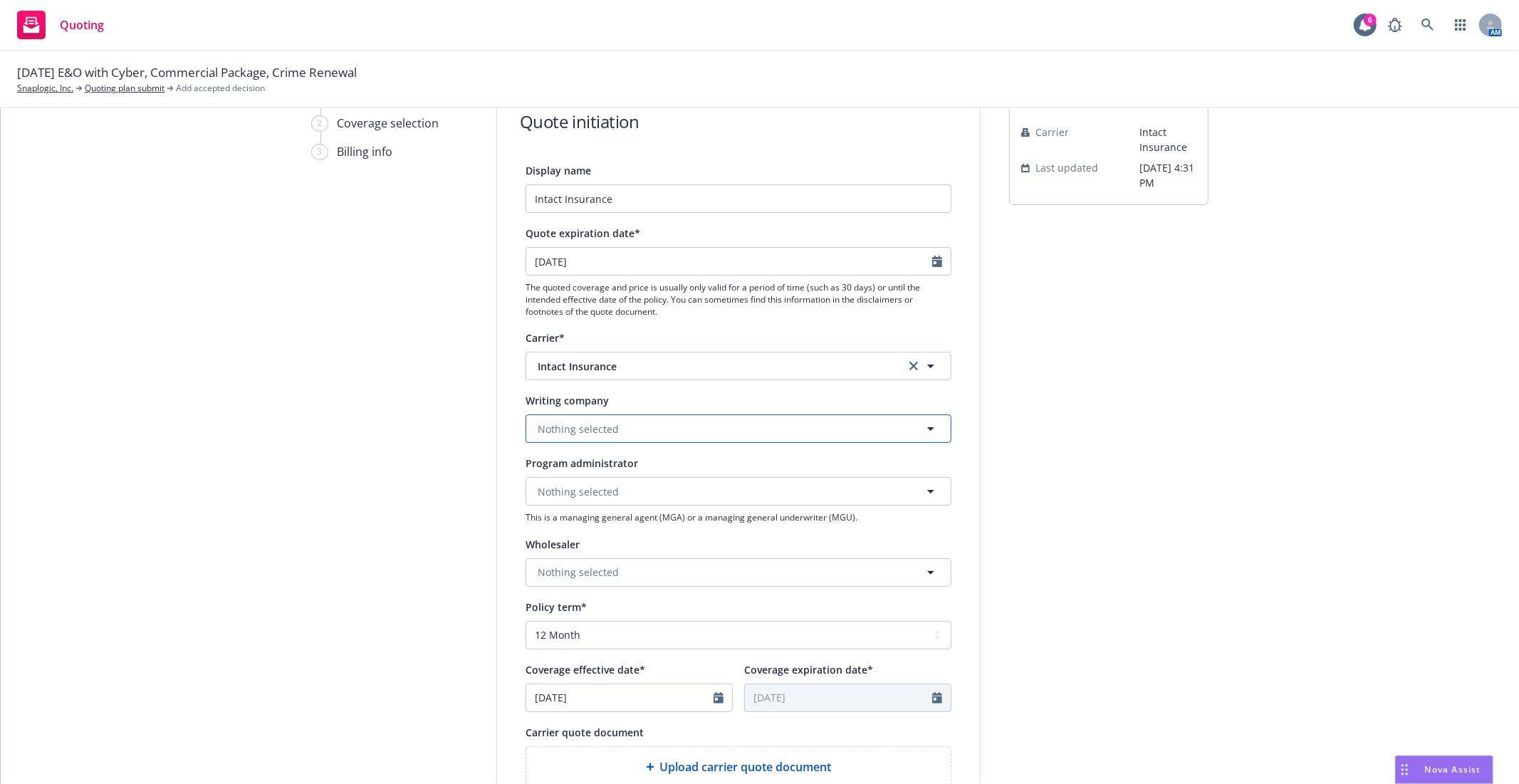
click at [629, 428] on button "Nothing selected" at bounding box center [739, 428] width 426 height 29
type input "homeland"
click at [700, 527] on strong "Homeland Insurance Company of New York" at bounding box center [651, 523] width 219 height 14
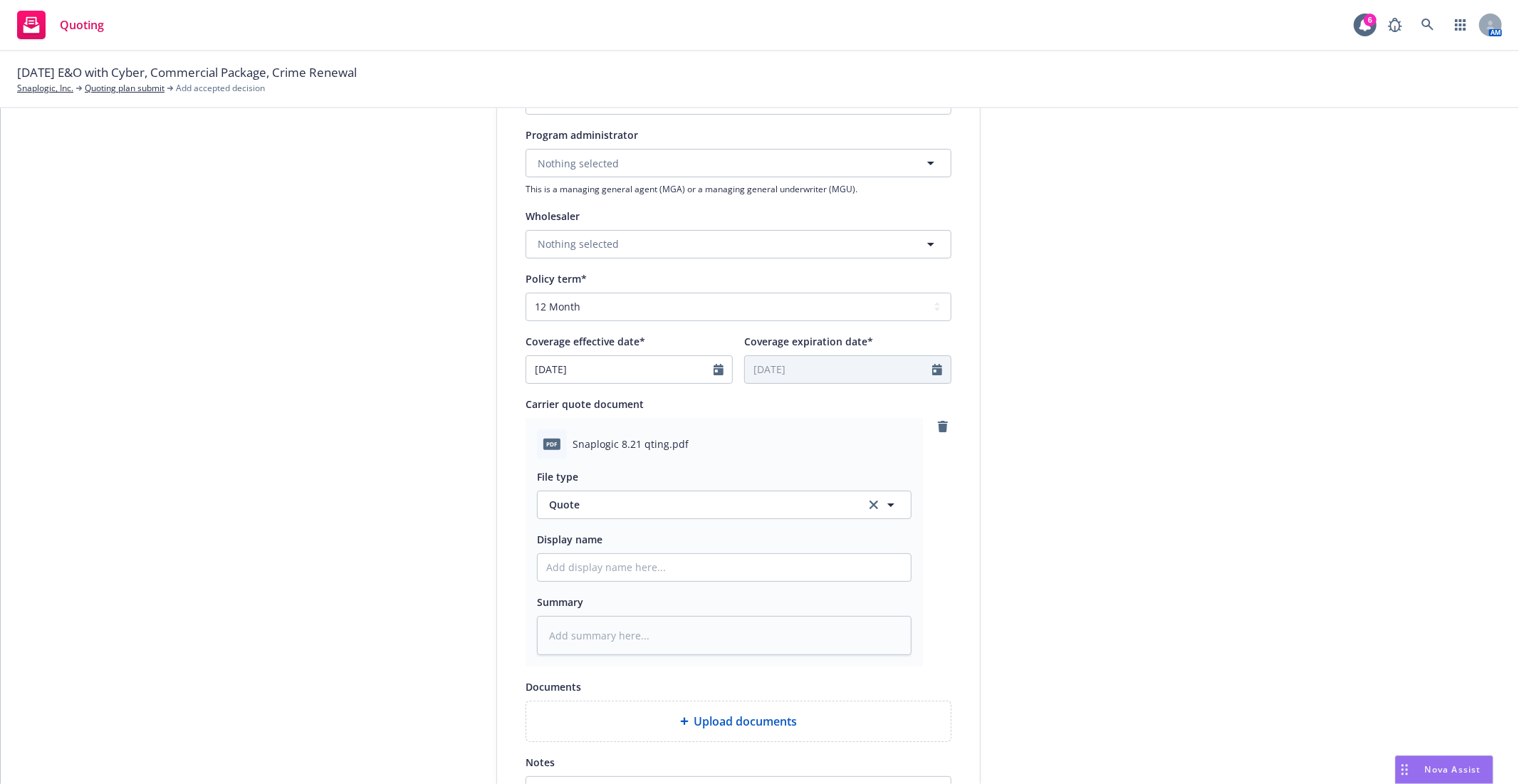
scroll to position [637, 0]
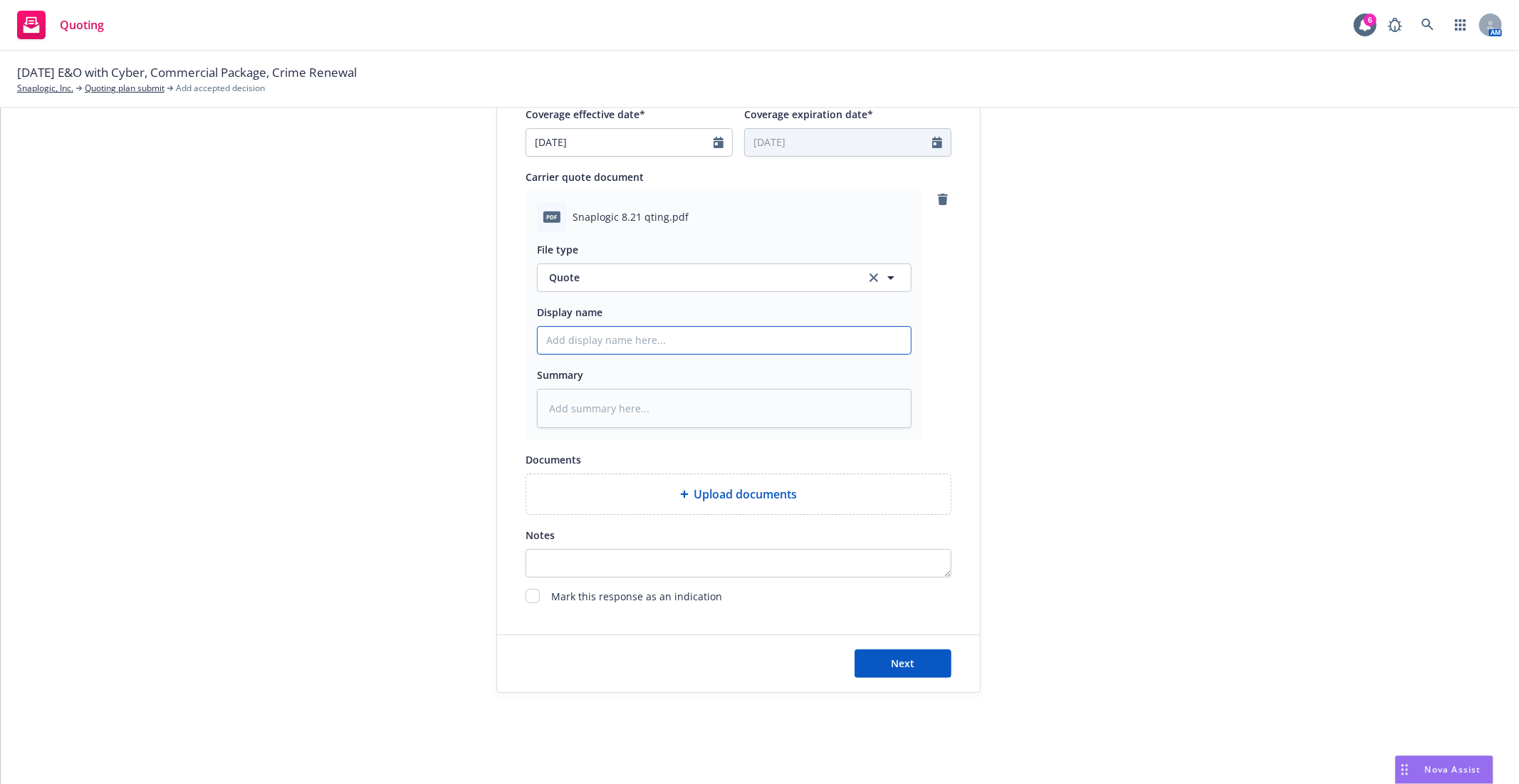
click at [623, 342] on input "Display name" at bounding box center [724, 339] width 373 height 27
type textarea "x"
type input "2"
type textarea "x"
type input "20"
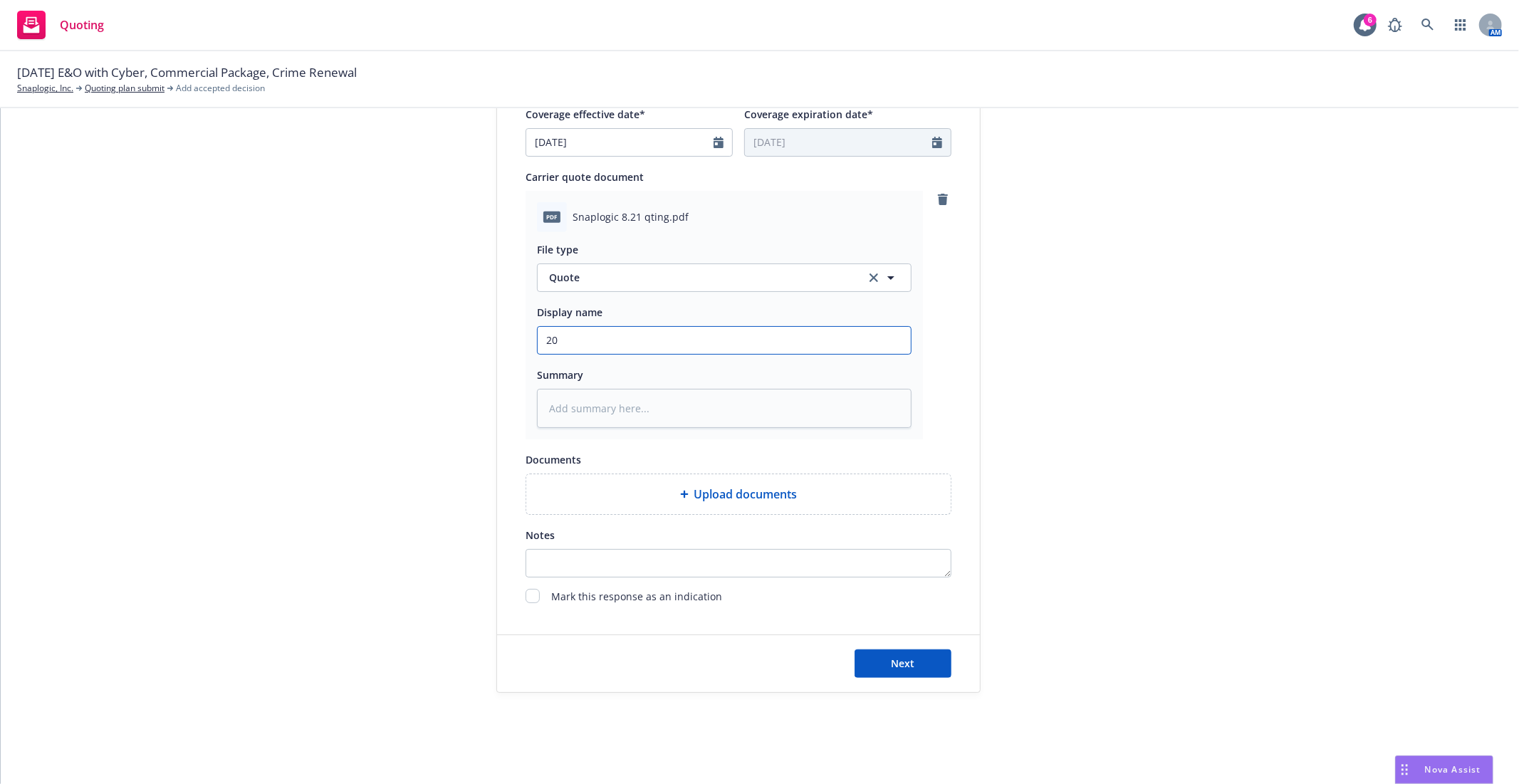
type textarea "x"
type input "2025"
type textarea "x"
type input "2025"
type textarea "x"
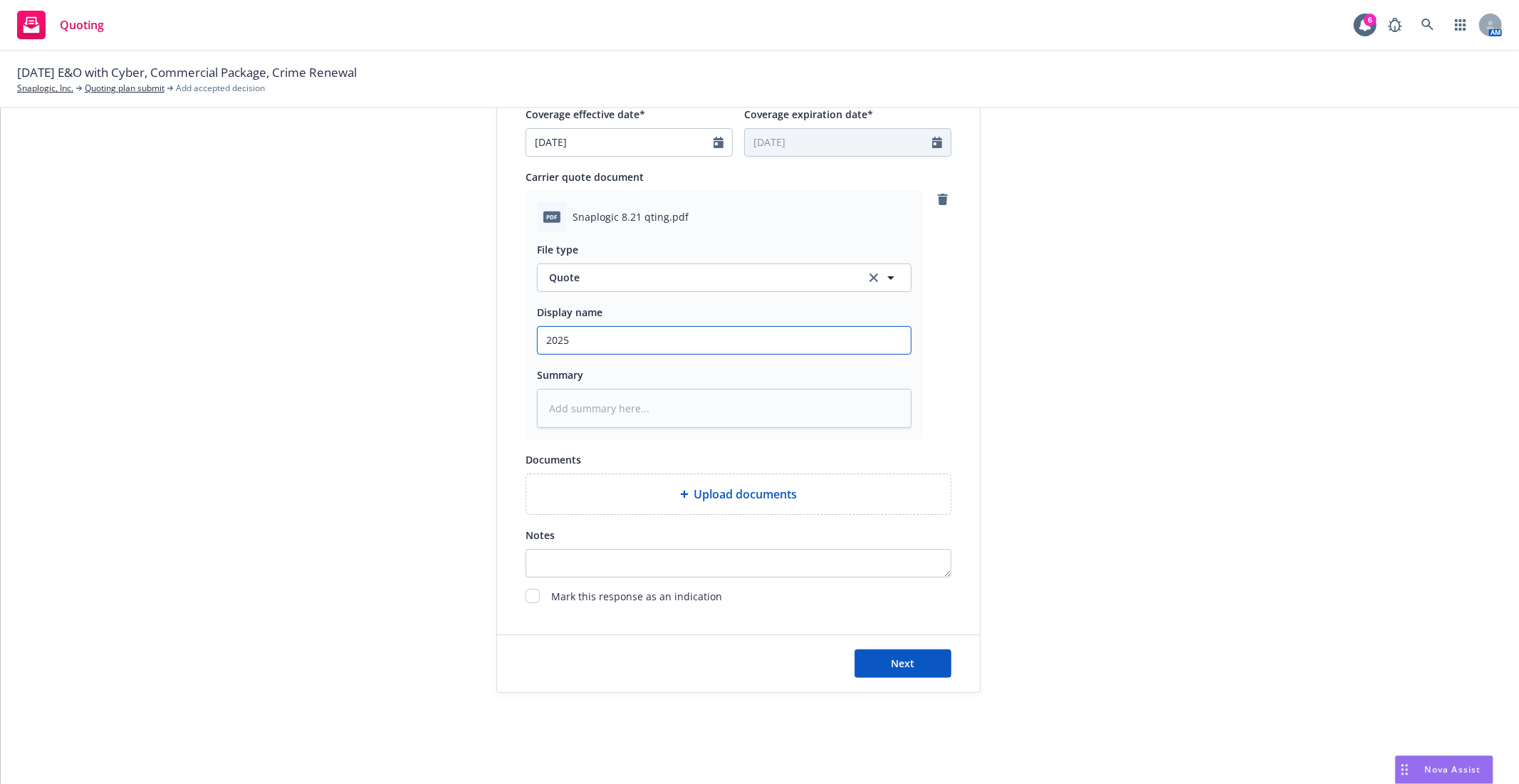
type input "2025 S"
type textarea "x"
type input "2025 Sn"
type textarea "x"
type input "2025 Sna"
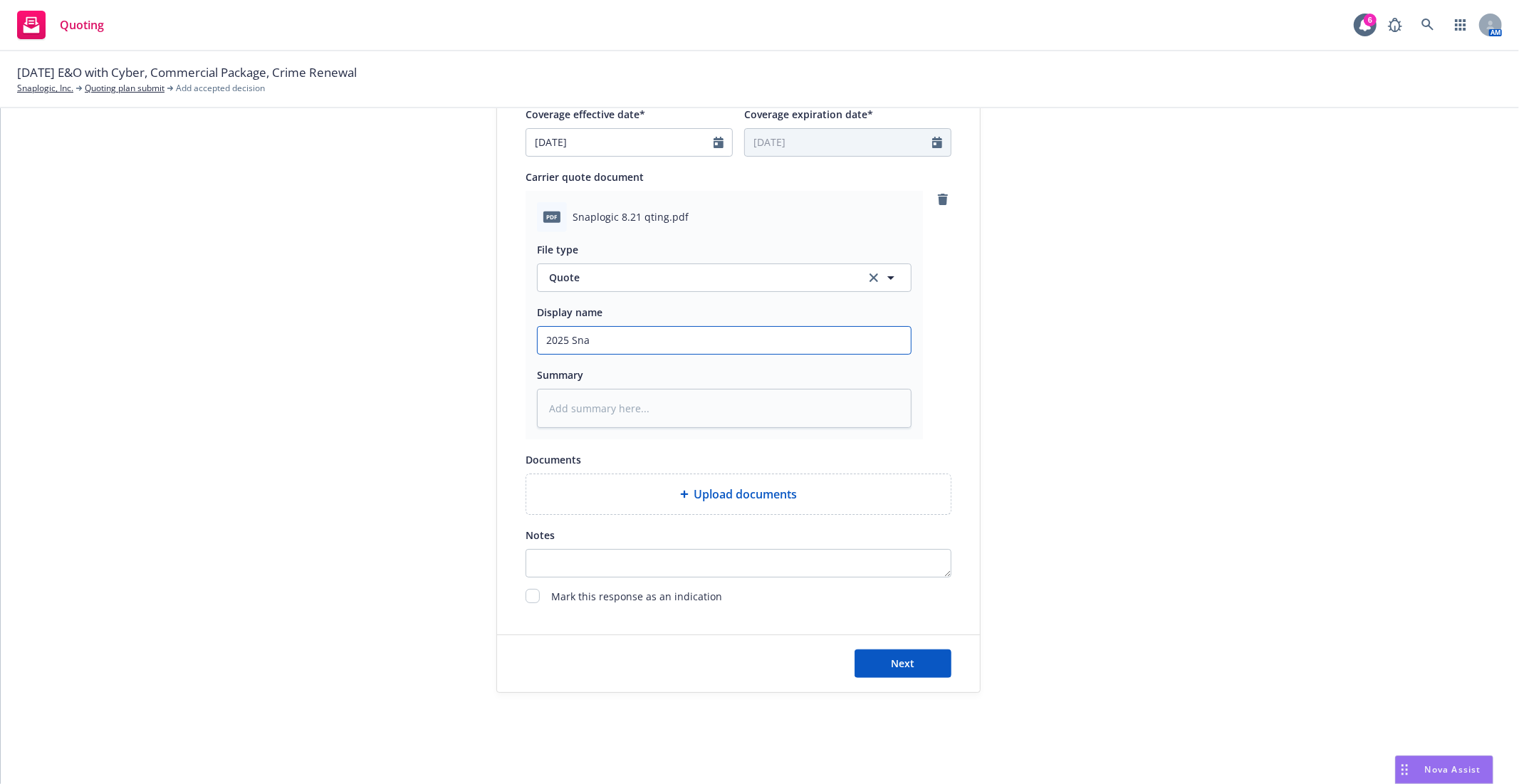
type textarea "x"
type input "2025 Snap"
type textarea "x"
type input "2025 Snapl"
type textarea "x"
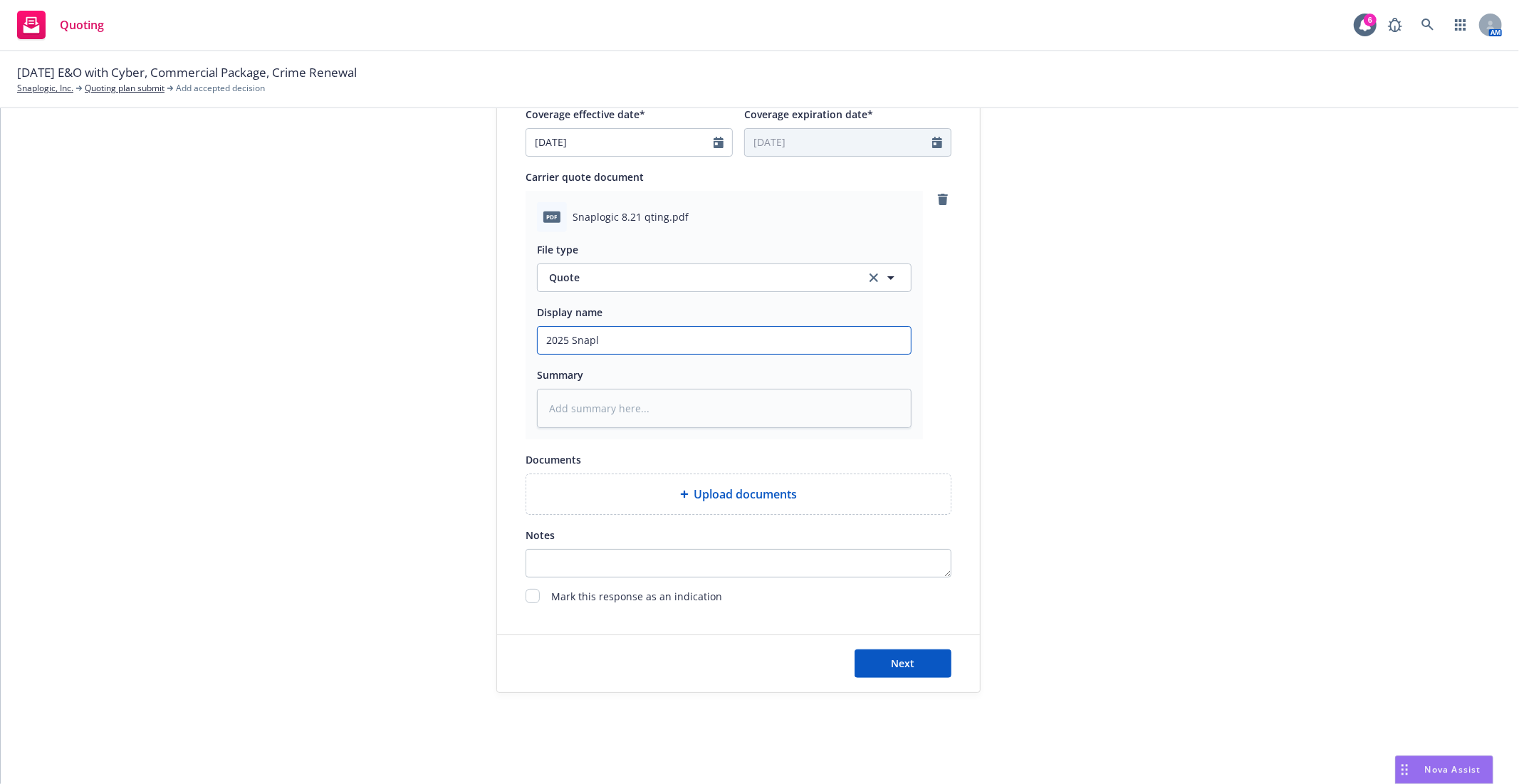
type input "2025 Snaplo"
type textarea "x"
type input "2025 Snaplog"
type textarea "x"
type input "2025 Snaplogi"
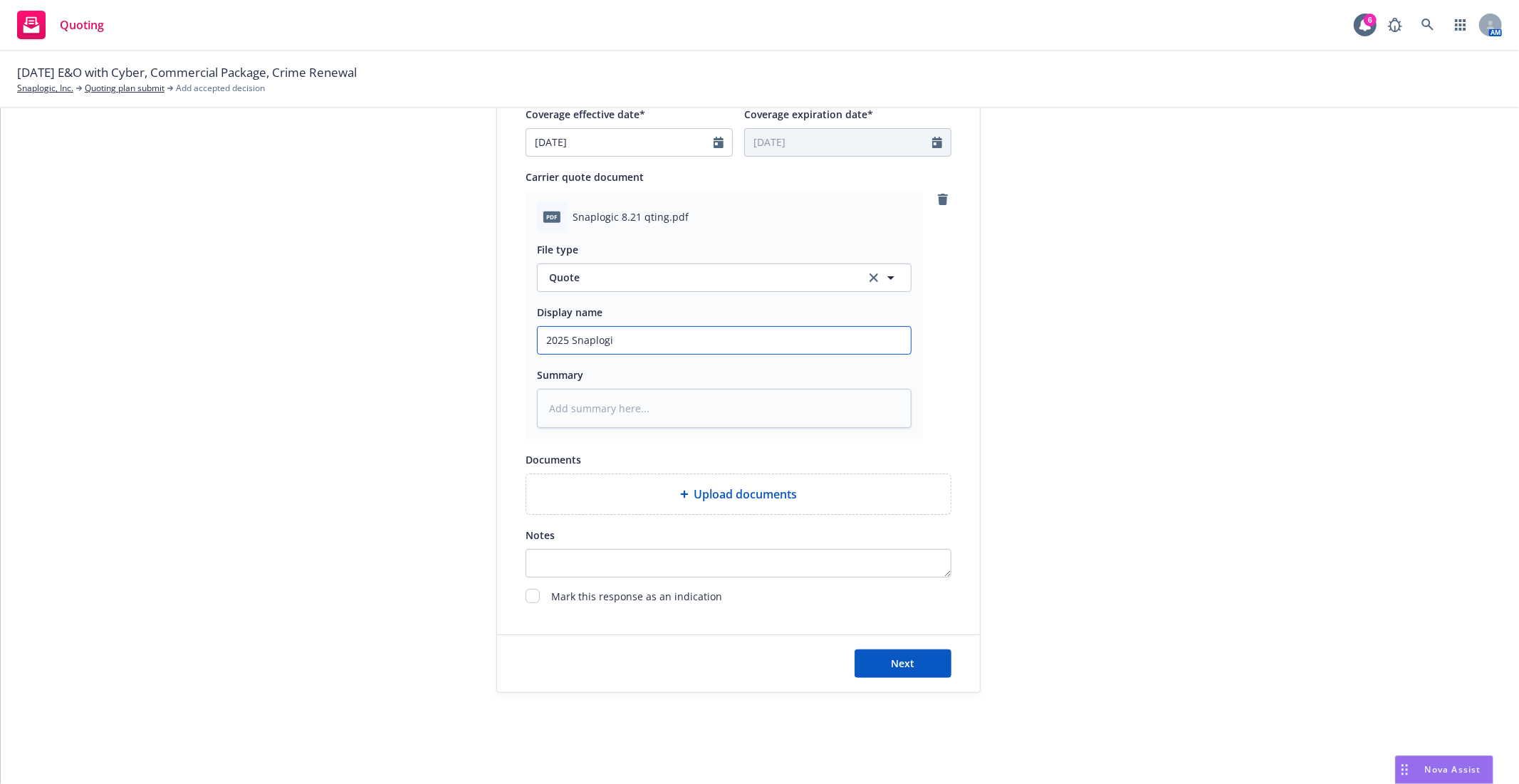
type textarea "x"
type input "2025 Snaplogic"
type textarea "x"
type input "2025 Snaplogic"
type textarea "x"
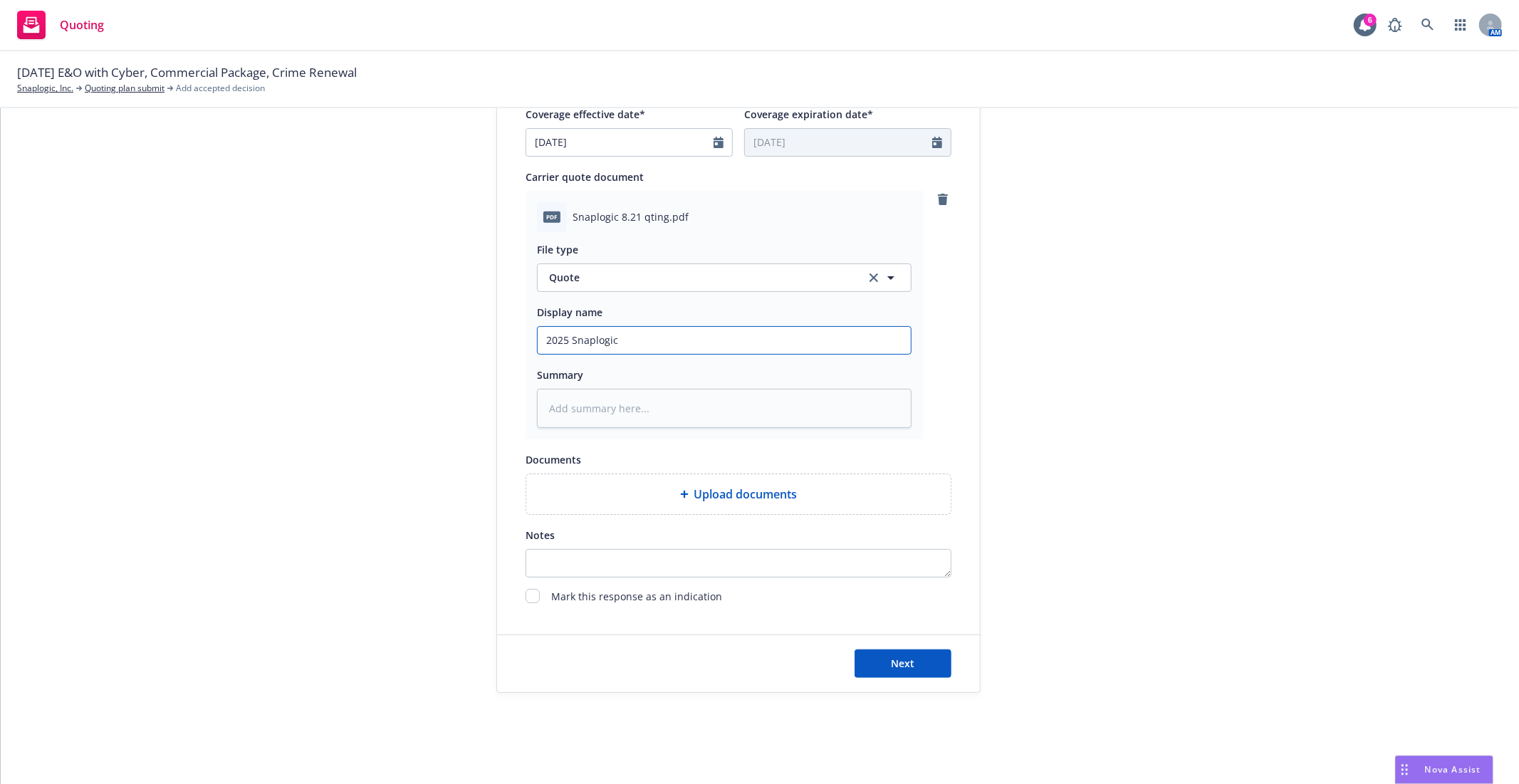
type input "2025 Snaplogic E"
type textarea "x"
type input "2025 Snaplogic E7"
type textarea "x"
type input "2025 Snaplogic E7O"
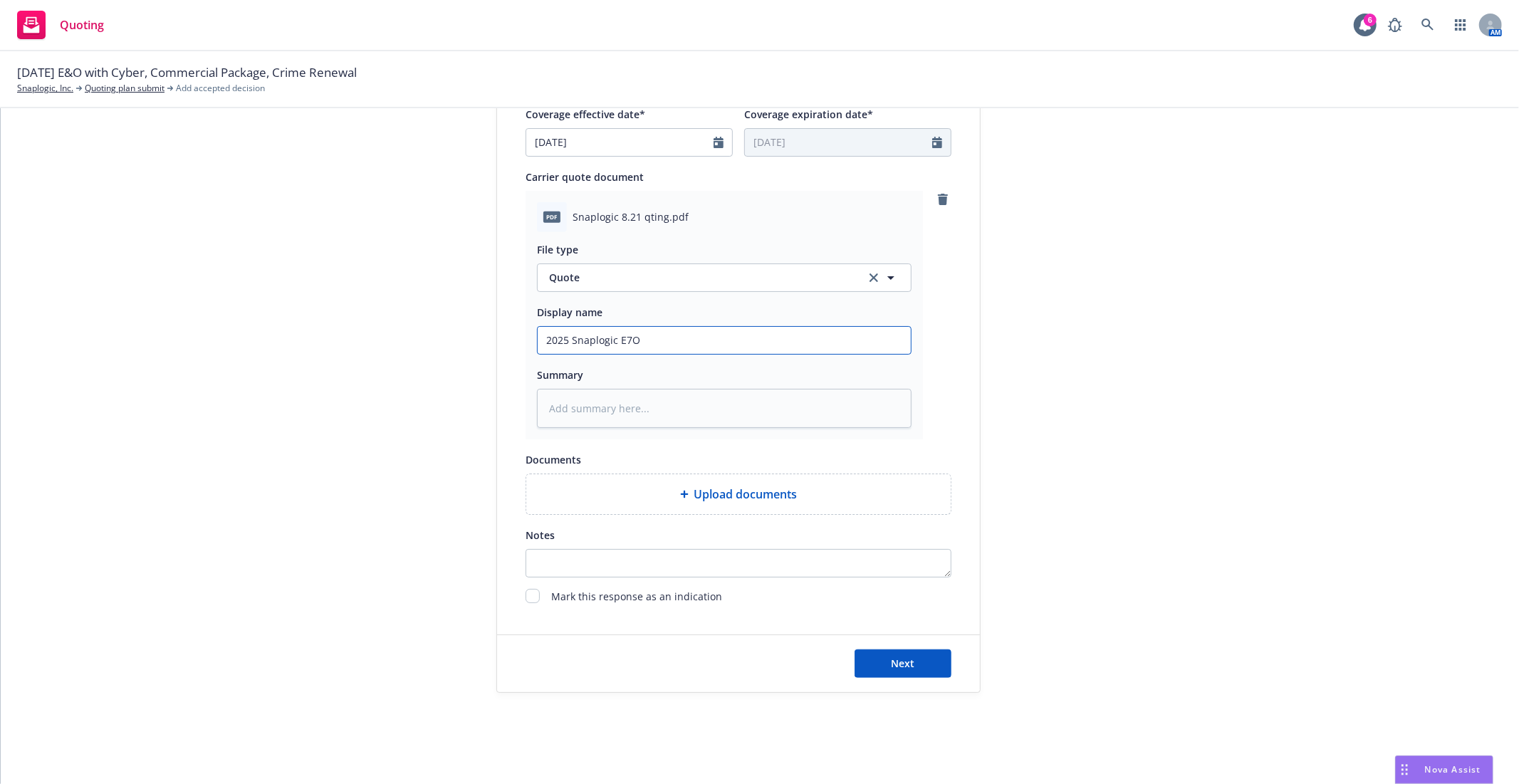
type textarea "x"
type input "2025 Snaplogic E7O/"
type textarea "x"
type input "2025 Snaplogic E7O/C"
type textarea "x"
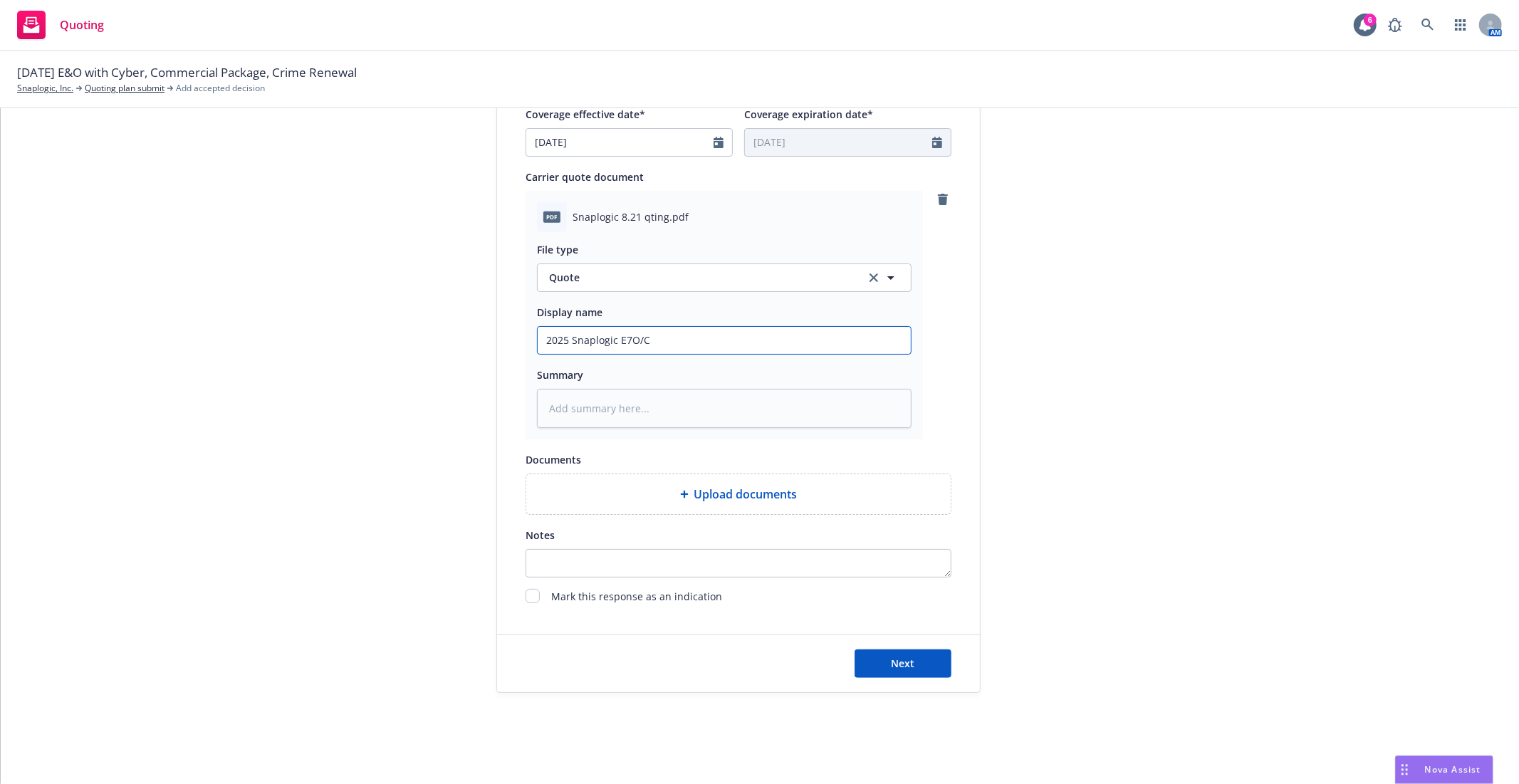
type input "2025 Snaplogic E7O/"
type textarea "x"
type input "2025 Snaplogic E7O"
type textarea "x"
type input "2025 Snaplogic E7"
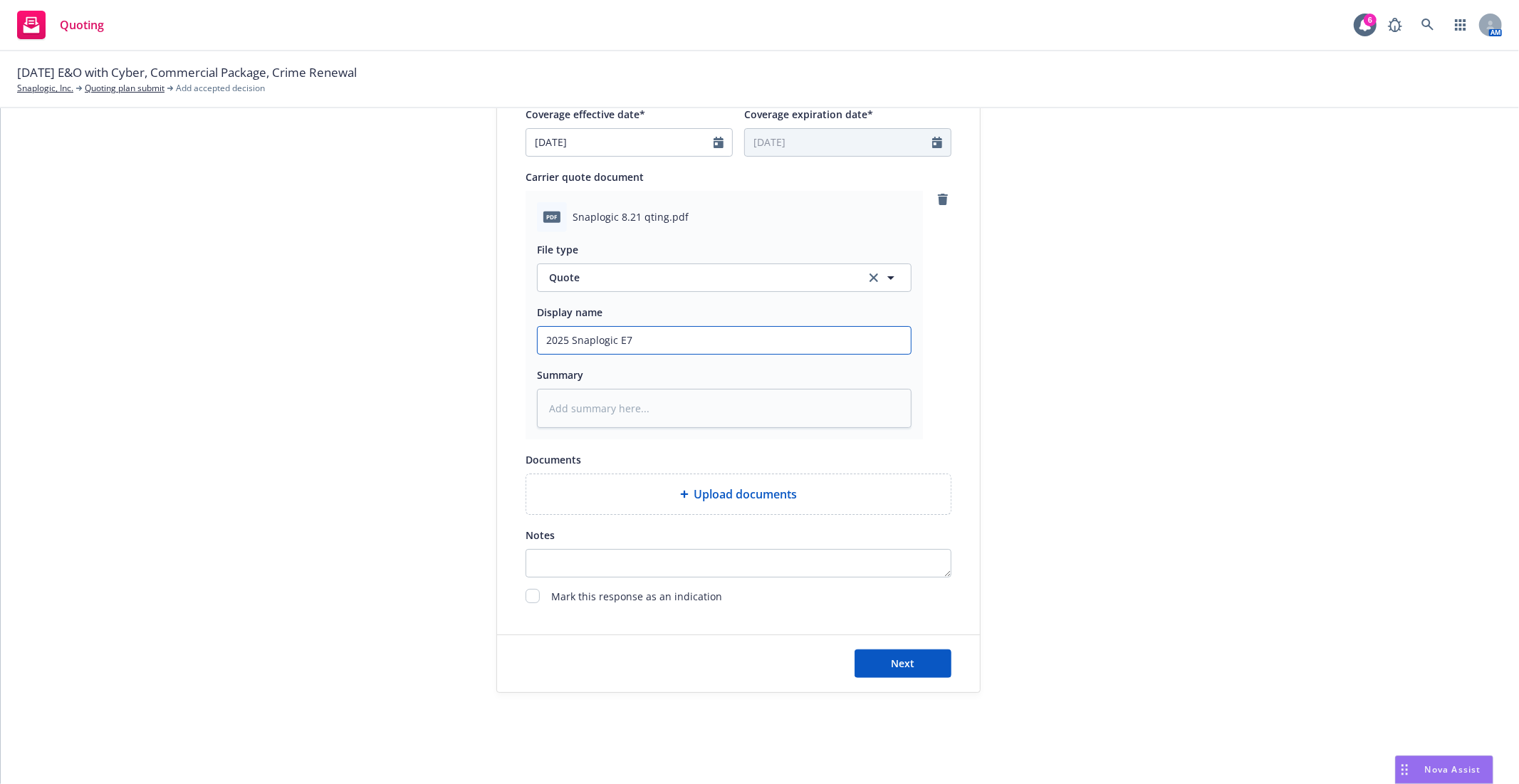
type textarea "x"
type input "2025 Snaplogic E"
type textarea "x"
type input "2025 Snaplogic E&"
type textarea "x"
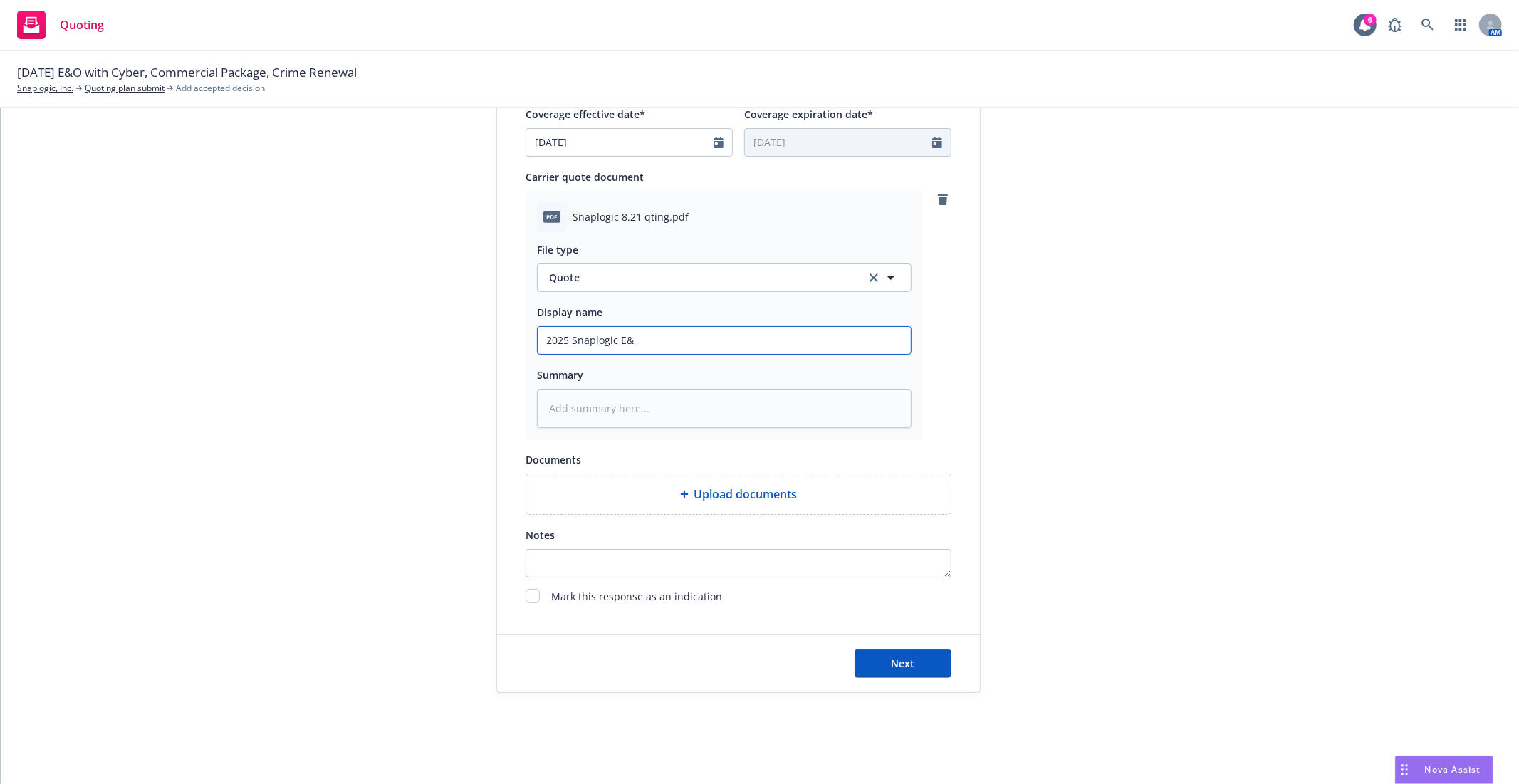
type input "2025 Snaplogic E&O"
click at [662, 340] on input "2025 Snaplogic E&O" at bounding box center [724, 339] width 373 height 27
type textarea "x"
type input "2025 Snaplogic E&O/"
type textarea "x"
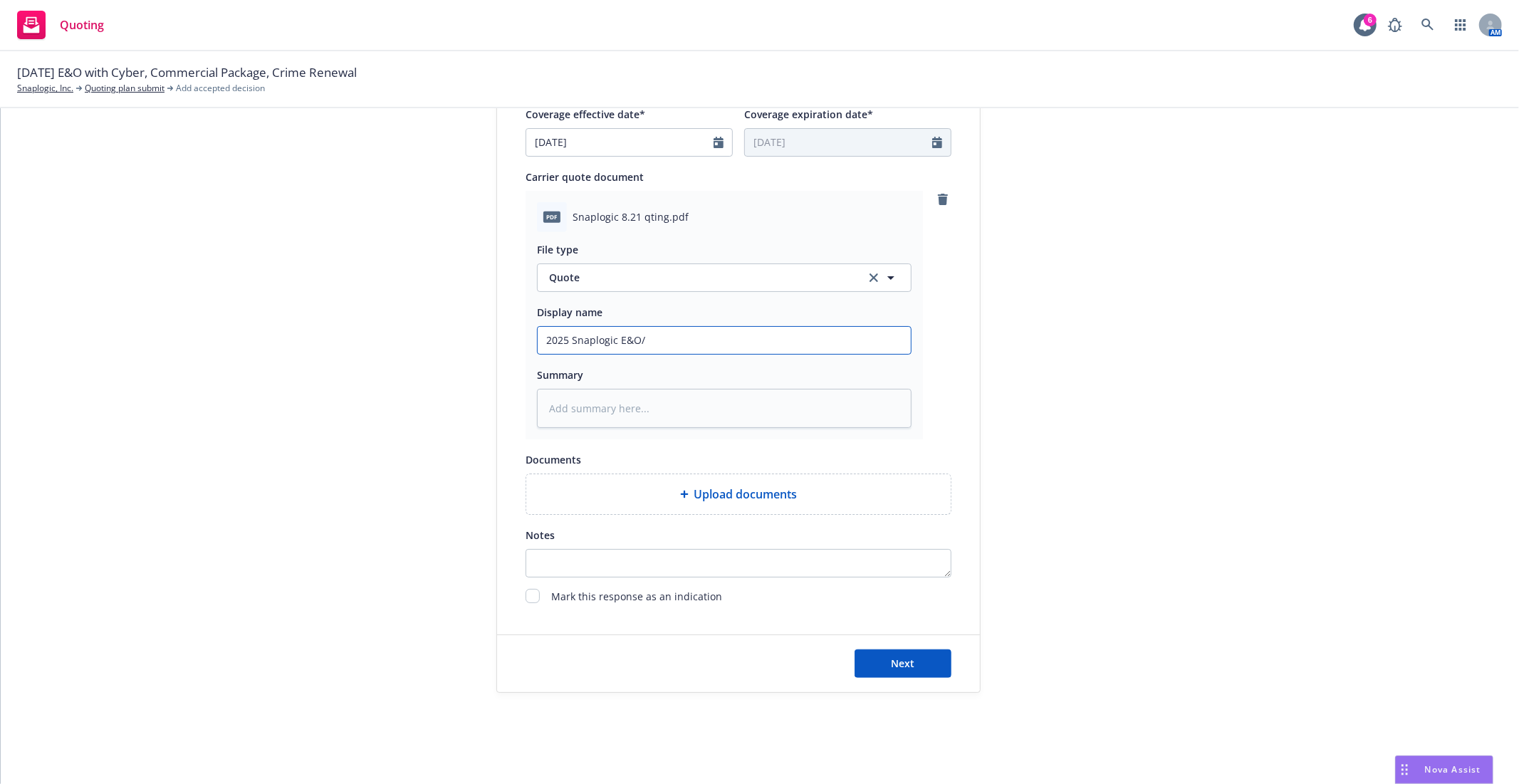
type input "2025 Snaplogic E&O/C"
type textarea "x"
type input "2025 Snaplogic E&O/Cy"
type textarea "x"
type input "2025 Snaplogic E&O/Cyb"
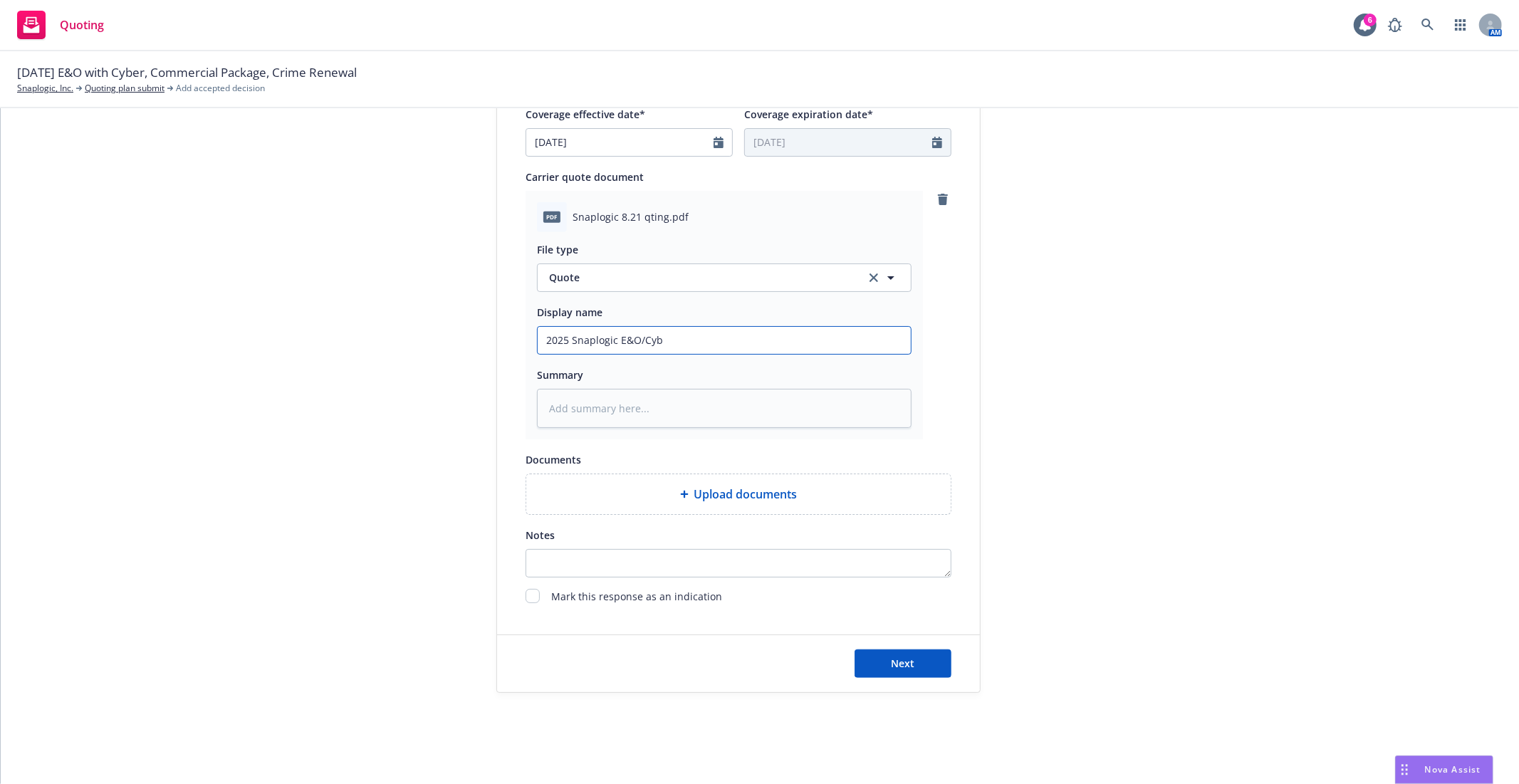
type textarea "x"
type input "2025 Snaplogic E&O/Cybe"
type textarea "x"
type input "2025 Snaplogic E&O/Cyber"
click at [614, 334] on input "2025 Snaplogic E&O/Cyber" at bounding box center [724, 339] width 373 height 27
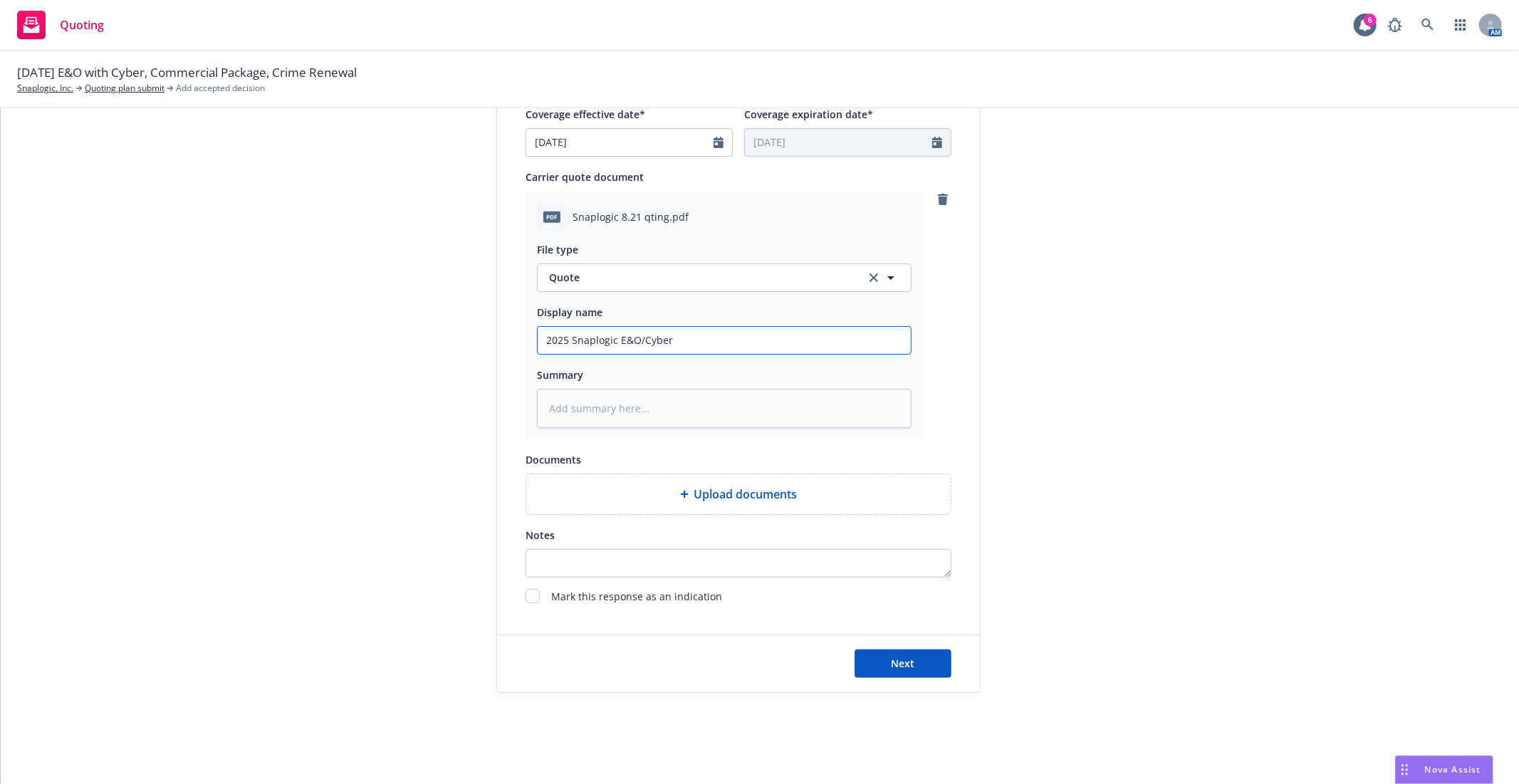
type textarea "x"
type input "2025 Snaplogic EE&O/Cyber"
type textarea "x"
type input "2025 Snaplogic ExE&O/Cyber"
type textarea "x"
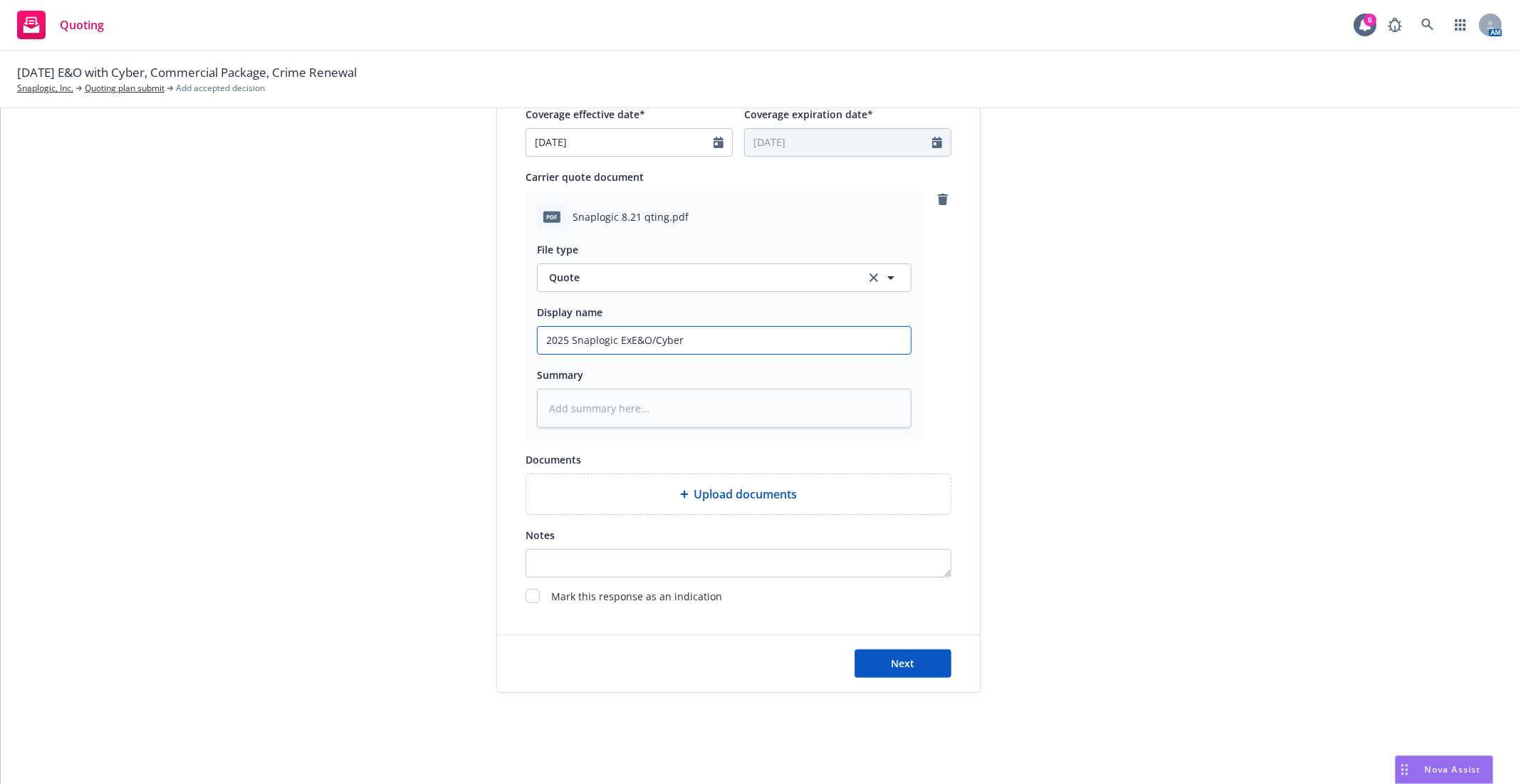
type input "2025 Snaplogic ExcE&O/Cyber"
type textarea "x"
type input "2025 Snaplogic ExceE&O/Cyber"
type textarea "x"
type input "2025 Snaplogic ExcesE&O/Cyber"
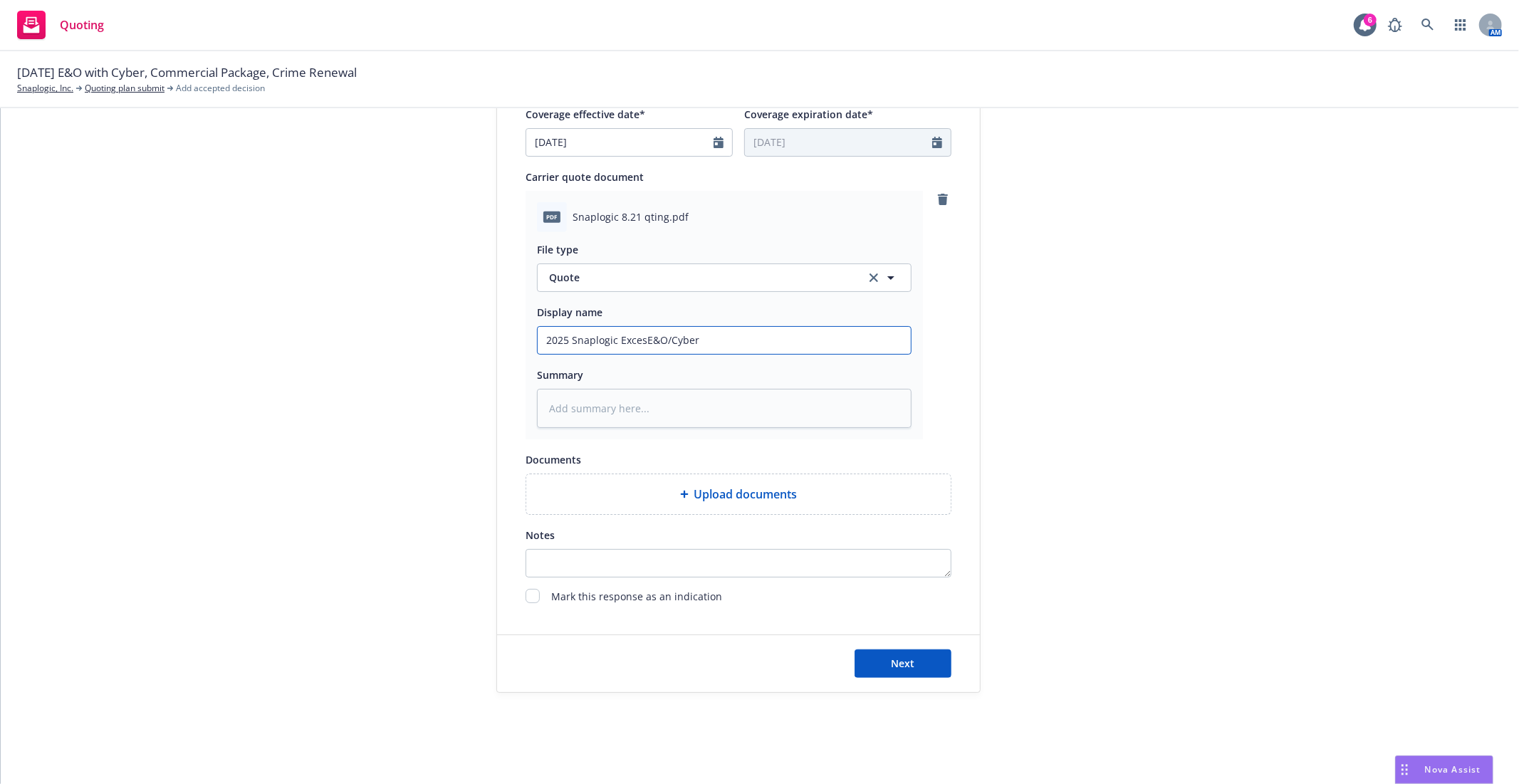
type textarea "x"
type input "2025 Snaplogic ExcessE&O/Cyber"
type textarea "x"
type input "2025 Snaplogic Excess E&O/Cyber"
click at [741, 339] on input "2025 Snaplogic Excess E&O/Cyber" at bounding box center [724, 339] width 373 height 27
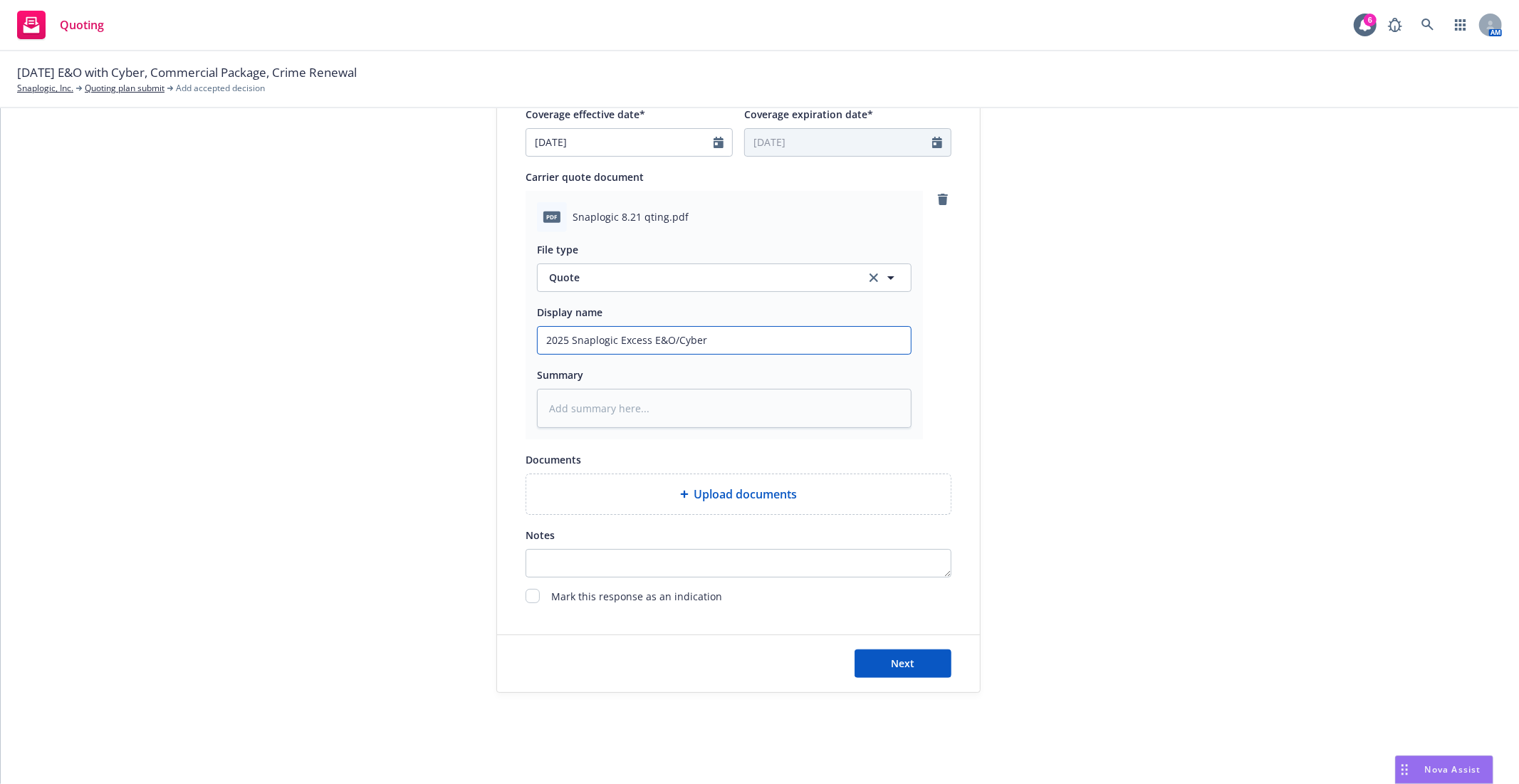
type textarea "x"
type input "2025 Snaplogic Excess E&O/Cyber"
type textarea "x"
type input "2025 Snaplogic Excess E&O/Cyber I"
type textarea "x"
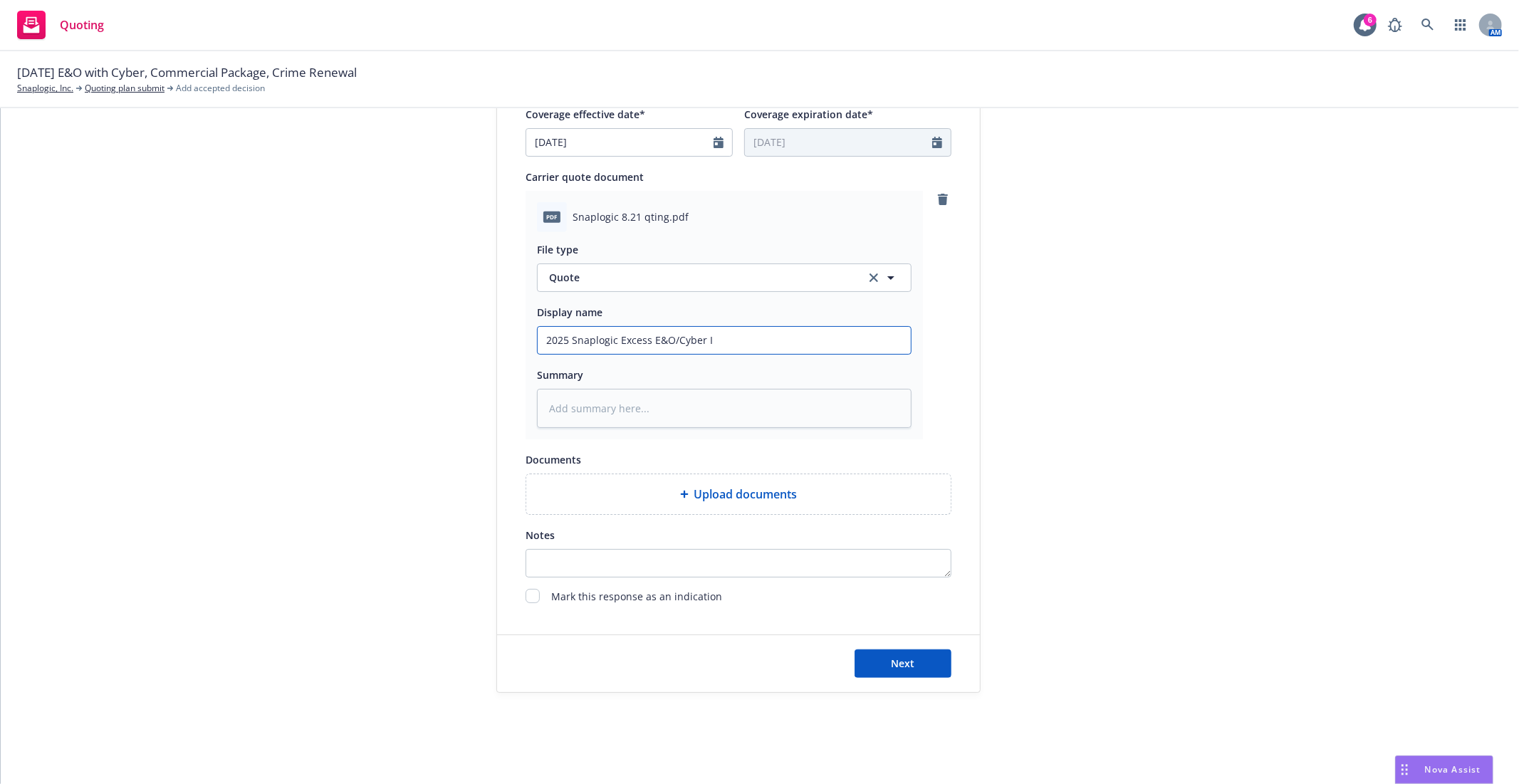
type input "2025 Snaplogic Excess E&O/Cyber In"
type textarea "x"
type input "2025 Snaplogic Excess E&O/Cyber Int"
type textarea "x"
type input "2025 Snaplogic Excess E&O/Cyber Inta"
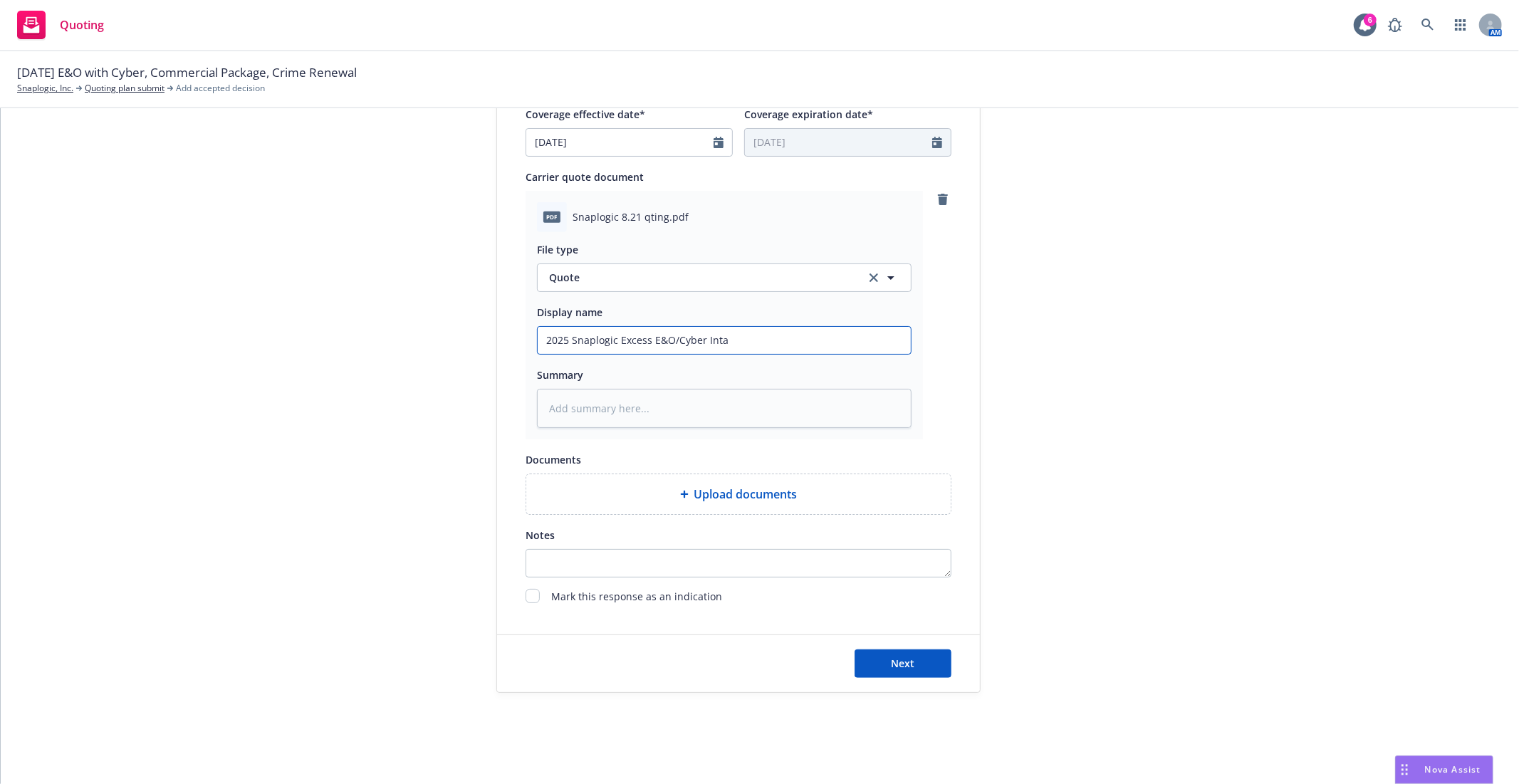
type textarea "x"
type input "2025 Snaplogic Excess E&O/Cyber Intac"
type textarea "x"
type input "2025 Snaplogic Excess E&O/Cyber Intact"
type textarea "x"
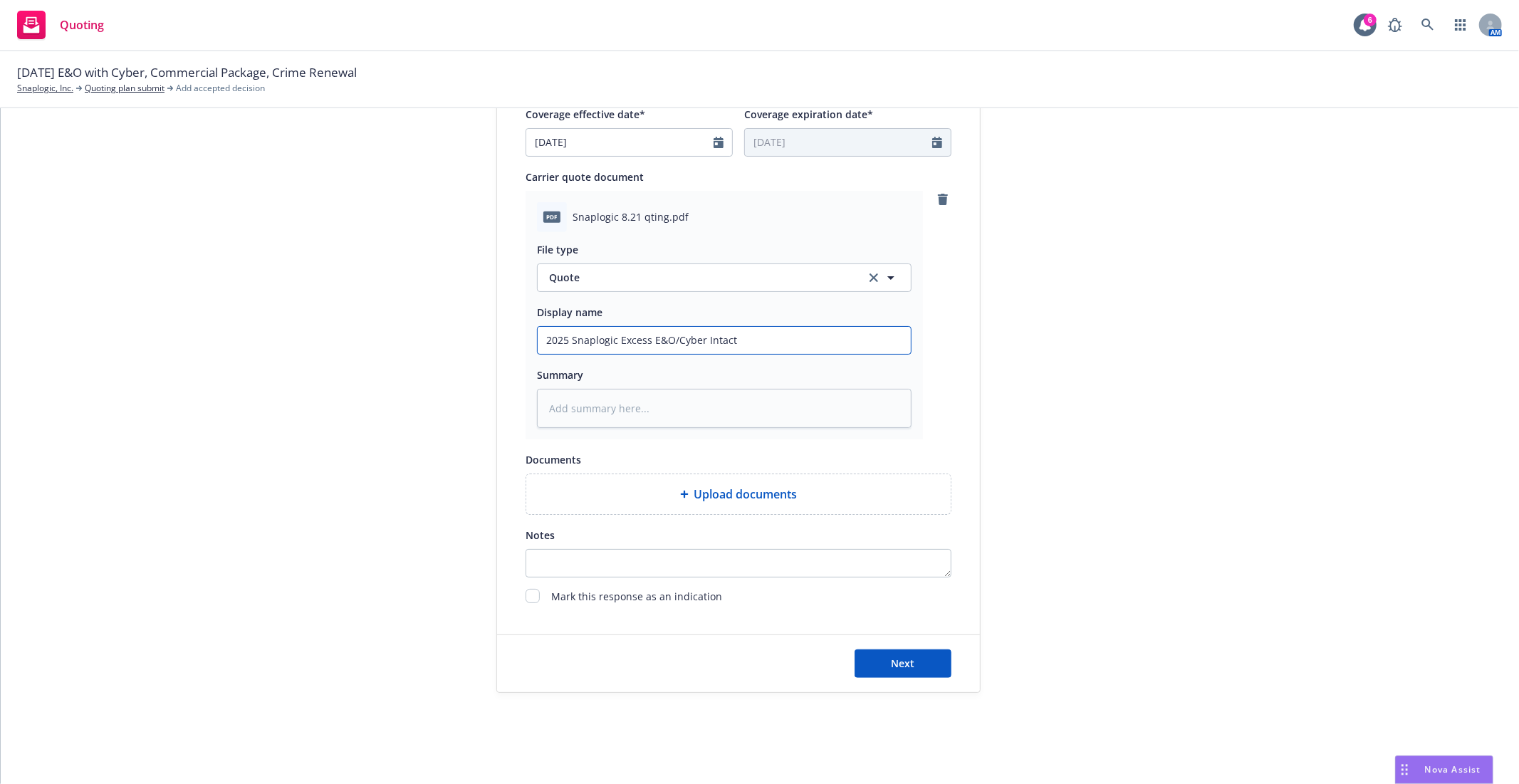
type input "2025 Snaplogic Excess E&O/Cyber Intact"
type textarea "x"
type input "2025 Snaplogic Excess E&O/Cyber Intact Q"
type textarea "x"
type input "2025 Snaplogic Excess E&O/Cyber Intact Qu"
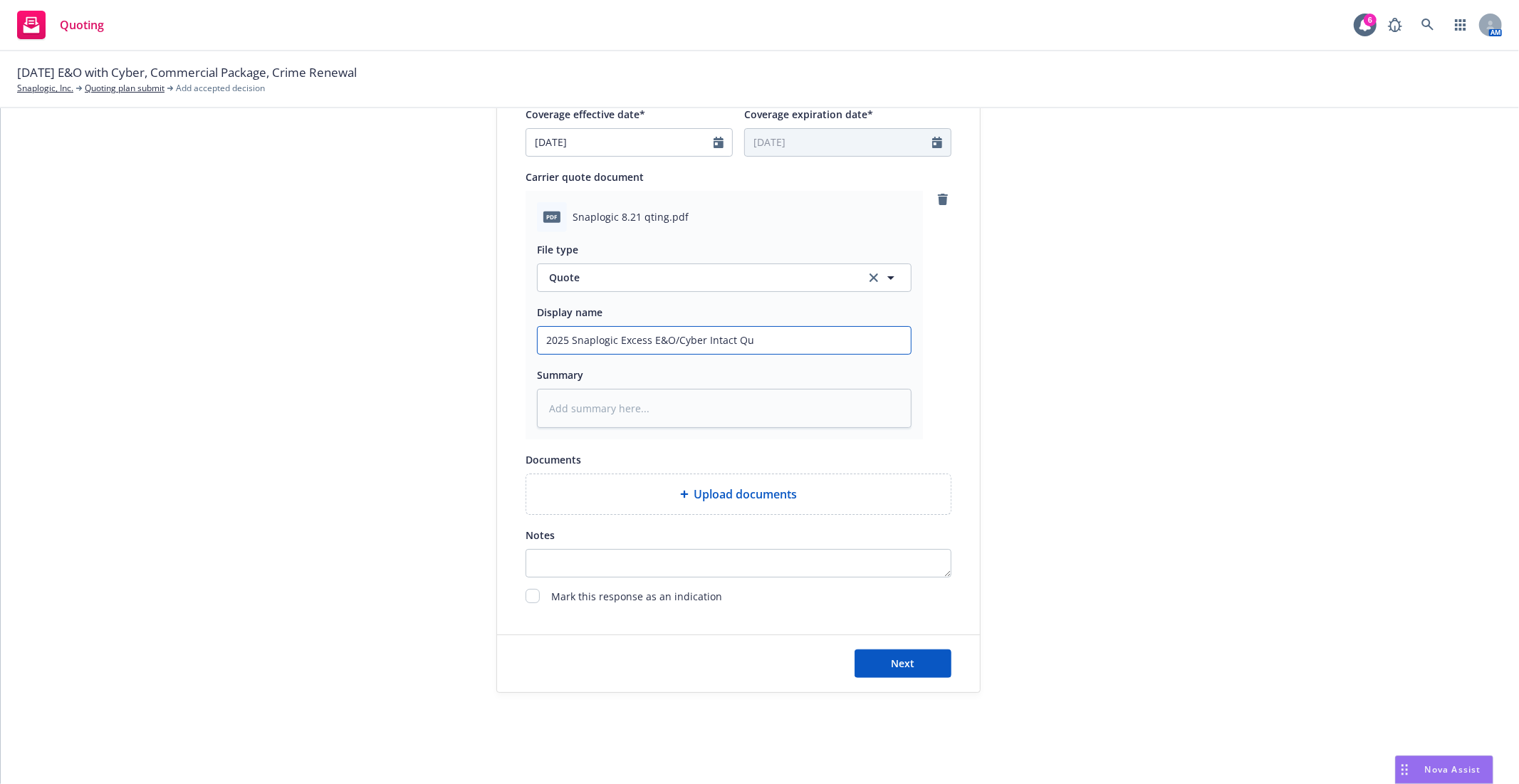
type textarea "x"
type input "2025 Snaplogic Excess E&O/Cyber Intact Quo"
type textarea "x"
type input "2025 Snaplogic Excess E&O/Cyber Intact Quot"
type textarea "x"
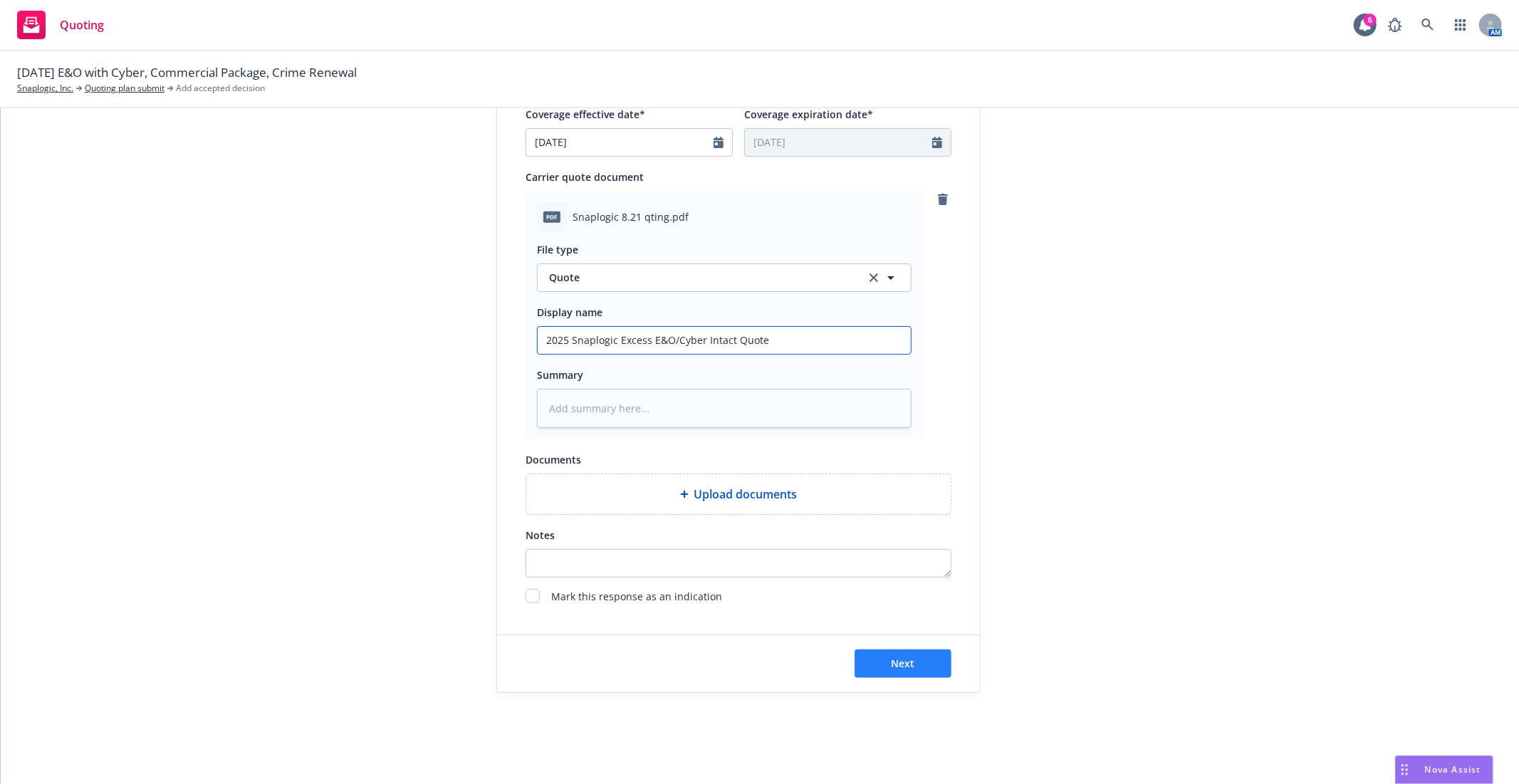
type input "2025 Snaplogic Excess E&O/Cyber Intact Quote"
click at [922, 652] on button "Next" at bounding box center [903, 663] width 97 height 29
type textarea "x"
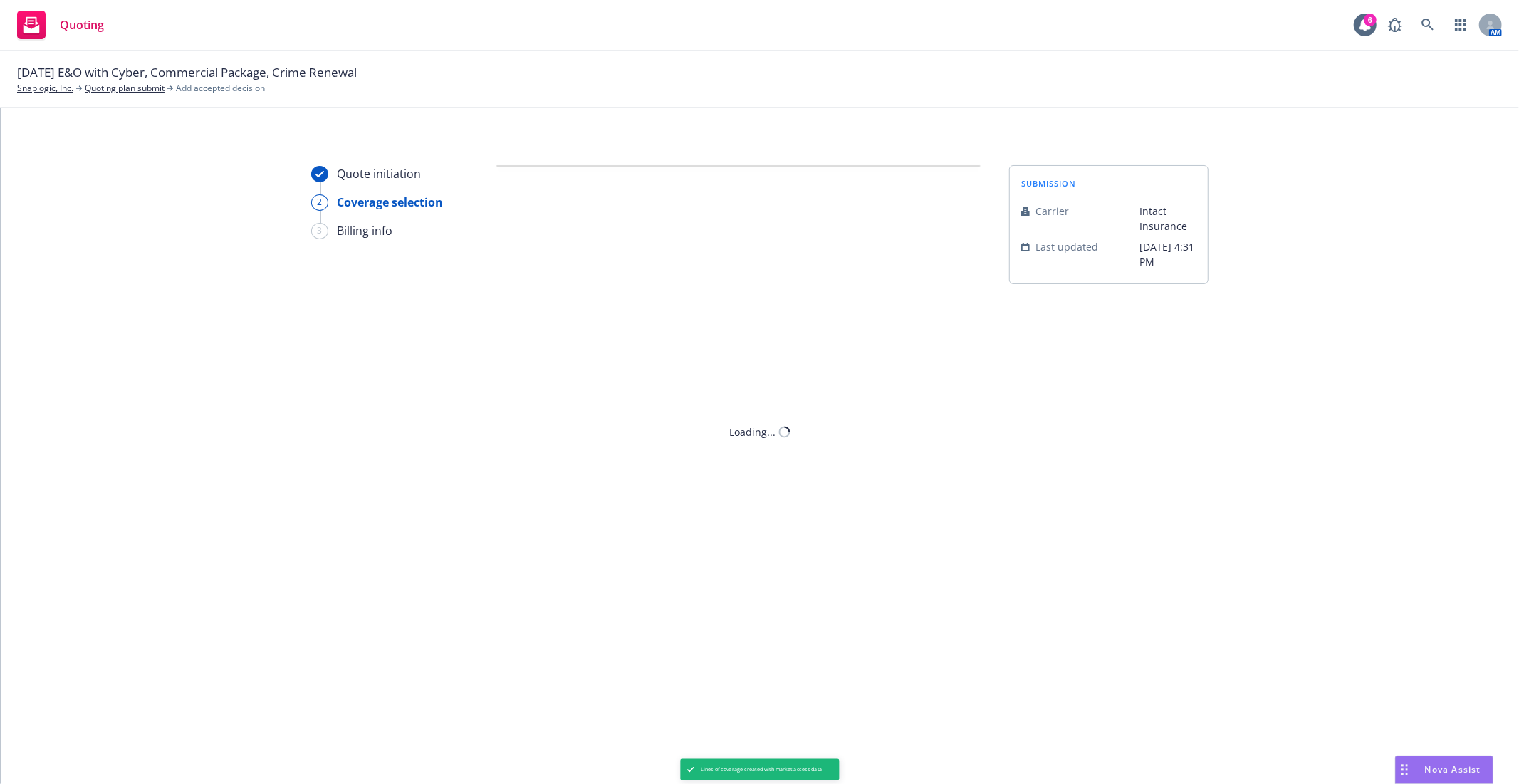
scroll to position [0, 0]
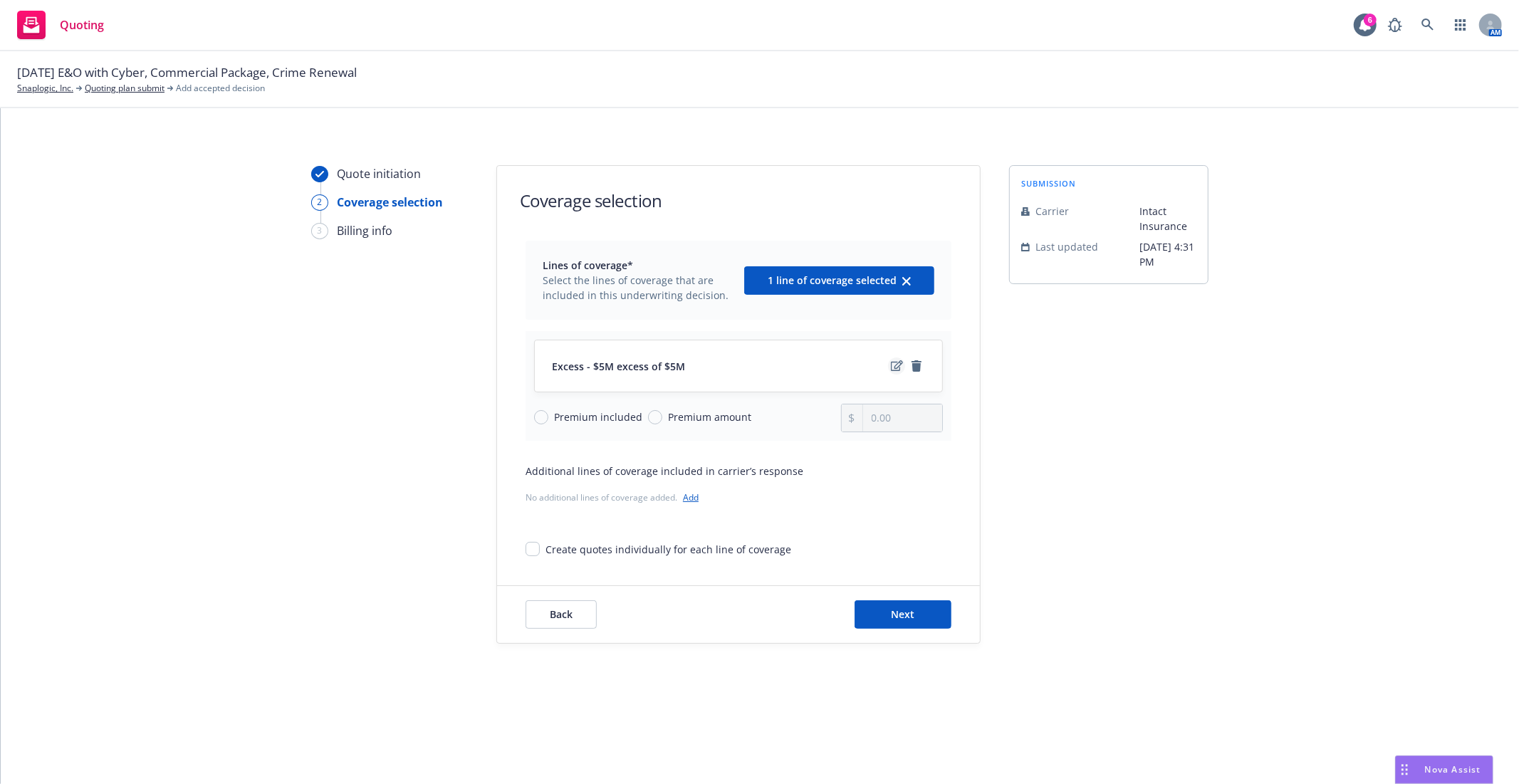
click at [895, 365] on icon "edit" at bounding box center [897, 365] width 12 height 11
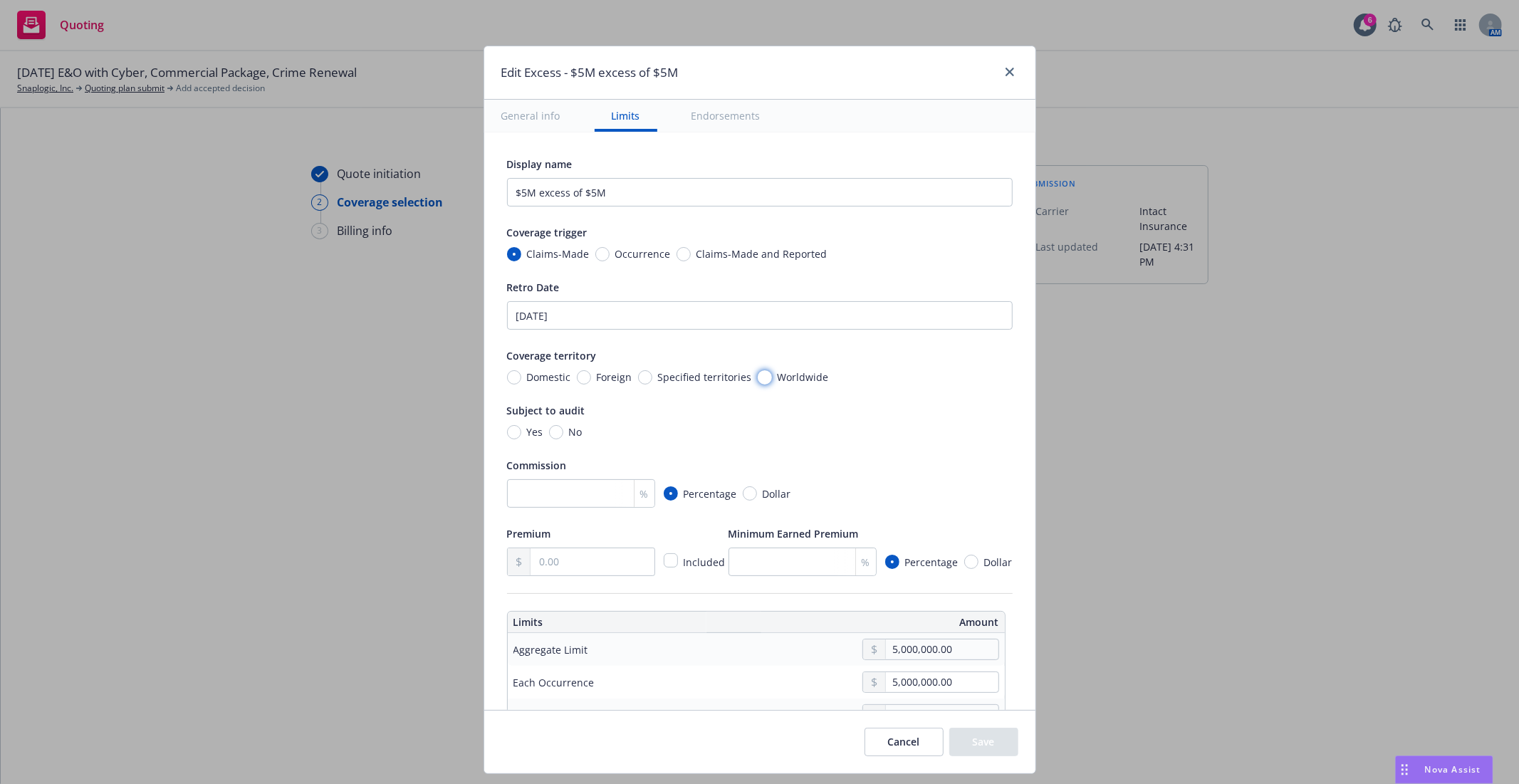
click at [758, 379] on input "Worldwide" at bounding box center [764, 377] width 14 height 14
radio input "true"
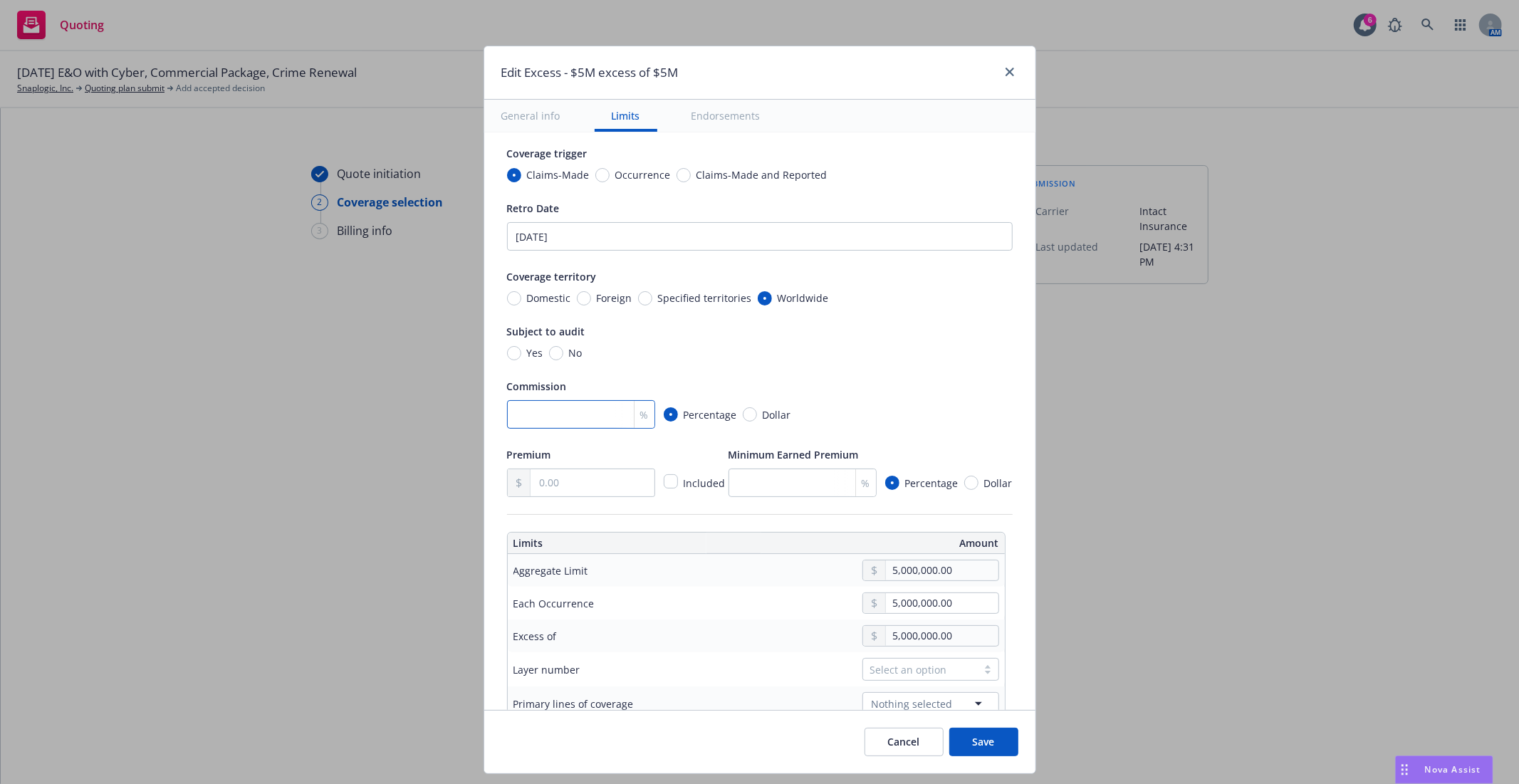
click at [565, 420] on input "number" at bounding box center [581, 414] width 148 height 29
type input "15"
click at [564, 486] on input "text" at bounding box center [592, 482] width 123 height 27
click at [552, 477] on input "text" at bounding box center [592, 482] width 123 height 27
type input "31,125.00"
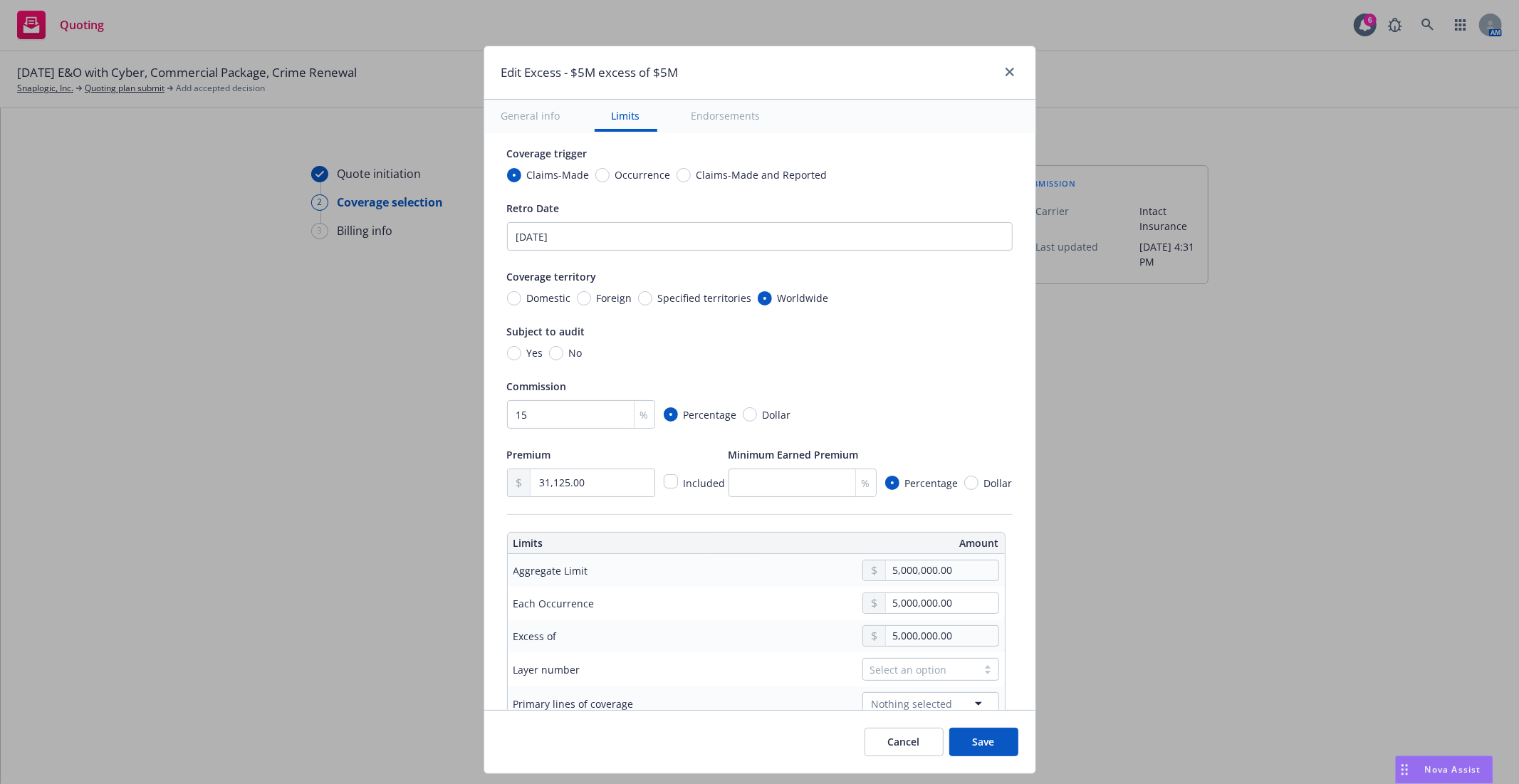
click at [895, 383] on div "Commission" at bounding box center [760, 386] width 506 height 17
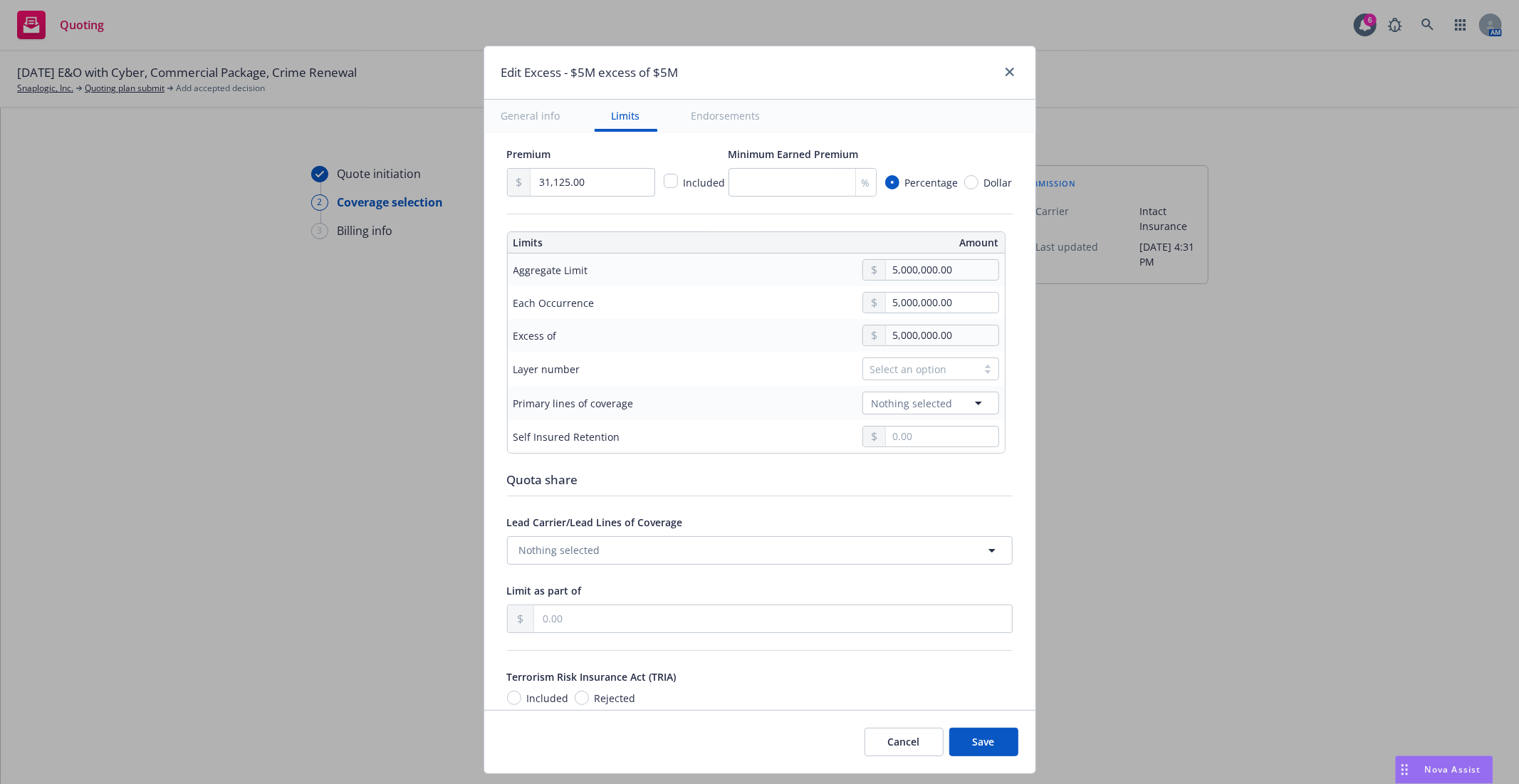
scroll to position [383, 0]
click at [944, 400] on button "Nothing selected" at bounding box center [930, 399] width 137 height 23
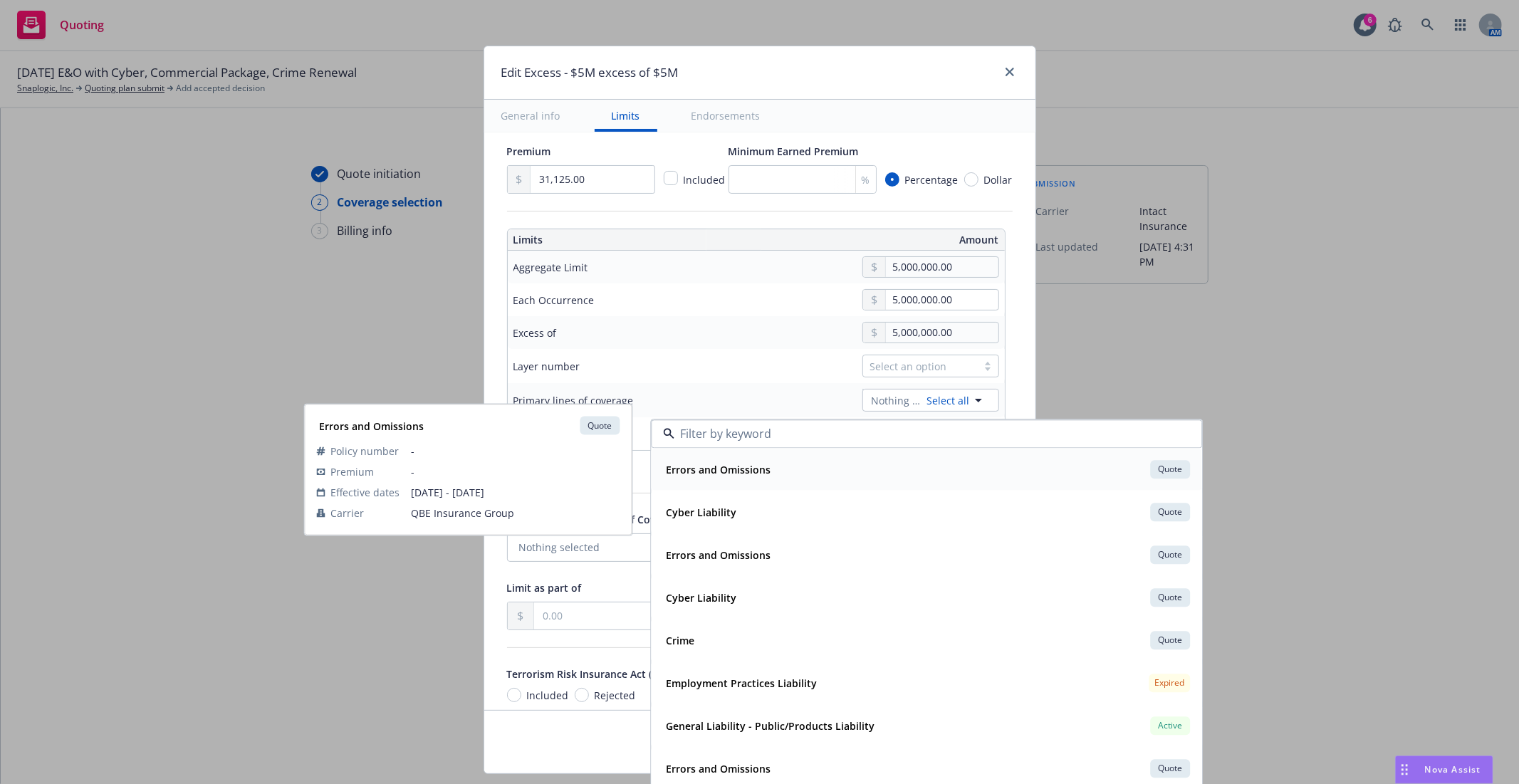
click at [727, 464] on strong "Errors and Omissions" at bounding box center [718, 469] width 105 height 14
type input "Errors and Omissions $5M excess of $5M"
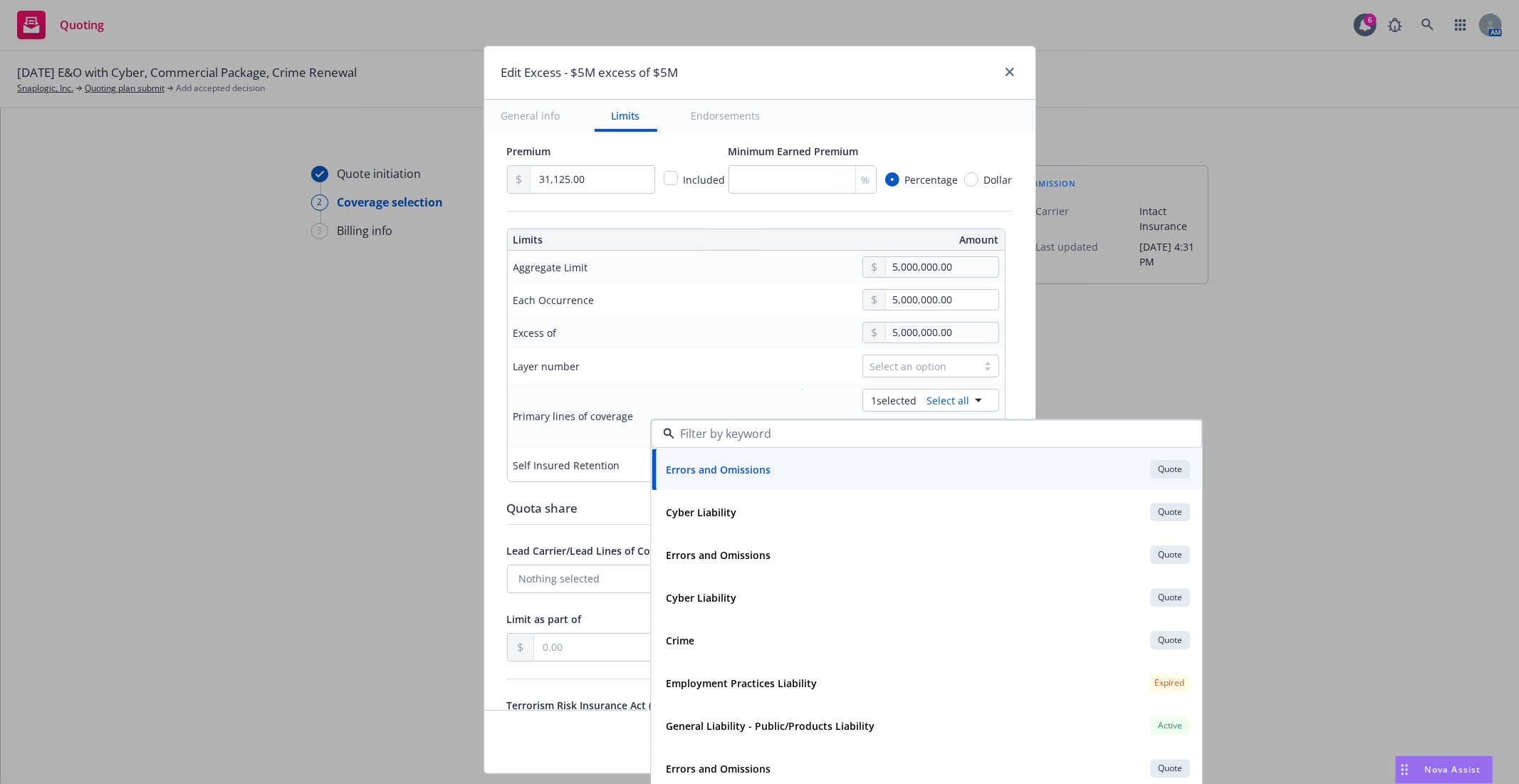
click at [901, 118] on div "General info Limits Endorsements" at bounding box center [760, 115] width 551 height 33
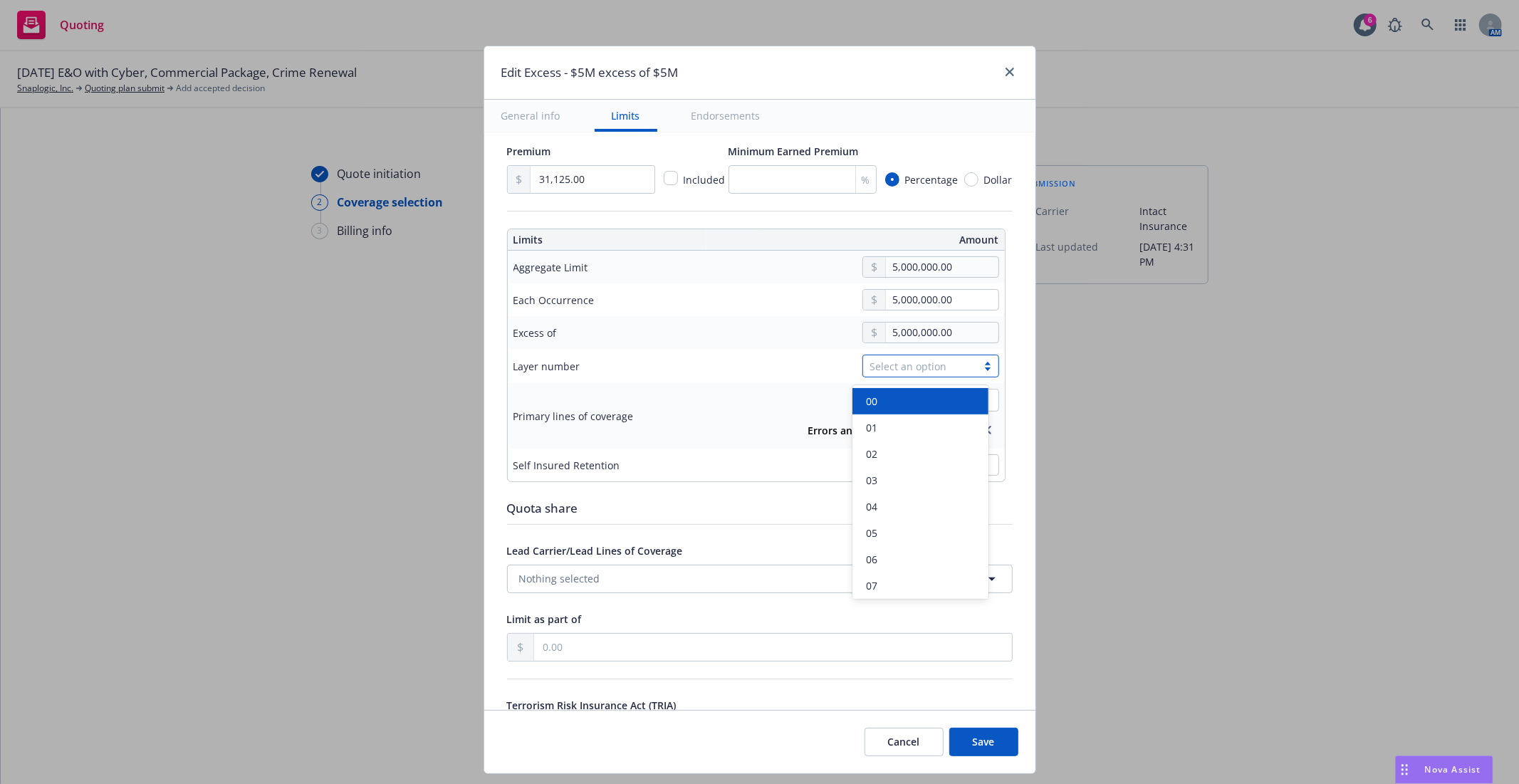
click at [944, 365] on div "Select an option" at bounding box center [919, 366] width 100 height 15
click at [1003, 397] on div "Display name Errors and Omissions $5M excess of $5M Coverage trigger Claims-Mad…" at bounding box center [760, 777] width 551 height 2054
click at [913, 373] on div "Select an option" at bounding box center [919, 366] width 100 height 15
click at [898, 400] on div "00" at bounding box center [920, 400] width 119 height 15
click at [1005, 437] on div "Display name Errors and Omissions $5M excess of $5M Coverage trigger Claims-Mad…" at bounding box center [760, 777] width 551 height 2054
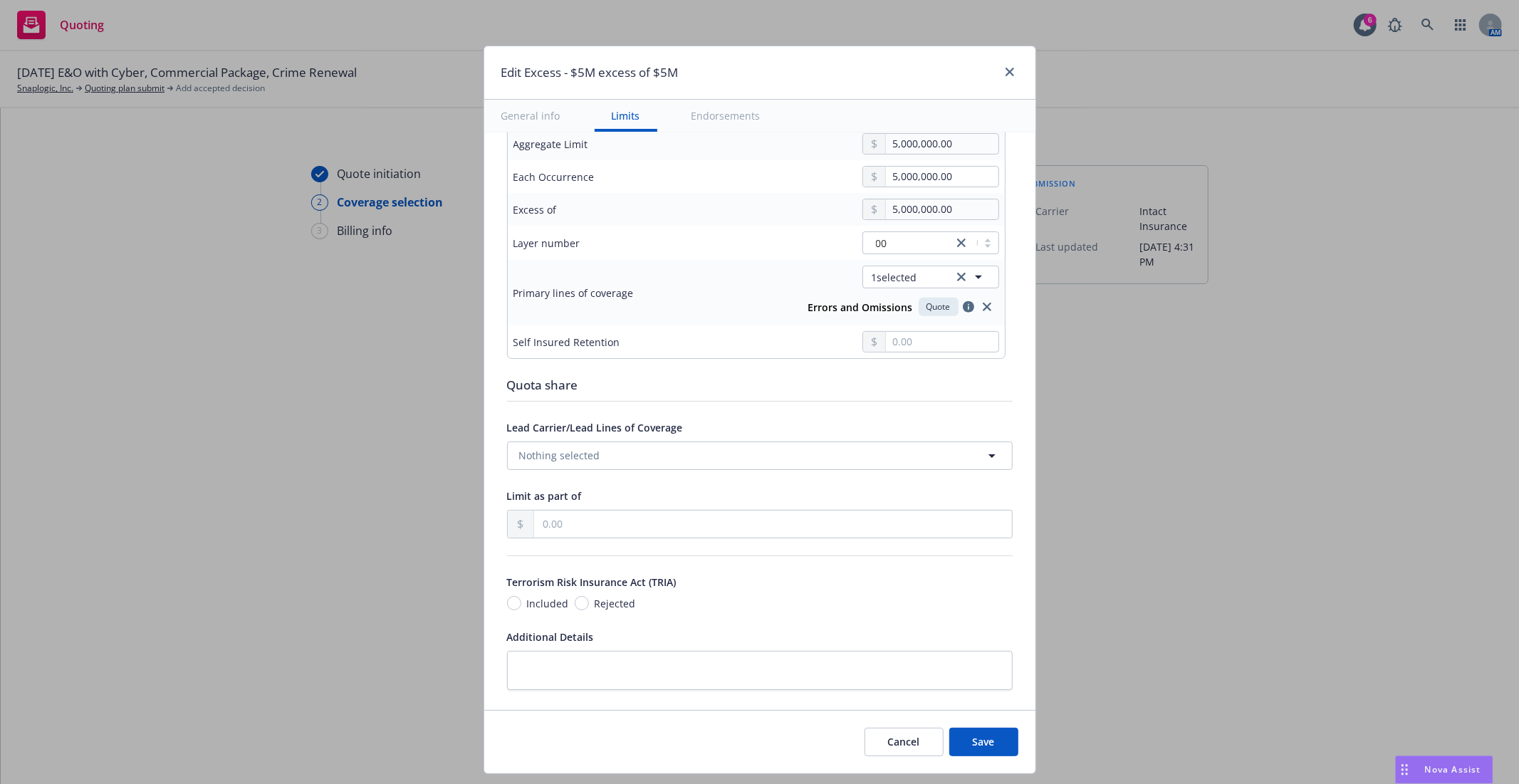
scroll to position [541, 0]
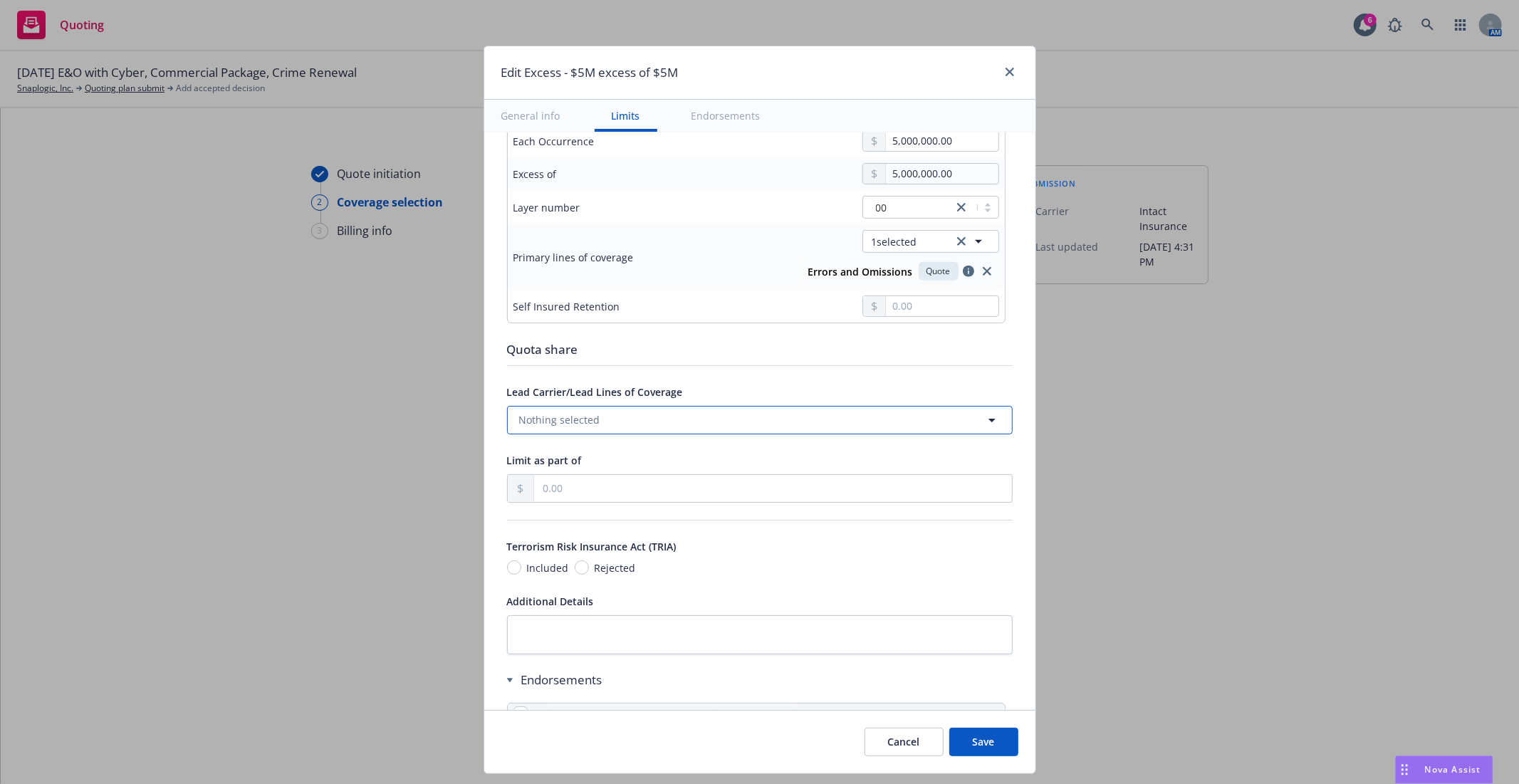
click at [718, 411] on button "Nothing selected" at bounding box center [760, 420] width 506 height 29
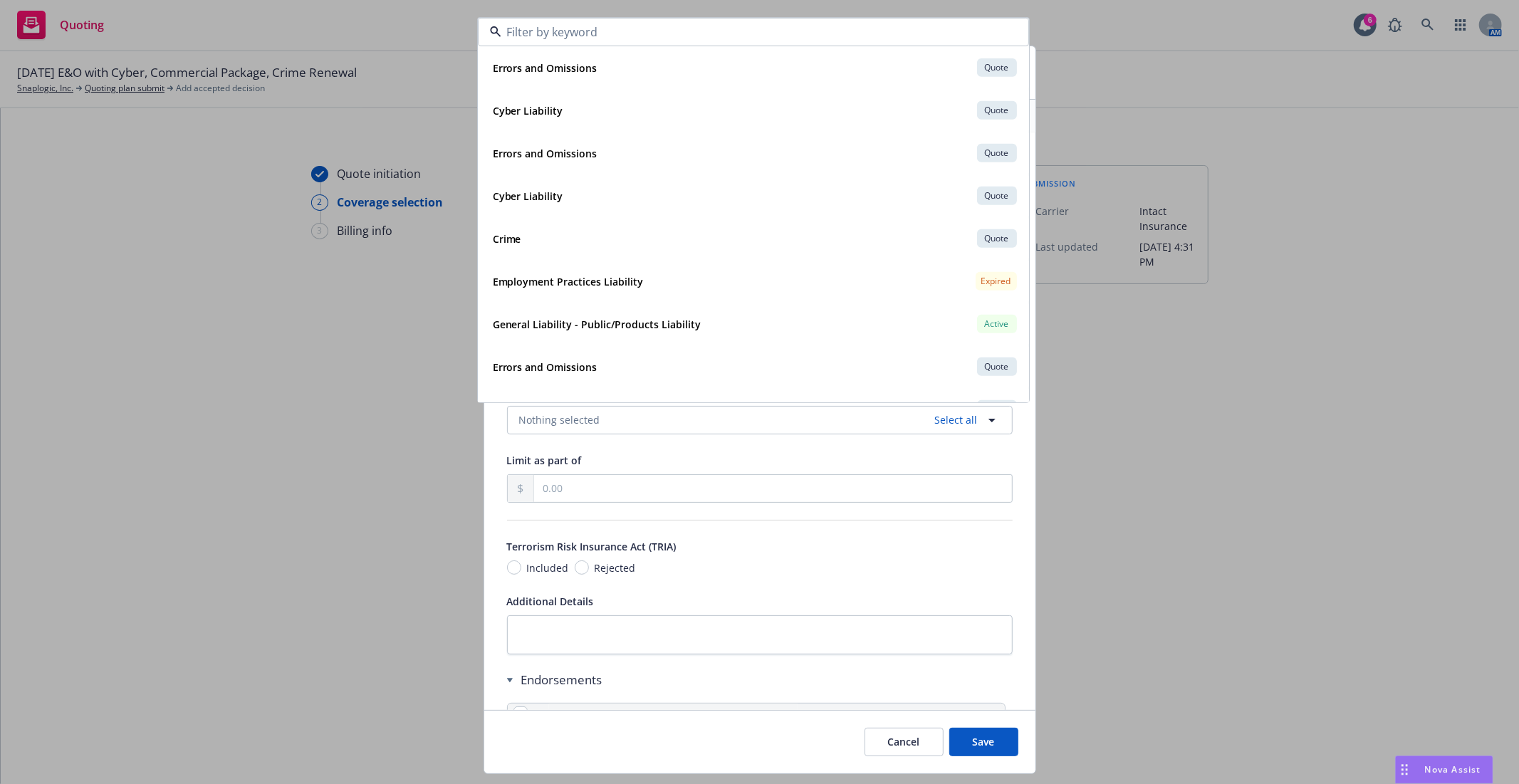
click at [1011, 461] on div "Display name Errors and Omissions $5M excess of $5M Coverage trigger Claims-Mad…" at bounding box center [760, 618] width 551 height 2054
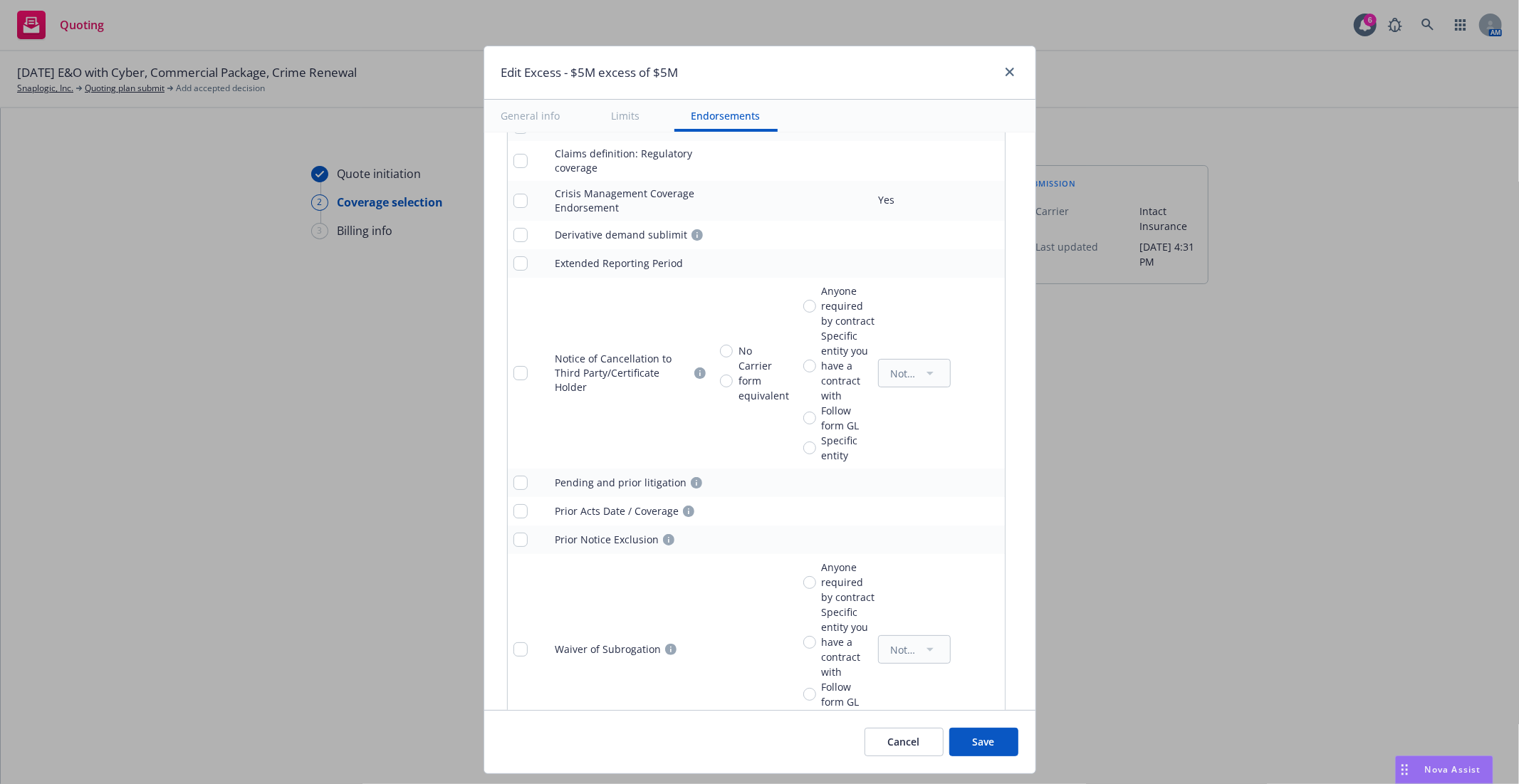
scroll to position [1479, 0]
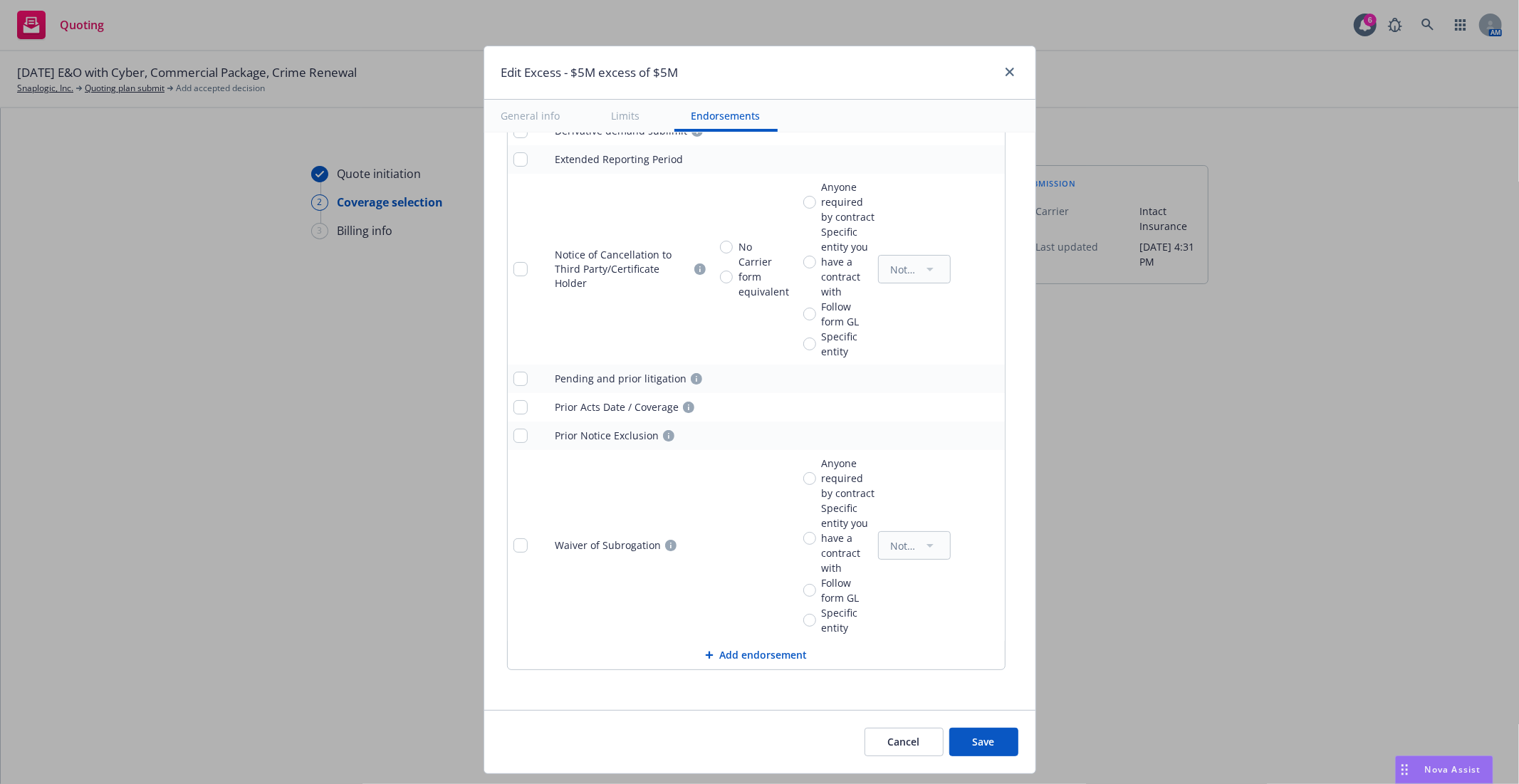
click at [983, 735] on button "Save" at bounding box center [983, 742] width 69 height 29
radio input "true"
type input "31,125.00"
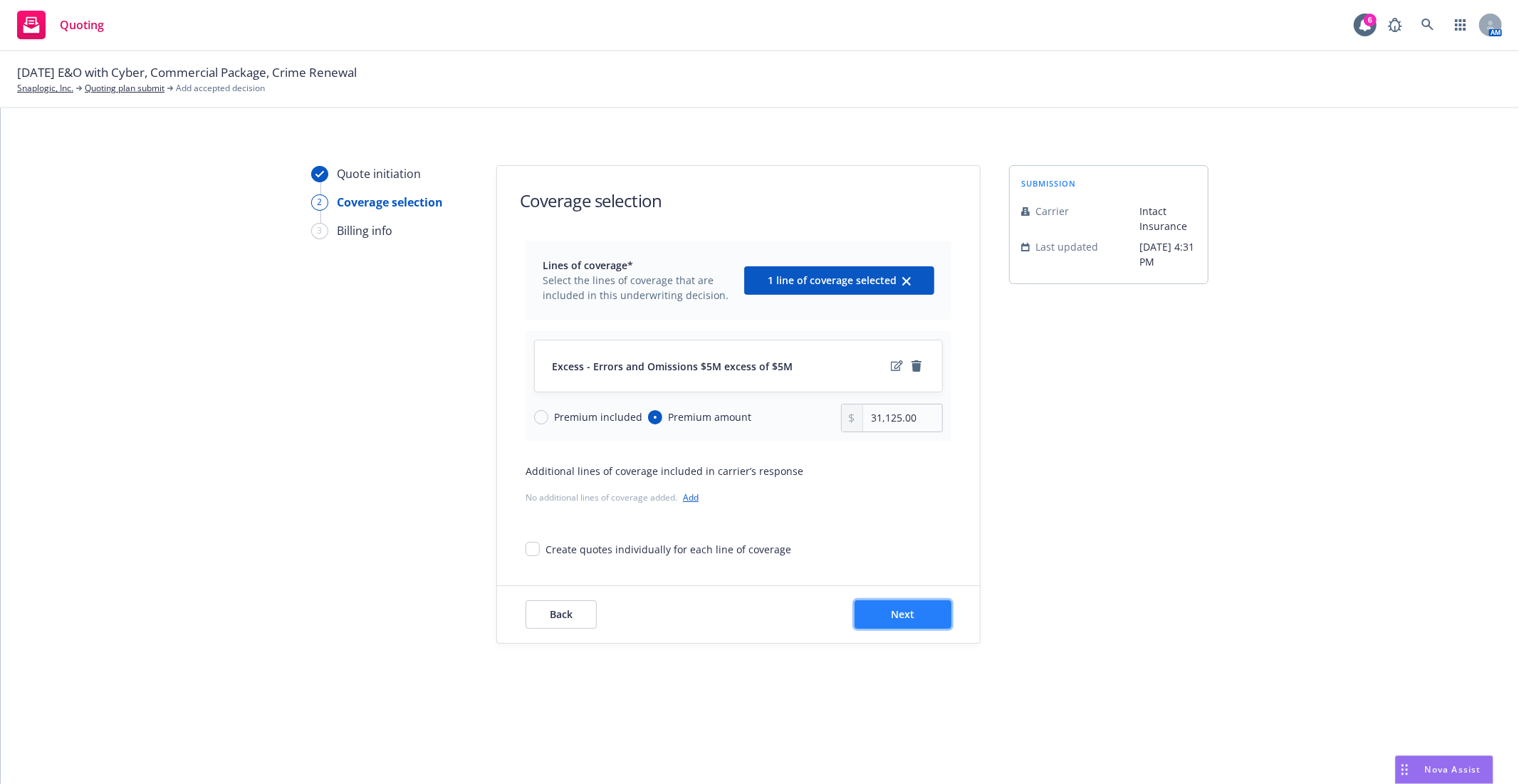
click at [893, 606] on button "Next" at bounding box center [903, 614] width 97 height 29
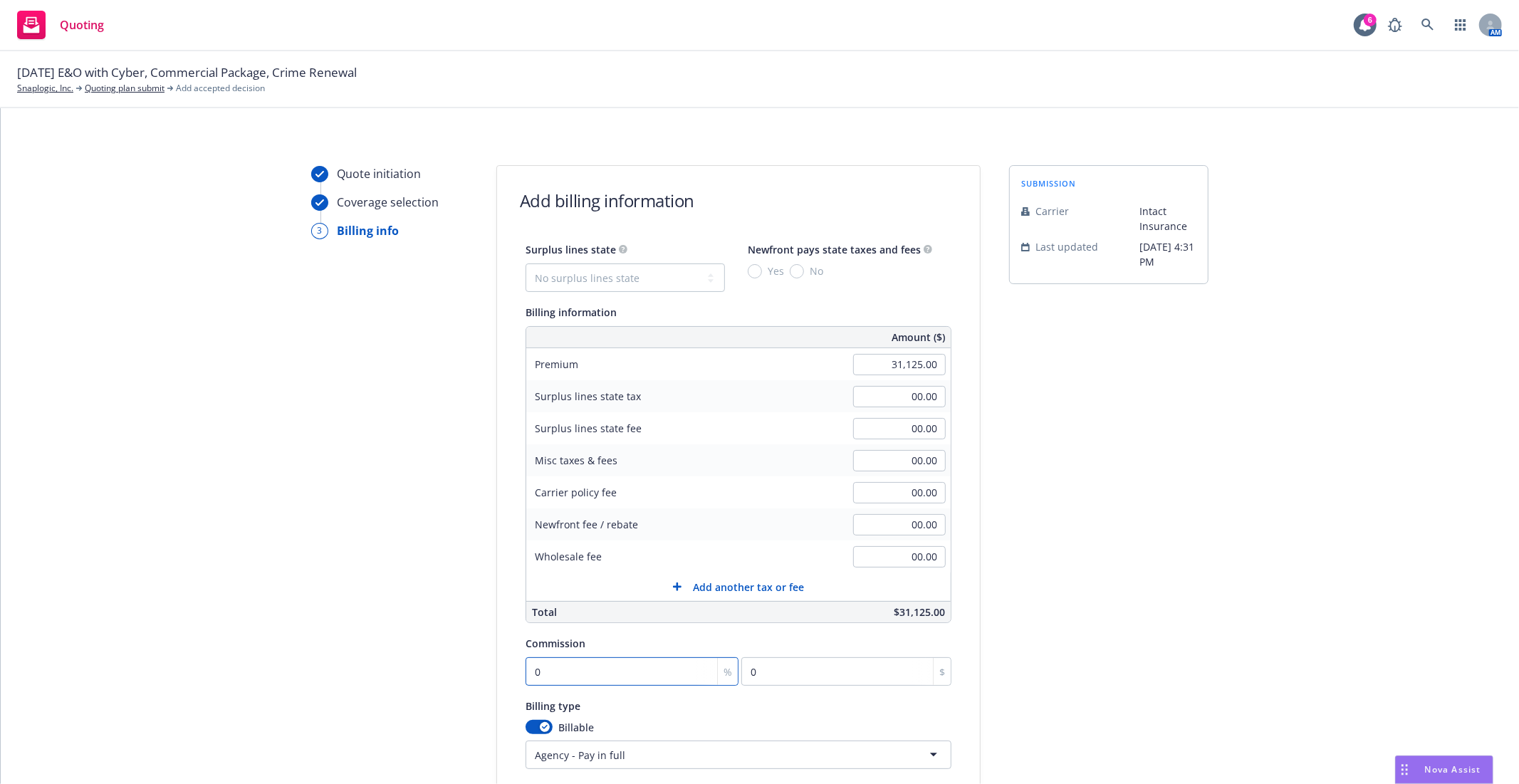
click at [642, 668] on input "0" at bounding box center [632, 671] width 213 height 29
type input "1"
type input "311.25"
type input "15"
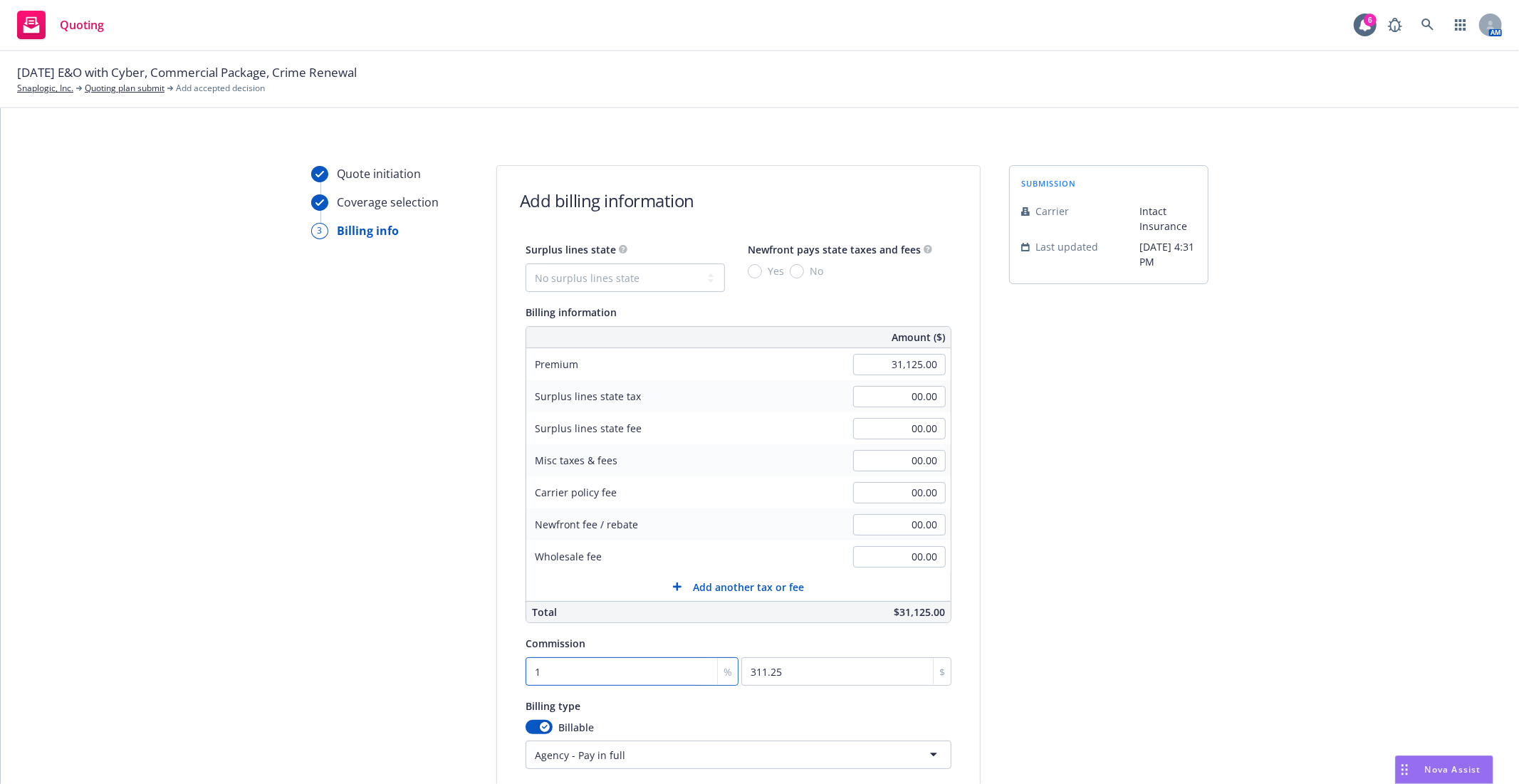
type input "4668.75"
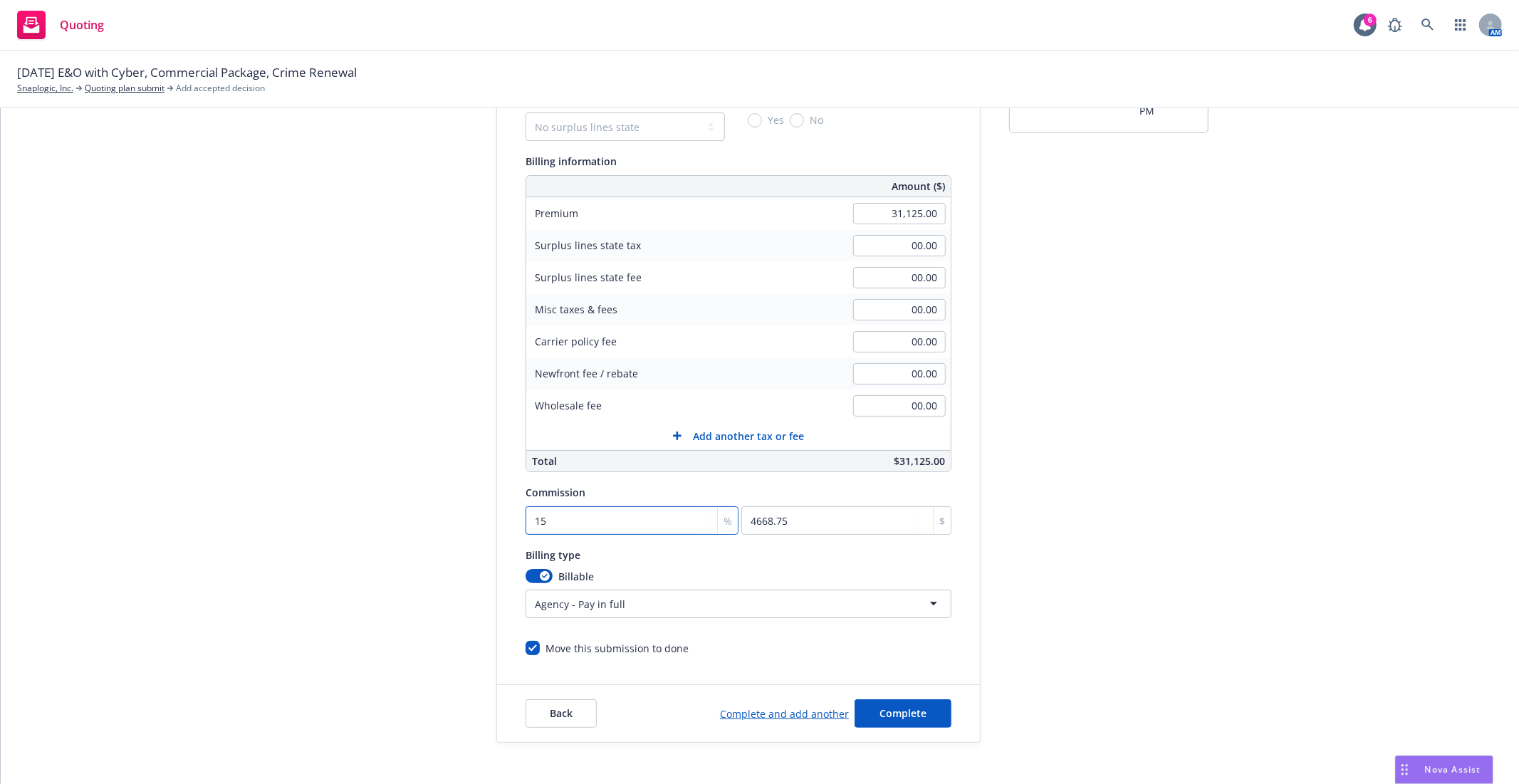
scroll to position [201, 0]
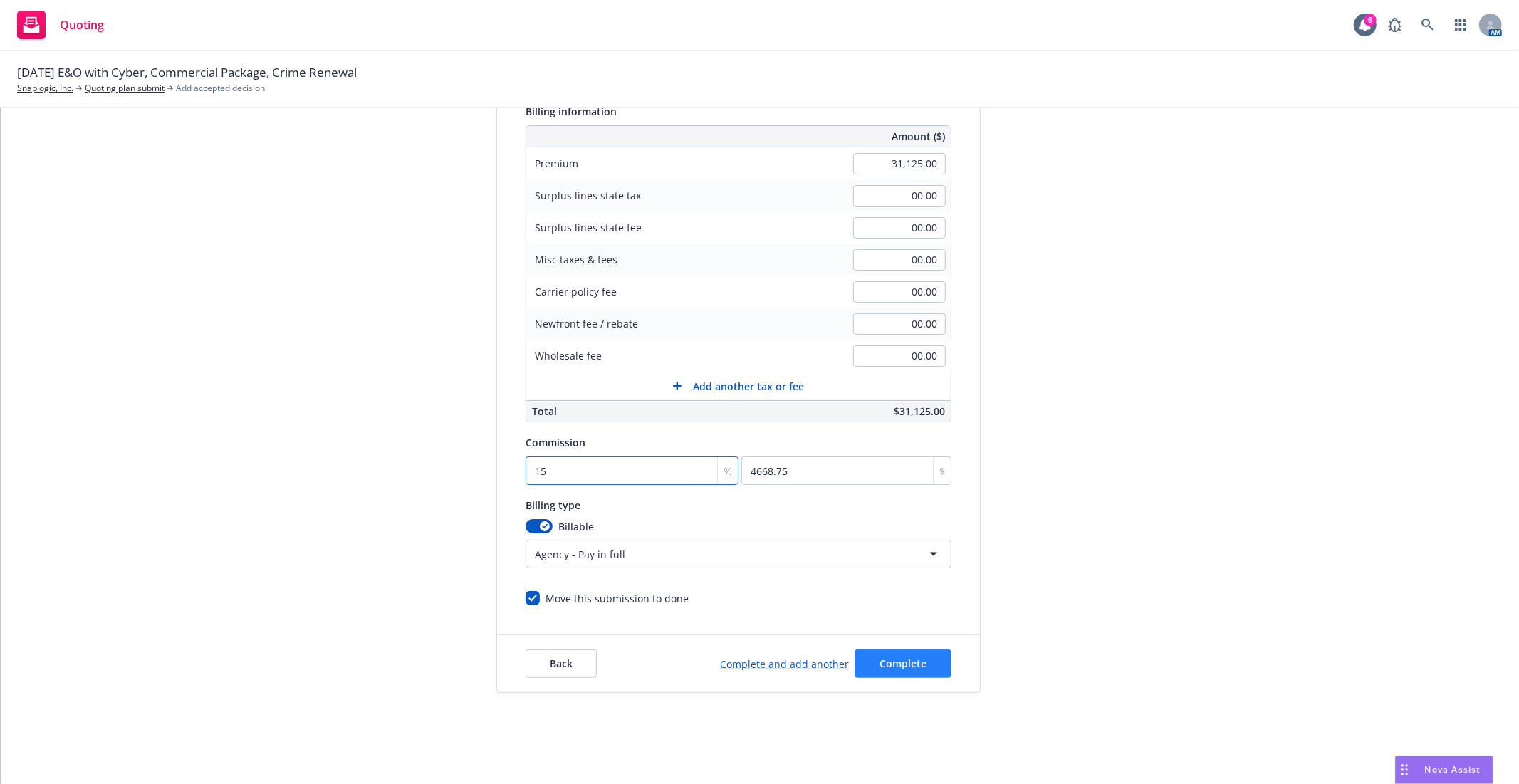
type input "15"
click at [905, 666] on span "Complete" at bounding box center [904, 664] width 47 height 14
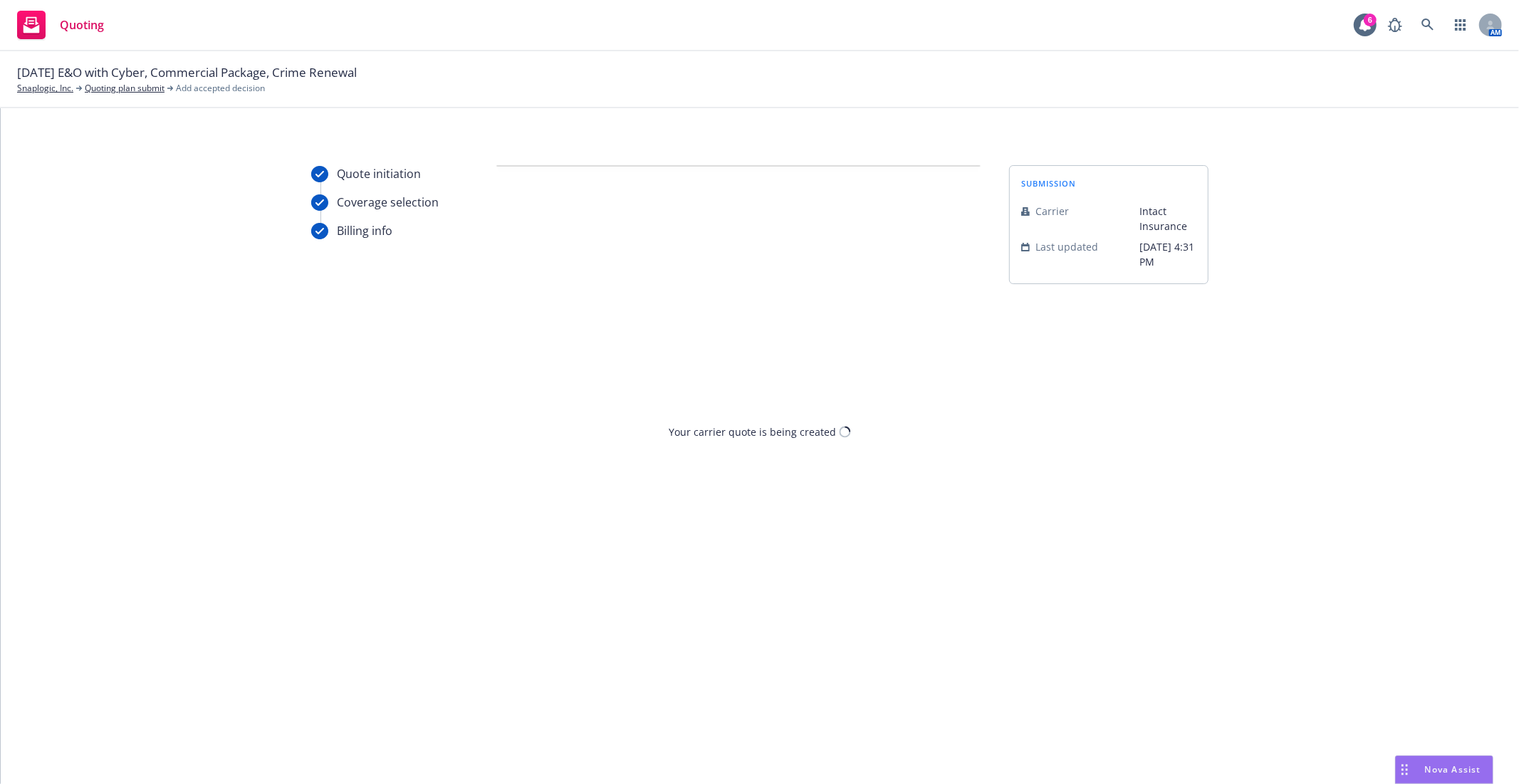
scroll to position [0, 0]
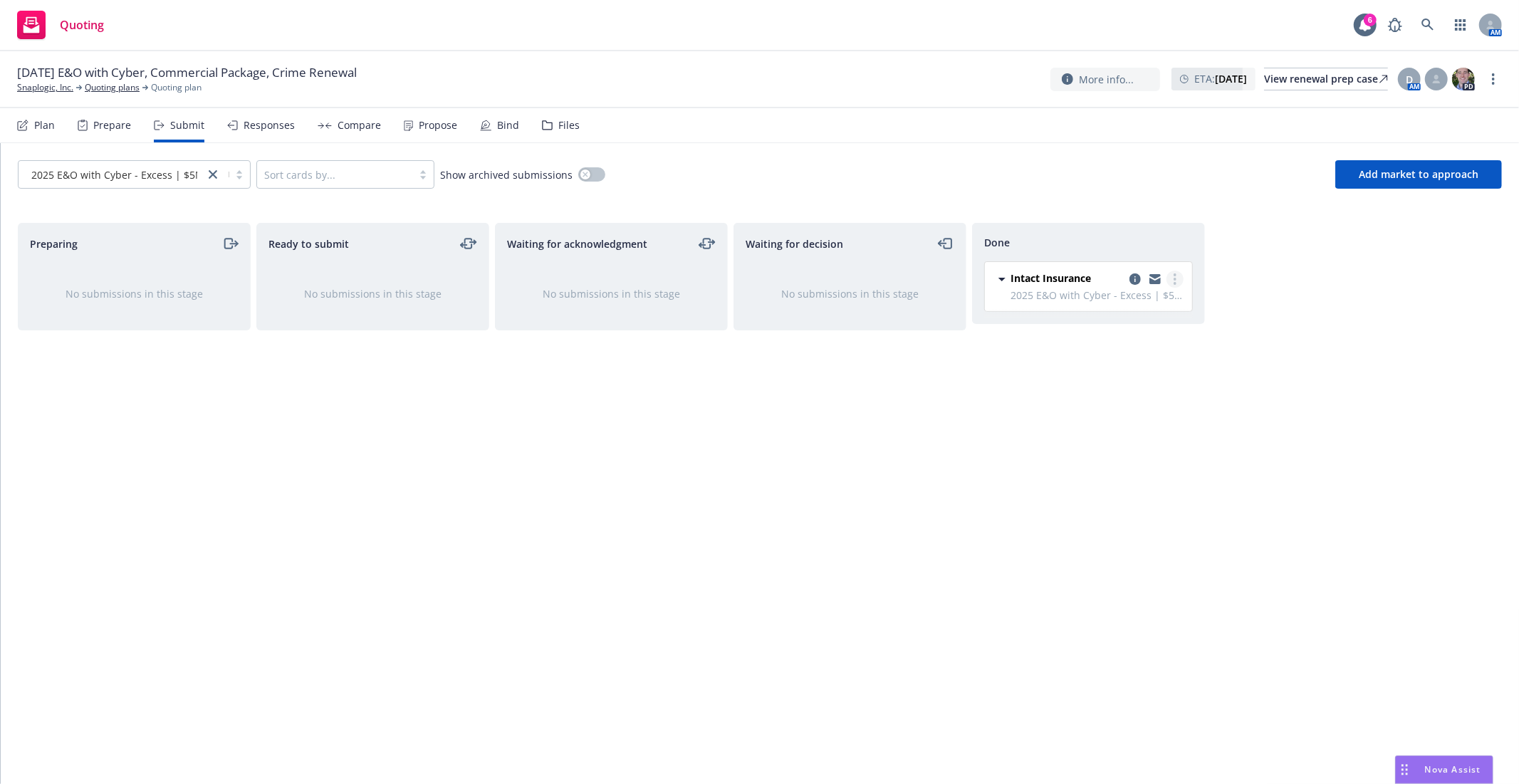
click at [1179, 278] on link "more" at bounding box center [1175, 278] width 17 height 17
click at [1228, 321] on div "Preparing No submissions in this stage Ready to submit No submissions in this s…" at bounding box center [760, 488] width 1484 height 532
click at [1137, 276] on icon "copy logging email" at bounding box center [1135, 279] width 12 height 12
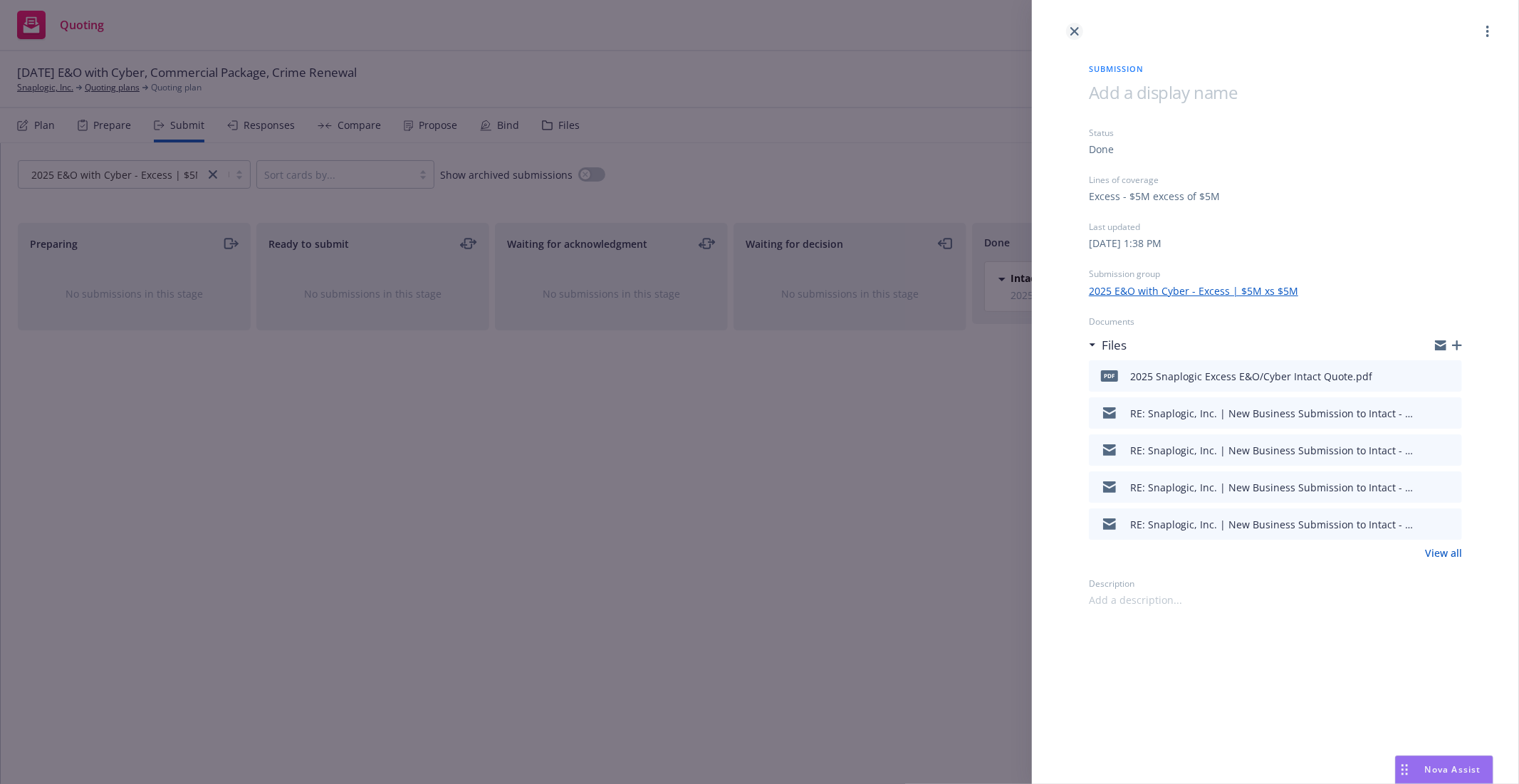
click at [1075, 30] on icon "close" at bounding box center [1074, 31] width 9 height 9
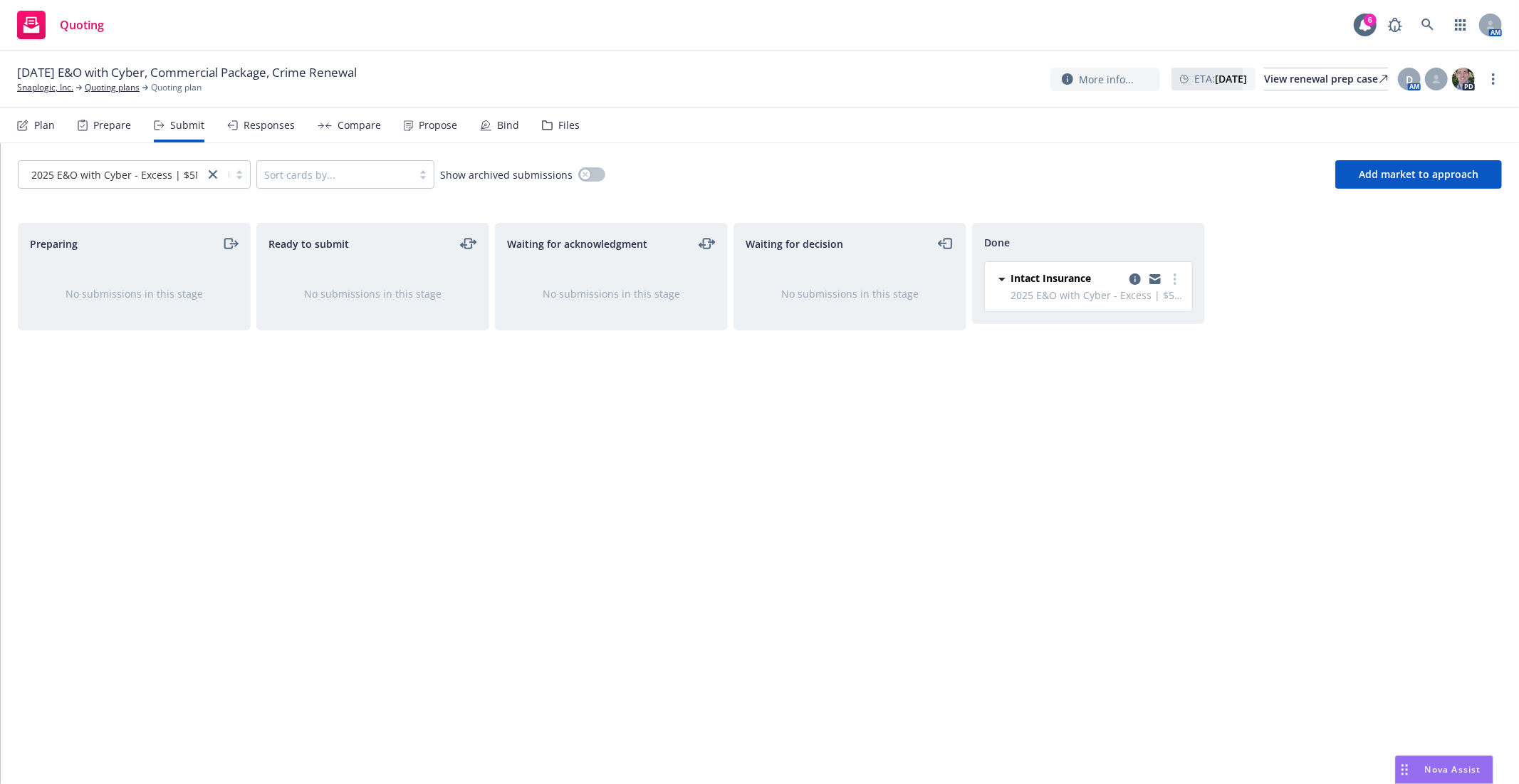
click at [949, 509] on div "Waiting for decision No submissions in this stage" at bounding box center [850, 488] width 233 height 532
click at [497, 129] on div "Bind" at bounding box center [508, 125] width 22 height 12
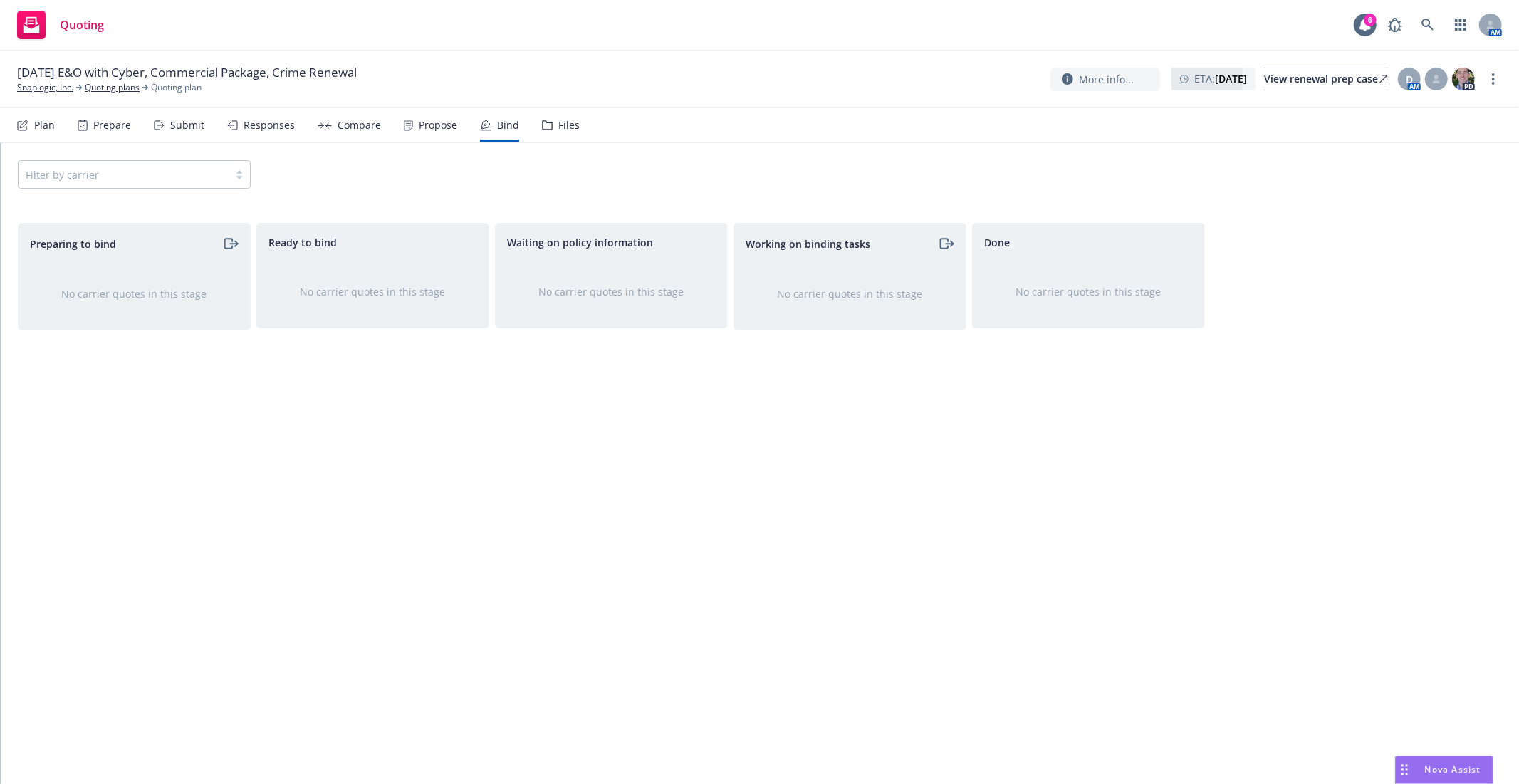
click at [436, 133] on div "Propose" at bounding box center [430, 125] width 53 height 35
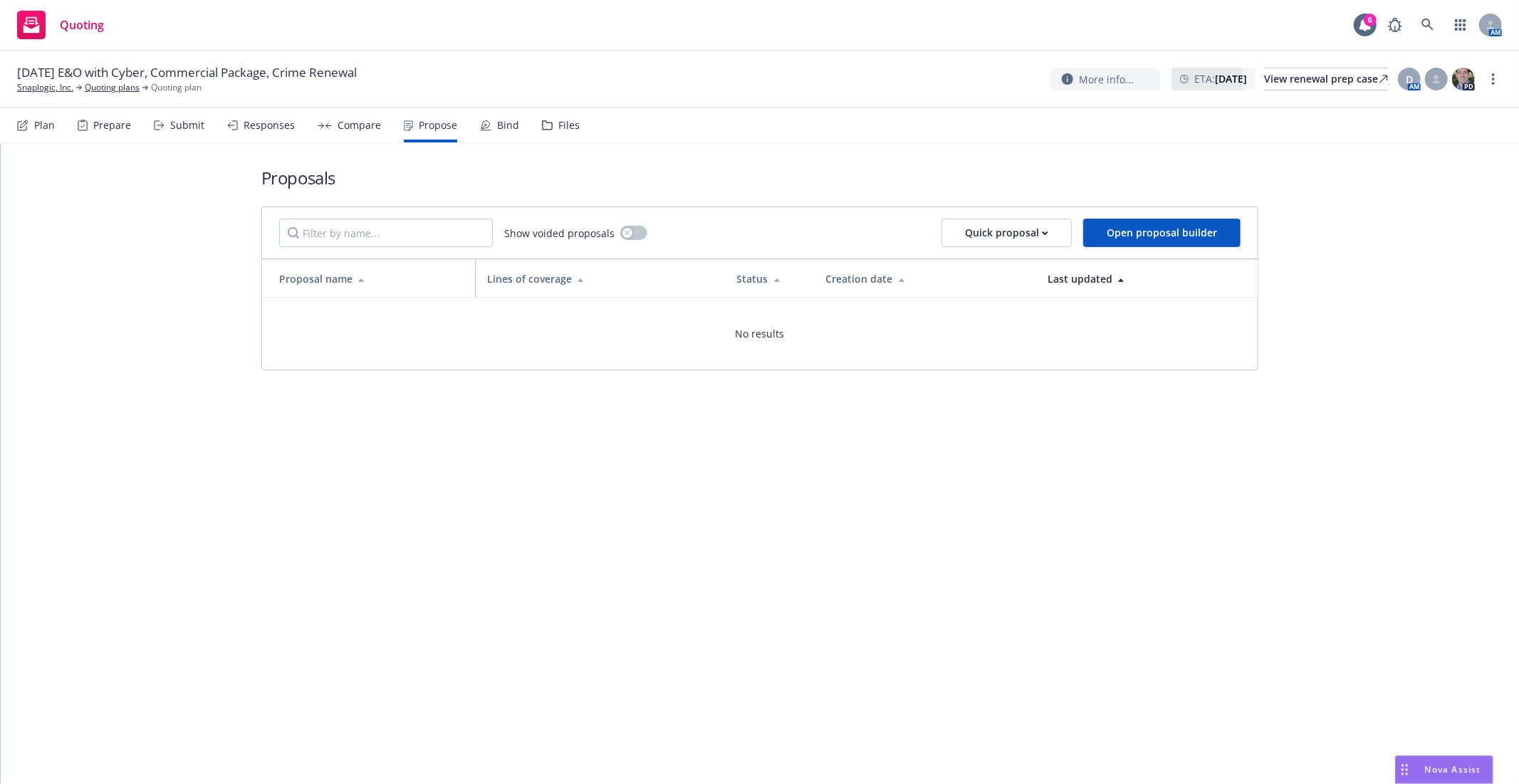
click at [355, 130] on div "Compare" at bounding box center [359, 125] width 43 height 12
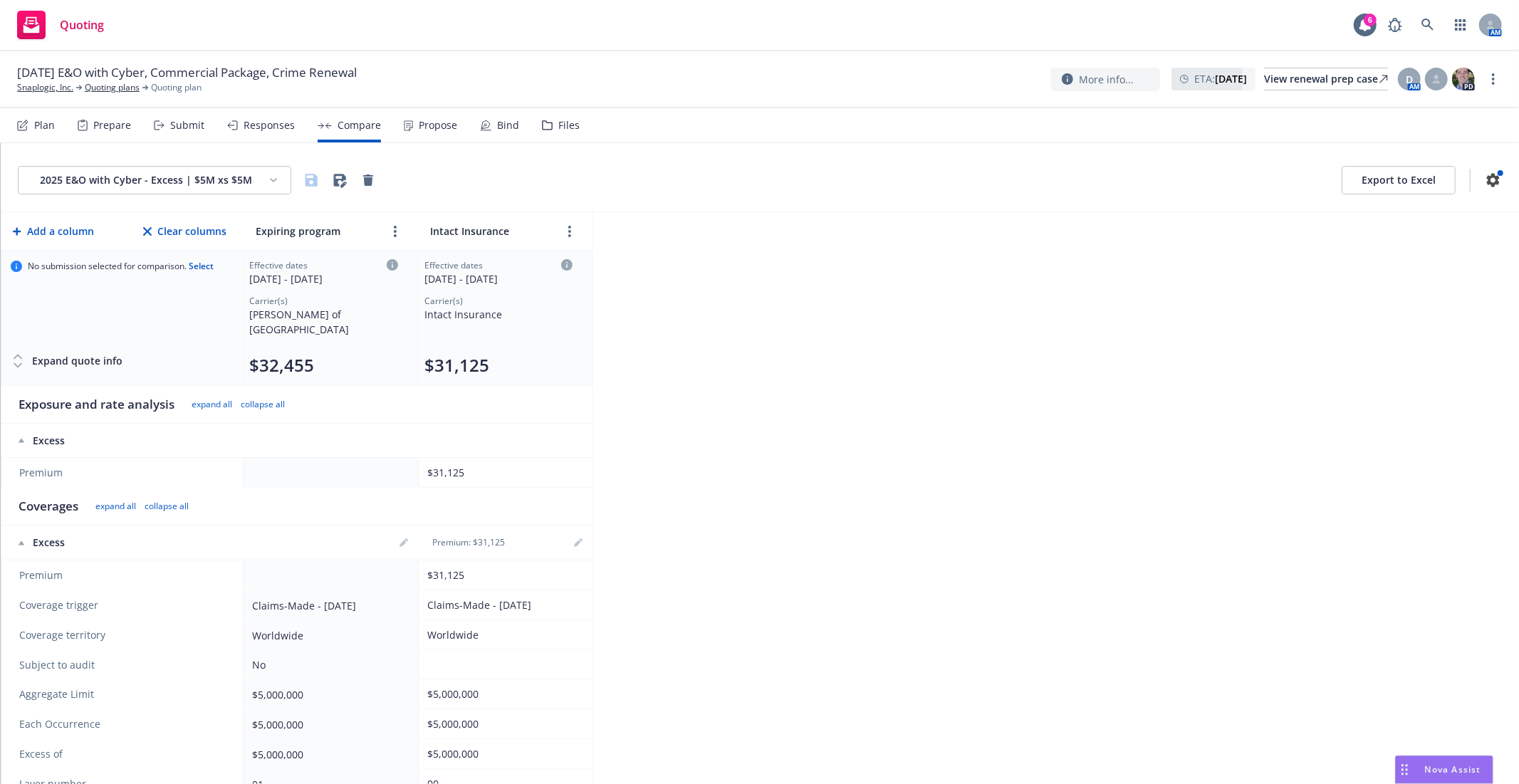
click at [442, 129] on div "Propose" at bounding box center [438, 125] width 38 height 12
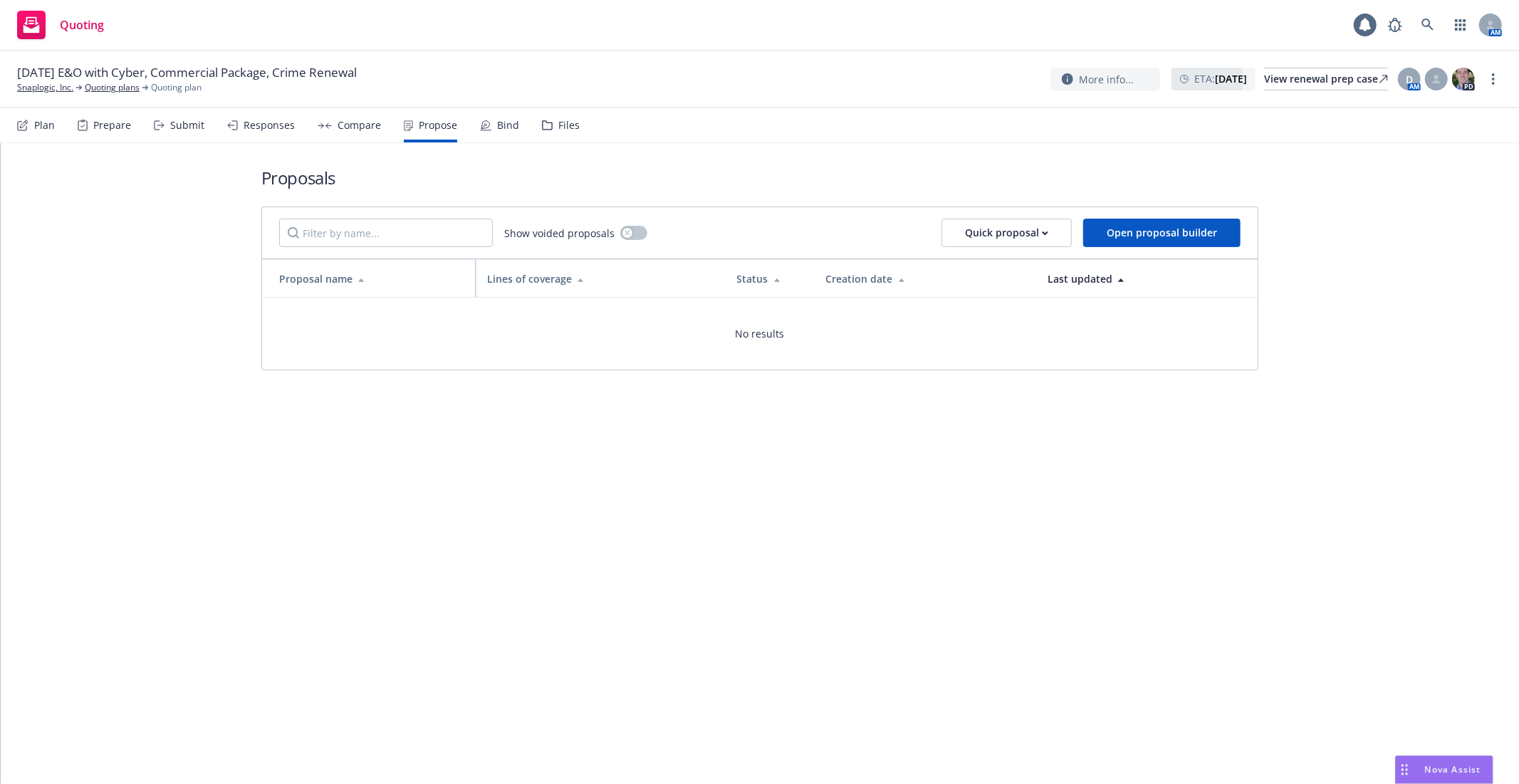
click at [509, 127] on div "Bind" at bounding box center [508, 125] width 22 height 12
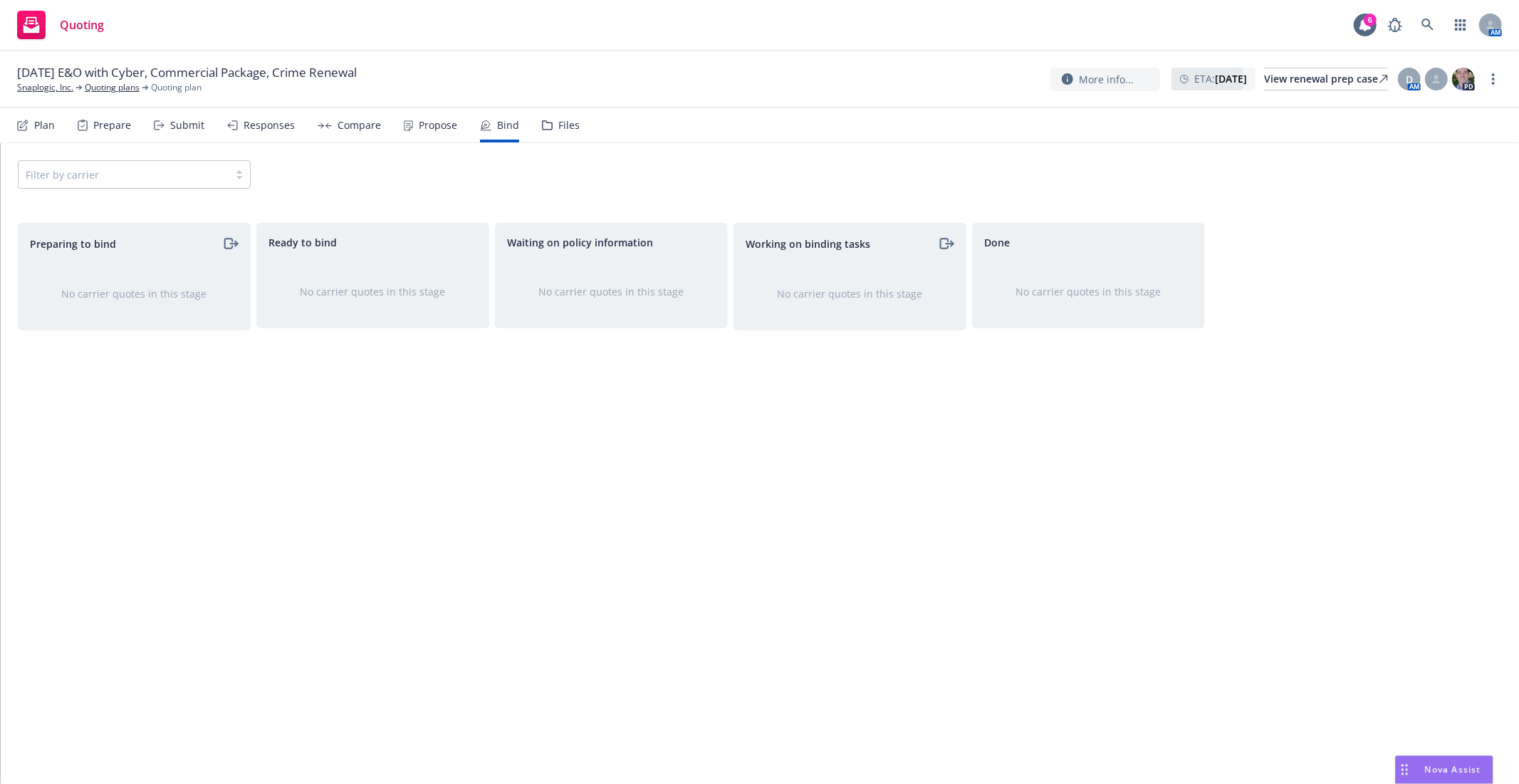
click at [353, 127] on div "Compare" at bounding box center [359, 125] width 43 height 12
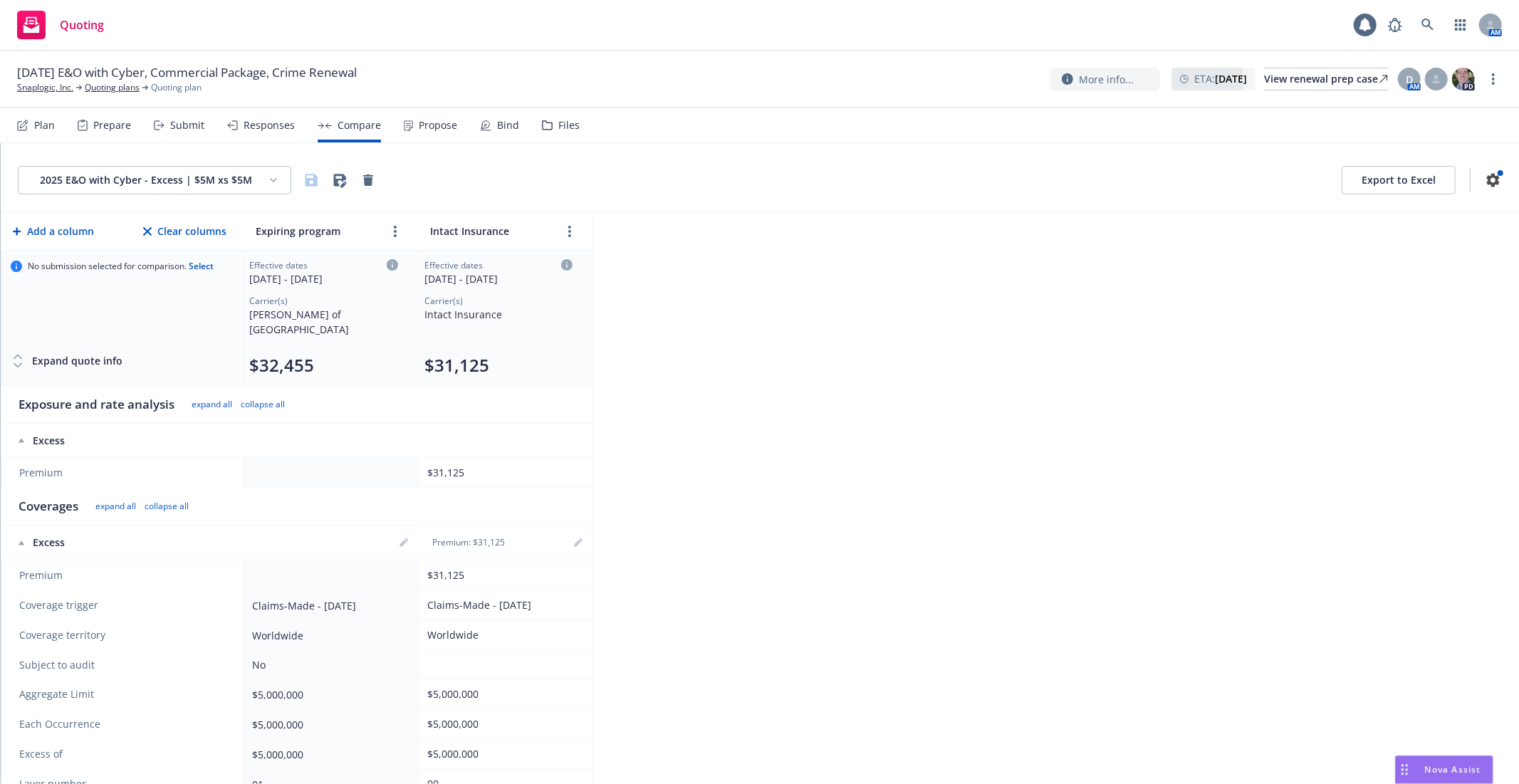
click at [437, 127] on div "Propose" at bounding box center [438, 125] width 38 height 12
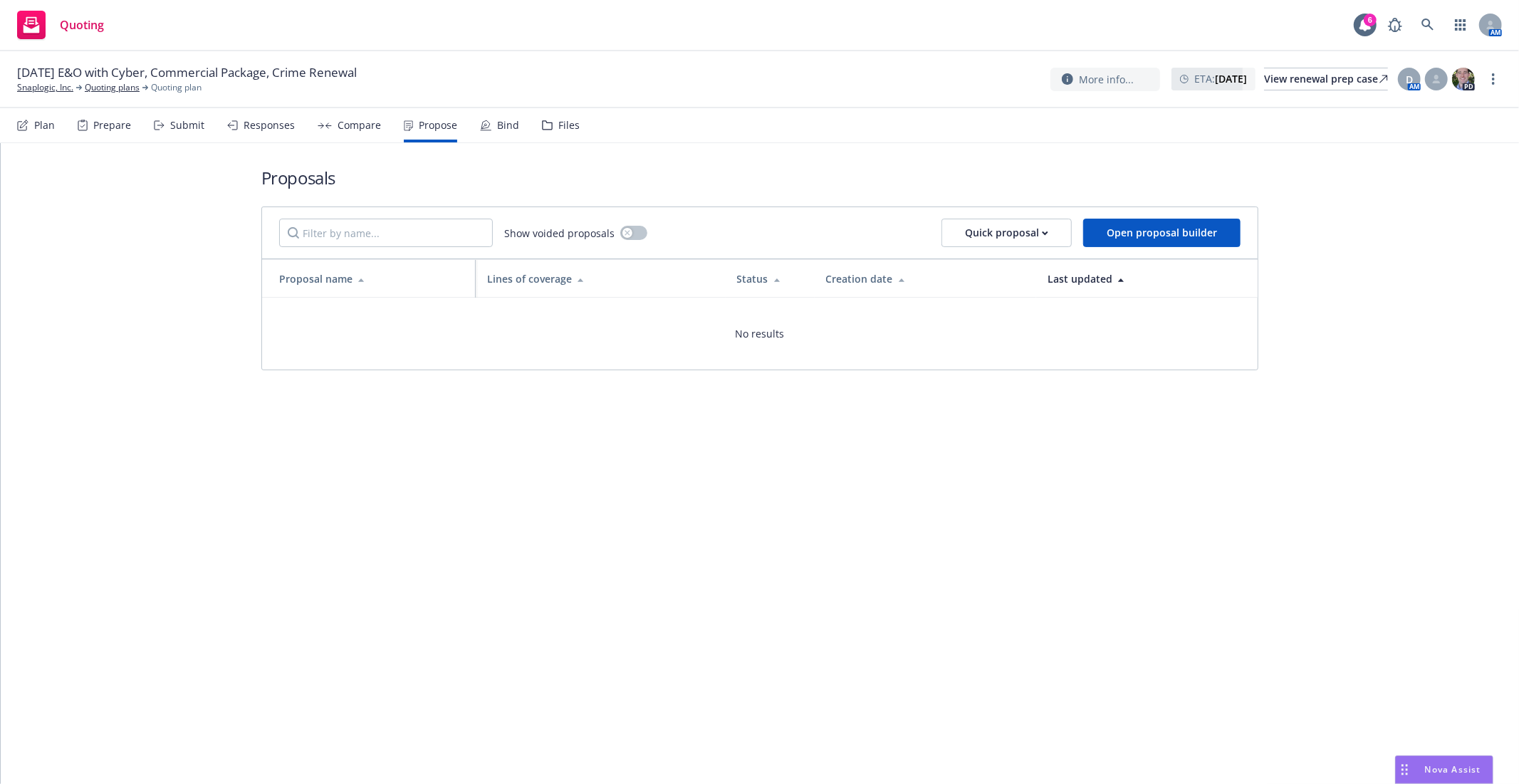
click at [489, 128] on div "Bind" at bounding box center [500, 125] width 39 height 35
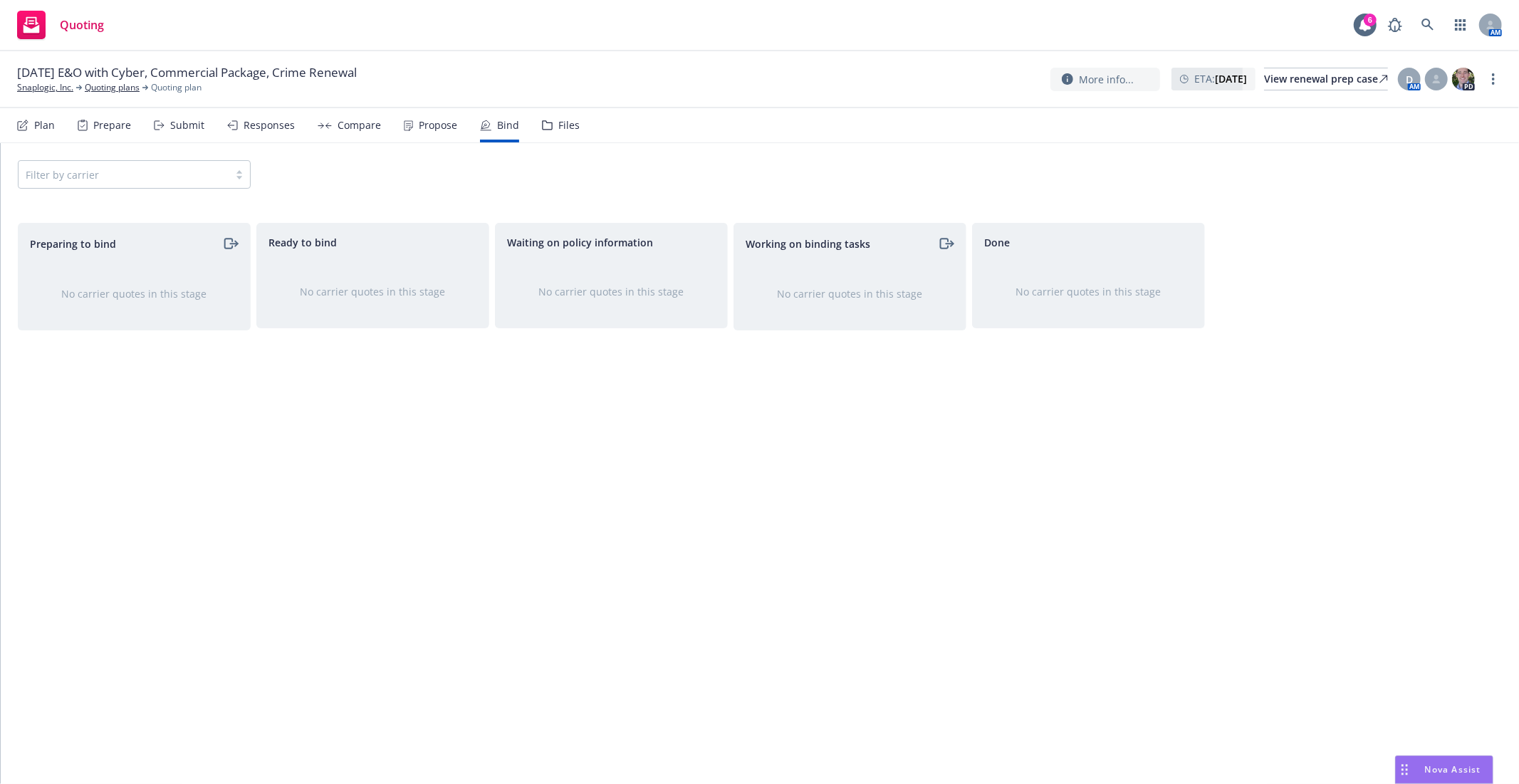
click at [350, 134] on div "Compare" at bounding box center [349, 125] width 63 height 35
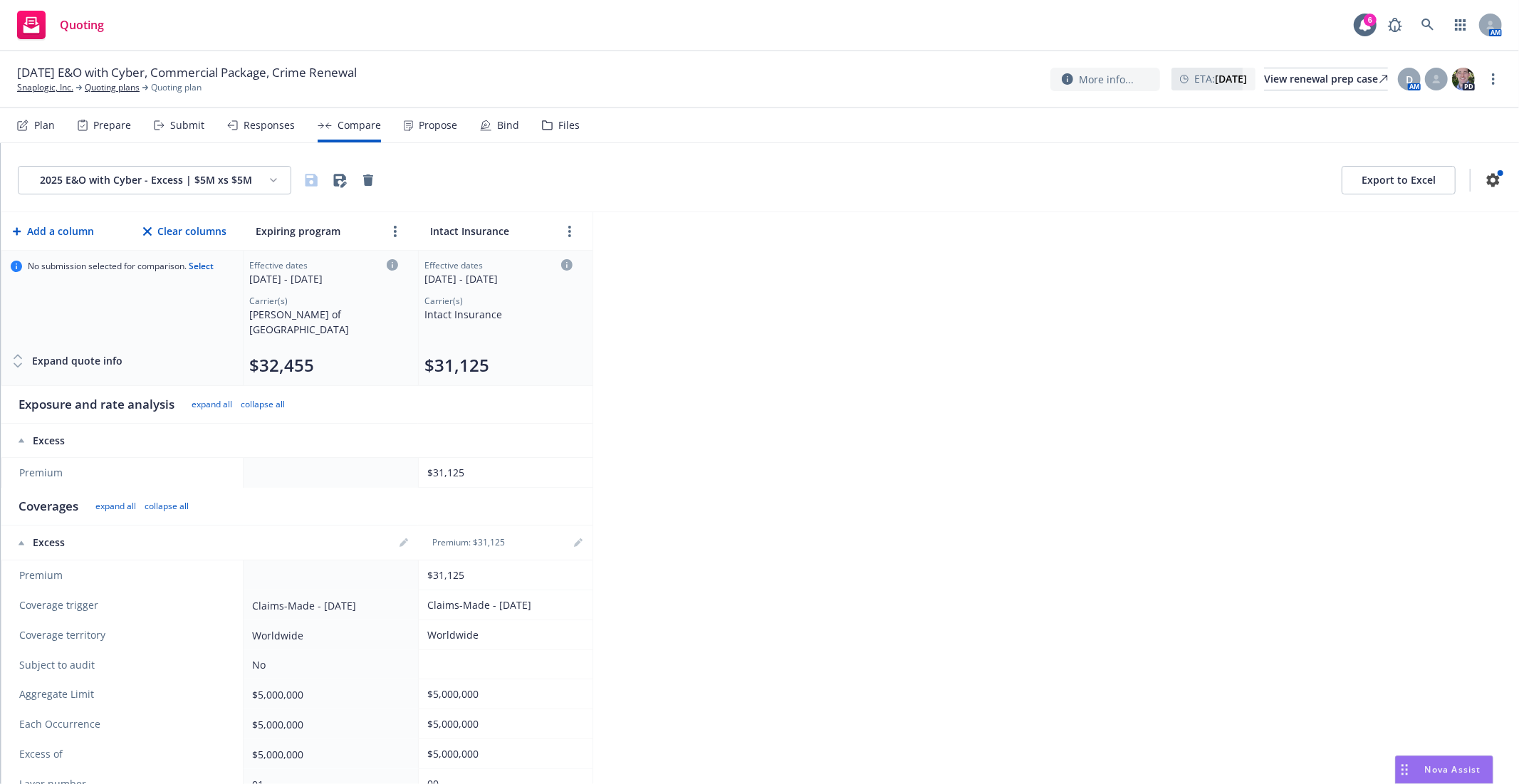
click at [1262, 450] on div "2025 E&O with Cyber - Excess | $5M xs $5M Export to Excel Add a column Clear co…" at bounding box center [760, 463] width 1518 height 641
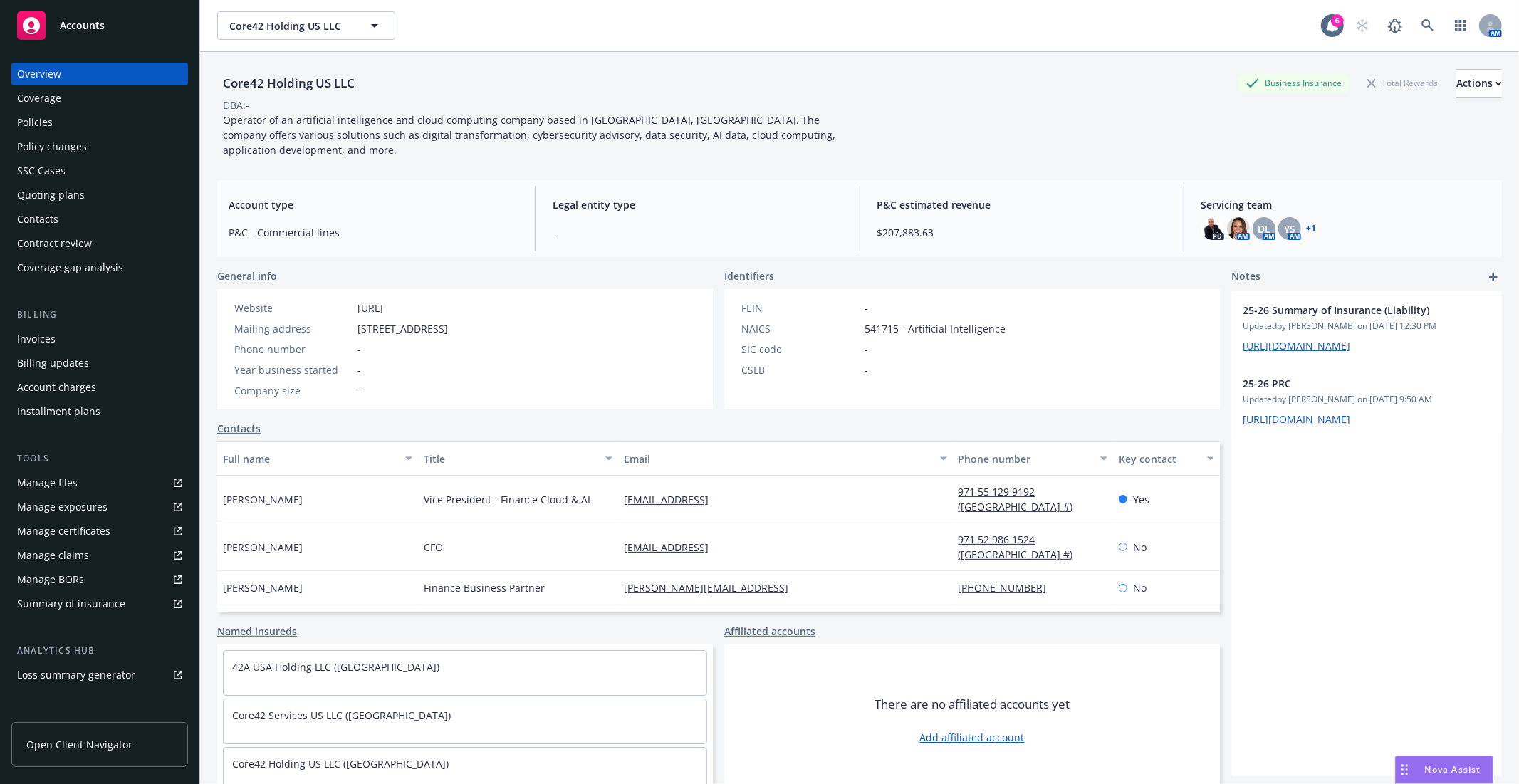
click at [485, 154] on div "Operator of an artificial intelligence and cloud computing company based in Abu…" at bounding box center [538, 134] width 641 height 44
click at [342, 159] on div "Core42 Holding US LLC Business Insurance Total Rewards Actions DBA: - Operator …" at bounding box center [859, 110] width 1285 height 116
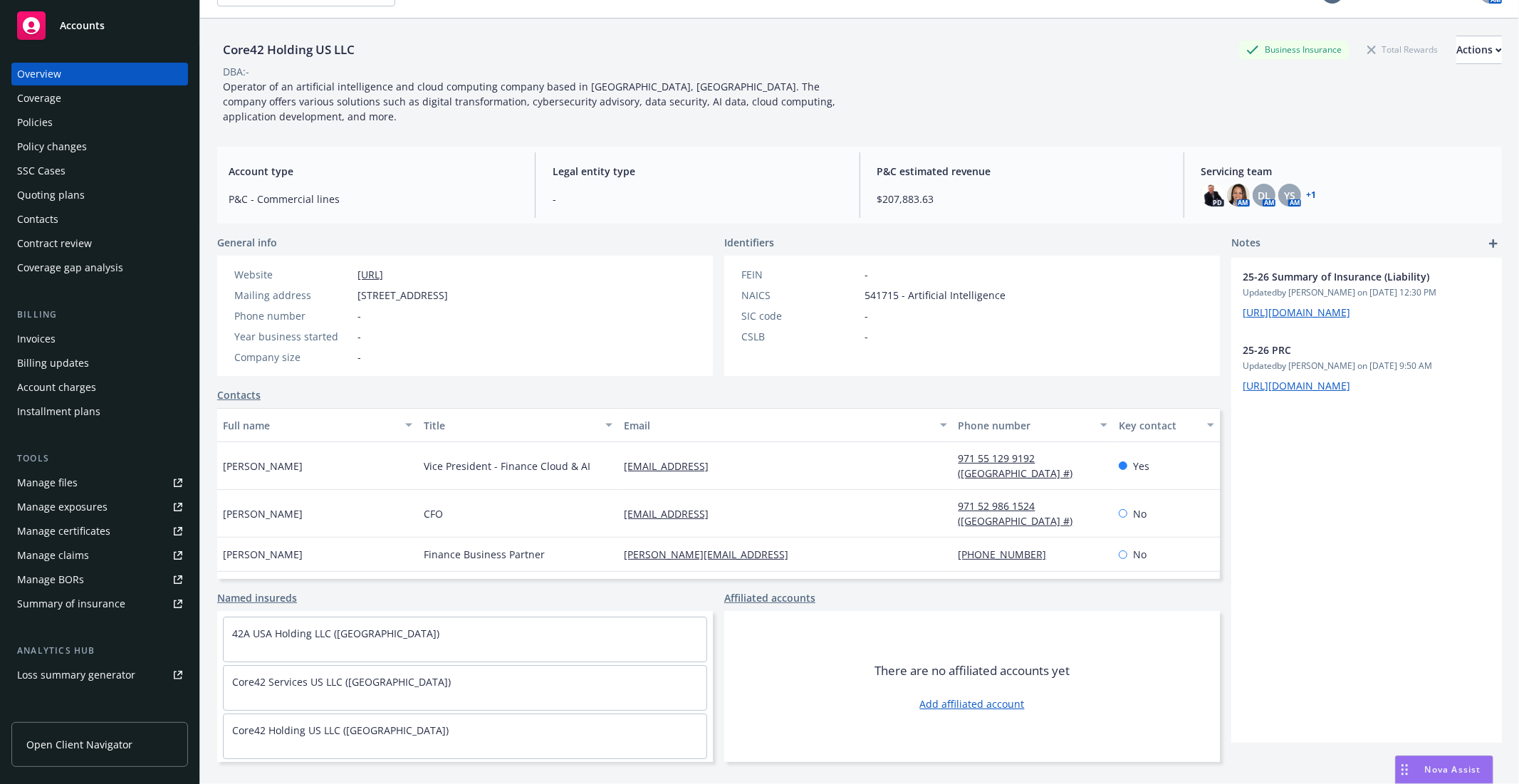
scroll to position [52, 0]
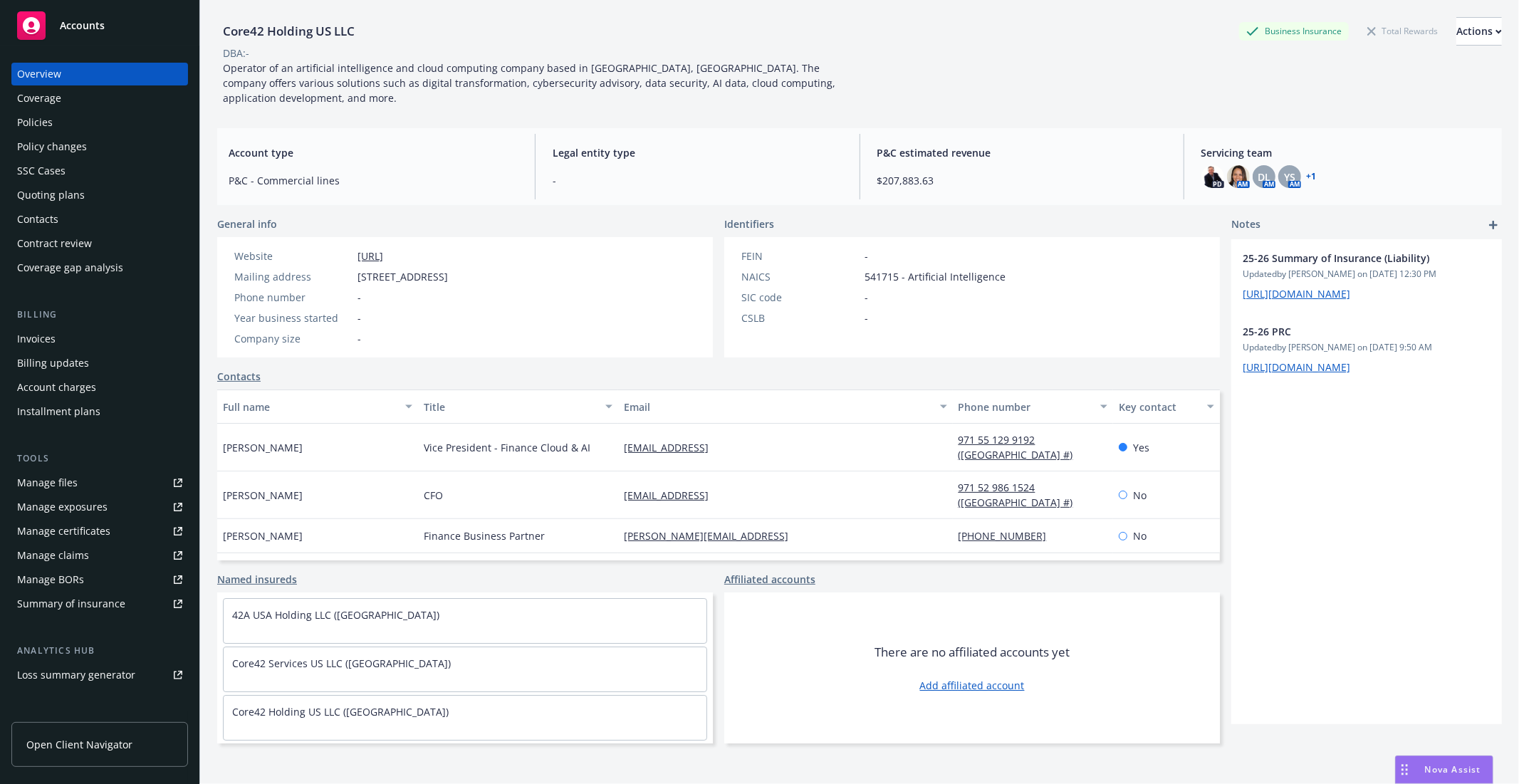
click at [59, 116] on div "Policies" at bounding box center [100, 122] width 166 height 23
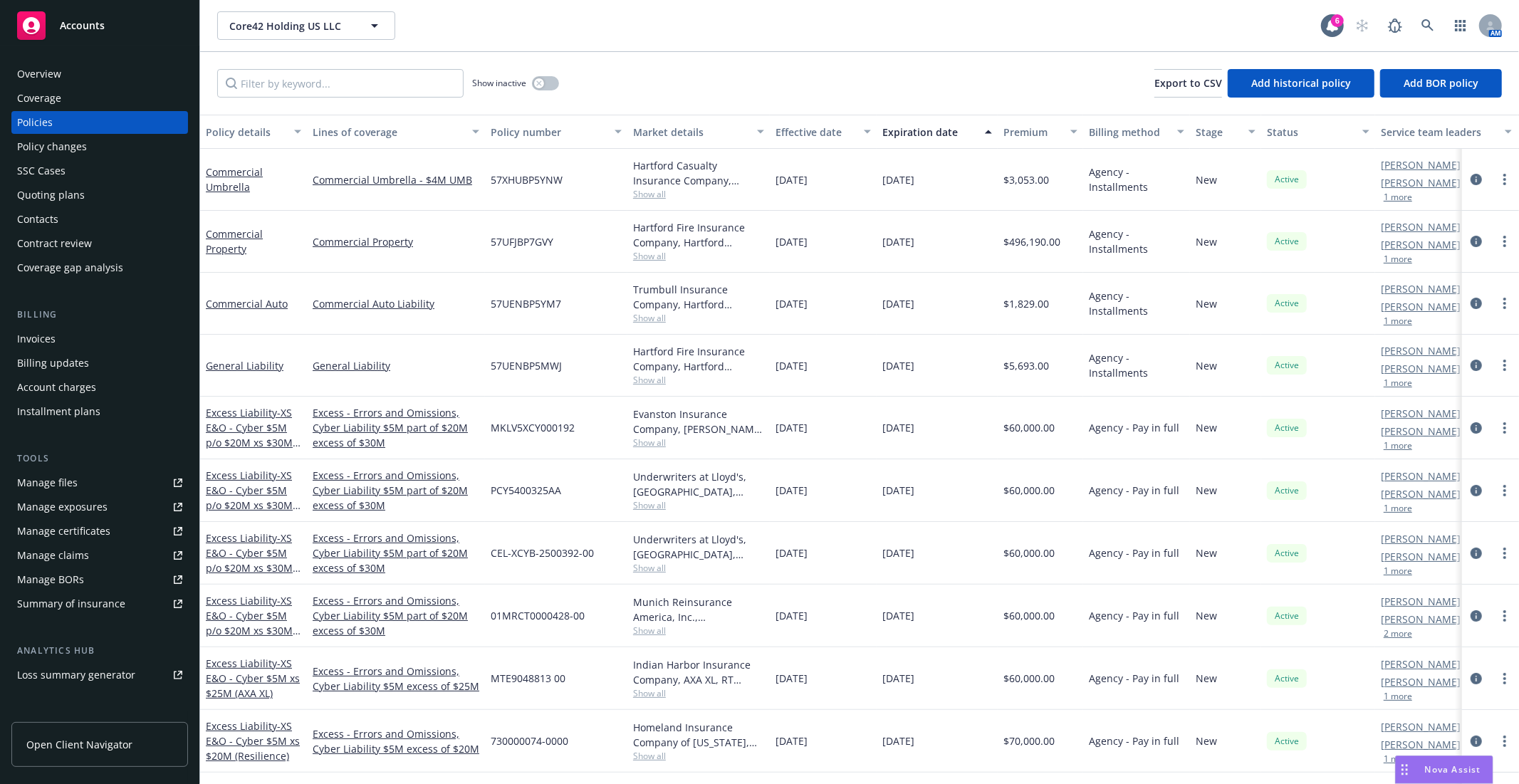
click at [560, 176] on span "57XHUBP5YNW" at bounding box center [526, 179] width 72 height 15
drag, startPoint x: 566, startPoint y: 176, endPoint x: 491, endPoint y: 178, distance: 75.0
click at [491, 178] on div "57XHUBP5YNW" at bounding box center [556, 179] width 142 height 62
copy span "57XHUBP5YNW"
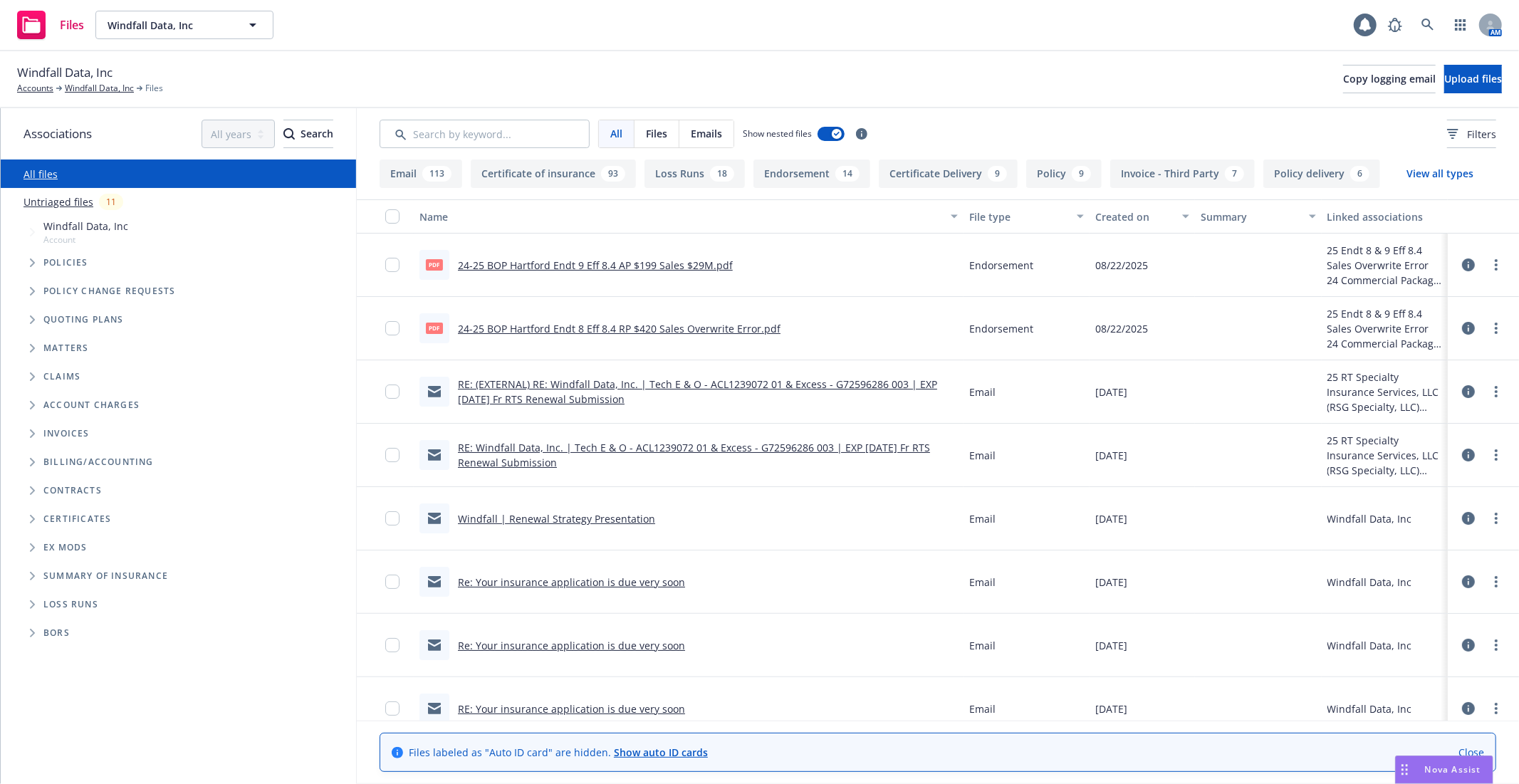
click at [43, 260] on span "Policies" at bounding box center [65, 262] width 44 height 9
click at [31, 261] on icon "Tree Example" at bounding box center [33, 262] width 6 height 9
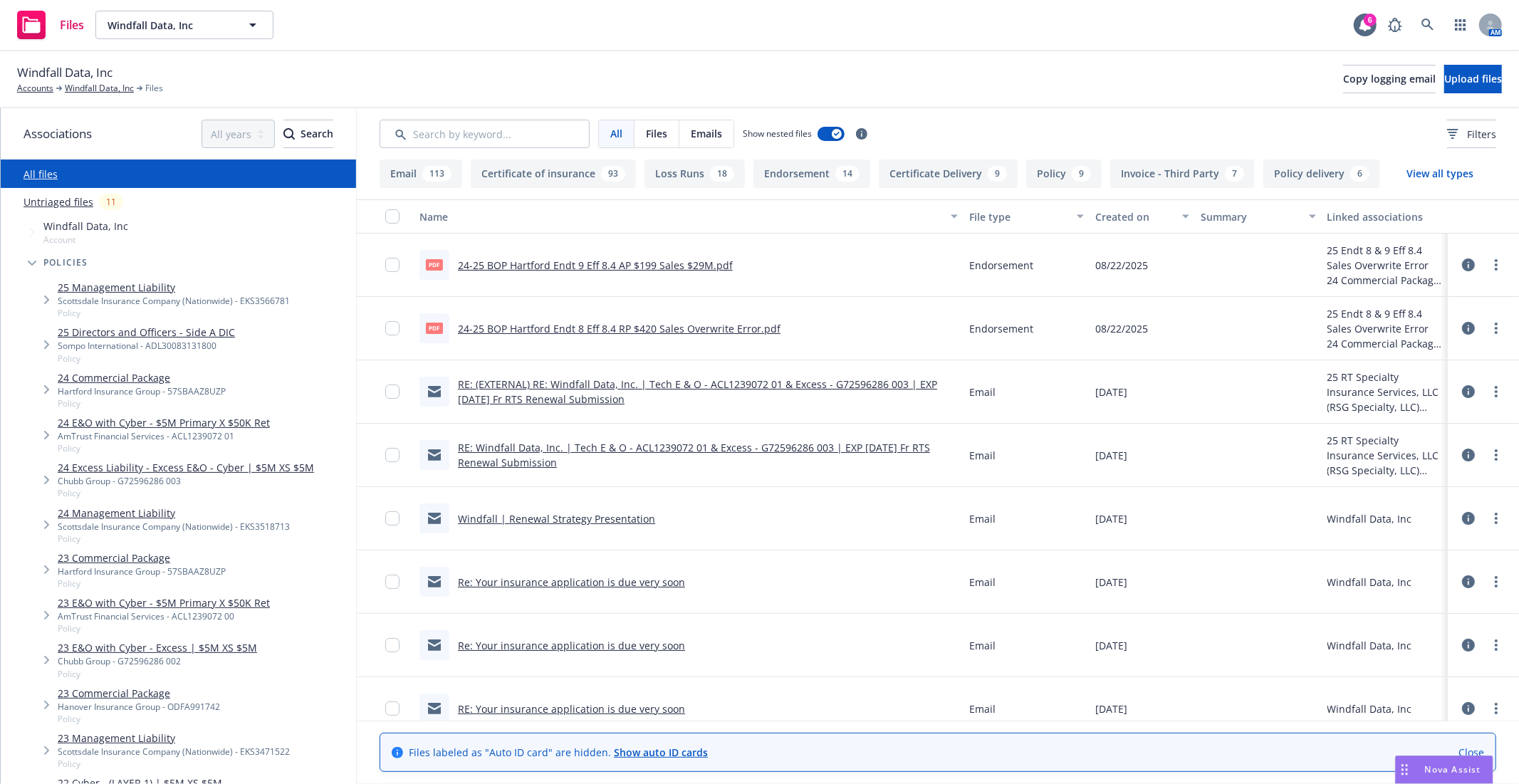
click at [1051, 180] on button "Policy 9" at bounding box center [1063, 174] width 76 height 29
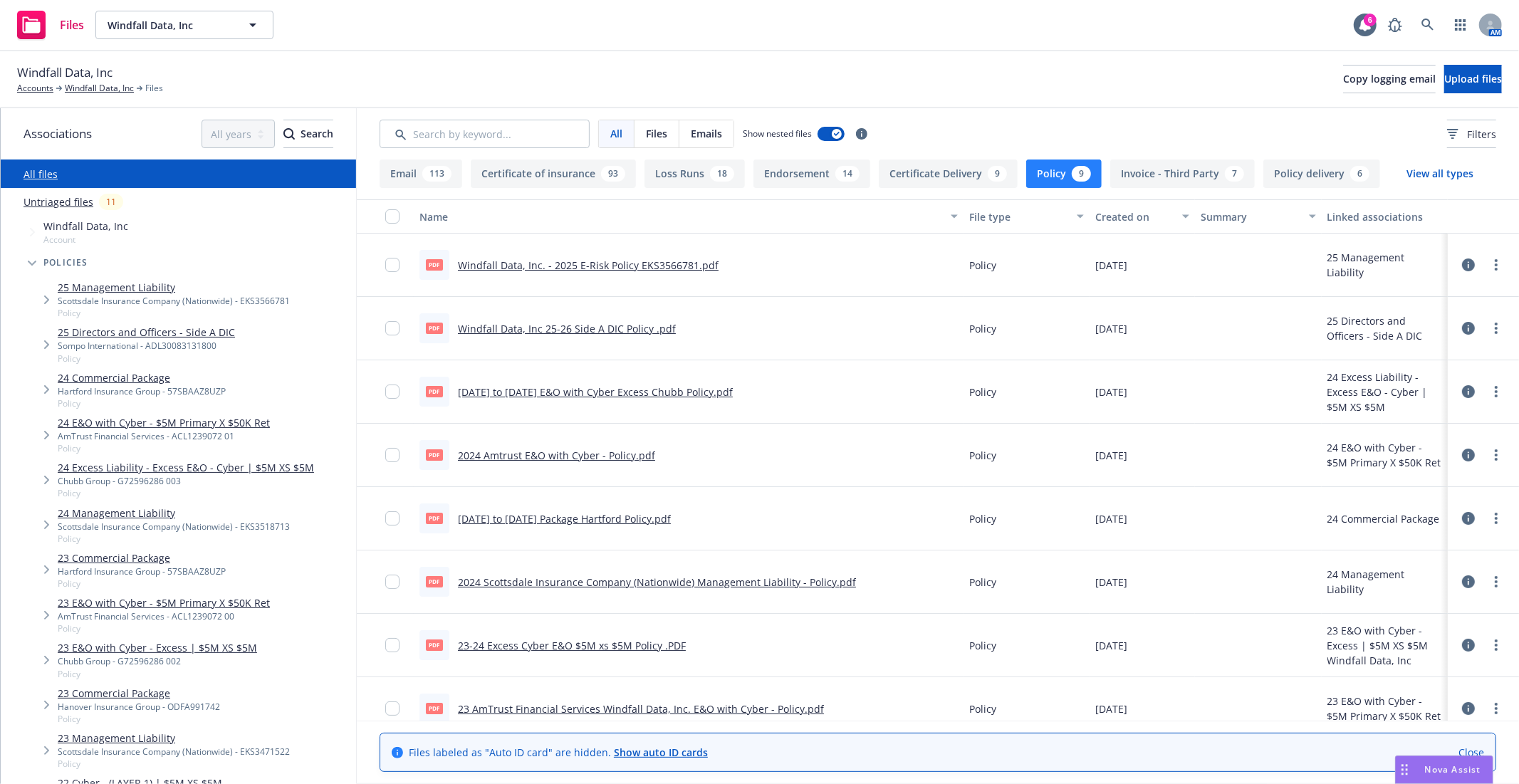
scroll to position [79, 0]
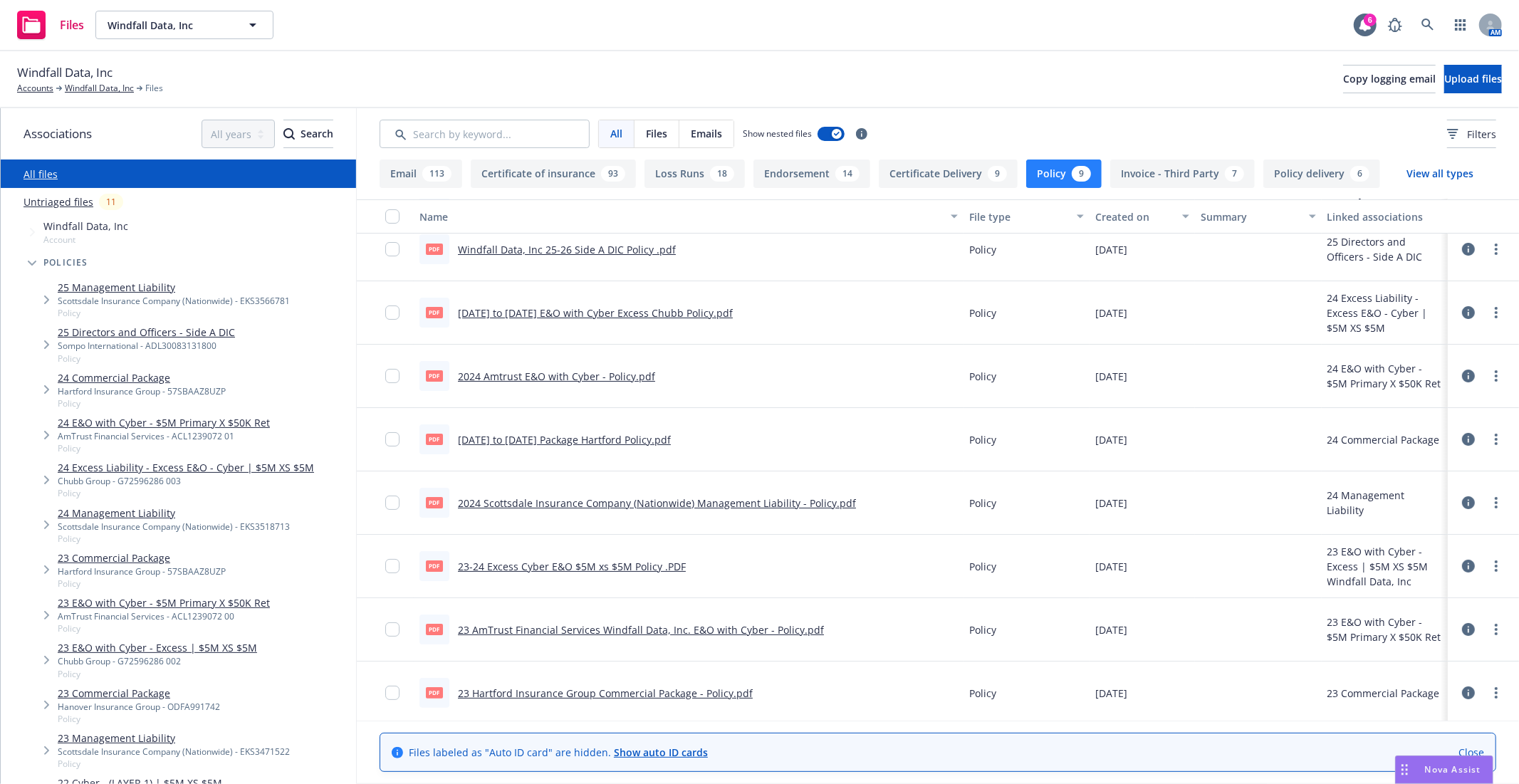
click at [84, 190] on div "Untriaged files 11" at bounding box center [179, 202] width 355 height 28
click at [79, 202] on link "Untriaged files" at bounding box center [58, 201] width 70 height 15
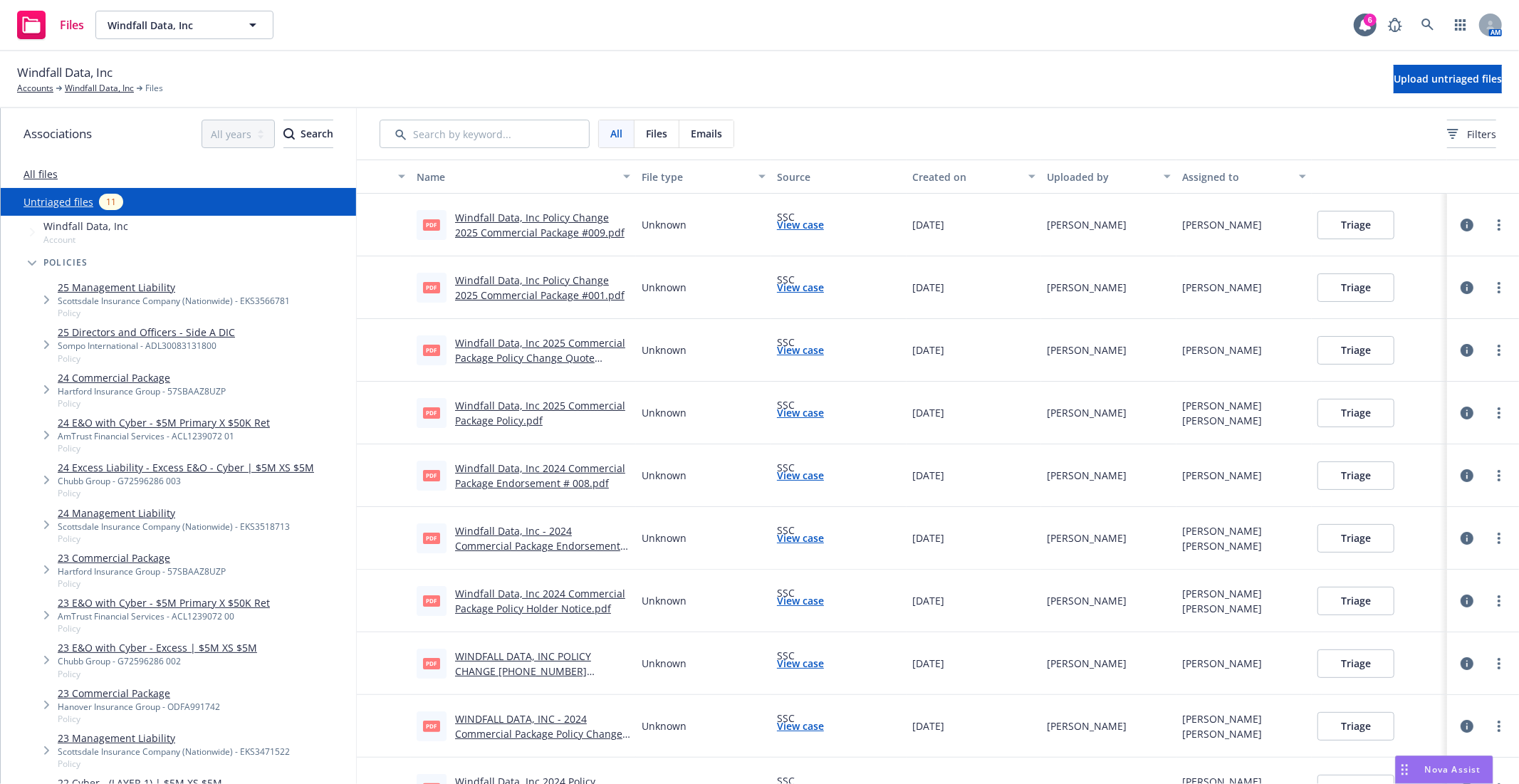
click at [81, 225] on span "Windfall Data, Inc" at bounding box center [86, 226] width 85 height 15
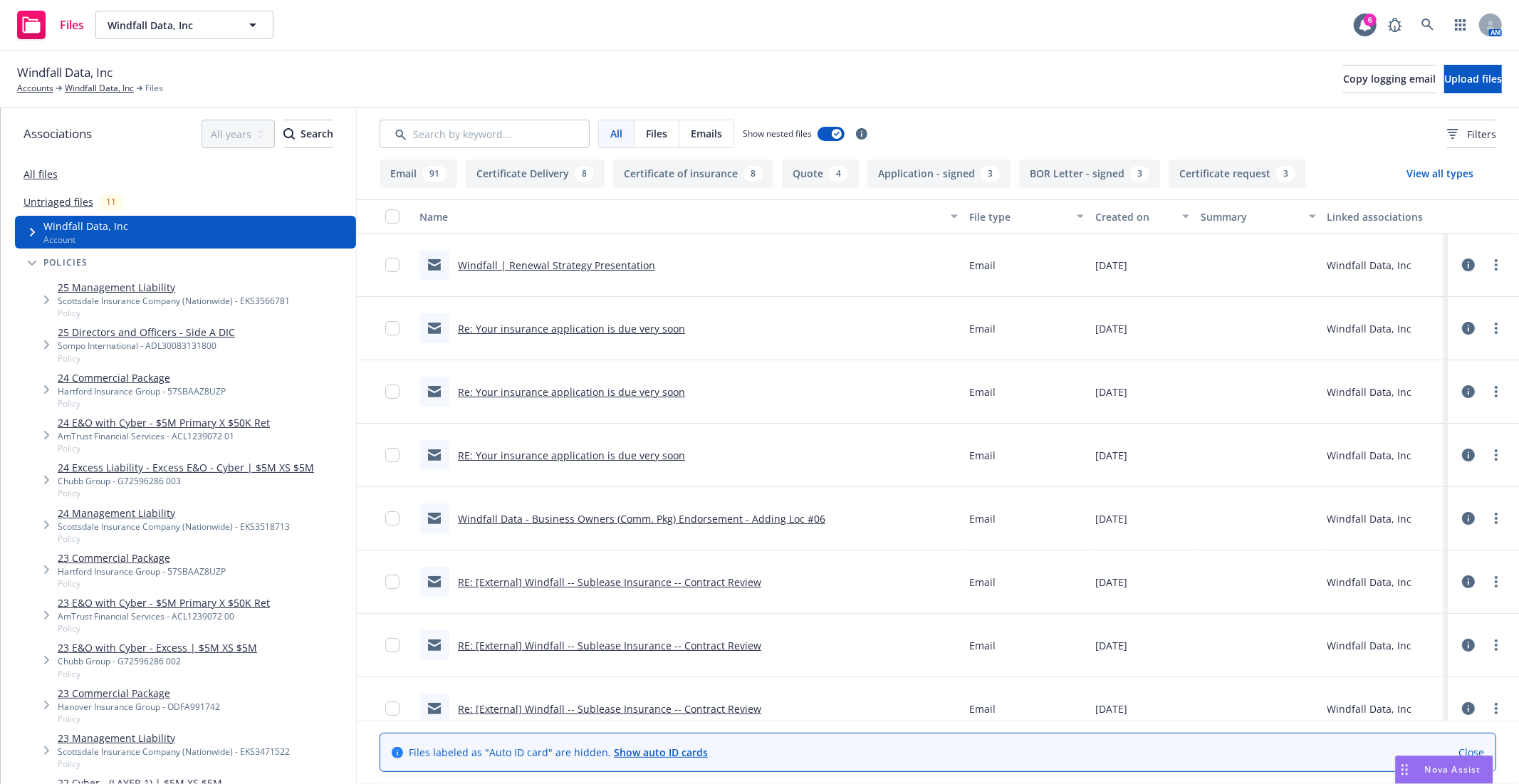
click at [44, 172] on link "All files" at bounding box center [40, 175] width 35 height 14
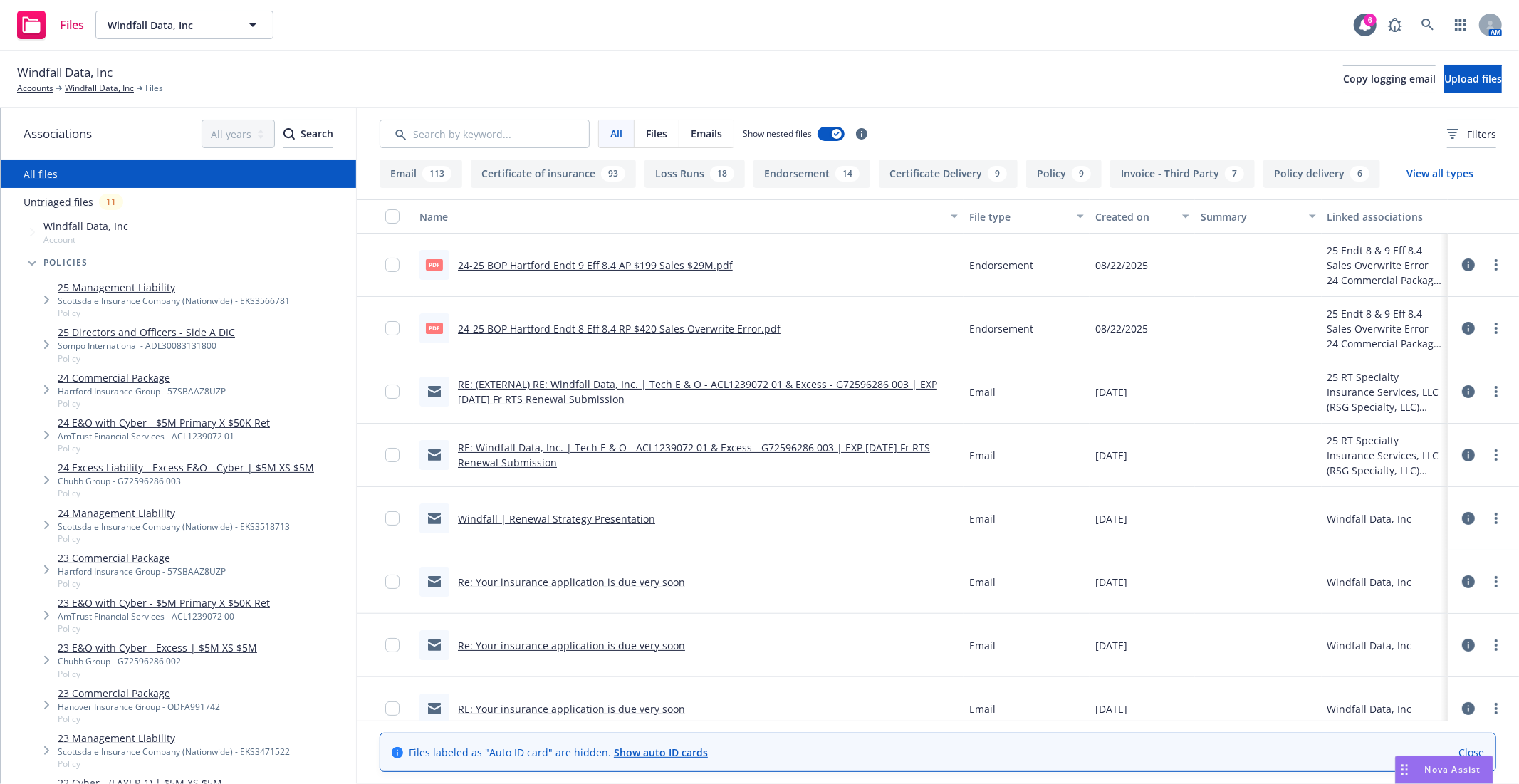
click at [1459, 747] on link "Close" at bounding box center [1472, 751] width 26 height 15
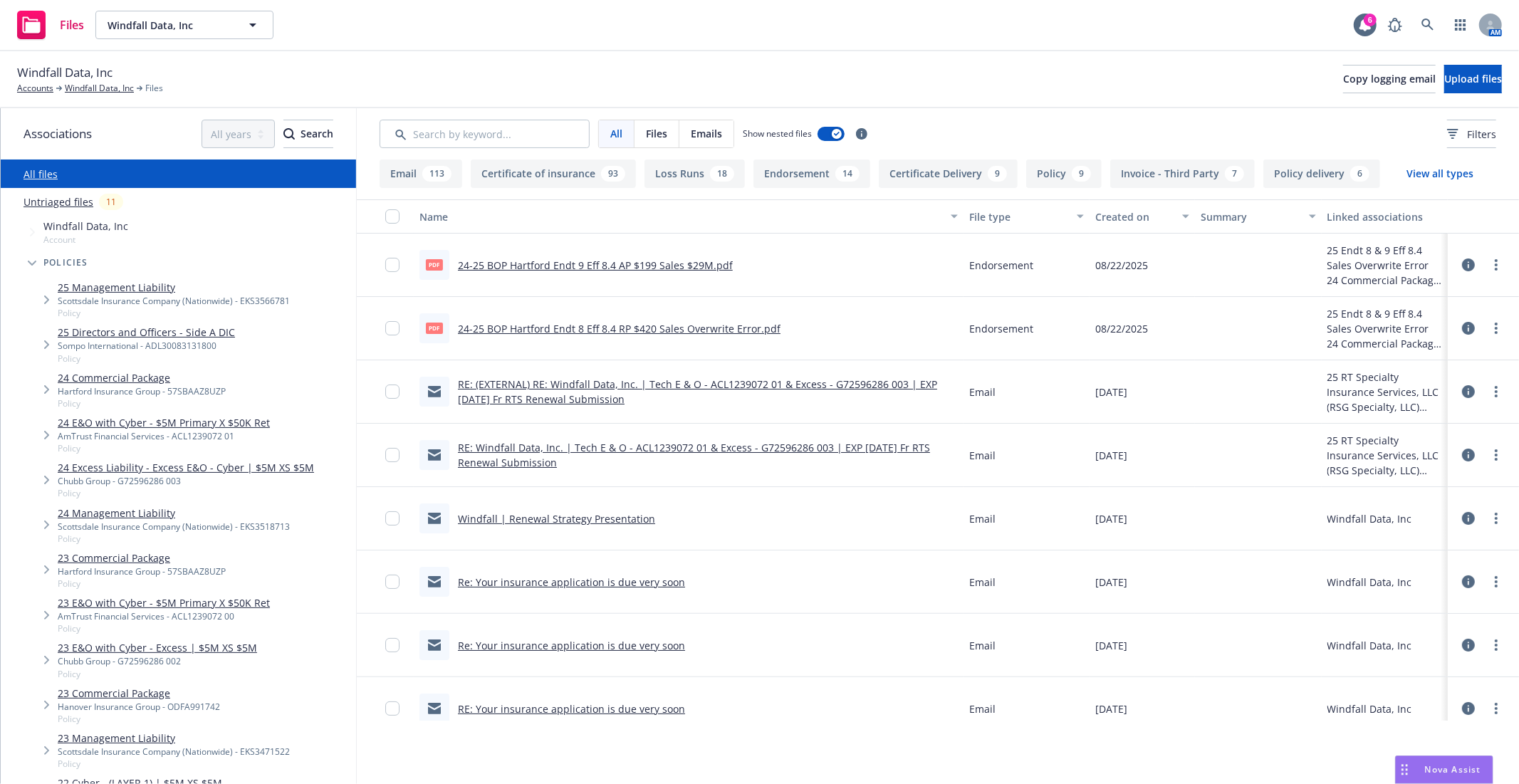
click at [548, 33] on div "Files Windfall Data, Inc Windfall Data, Inc 6 AM" at bounding box center [760, 26] width 1519 height 51
click at [553, 44] on div "Files Windfall Data, Inc Windfall Data, Inc 6 AM" at bounding box center [760, 26] width 1519 height 51
click at [606, 69] on div "Windfall Data, Inc Accounts Windfall Data, Inc Files Copy logging email Upload …" at bounding box center [759, 79] width 1484 height 32
click at [777, 108] on div "All Files Emails Show nested files Filters" at bounding box center [938, 134] width 1162 height 51
click at [494, 95] on div "Windfall Data, Inc Accounts Windfall Data, Inc Files Copy logging email Upload …" at bounding box center [759, 79] width 1484 height 32
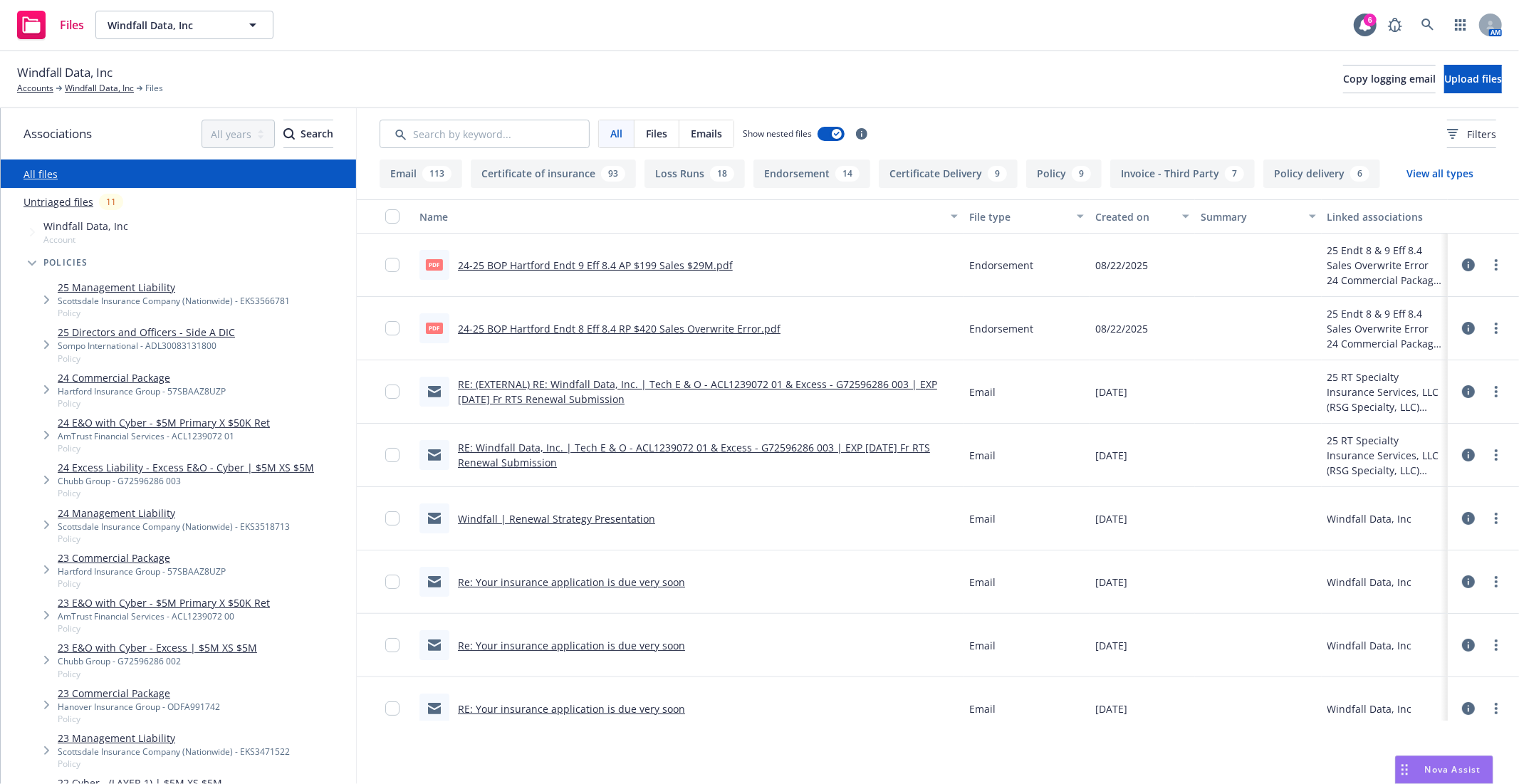
click at [552, 73] on div "Windfall Data, Inc Accounts Windfall Data, Inc Files Copy logging email Upload …" at bounding box center [759, 79] width 1484 height 32
click at [586, 79] on div "Windfall Data, Inc Accounts Windfall Data, Inc Files Copy logging email Upload …" at bounding box center [759, 79] width 1484 height 32
